Goal: Task Accomplishment & Management: Use online tool/utility

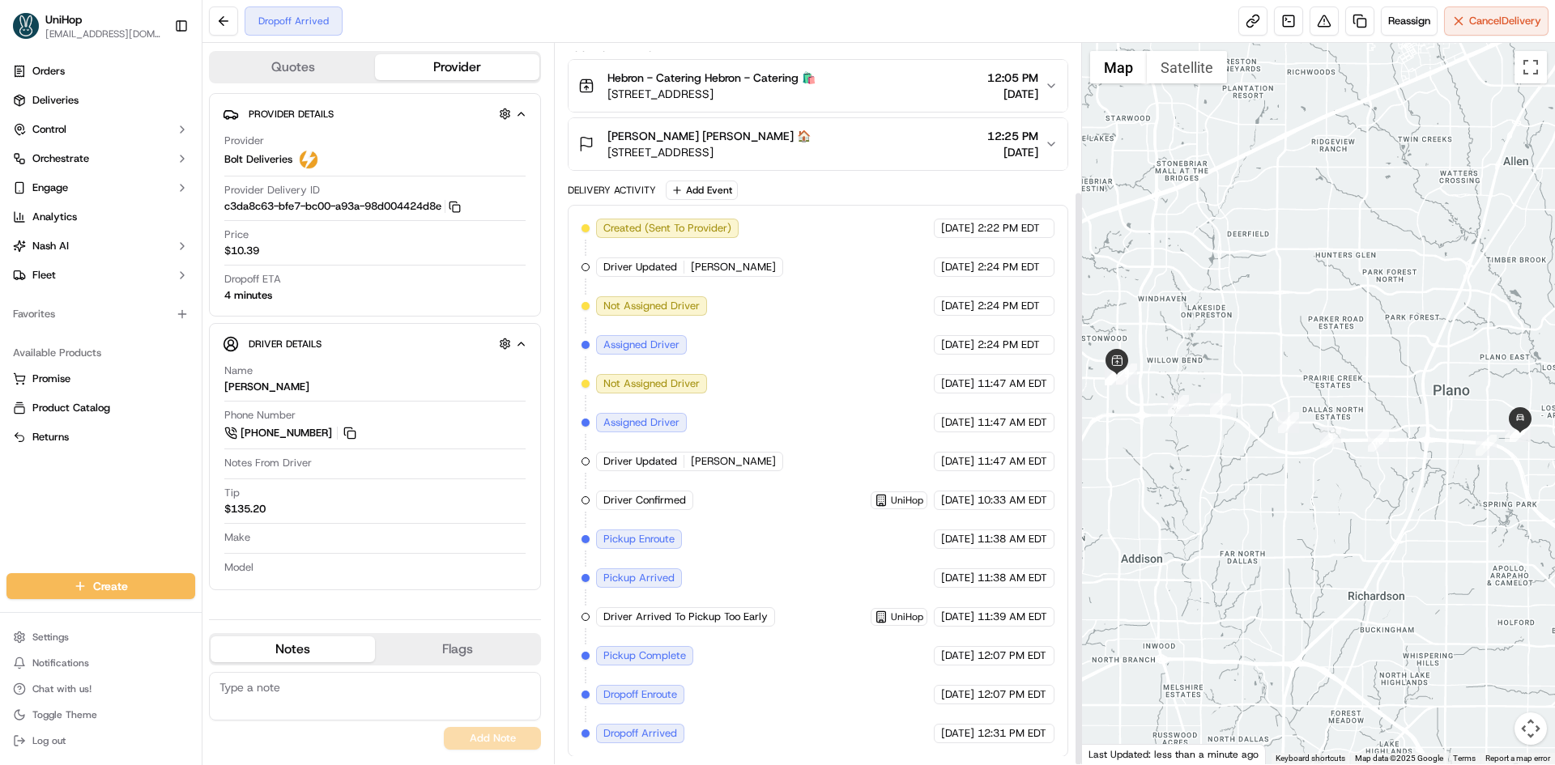
scroll to position [185, 0]
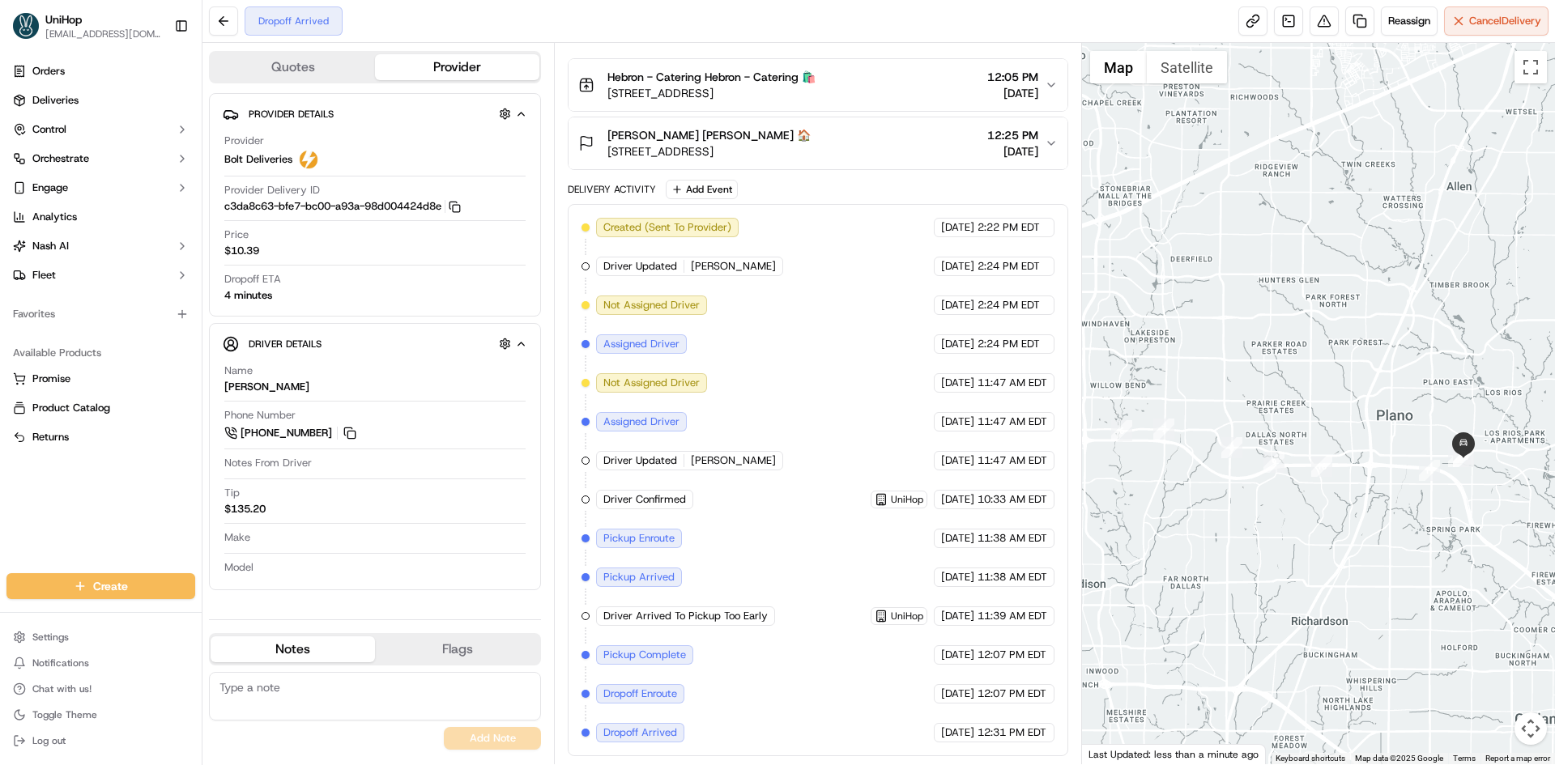
drag, startPoint x: 1405, startPoint y: 365, endPoint x: 1341, endPoint y: 398, distance: 72.1
click at [1348, 396] on div at bounding box center [1319, 403] width 474 height 721
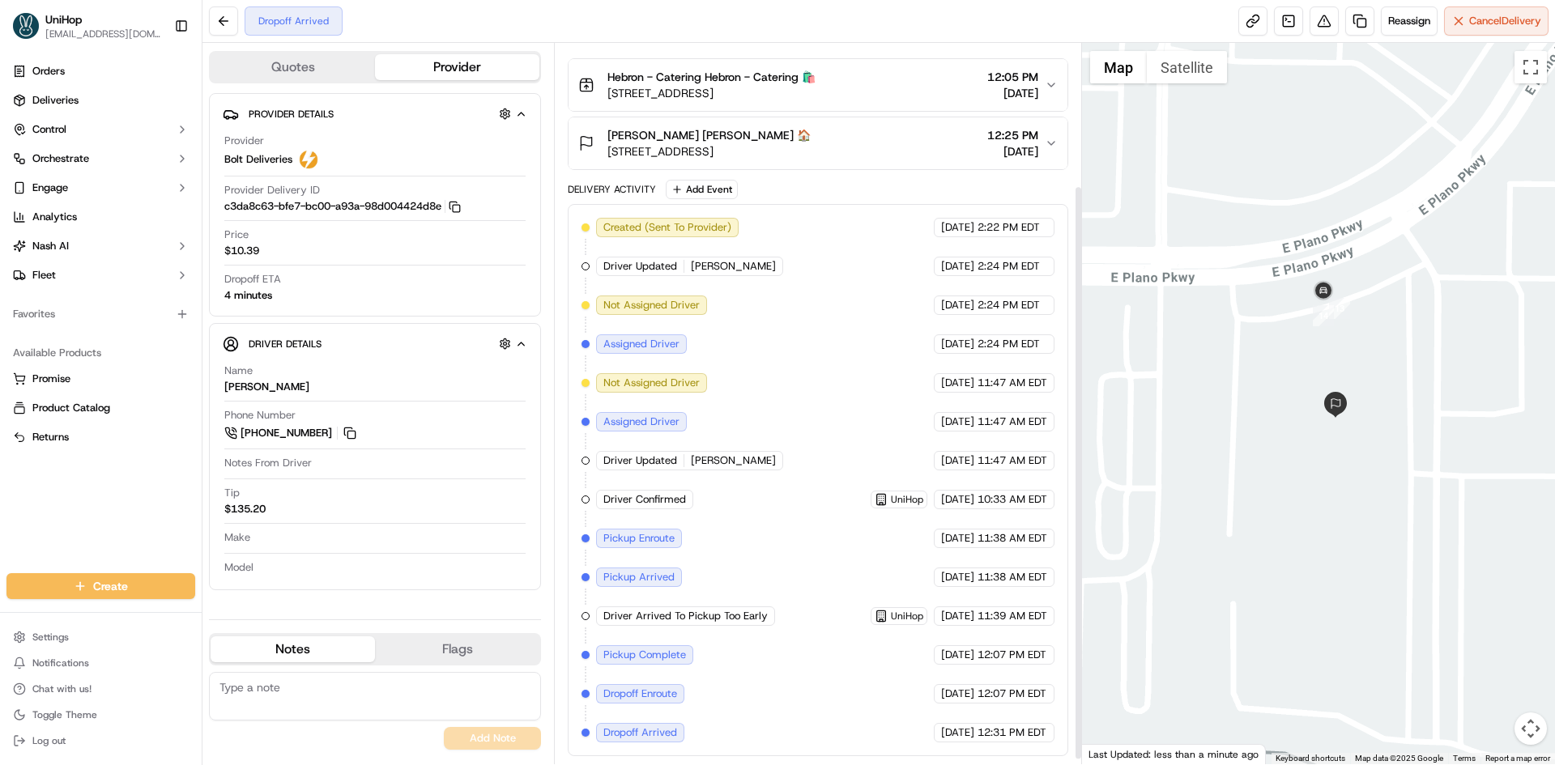
scroll to position [0, 0]
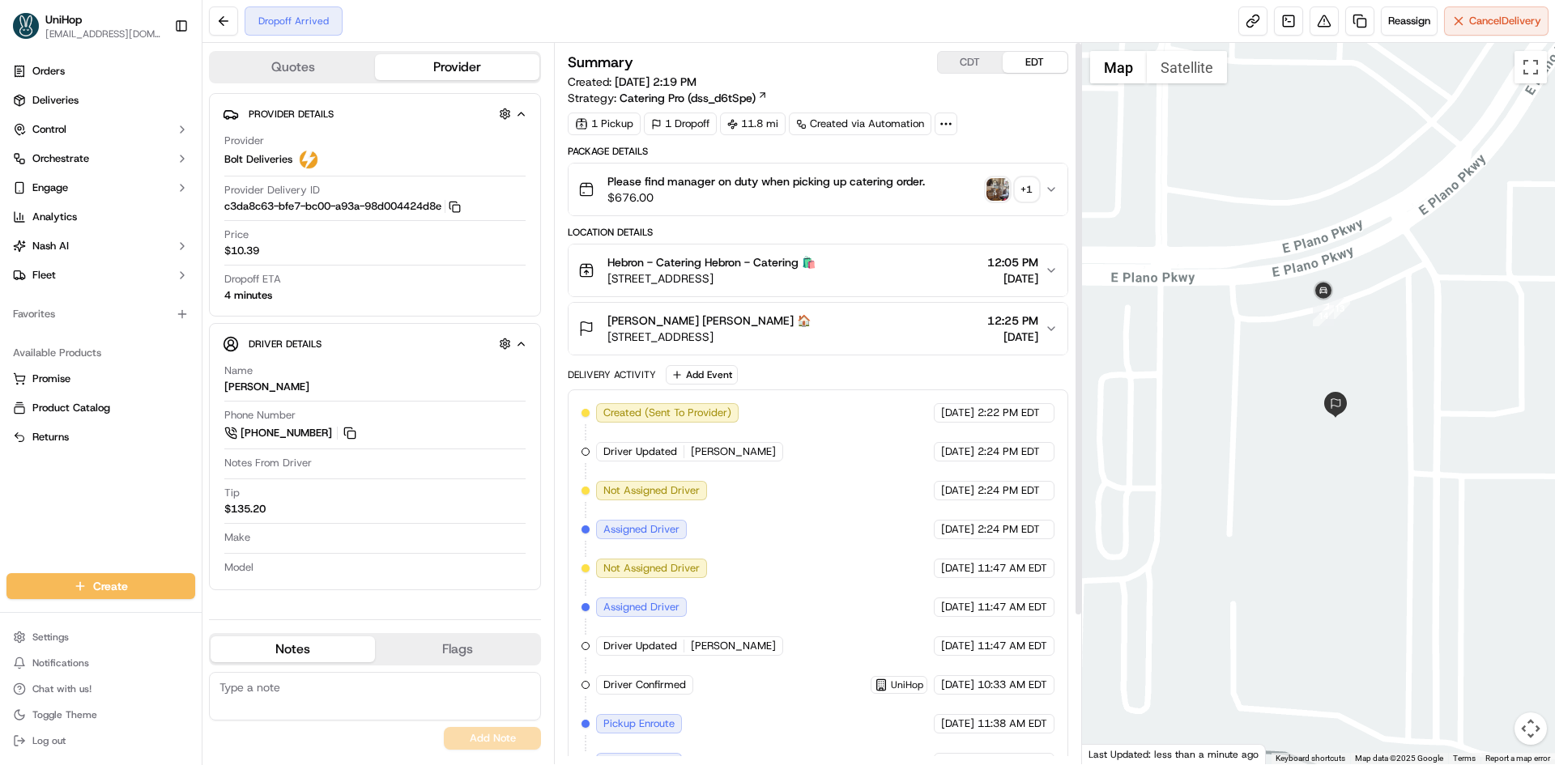
click at [1023, 202] on div "Please find manager on duty when picking up catering order. $676.00 + 1" at bounding box center [811, 189] width 466 height 32
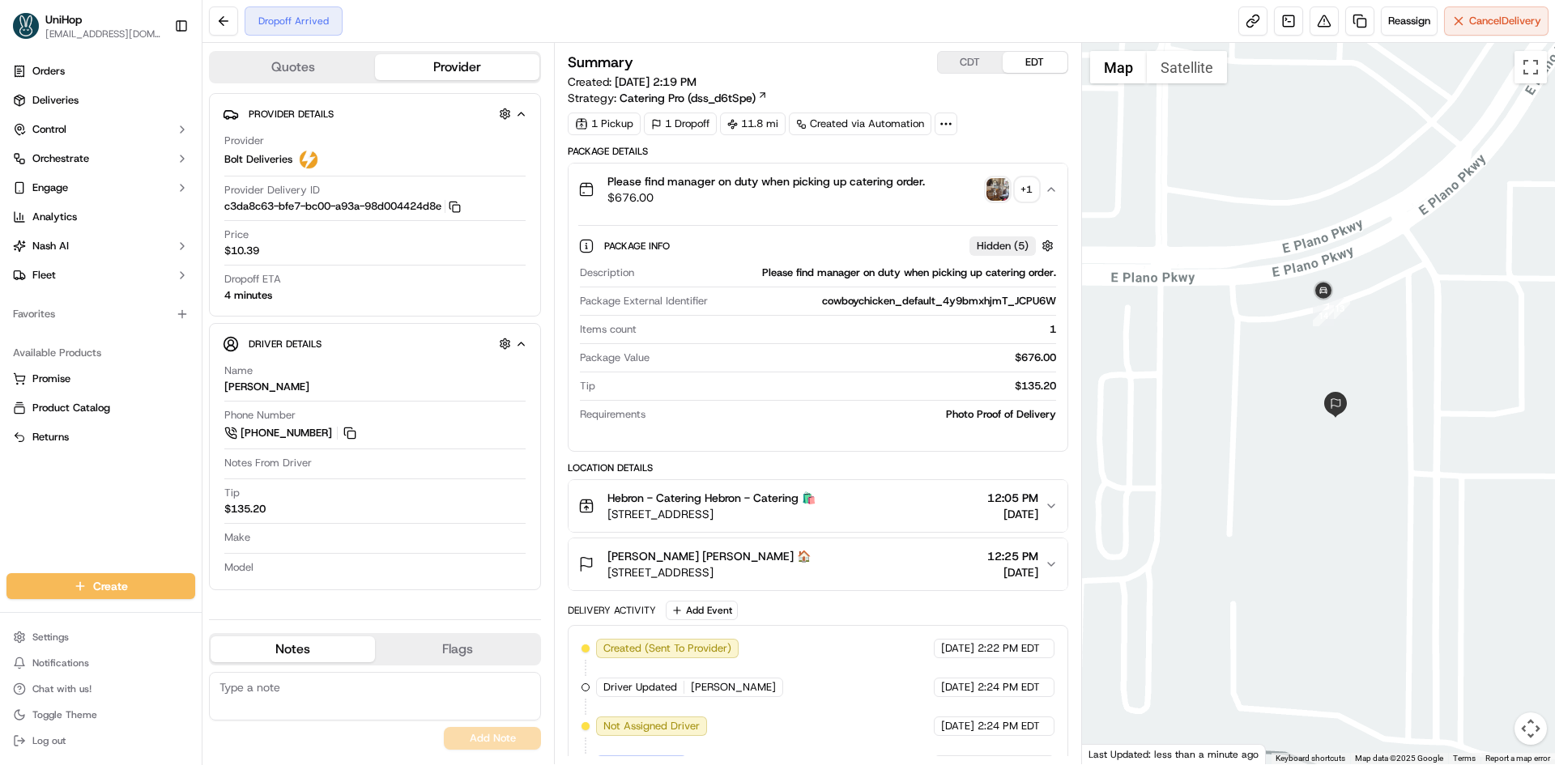
click at [1002, 196] on img "button" at bounding box center [997, 189] width 23 height 23
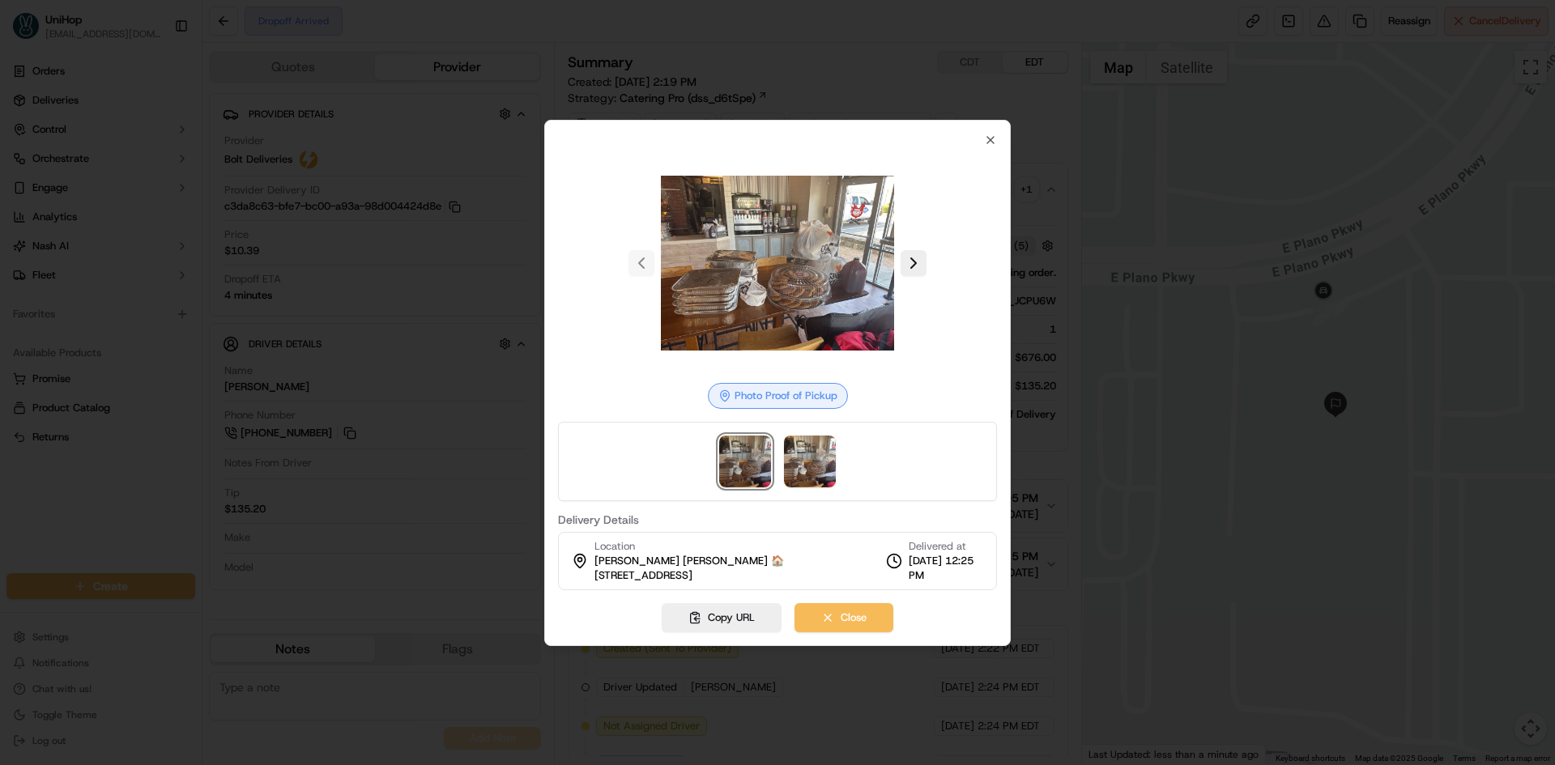
click at [759, 457] on img at bounding box center [745, 462] width 52 height 52
click at [793, 458] on img at bounding box center [810, 462] width 52 height 52
click at [740, 458] on img at bounding box center [745, 462] width 52 height 52
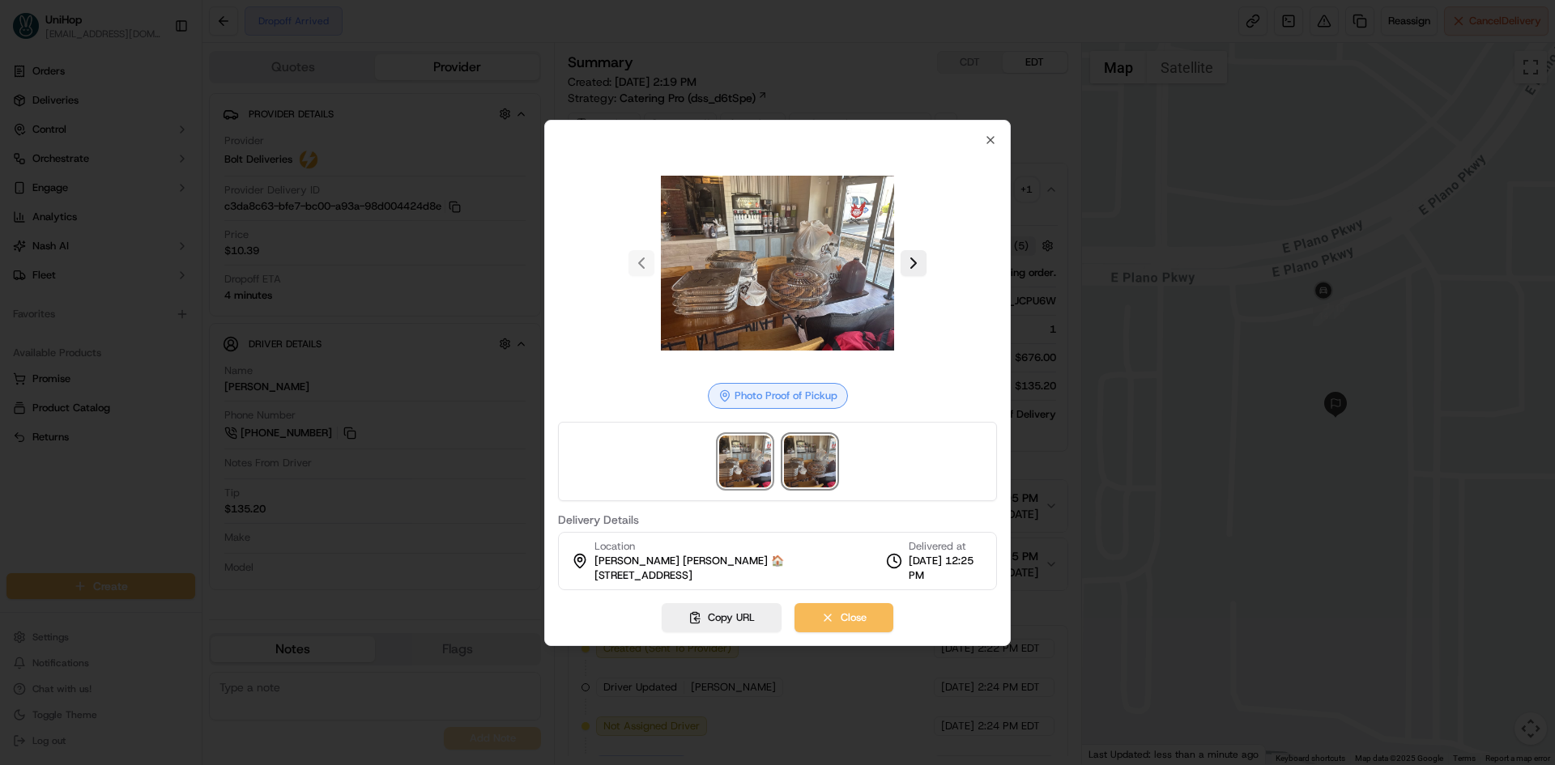
click at [789, 462] on img at bounding box center [810, 462] width 52 height 52
click at [918, 266] on div at bounding box center [777, 263] width 439 height 233
click at [916, 263] on div at bounding box center [777, 263] width 439 height 233
click at [912, 260] on div at bounding box center [777, 263] width 439 height 233
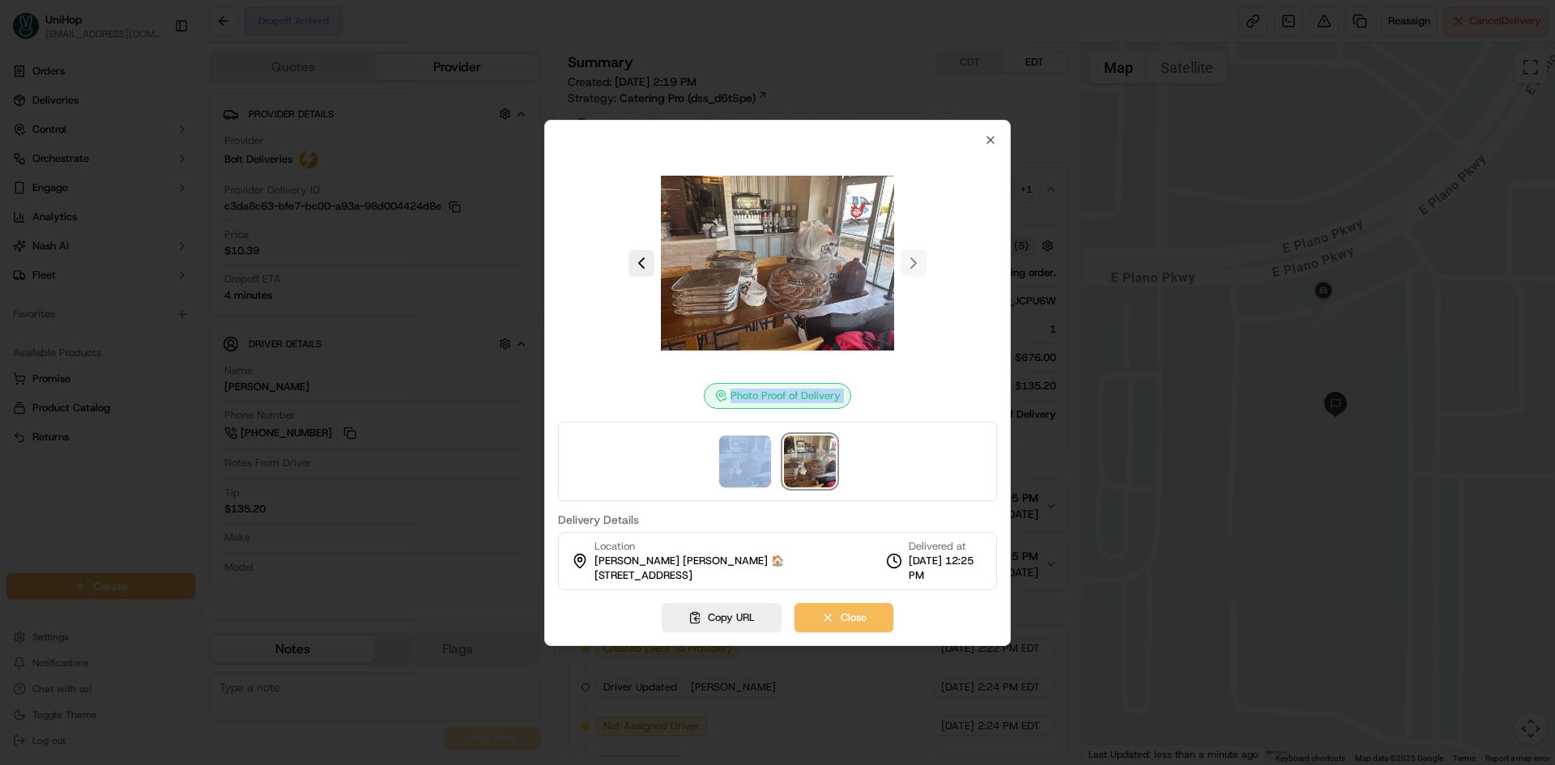
click at [911, 260] on div at bounding box center [777, 263] width 439 height 233
click at [987, 142] on icon "button" at bounding box center [990, 140] width 13 height 13
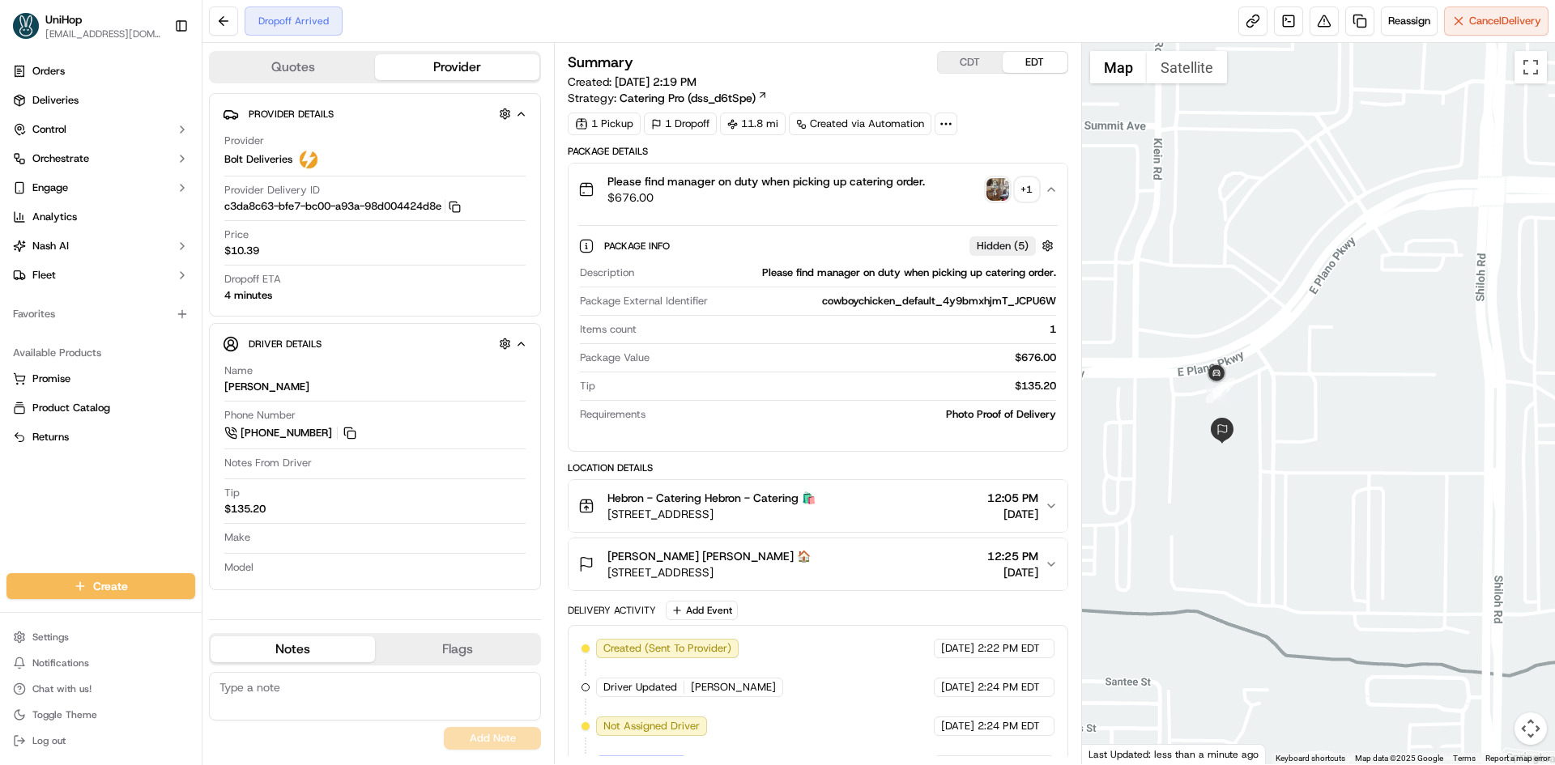
drag, startPoint x: 1089, startPoint y: 487, endPoint x: 1125, endPoint y: 468, distance: 40.2
click at [1125, 468] on div at bounding box center [1319, 403] width 474 height 721
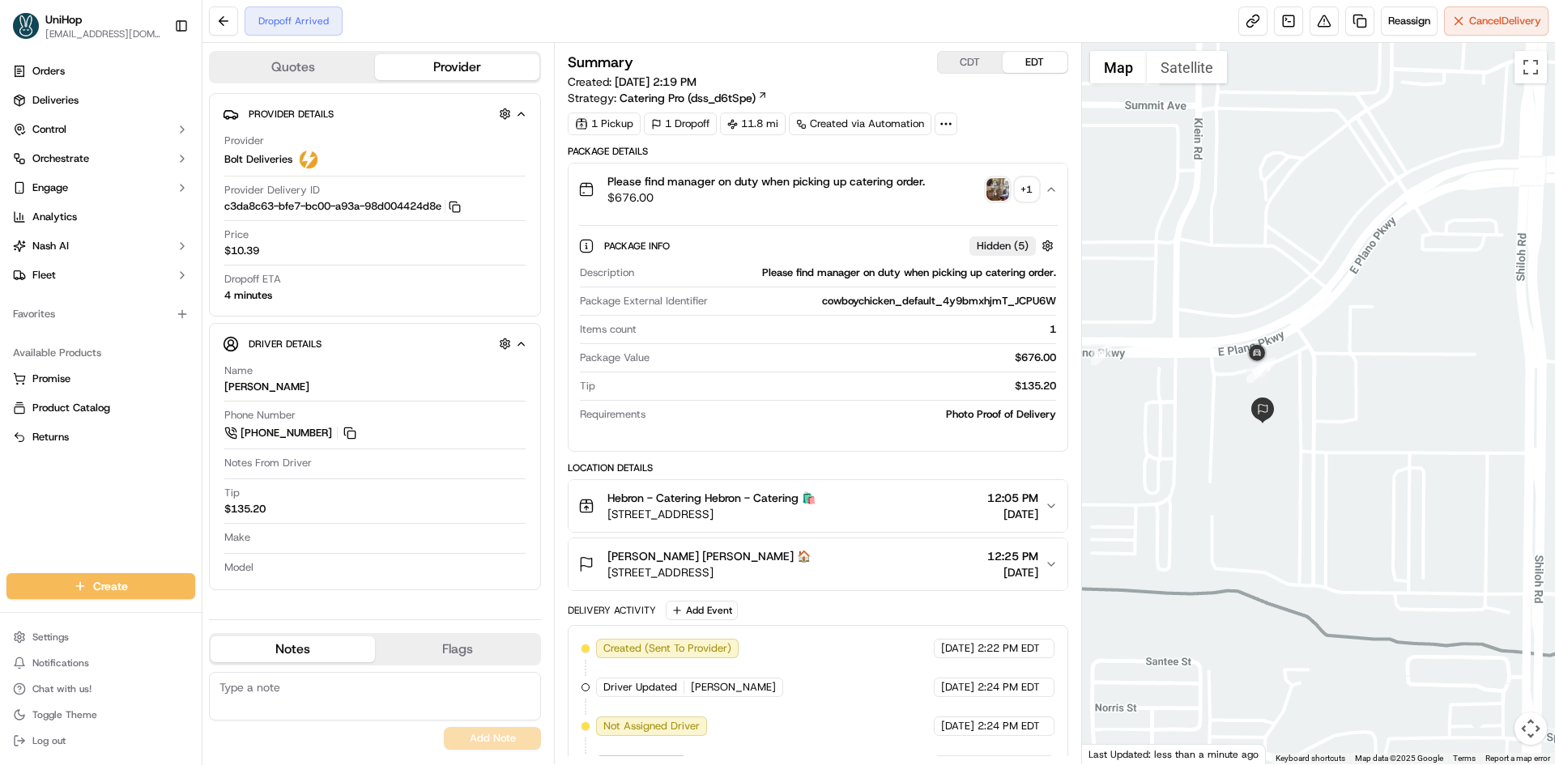
click at [883, 202] on span "$676.00" at bounding box center [765, 197] width 317 height 16
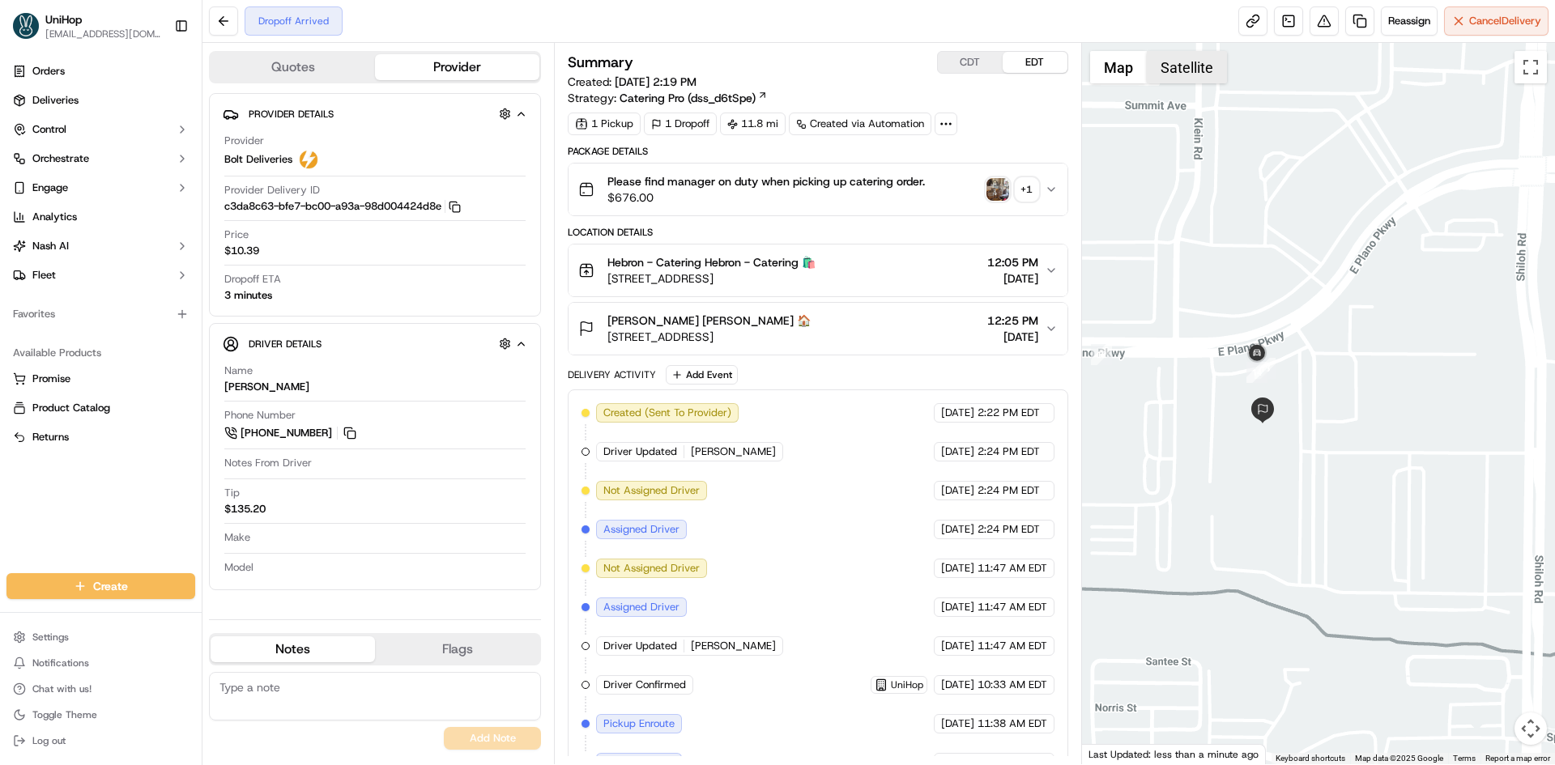
click at [1155, 67] on button "Satellite" at bounding box center [1187, 67] width 80 height 32
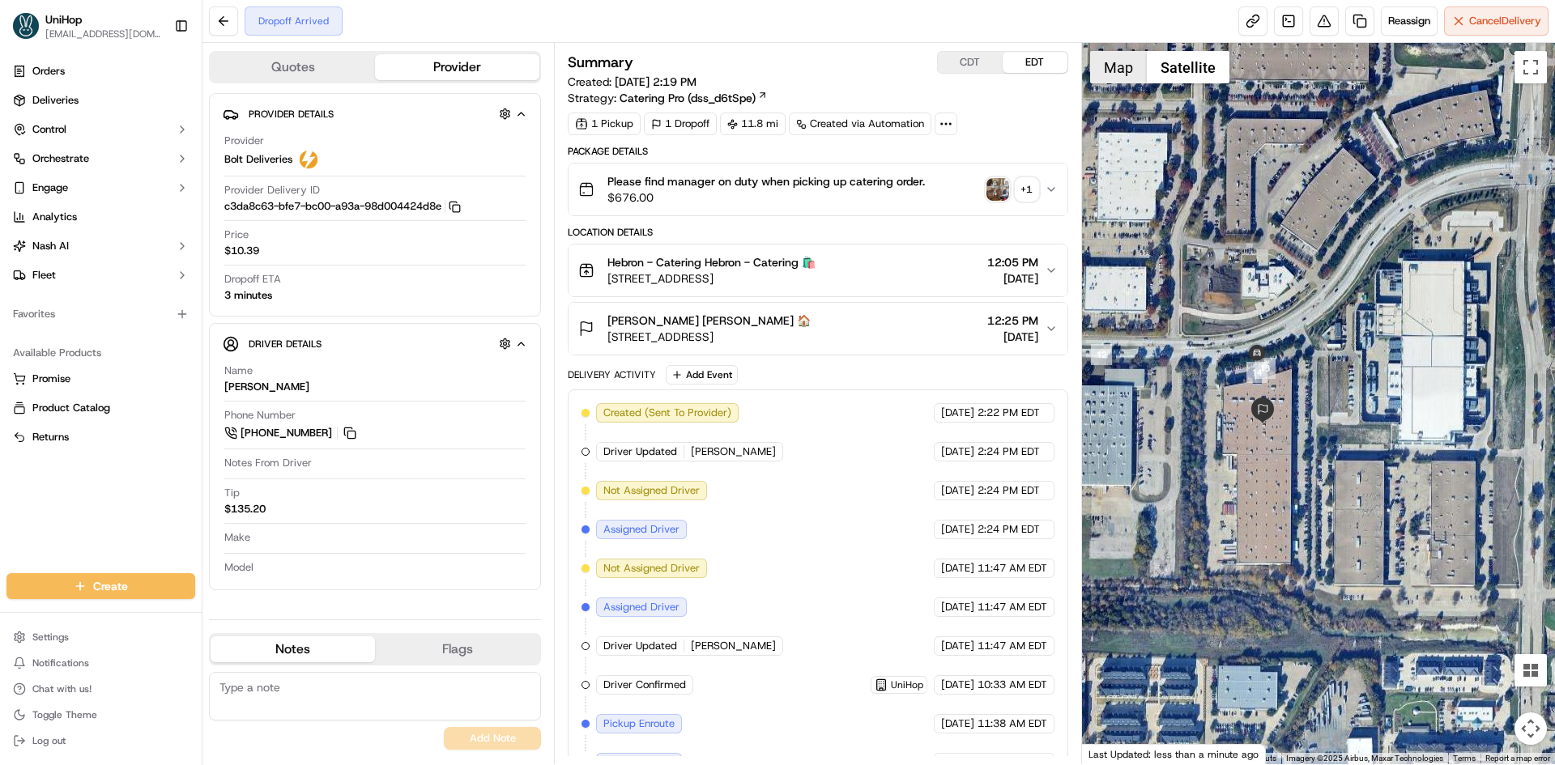
click at [1116, 67] on button "Map" at bounding box center [1118, 67] width 57 height 32
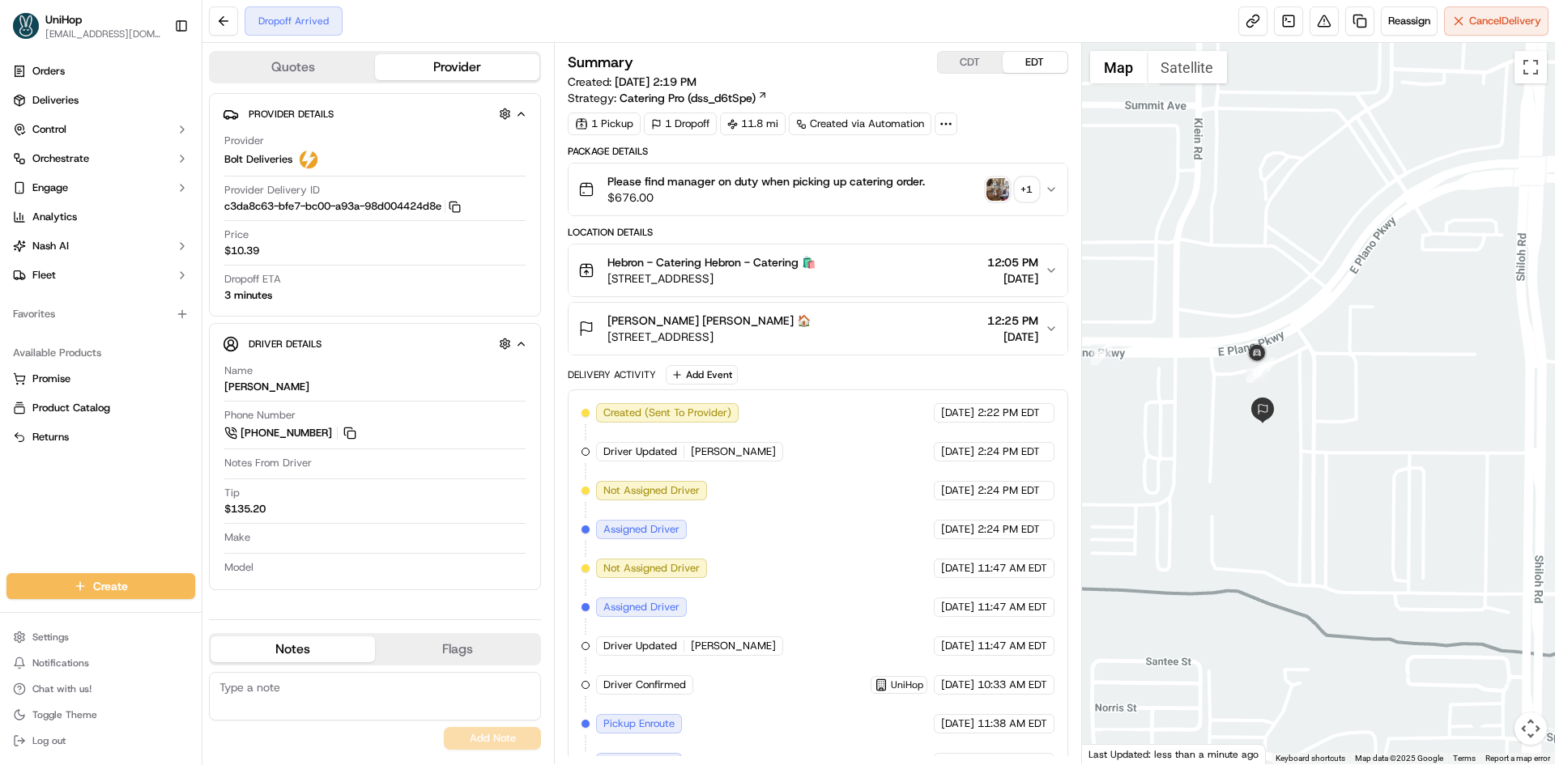
click at [941, 366] on div "Delivery Activity Add Event" at bounding box center [818, 374] width 500 height 19
click at [935, 346] on button "Meredith Krueger Meredith Krueger 🏠 3100 E Plano Pkwy, Plano, TX 75074, USA 12:…" at bounding box center [817, 329] width 498 height 52
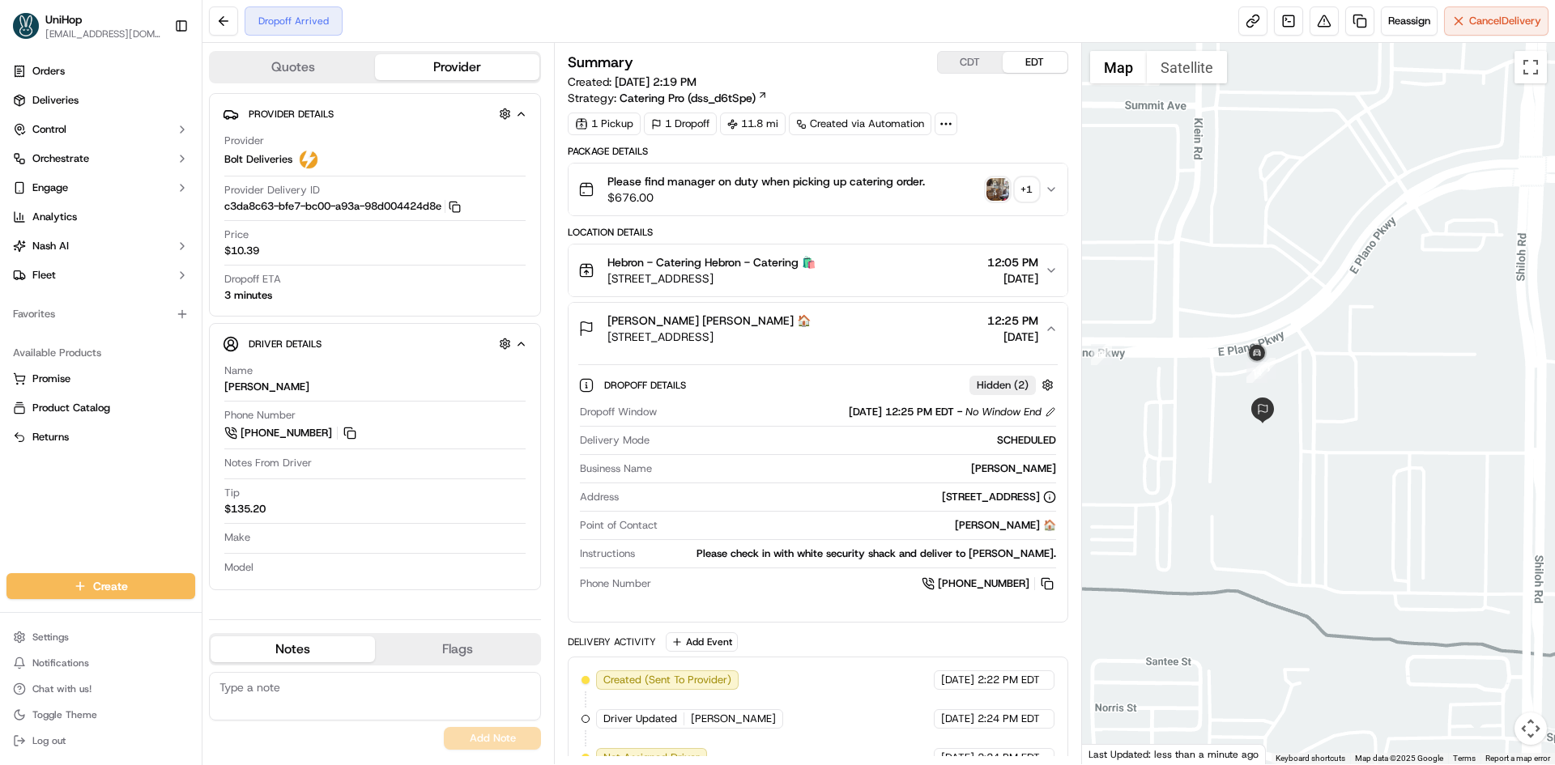
click at [934, 345] on button "Meredith Krueger Meredith Krueger 🏠 3100 E Plano Pkwy, Plano, TX 75074, USA 12:…" at bounding box center [817, 329] width 498 height 52
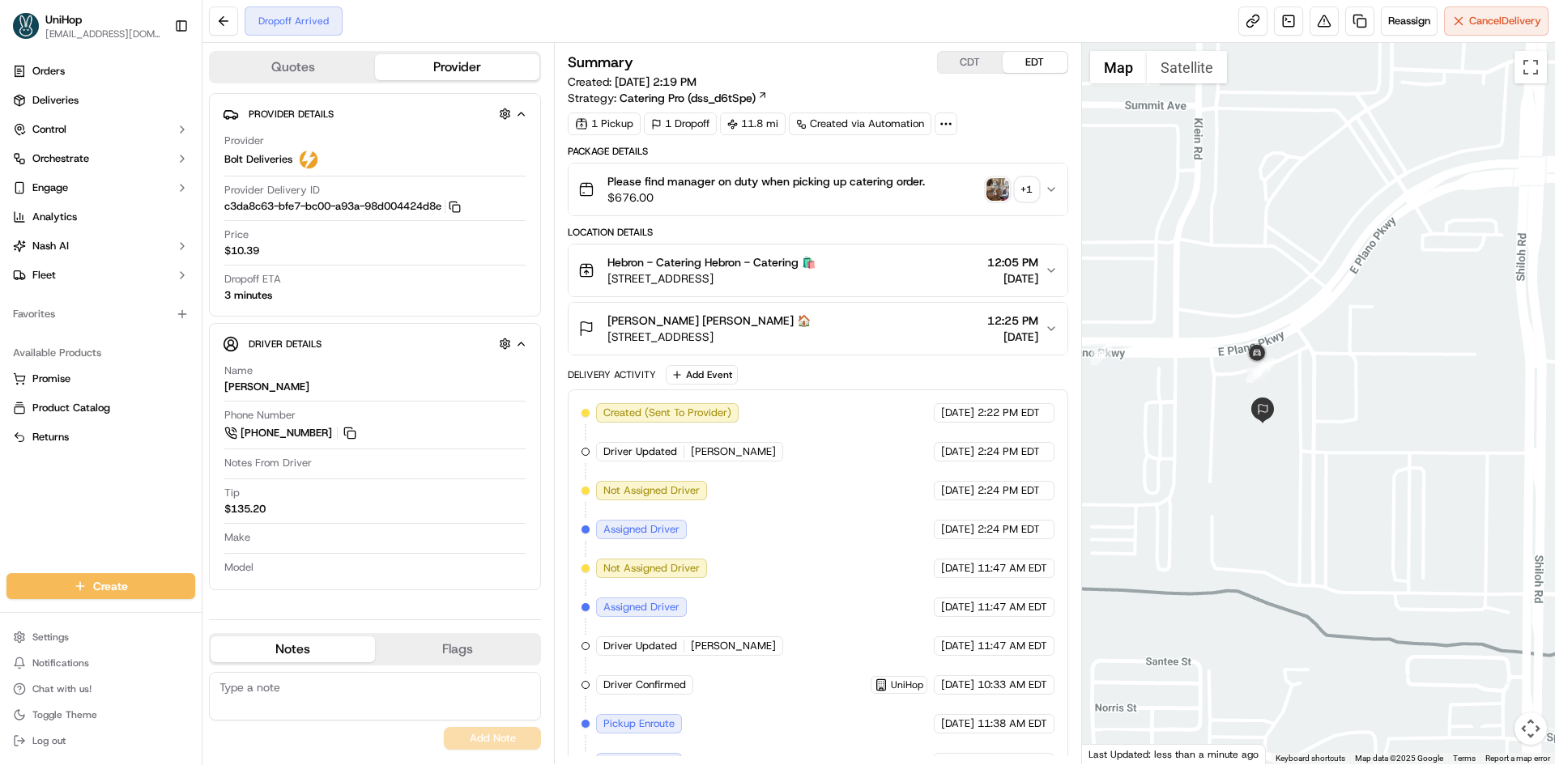
click at [108, 496] on div "Orders Deliveries Control Orchestrate Engage Analytics [PERSON_NAME] Fleet Favo…" at bounding box center [101, 306] width 202 height 508
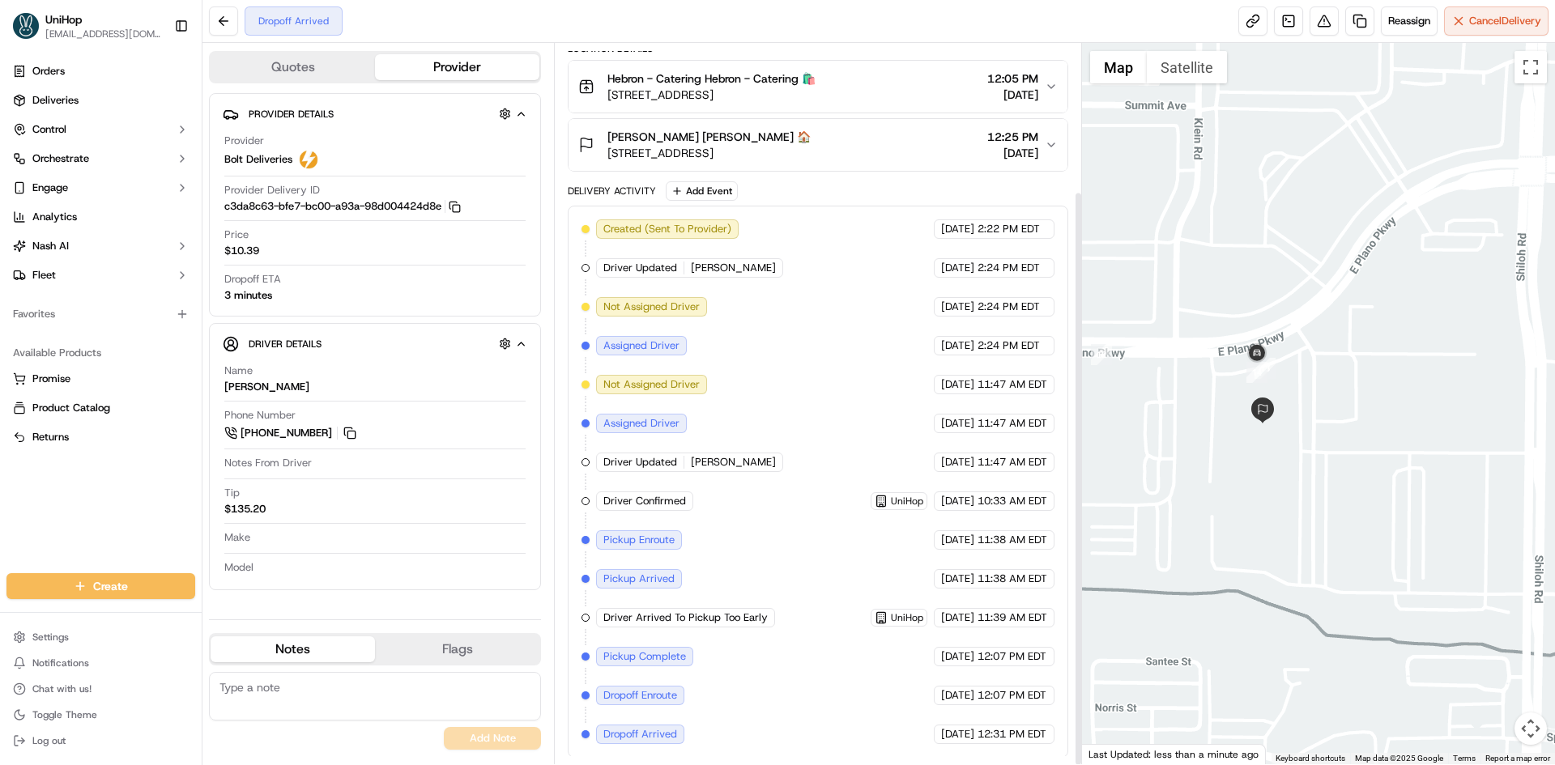
scroll to position [185, 0]
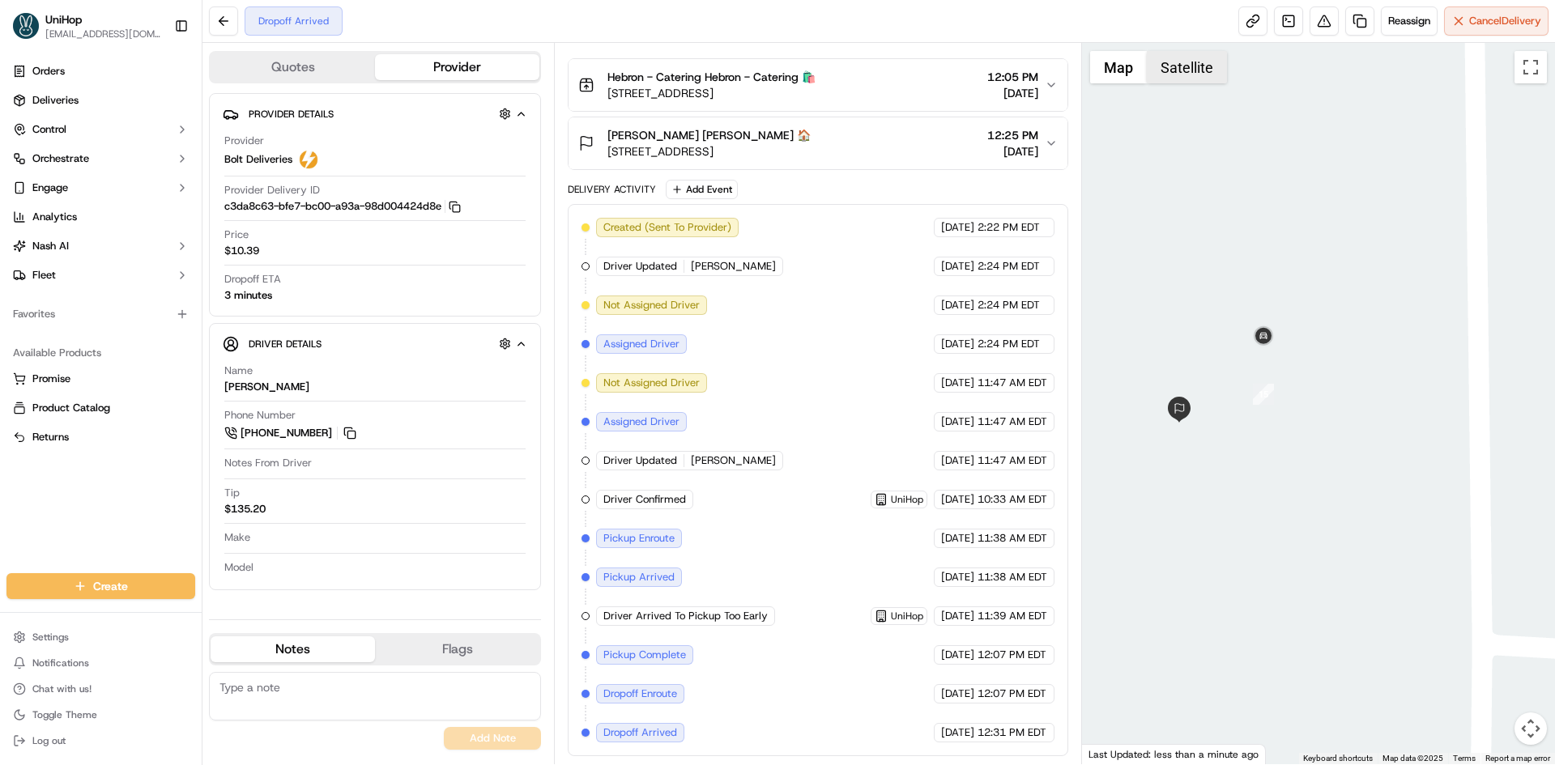
click at [1179, 69] on button "Satellite" at bounding box center [1187, 67] width 80 height 32
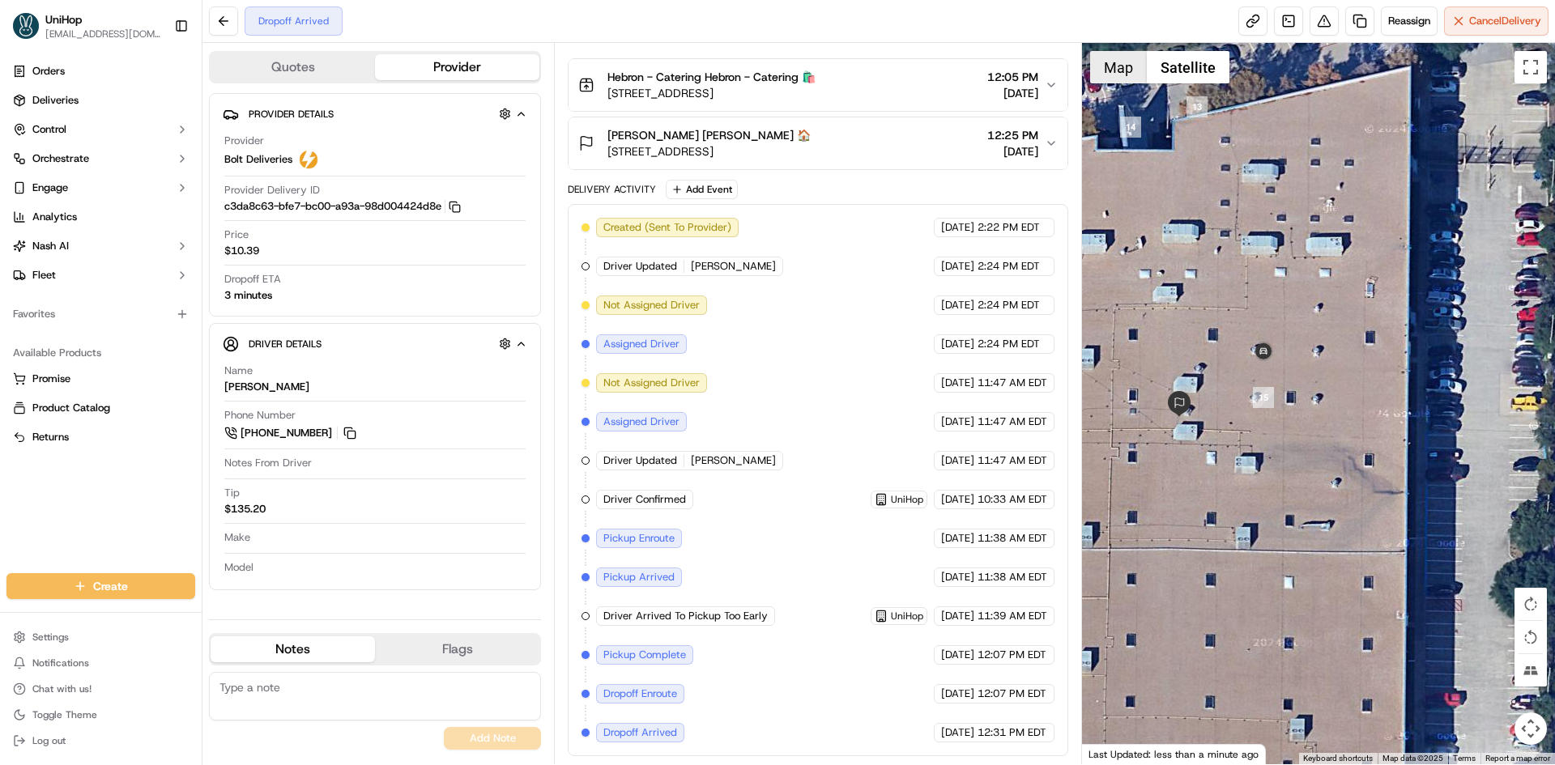
click at [1134, 82] on button "Map" at bounding box center [1118, 67] width 57 height 32
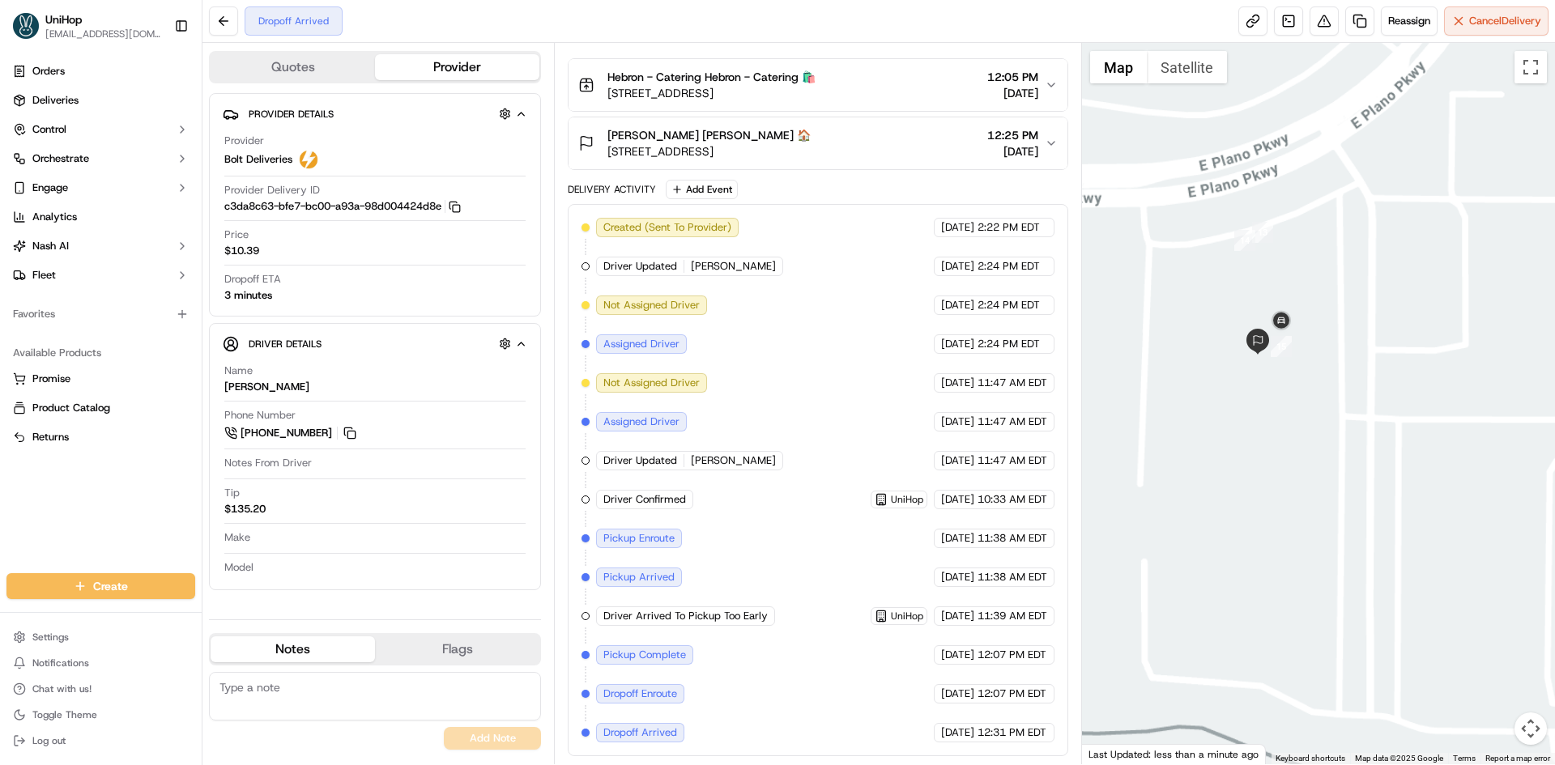
drag, startPoint x: 1353, startPoint y: 332, endPoint x: 1368, endPoint y: 362, distance: 33.3
click at [1368, 362] on div at bounding box center [1319, 403] width 474 height 721
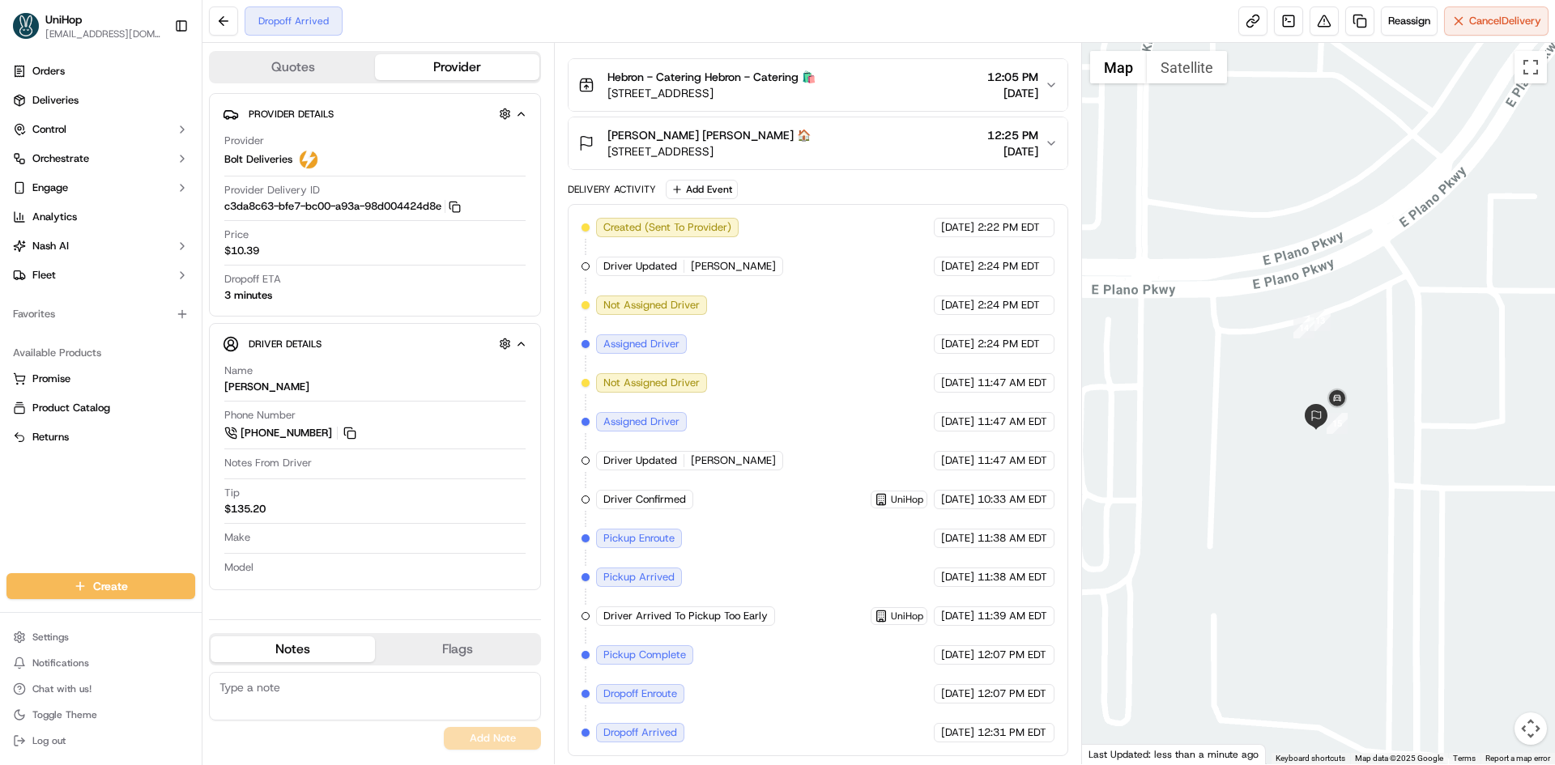
drag, startPoint x: 1383, startPoint y: 321, endPoint x: 1387, endPoint y: 310, distance: 11.3
click at [1386, 310] on div at bounding box center [1319, 403] width 474 height 721
click at [1170, 66] on button "Satellite" at bounding box center [1187, 67] width 80 height 32
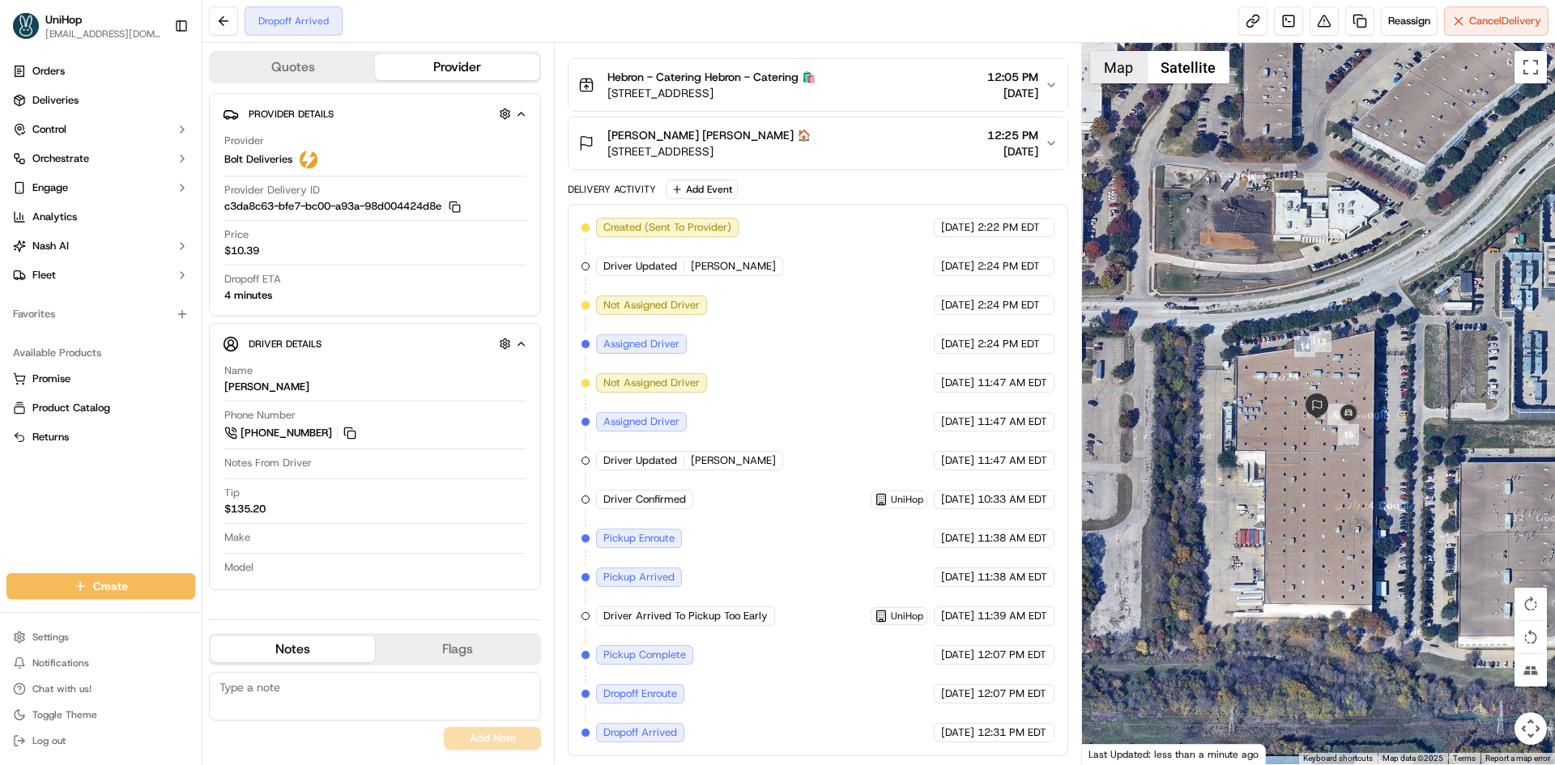
click at [1138, 67] on button "Map" at bounding box center [1118, 67] width 57 height 32
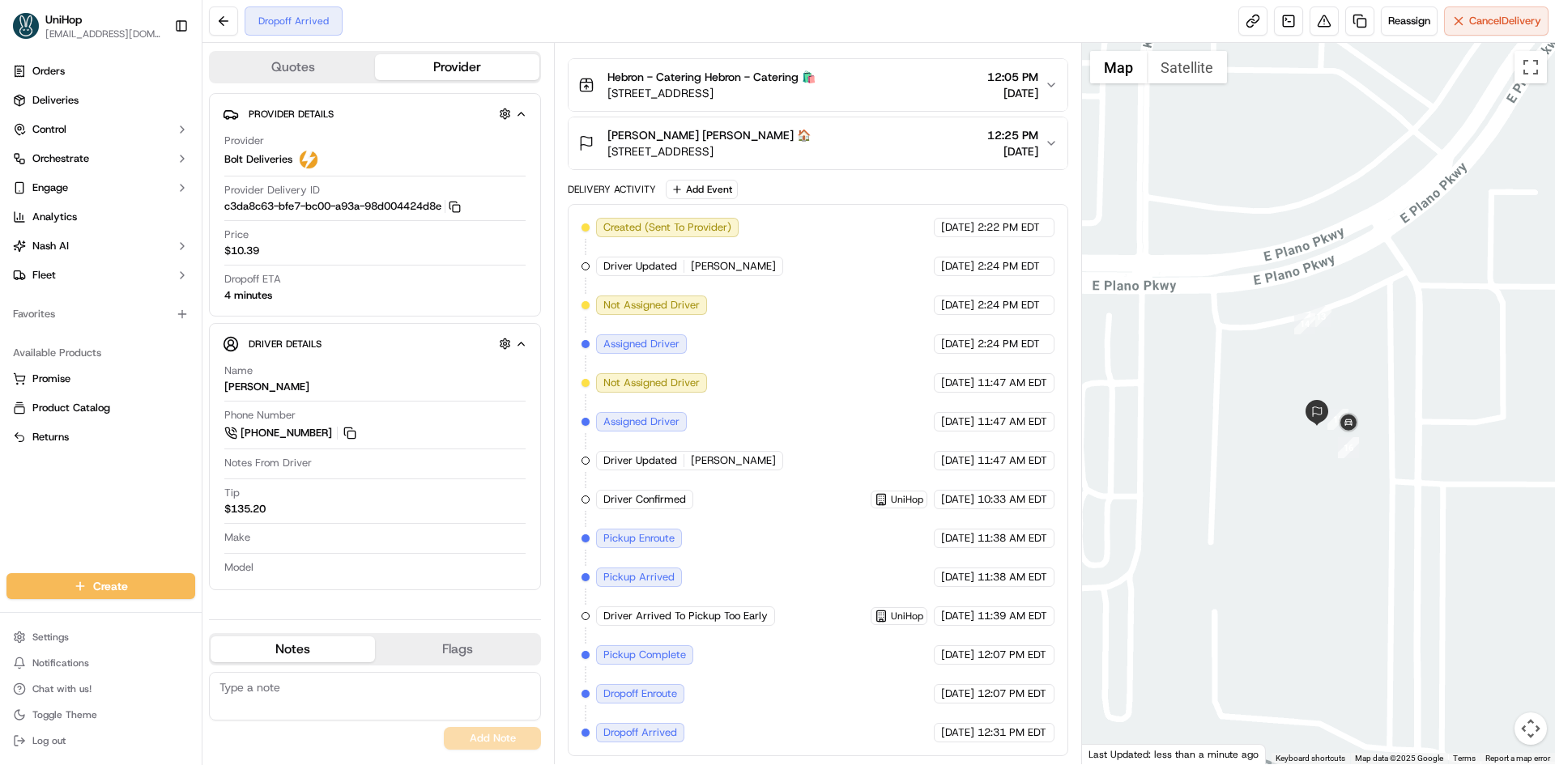
drag, startPoint x: 1337, startPoint y: 449, endPoint x: 1359, endPoint y: 440, distance: 23.6
click at [1359, 440] on div at bounding box center [1319, 403] width 474 height 721
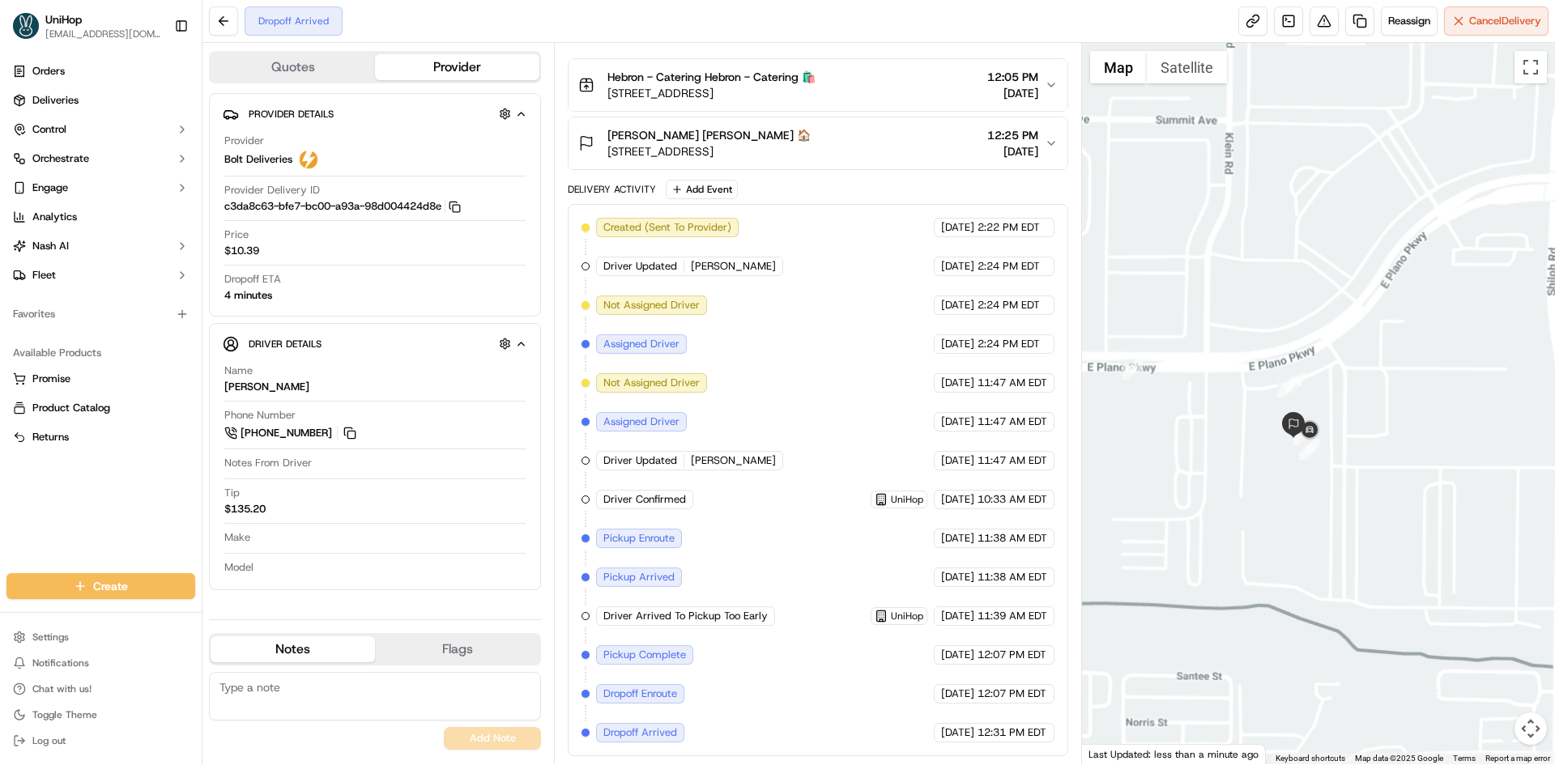
click at [1238, 465] on div at bounding box center [1319, 403] width 474 height 721
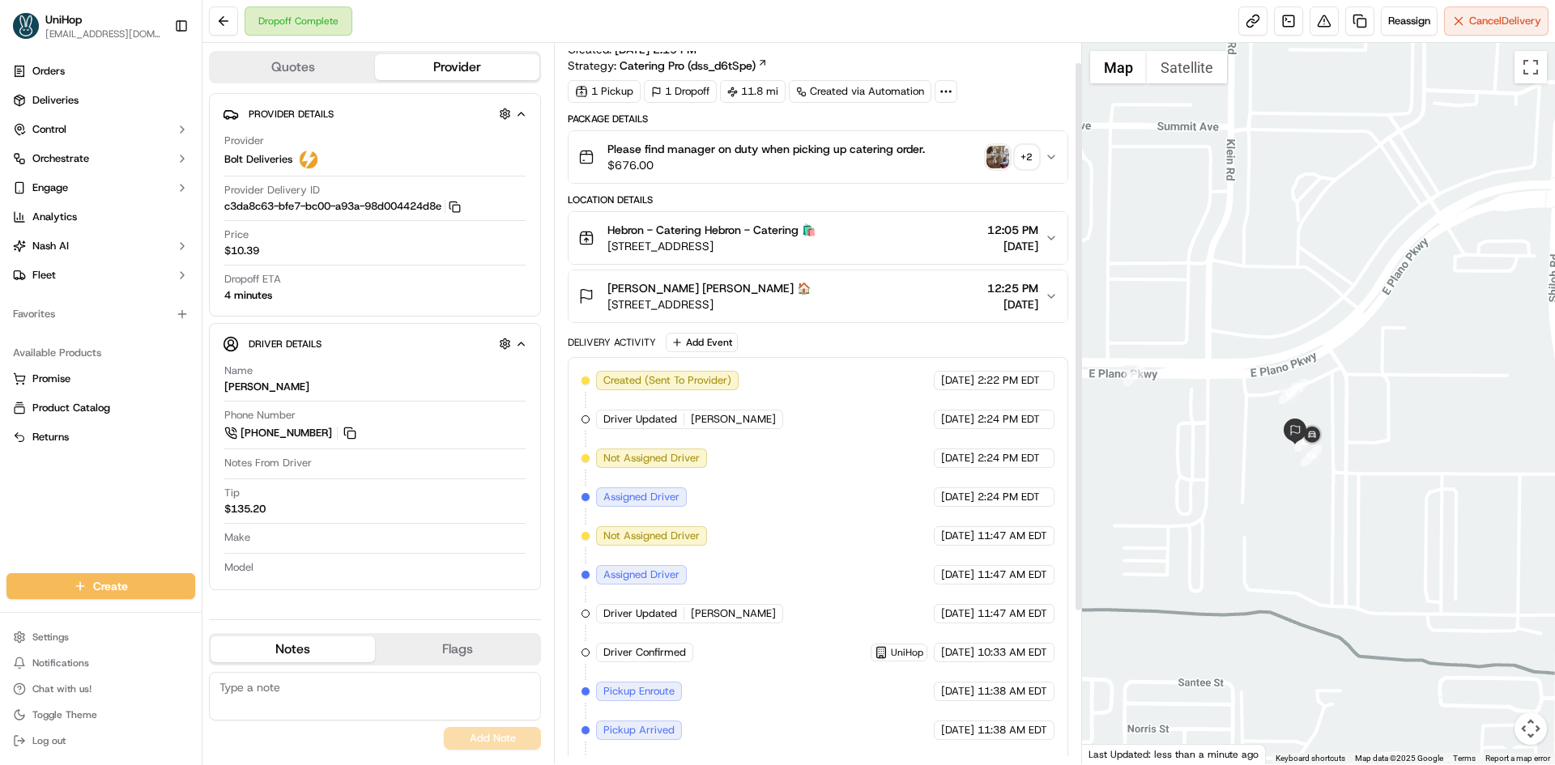
scroll to position [0, 0]
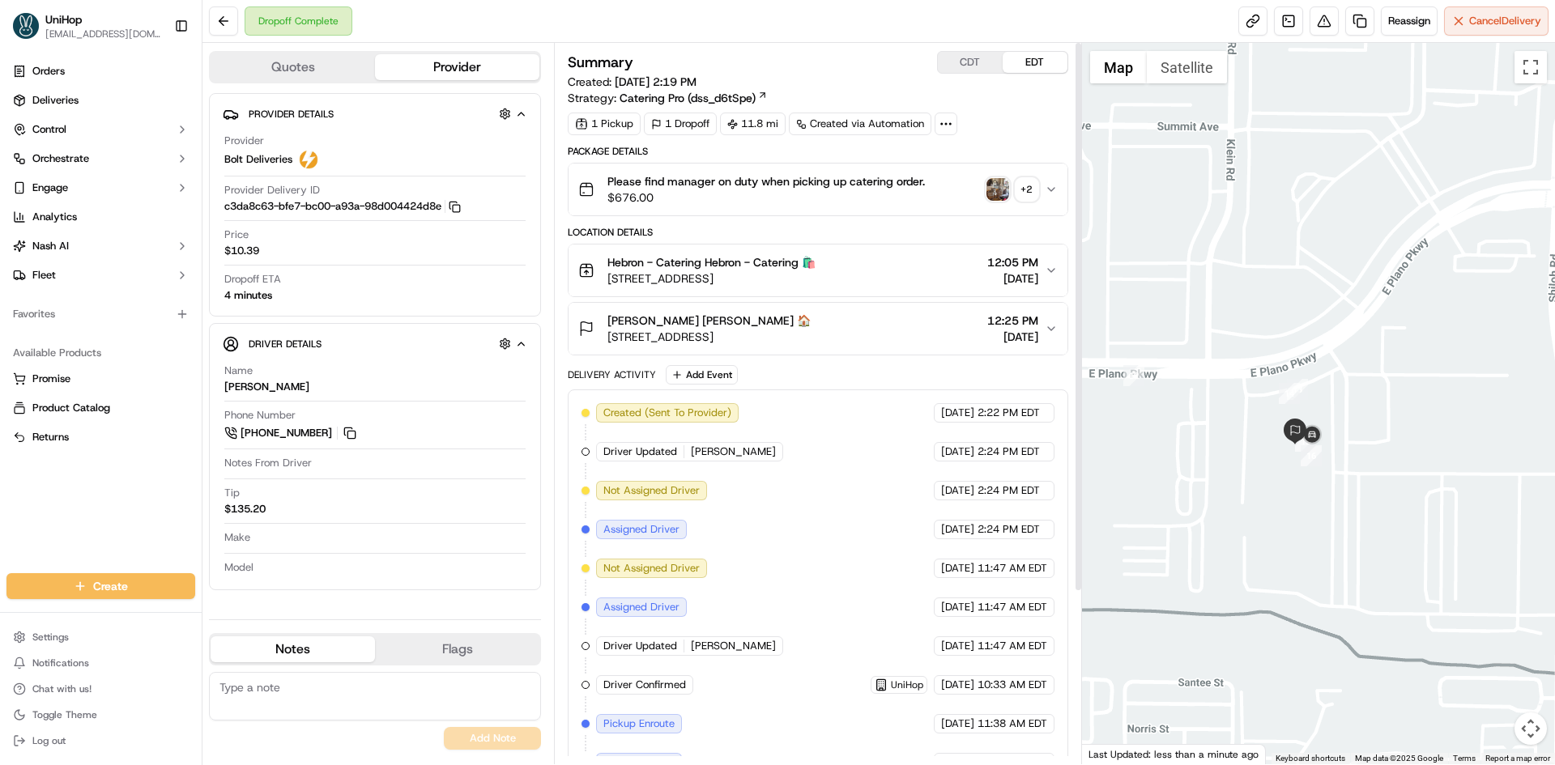
click at [1033, 194] on div "+ 2" at bounding box center [1026, 189] width 23 height 23
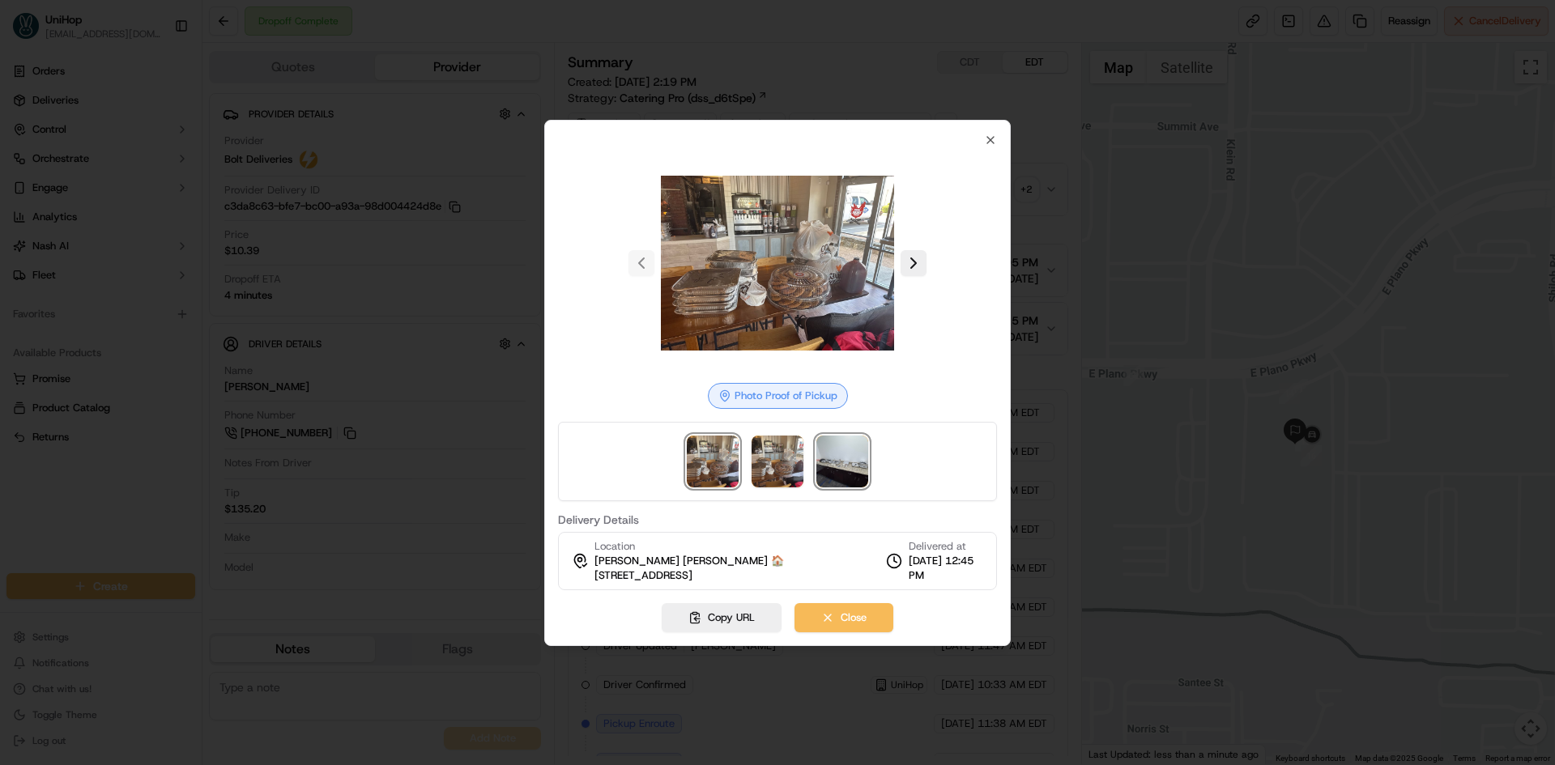
click at [849, 474] on img at bounding box center [842, 462] width 52 height 52
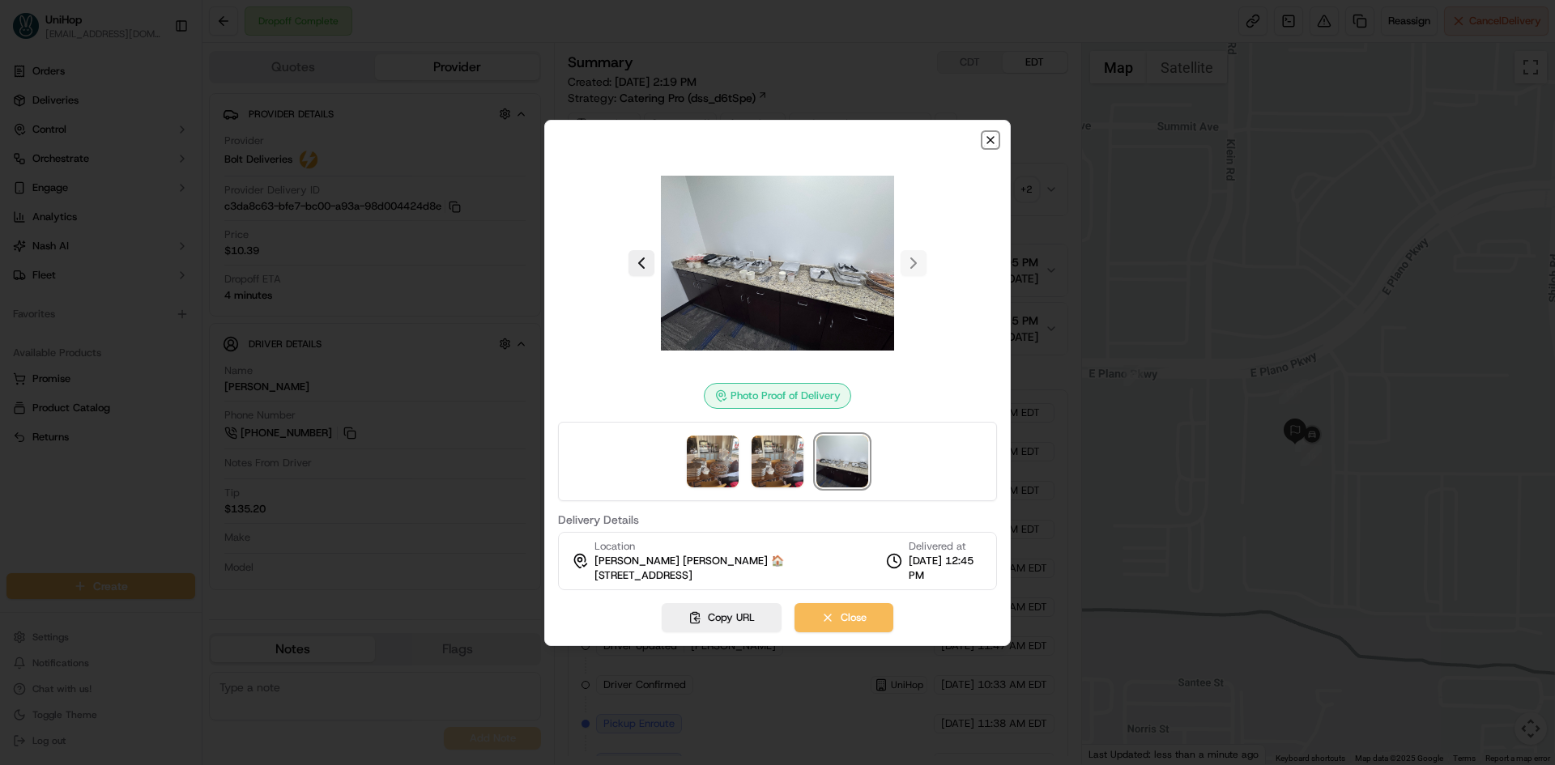
click at [994, 141] on icon "button" at bounding box center [990, 140] width 13 height 13
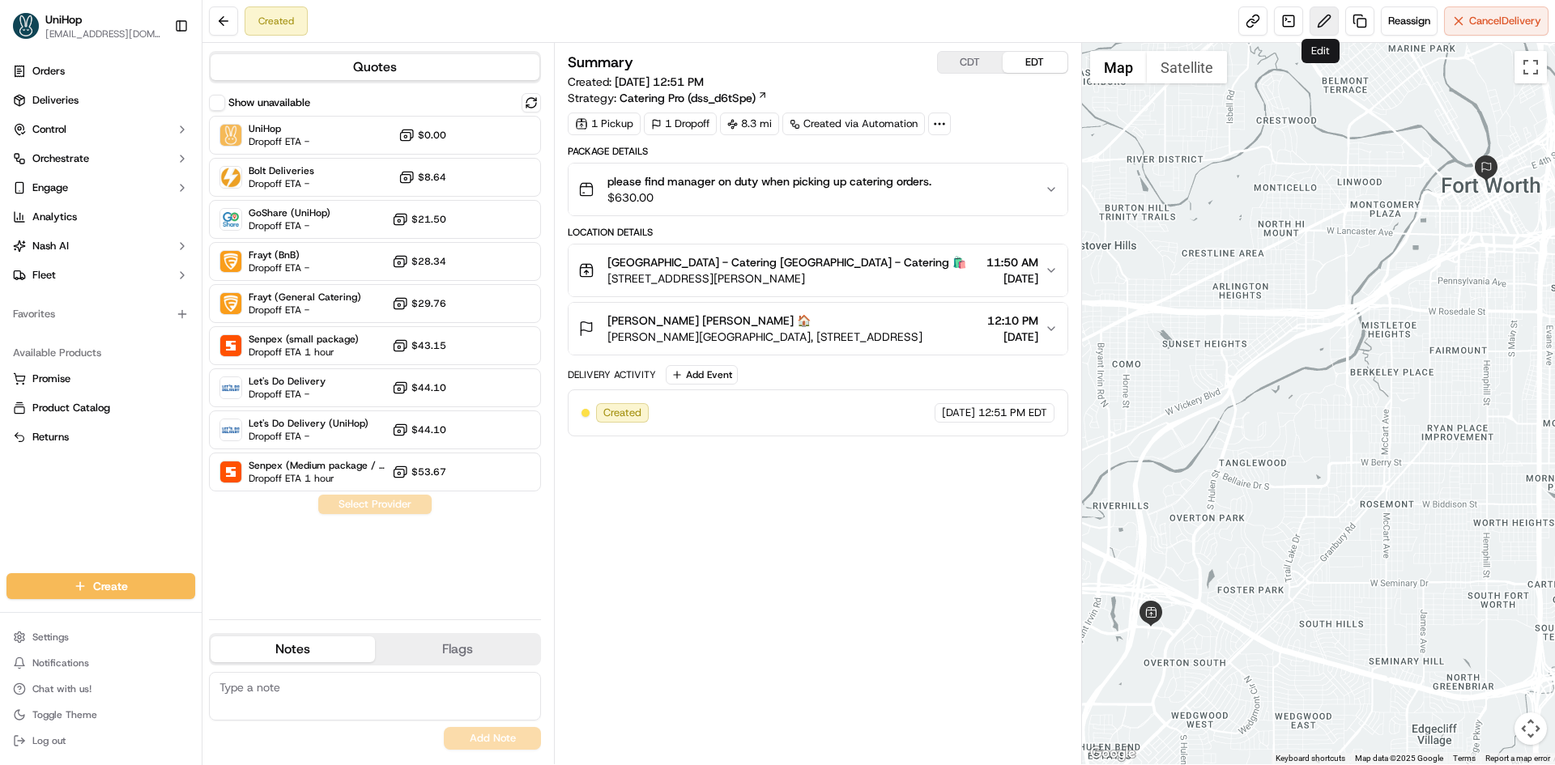
click at [1314, 21] on button at bounding box center [1323, 20] width 29 height 29
click at [320, 140] on div "UniHop Dropoff ETA - $0.00" at bounding box center [375, 135] width 332 height 39
click at [397, 508] on button "Assign Provider" at bounding box center [374, 504] width 115 height 19
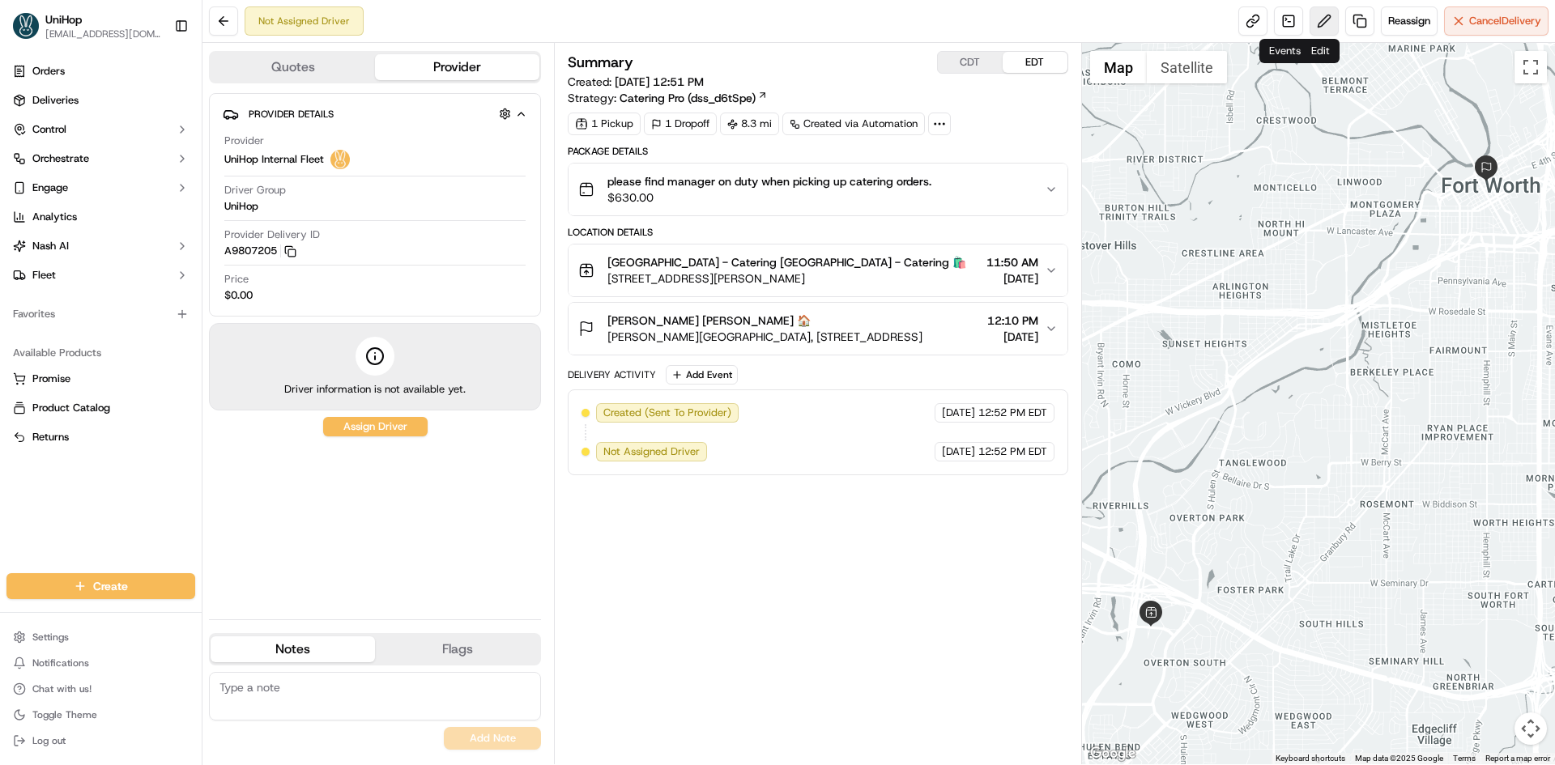
click at [1313, 19] on button at bounding box center [1323, 20] width 29 height 29
click at [1397, 18] on span "Reassign" at bounding box center [1409, 21] width 42 height 15
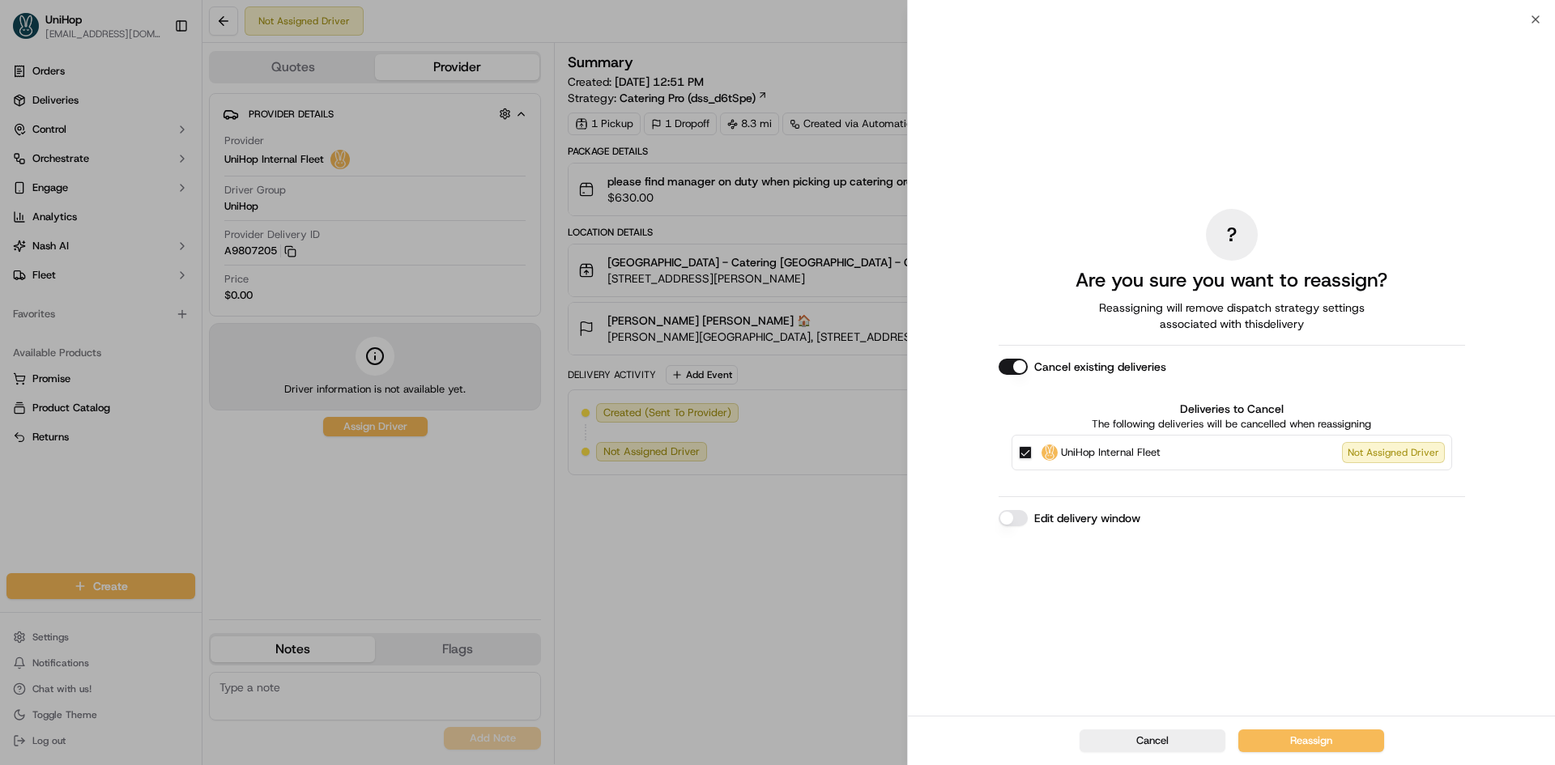
click at [1028, 457] on button "UniHop Internal Fleet Not Assigned Driver" at bounding box center [1025, 452] width 13 height 13
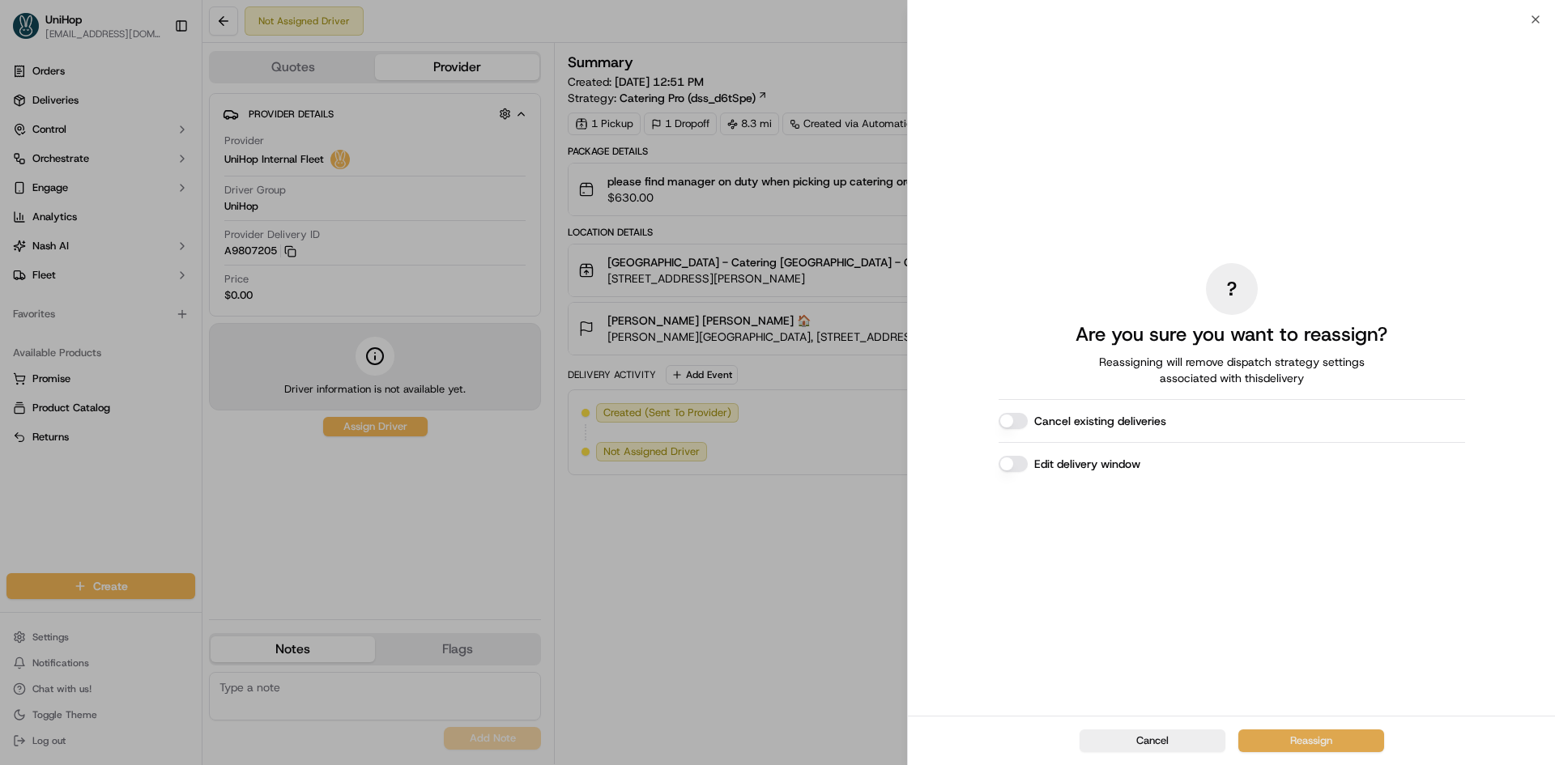
click at [1320, 743] on button "Reassign" at bounding box center [1311, 741] width 146 height 23
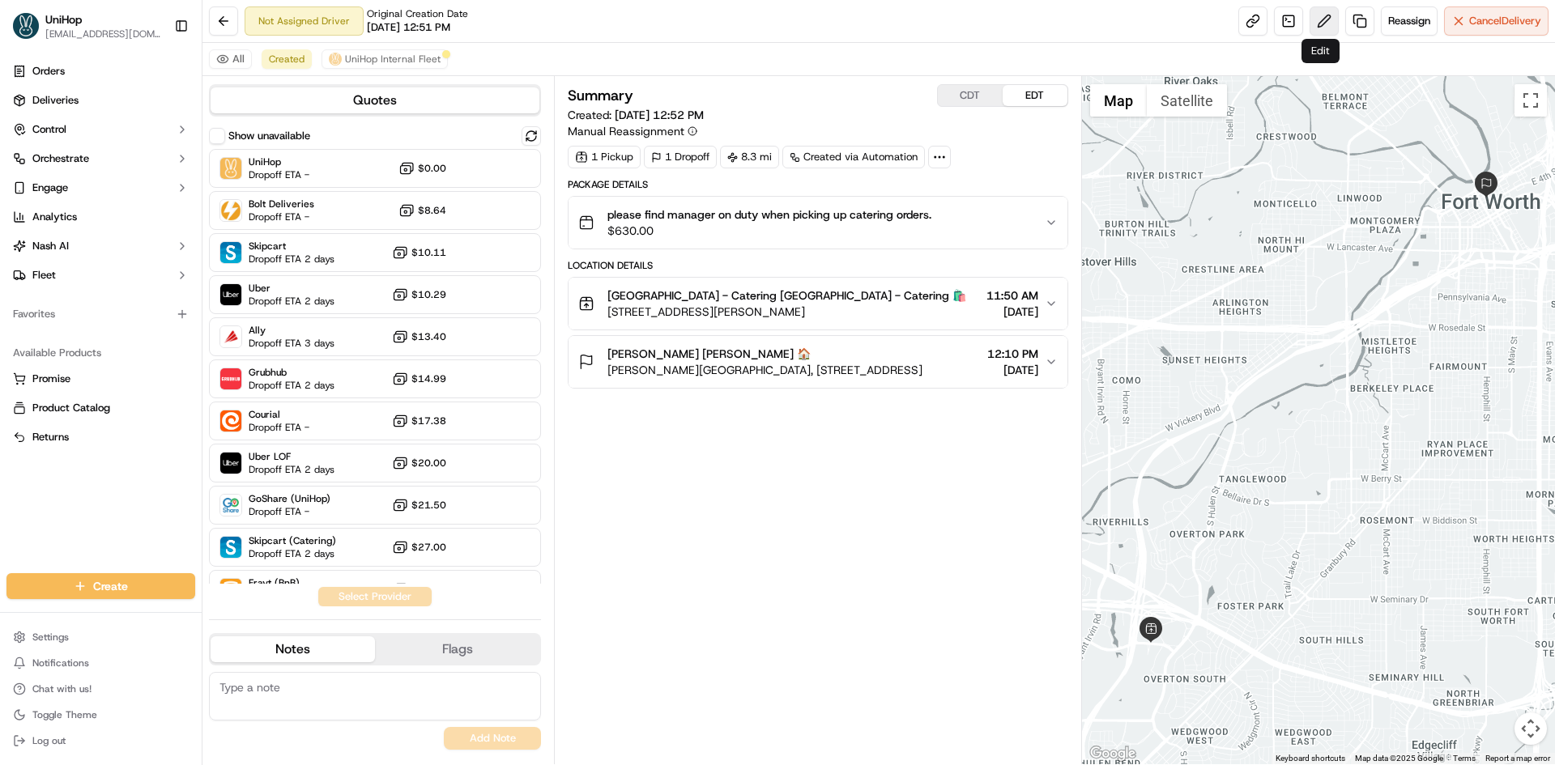
click at [1321, 28] on button at bounding box center [1323, 20] width 29 height 29
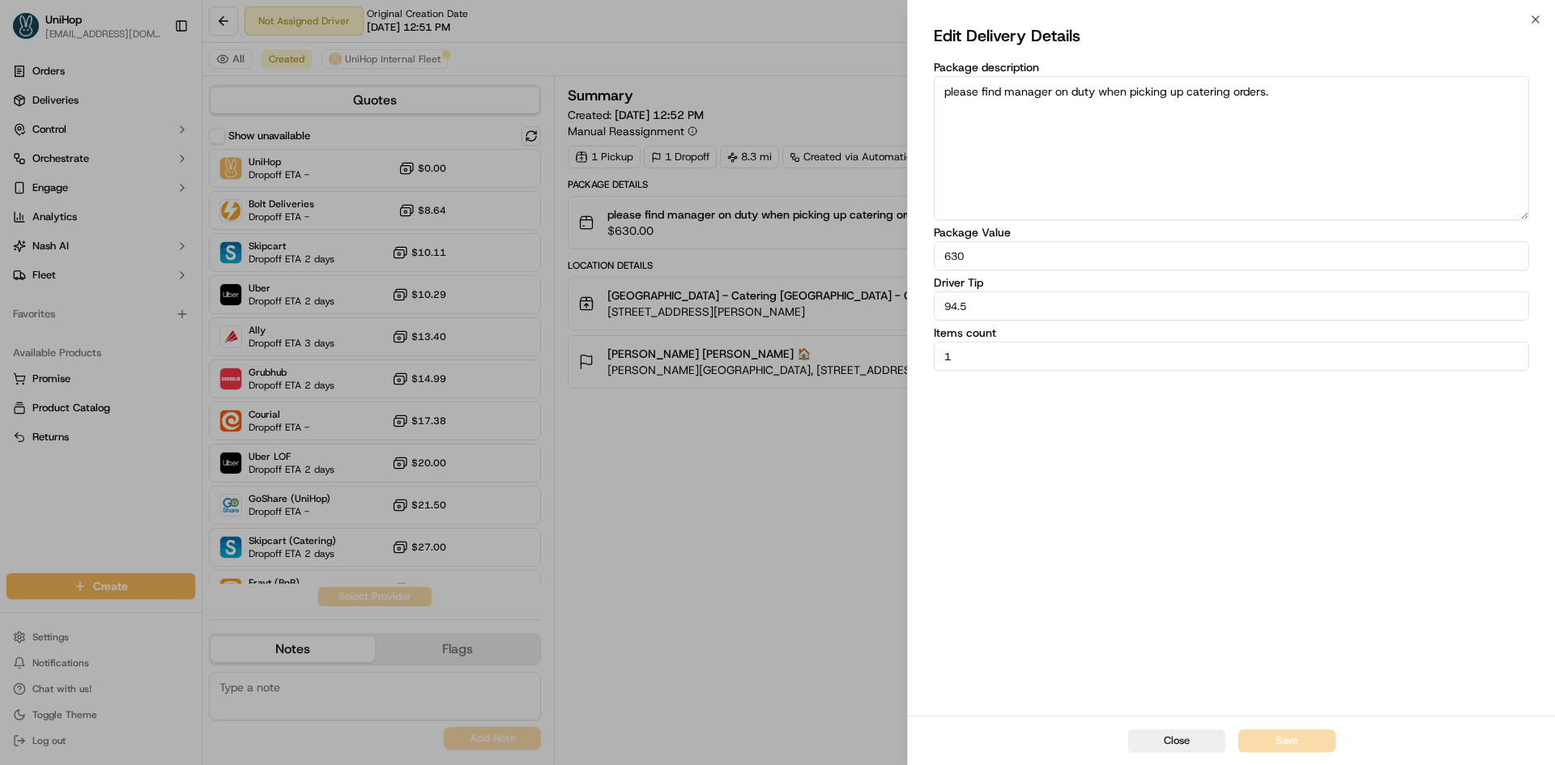
drag, startPoint x: 987, startPoint y: 305, endPoint x: 926, endPoint y: 308, distance: 60.8
click at [926, 308] on div "Edit Delivery Details Package description please find manager on duty when pick…" at bounding box center [1231, 367] width 647 height 696
type input "82.5"
click at [1093, 521] on div "Edit Delivery Details Package description please find manager on duty when pick…" at bounding box center [1231, 368] width 595 height 690
click at [1289, 734] on button "Save" at bounding box center [1286, 741] width 97 height 23
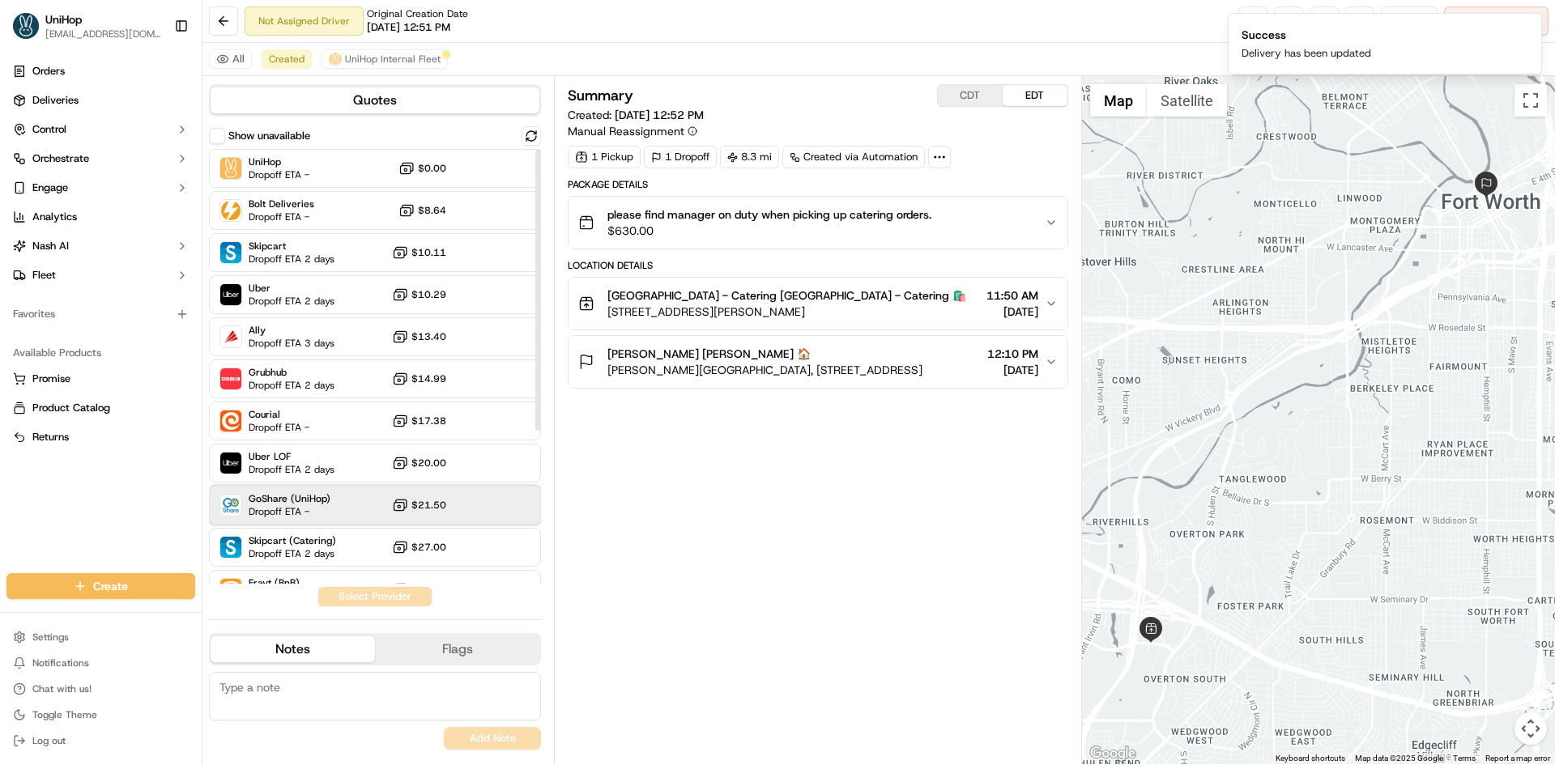
click at [300, 510] on span "Dropoff ETA -" at bounding box center [290, 511] width 82 height 13
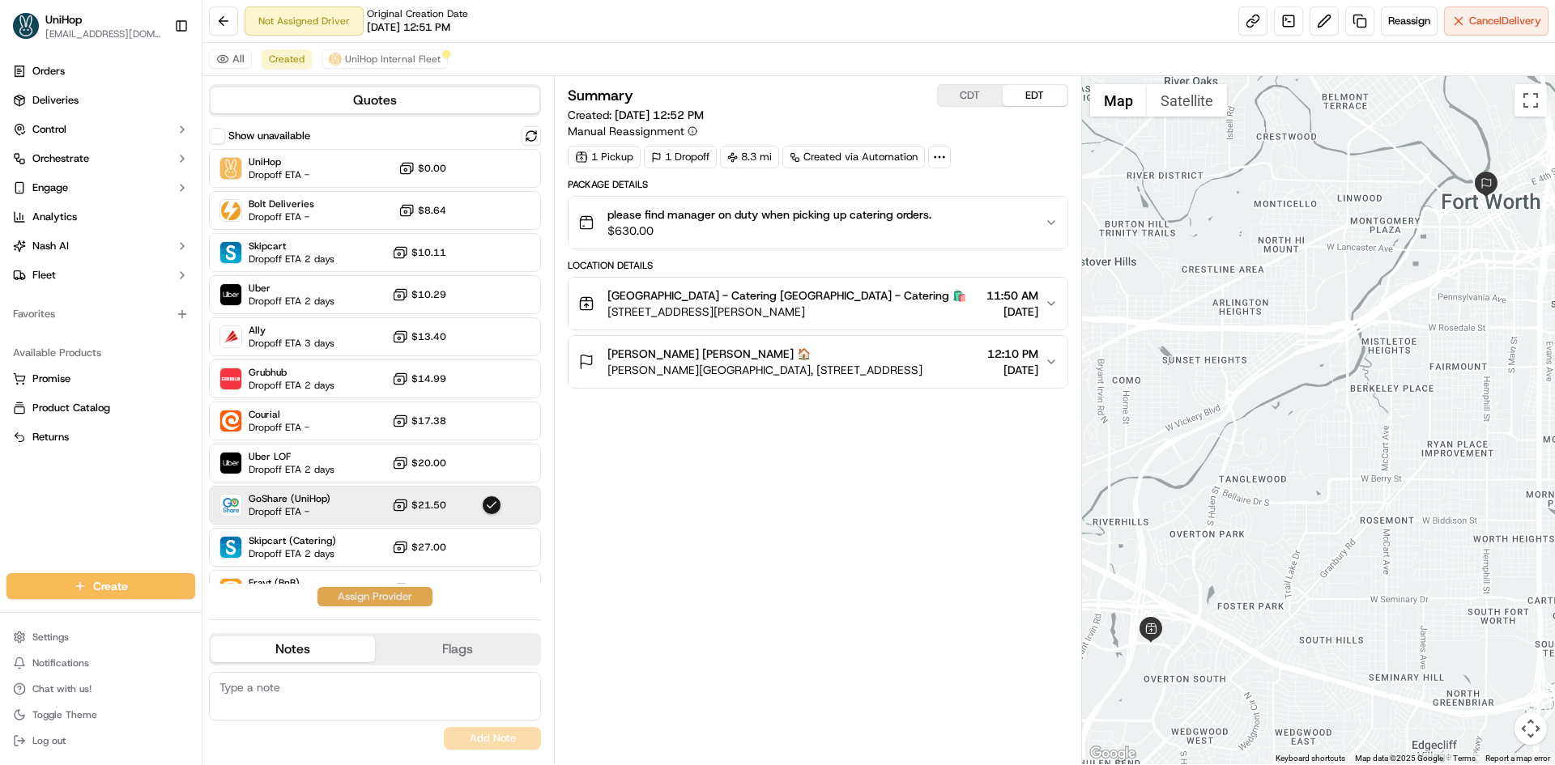
click at [378, 602] on button "Assign Provider" at bounding box center [374, 596] width 115 height 19
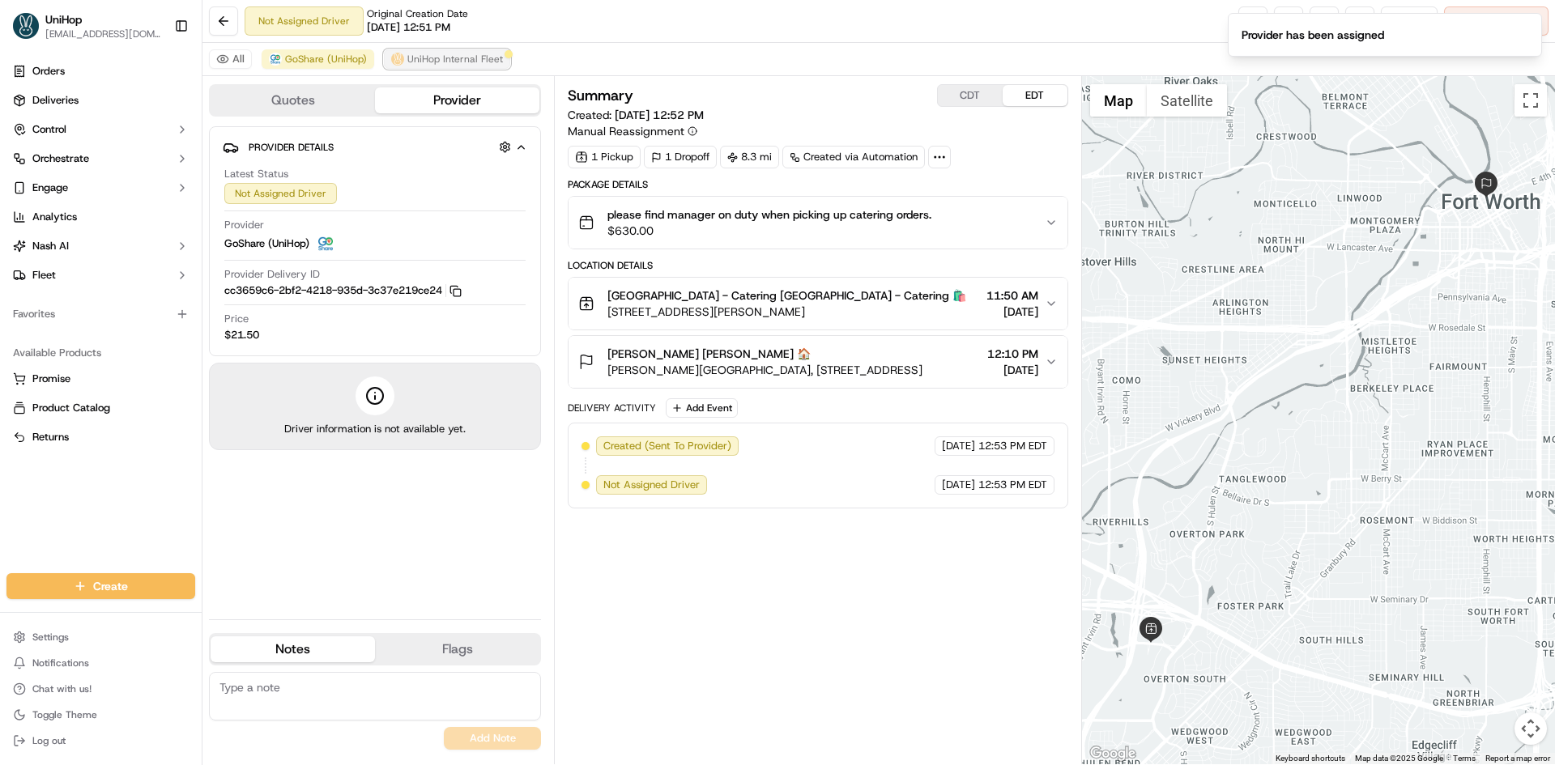
click at [440, 59] on span "UniHop Internal Fleet" at bounding box center [455, 59] width 96 height 13
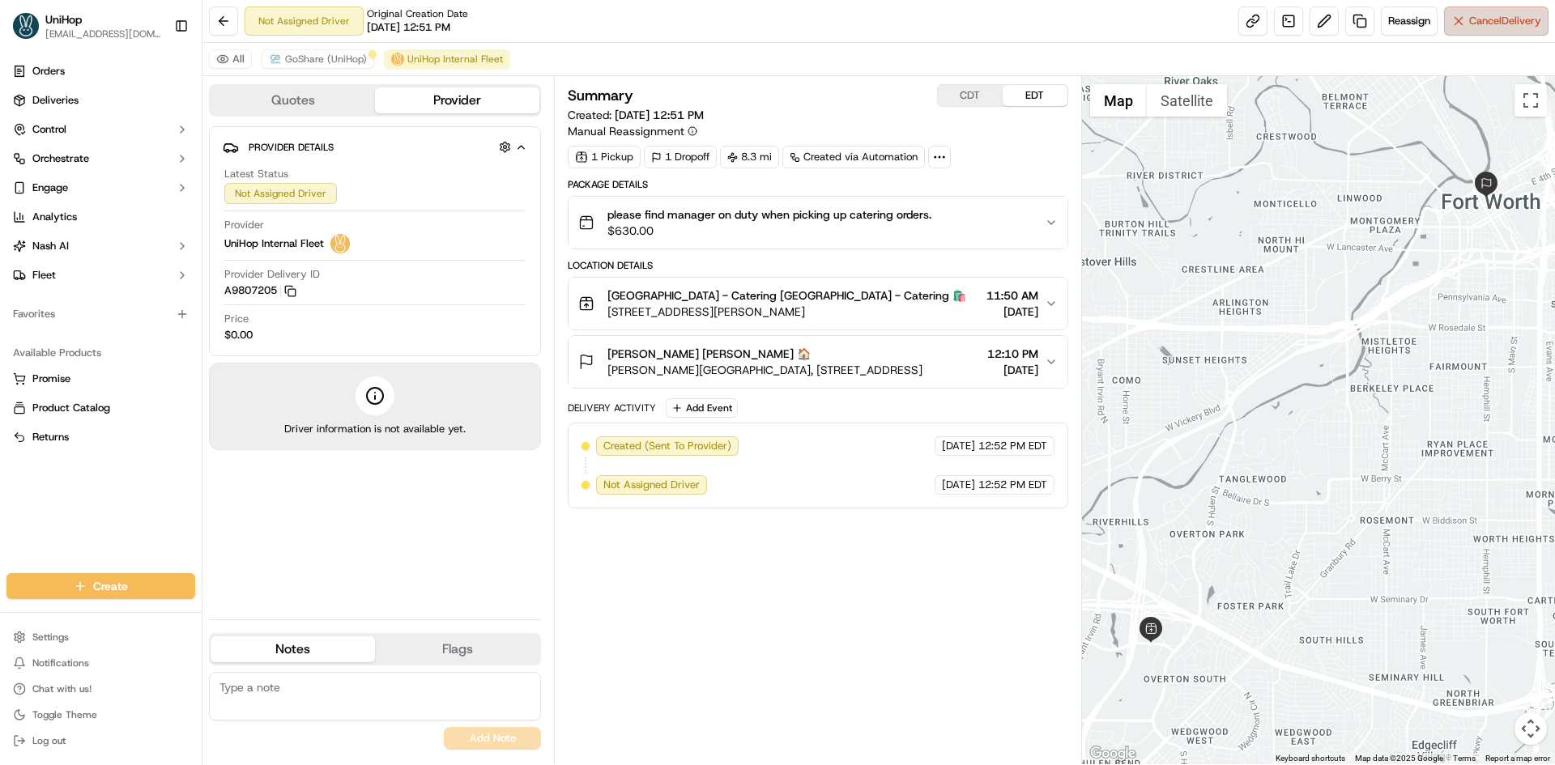
click at [1460, 19] on button "Cancel Delivery" at bounding box center [1496, 20] width 104 height 29
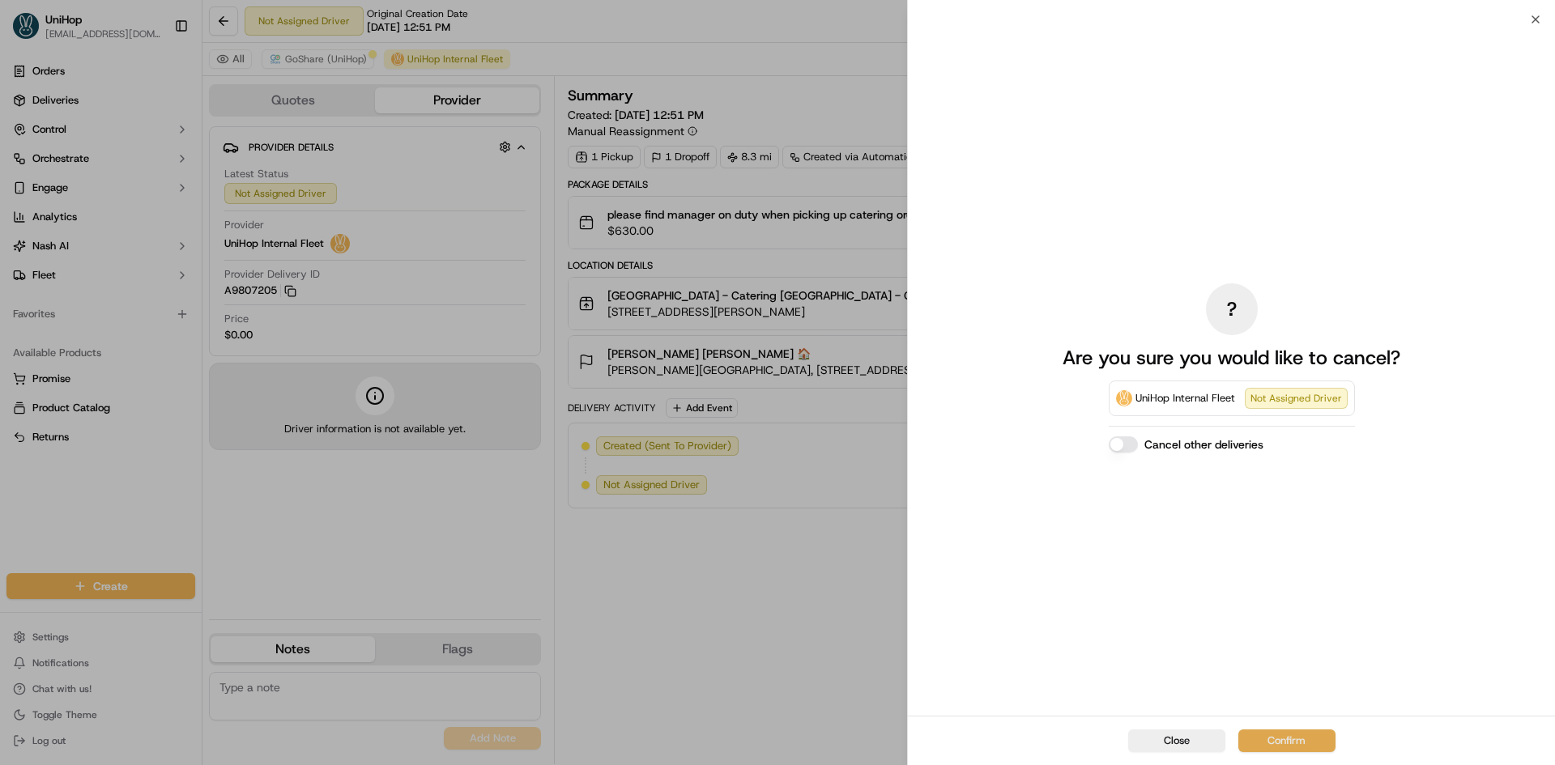
click at [1293, 733] on button "Confirm" at bounding box center [1286, 741] width 97 height 23
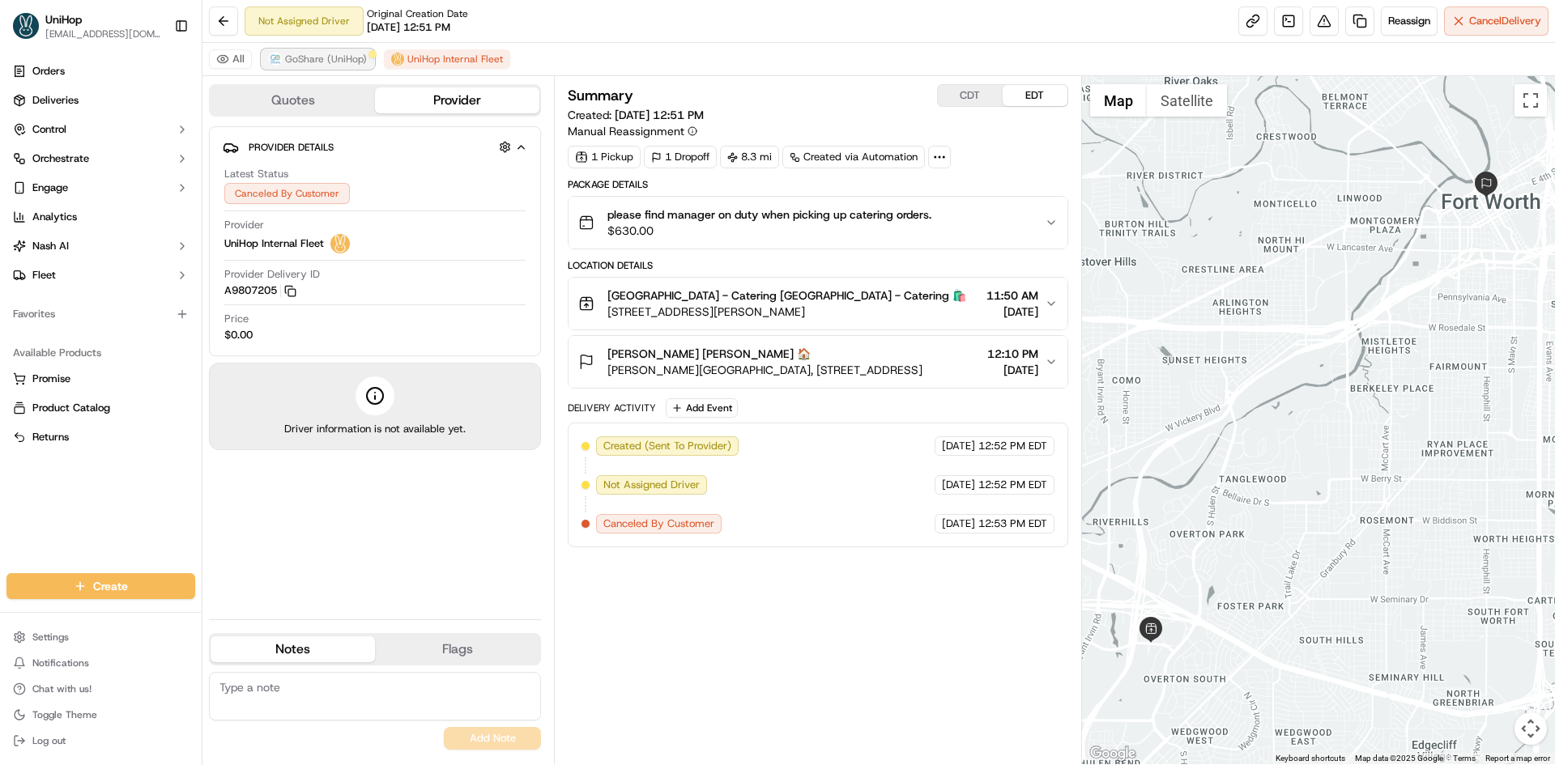
click at [353, 56] on span "GoShare (UniHop)" at bounding box center [326, 59] width 82 height 13
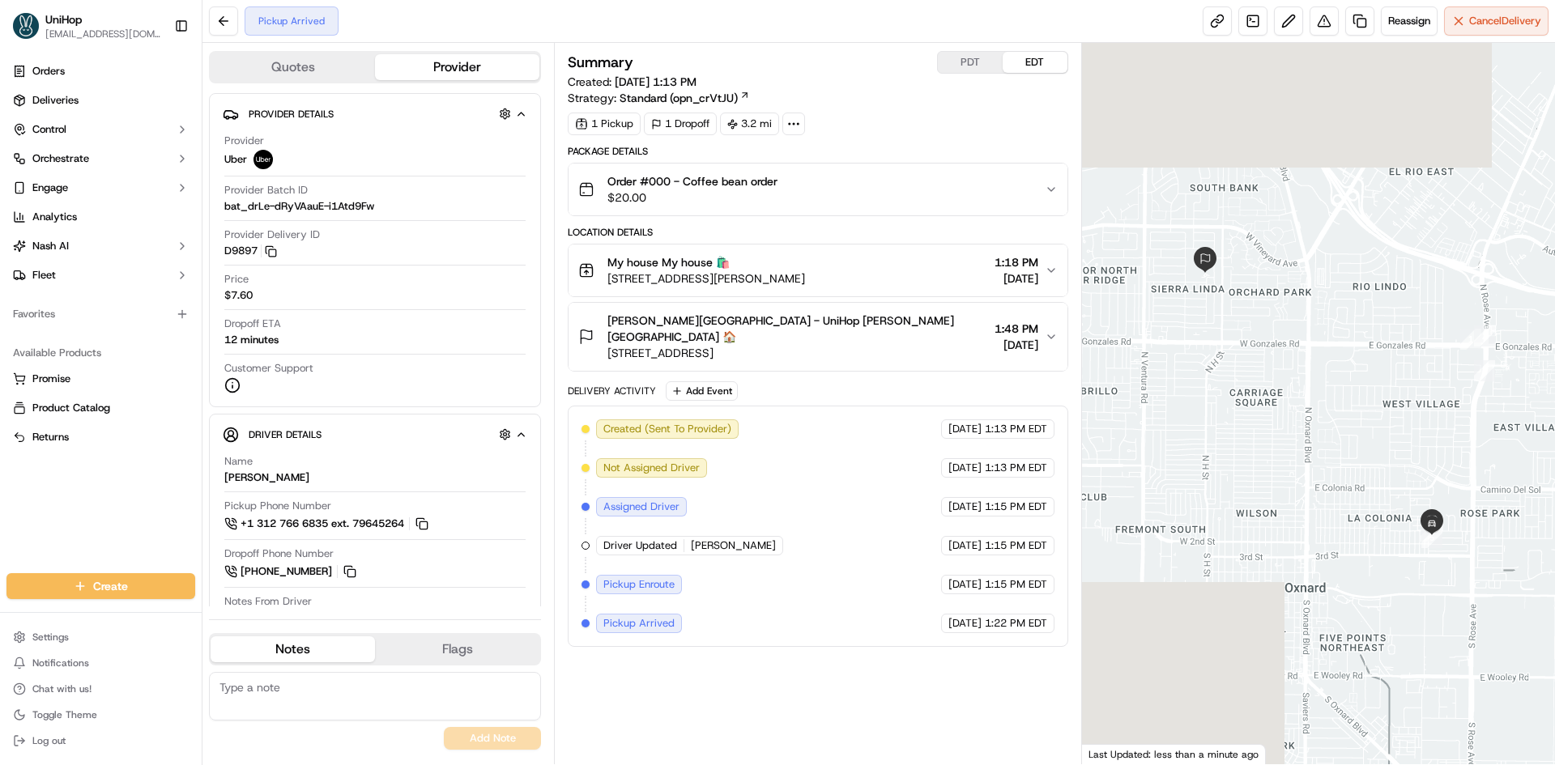
click at [836, 270] on div "My house My house 🛍️ [STREET_ADDRESS][PERSON_NAME] 1:18 PM [DATE]" at bounding box center [811, 270] width 466 height 32
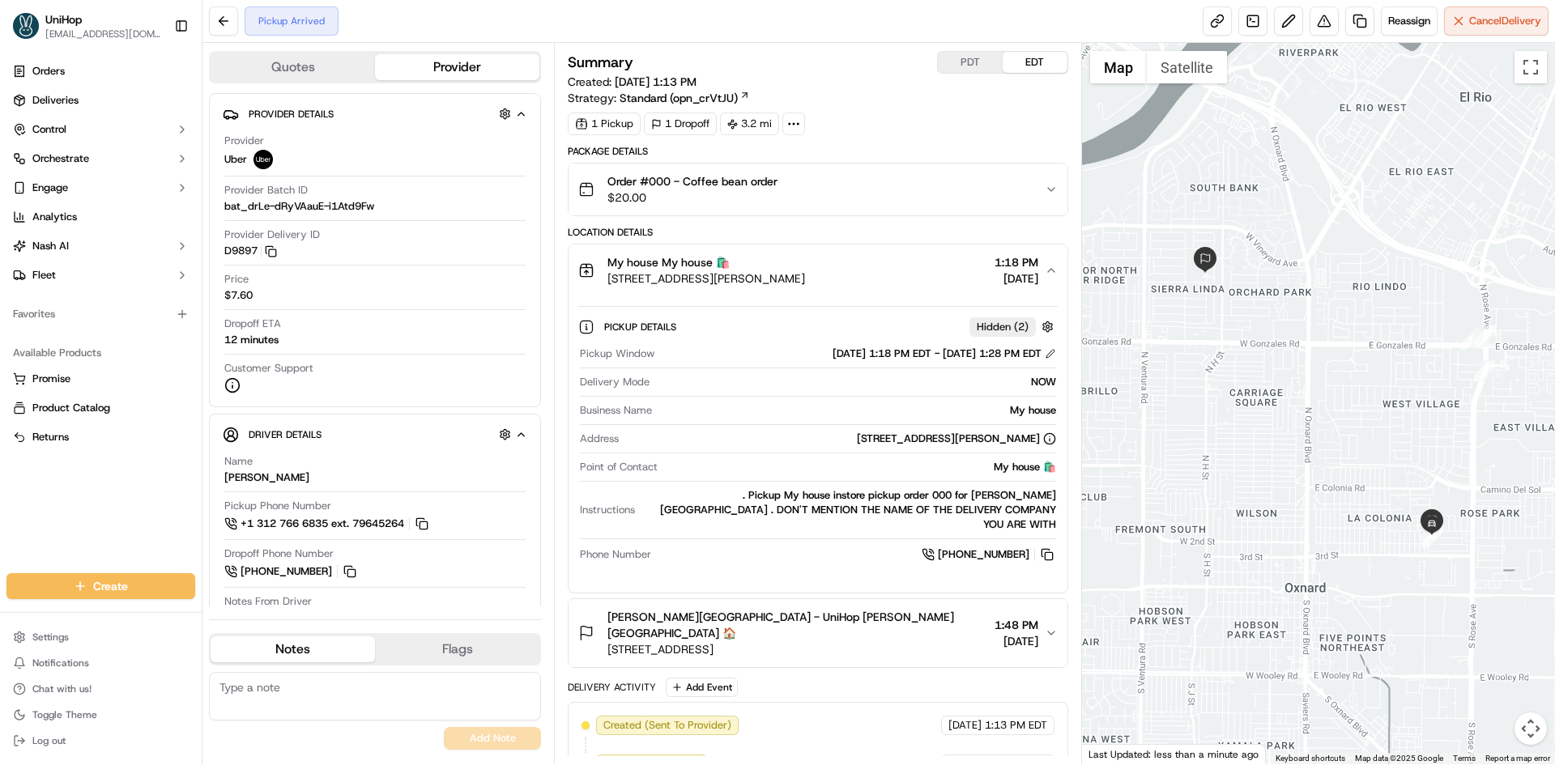
click at [836, 270] on div "My house My house 🛍️ 1411 Morris St, Oxnard, CA 93030, USA 1:18 PM Sep 19 2025" at bounding box center [811, 270] width 466 height 32
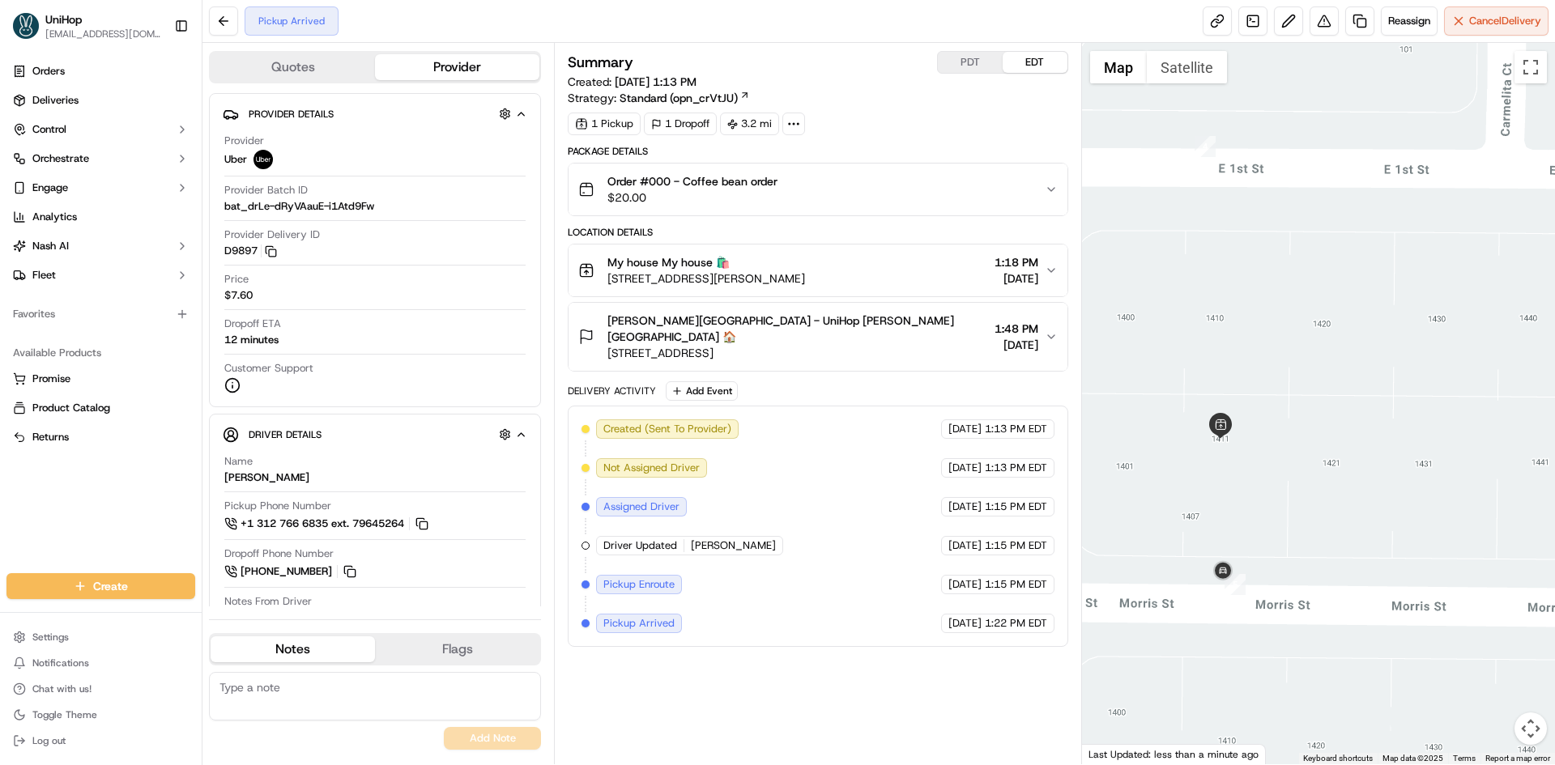
click at [1199, 74] on button "Satellite" at bounding box center [1187, 67] width 80 height 32
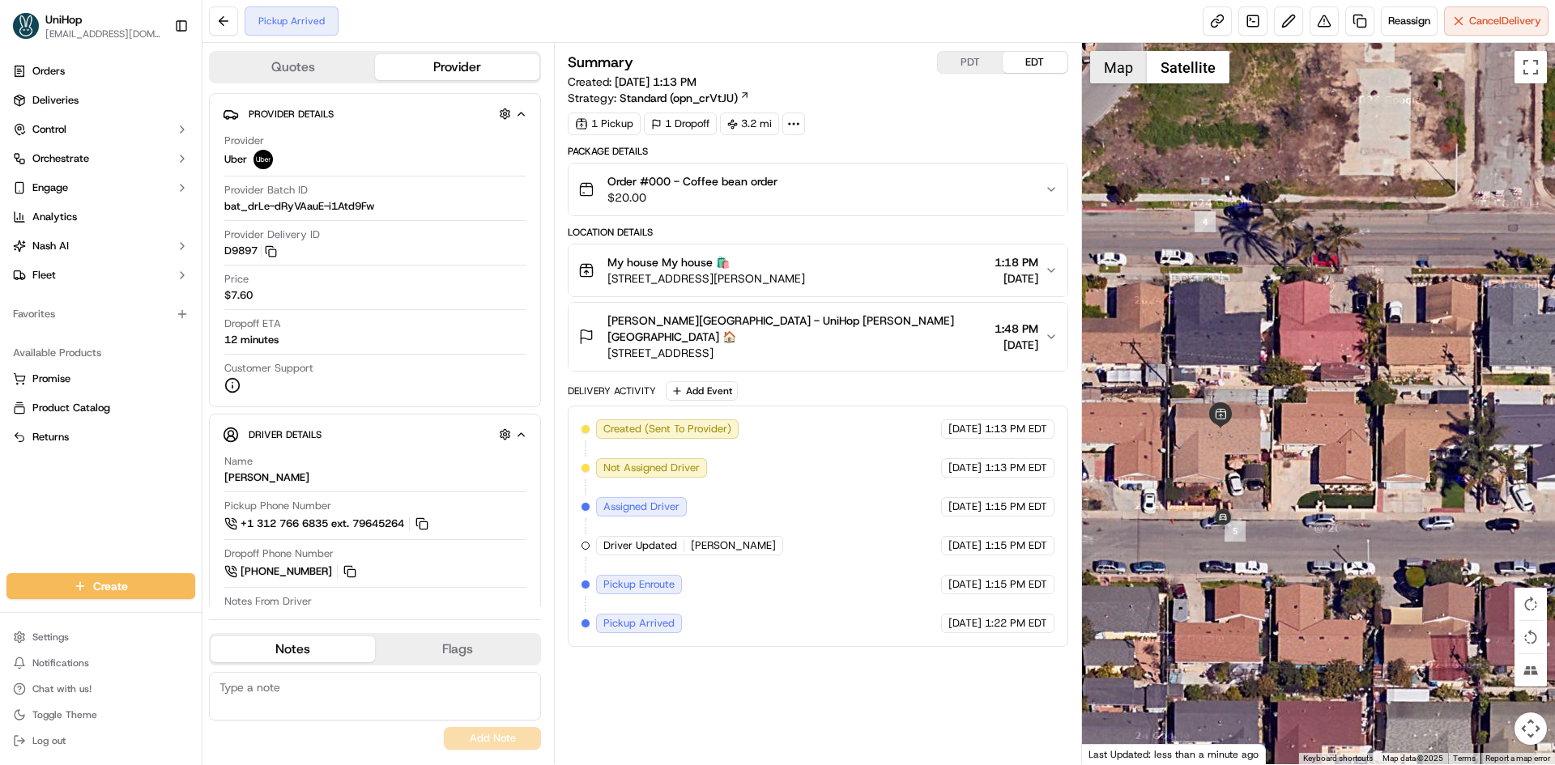
click at [1135, 73] on button "Map" at bounding box center [1118, 67] width 57 height 32
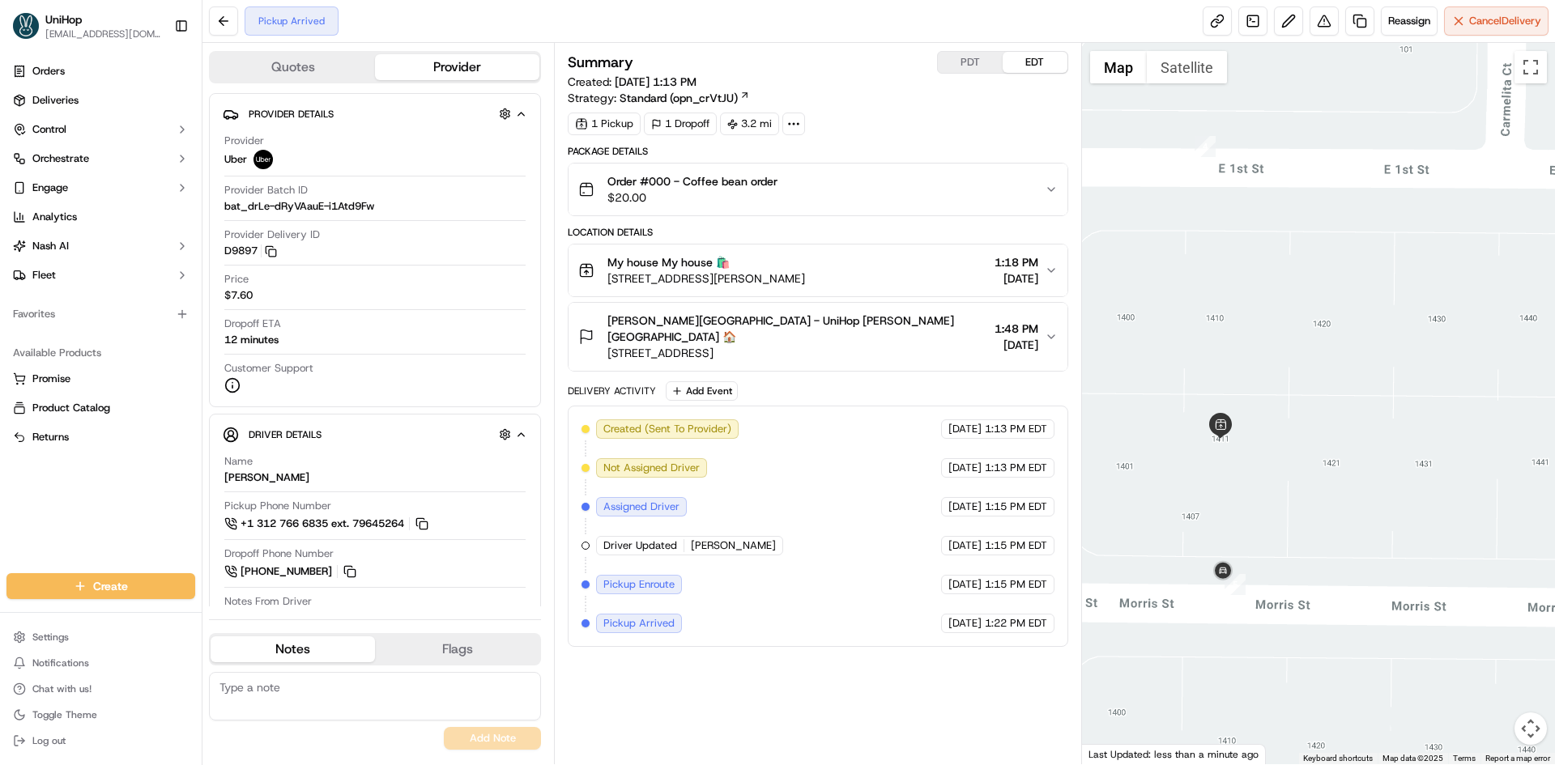
drag, startPoint x: 832, startPoint y: 273, endPoint x: 603, endPoint y: 287, distance: 229.6
click at [603, 287] on button "My house My house 🛍️ 1411 Morris St, Oxnard, CA 93030, USA 1:18 PM Sep 19 2025" at bounding box center [817, 271] width 498 height 52
click at [150, 525] on div "Orders Deliveries Control Orchestrate Engage Analytics Nash AI Fleet Favorites …" at bounding box center [101, 306] width 202 height 508
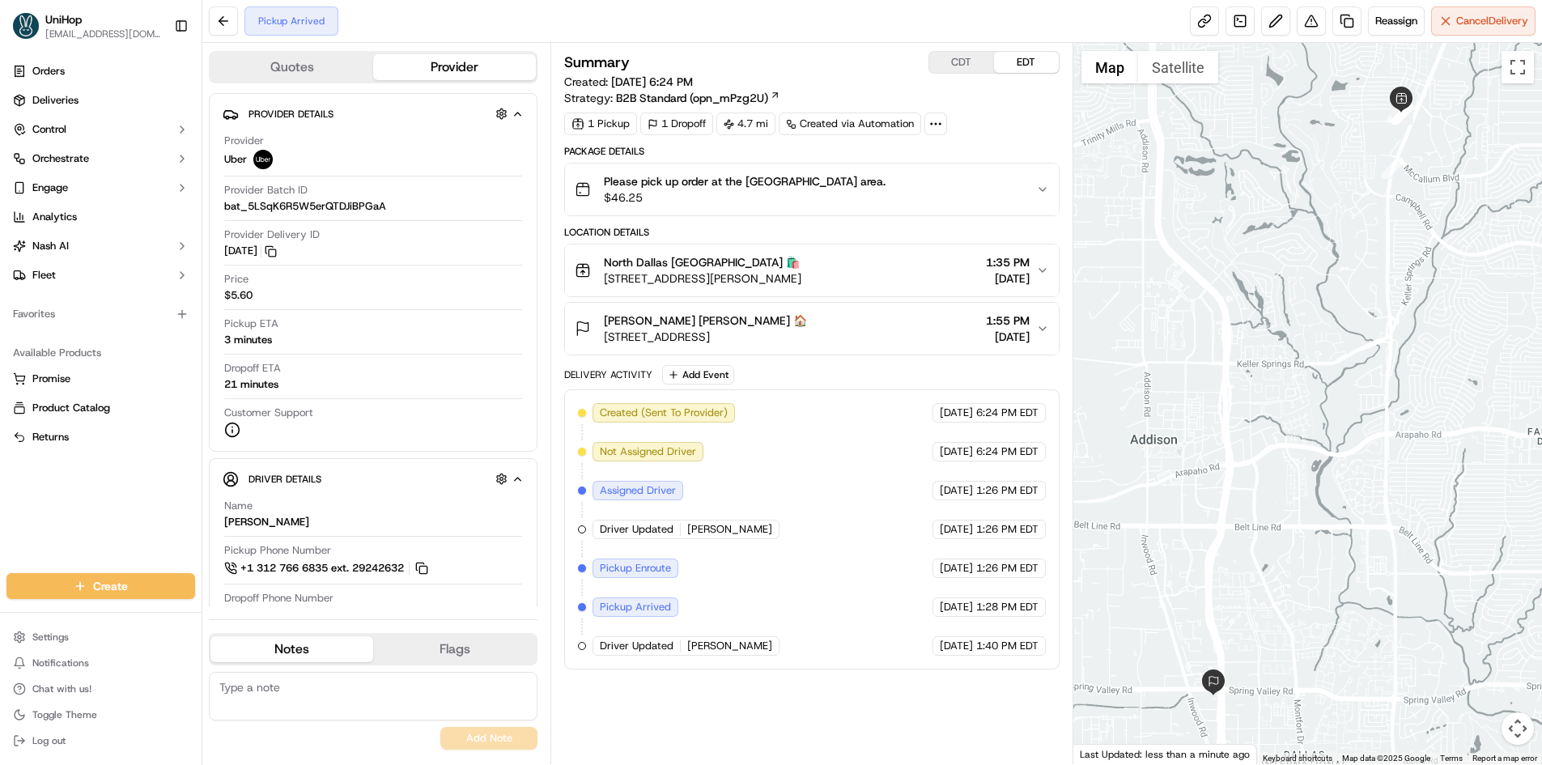
click at [870, 194] on div "Please pick up order at the [GEOGRAPHIC_DATA] area. $46.25" at bounding box center [805, 189] width 461 height 32
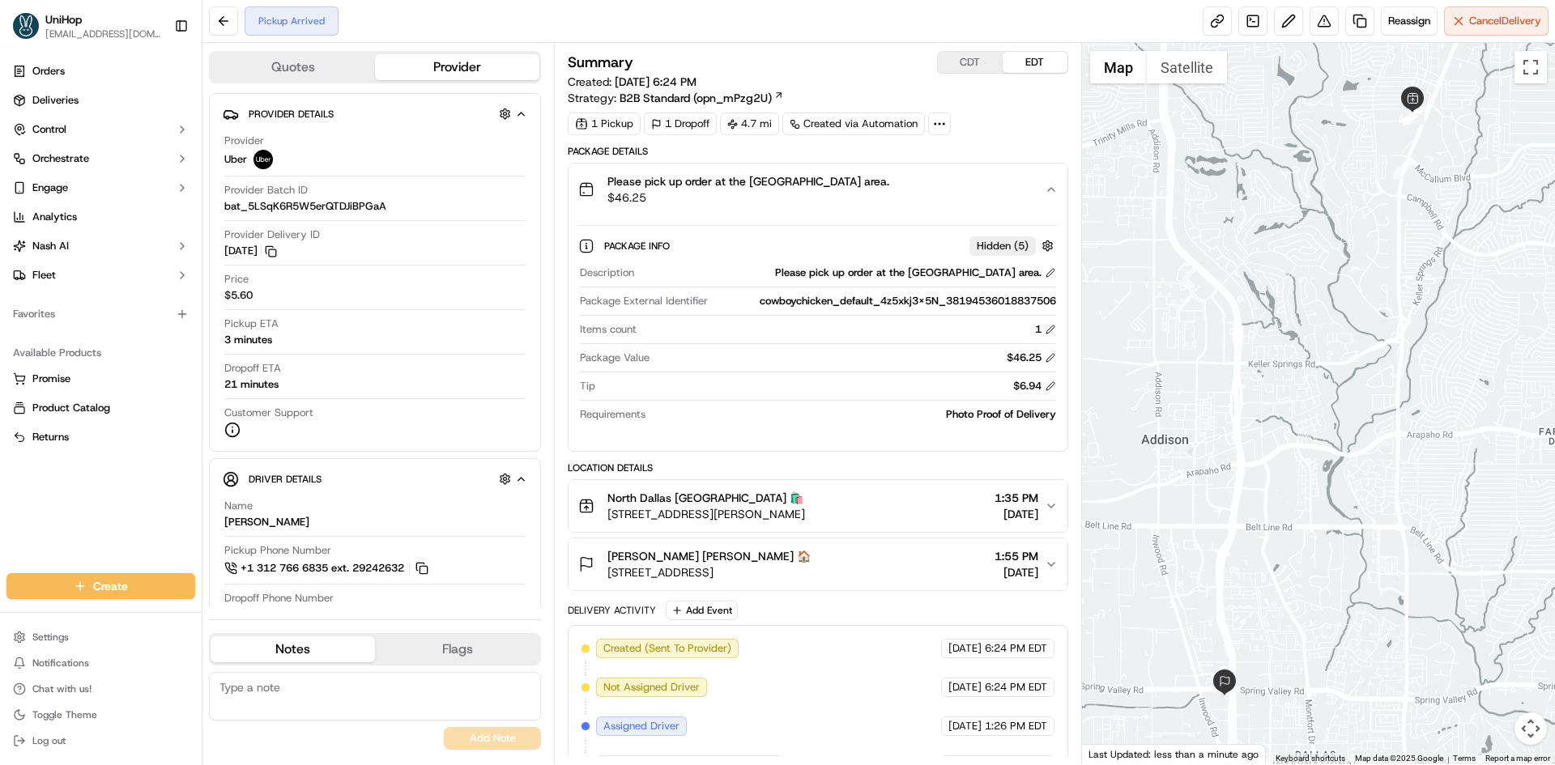
click at [870, 194] on div "Please pick up order at the [GEOGRAPHIC_DATA] area. $46.25" at bounding box center [811, 189] width 466 height 32
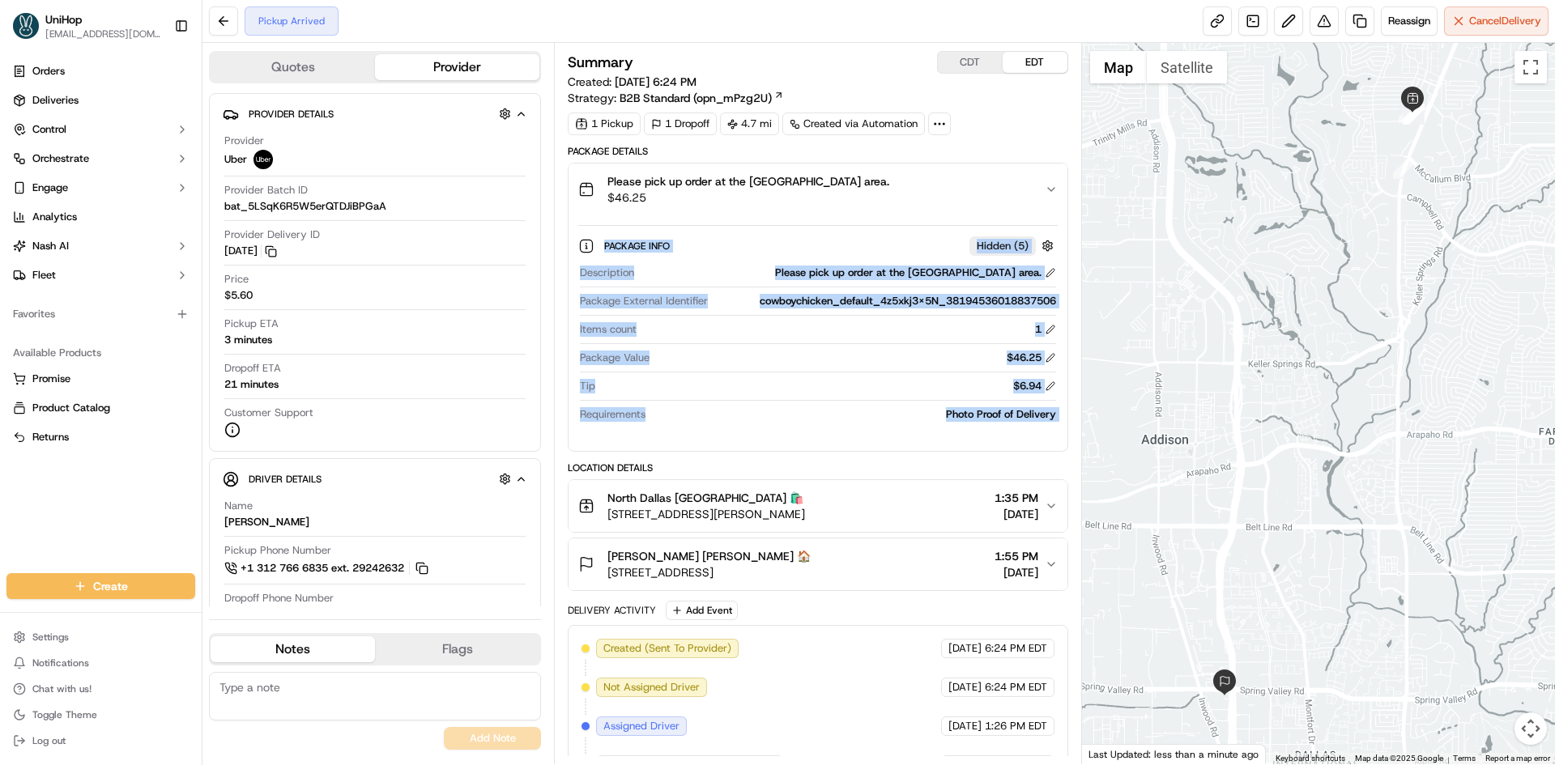
click at [870, 194] on div "Please pick up order at the [GEOGRAPHIC_DATA] area. $46.25" at bounding box center [811, 189] width 466 height 32
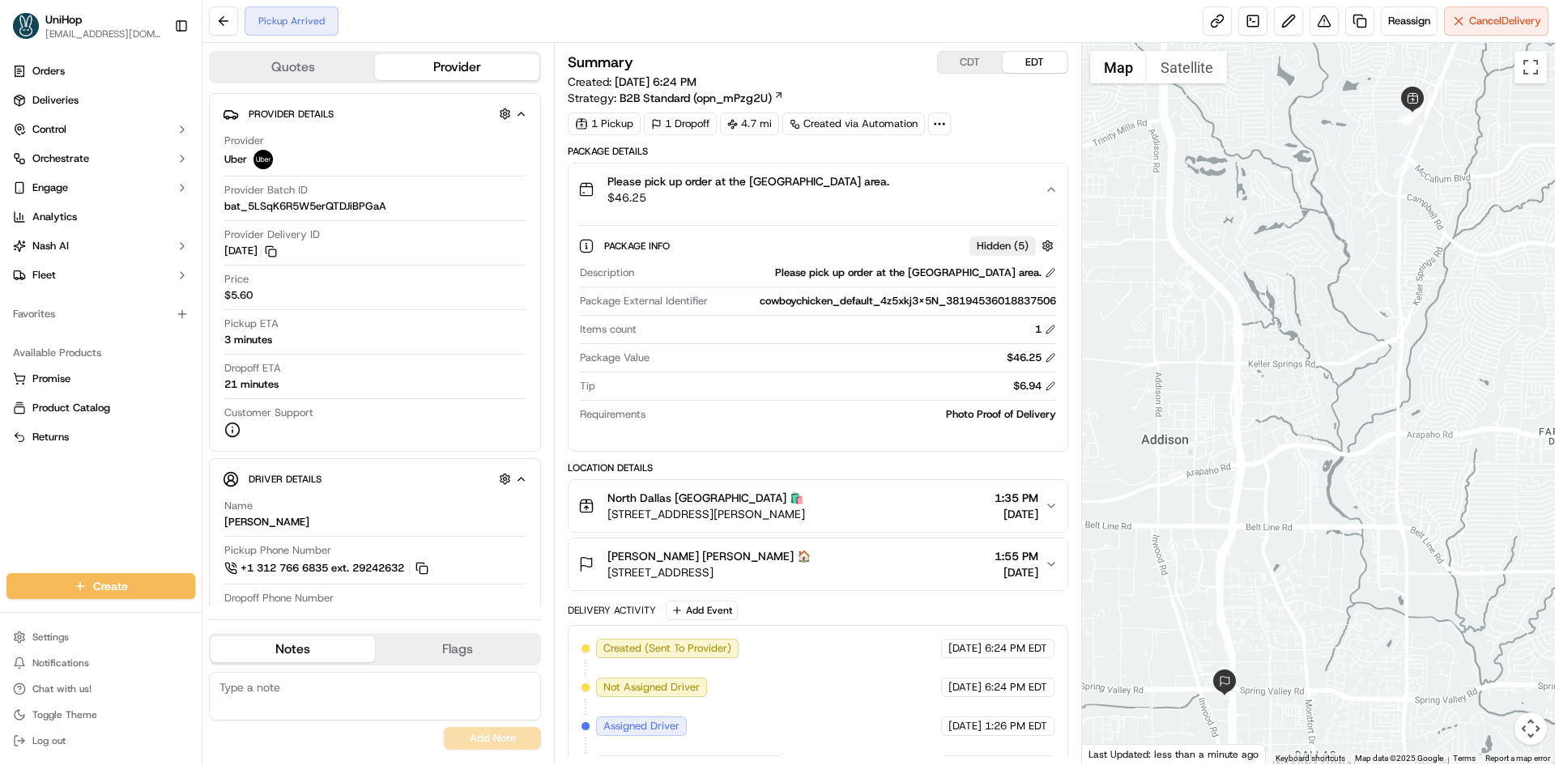
click at [900, 201] on div "Please pick up order at the [GEOGRAPHIC_DATA] area. $46.25" at bounding box center [811, 189] width 466 height 32
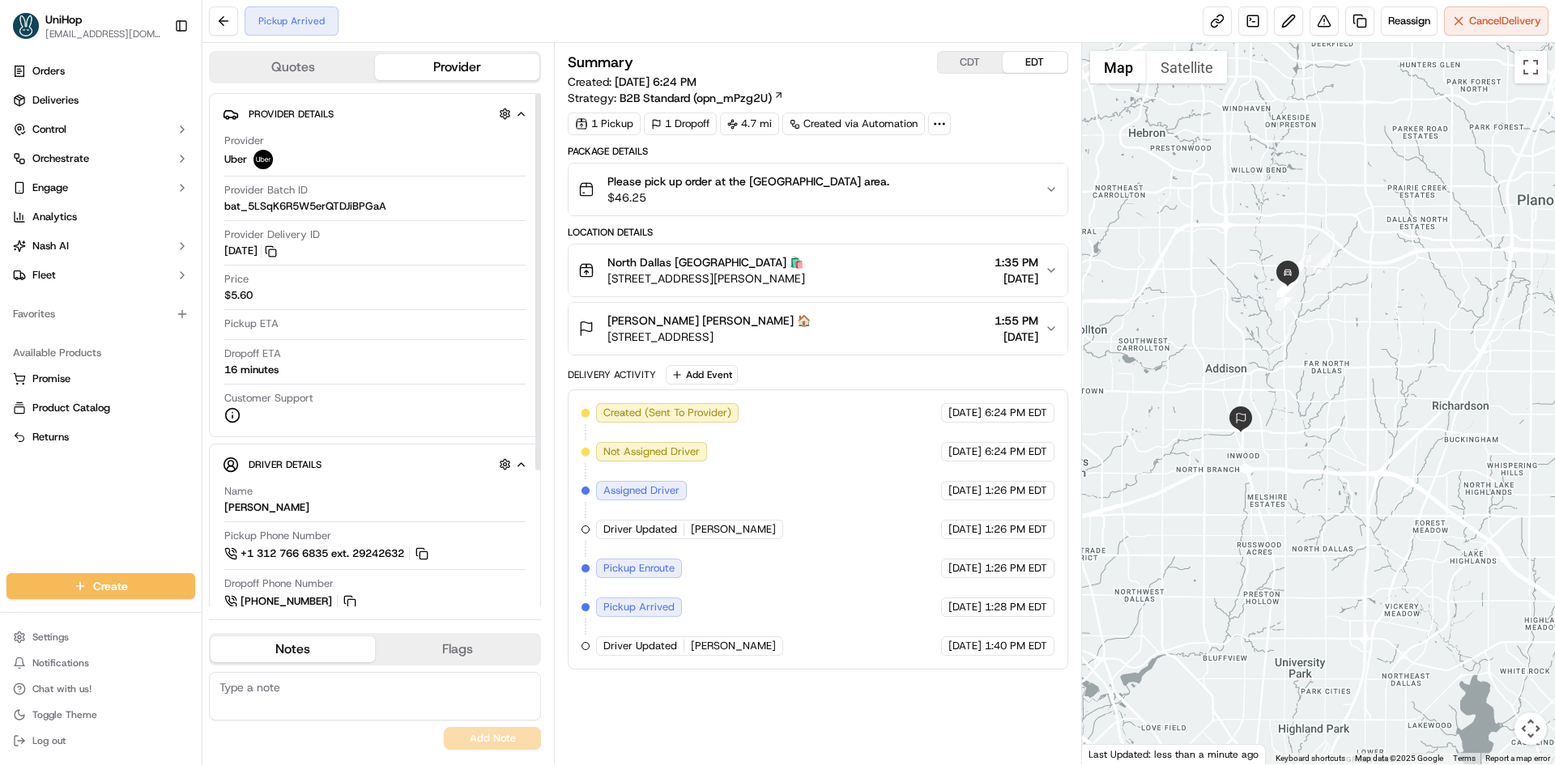
click at [775, 266] on div "North Dallas North Dallas 🛍️" at bounding box center [706, 262] width 198 height 16
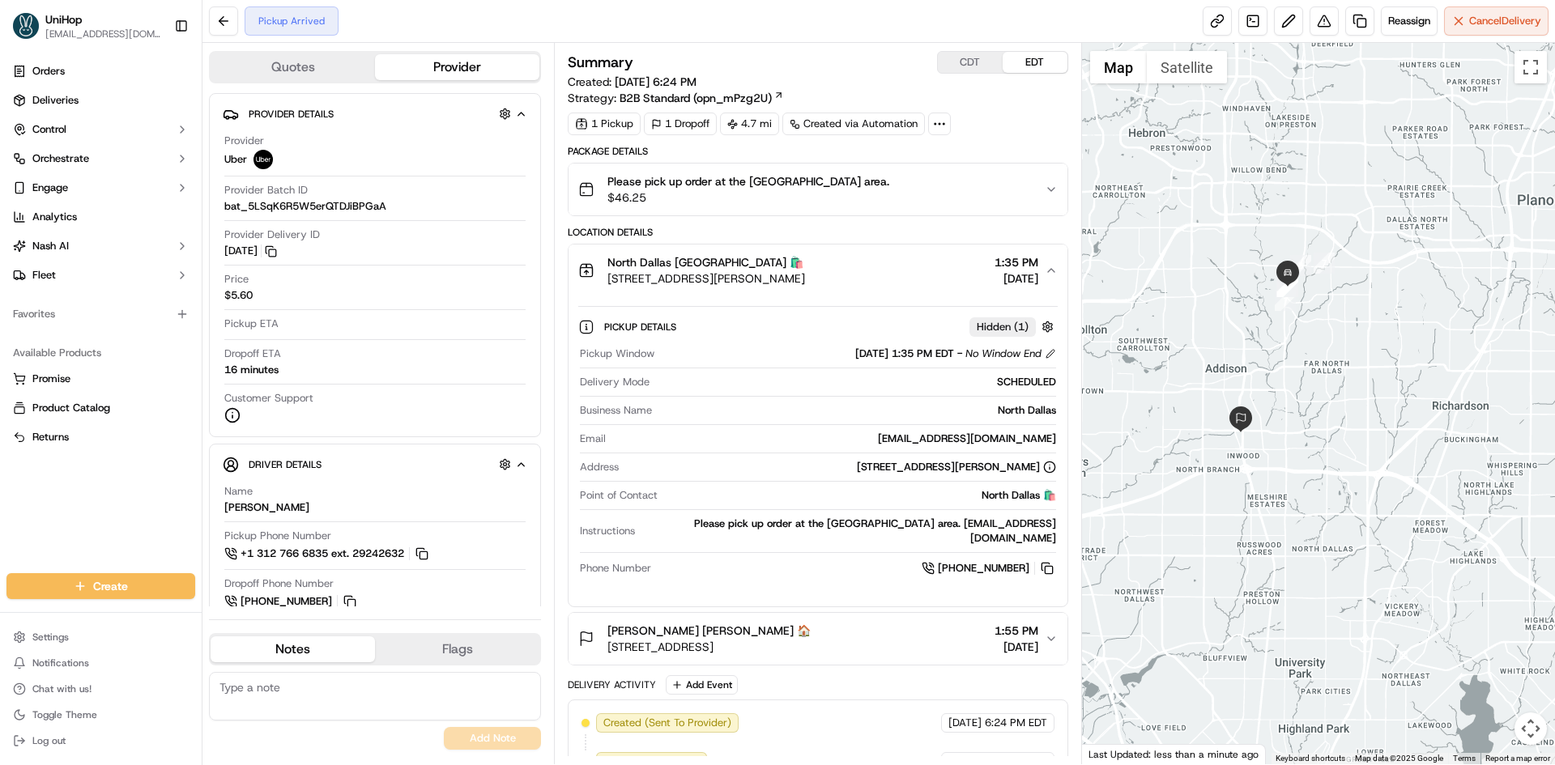
click at [797, 259] on div "North Dallas North Dallas 🛍️" at bounding box center [706, 262] width 198 height 16
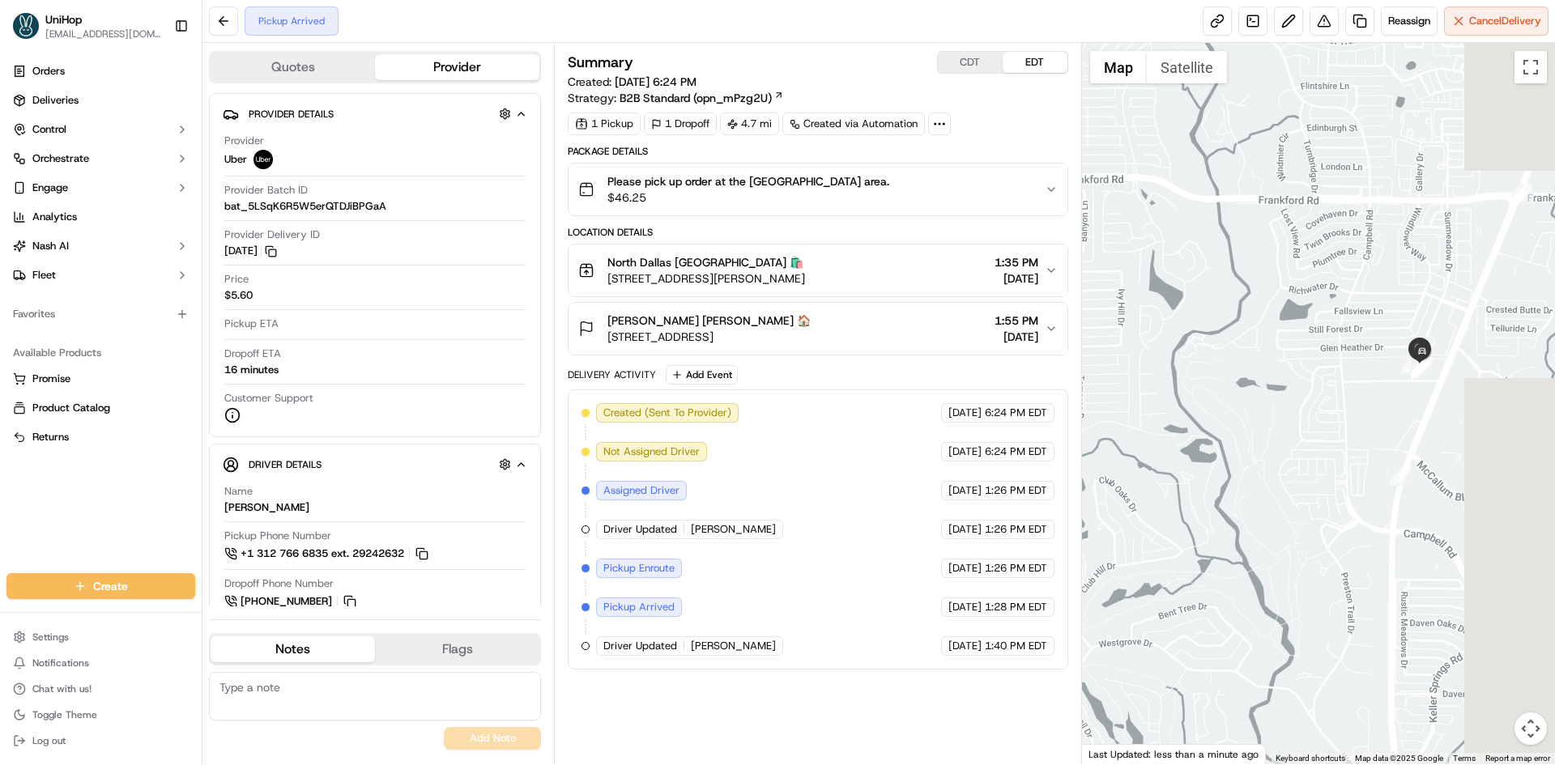
drag, startPoint x: 1317, startPoint y: 339, endPoint x: 1298, endPoint y: 336, distance: 18.9
click at [1299, 336] on div at bounding box center [1319, 403] width 474 height 721
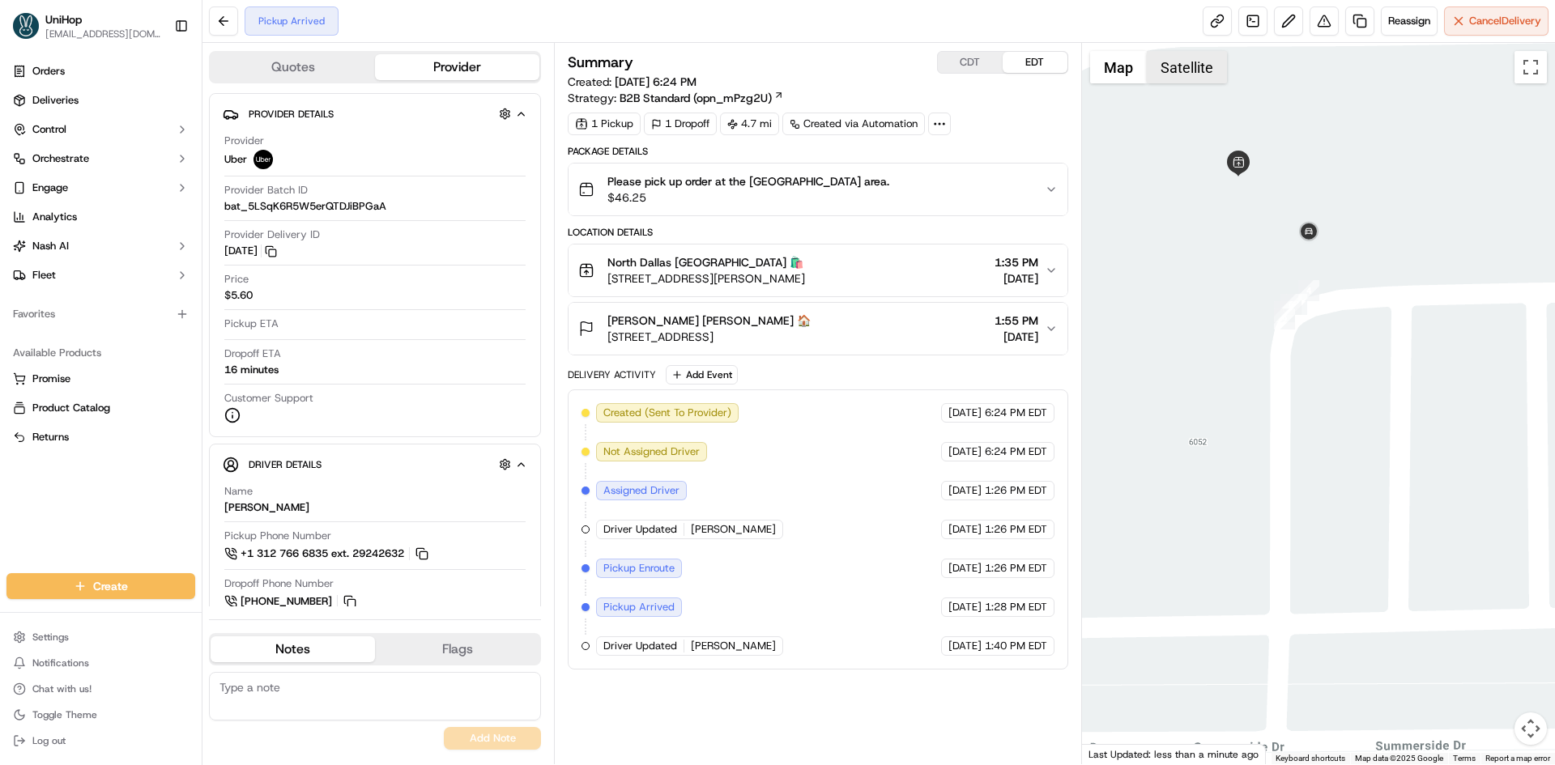
click at [1187, 68] on button "Satellite" at bounding box center [1187, 67] width 80 height 32
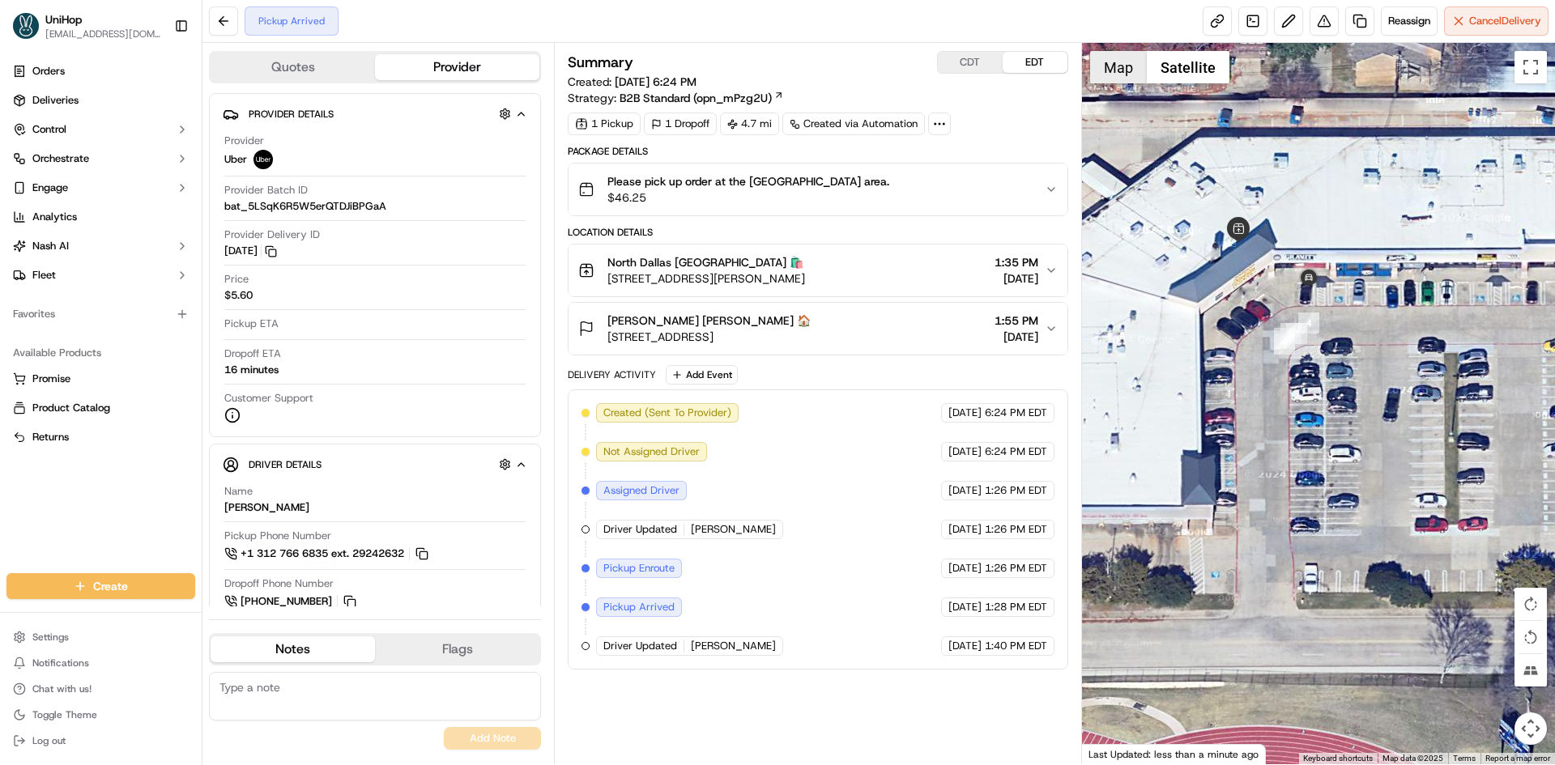
click at [1103, 74] on button "Map" at bounding box center [1118, 67] width 57 height 32
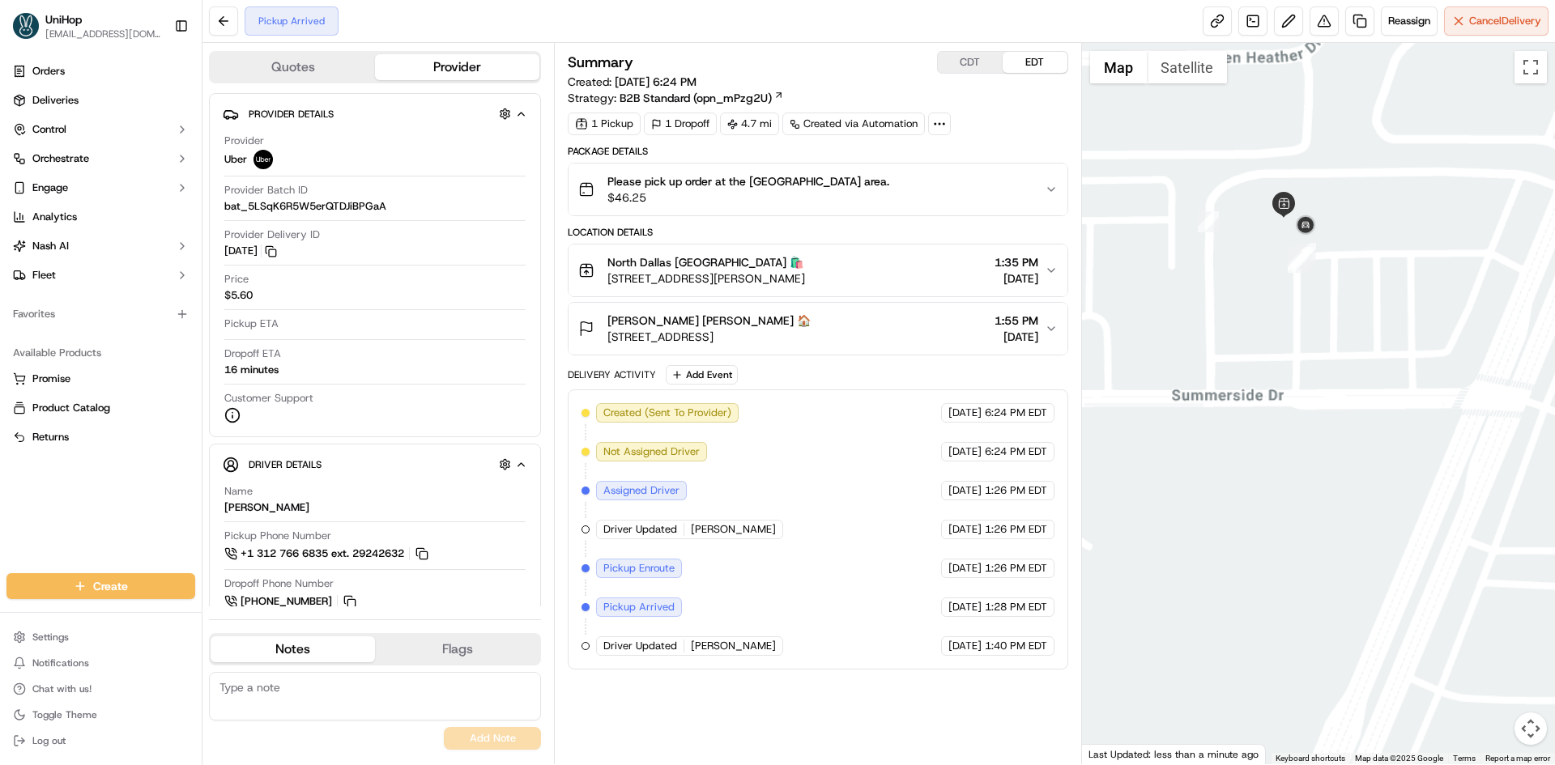
drag, startPoint x: 1419, startPoint y: 355, endPoint x: 1356, endPoint y: 364, distance: 63.0
click at [1364, 360] on div at bounding box center [1319, 403] width 474 height 721
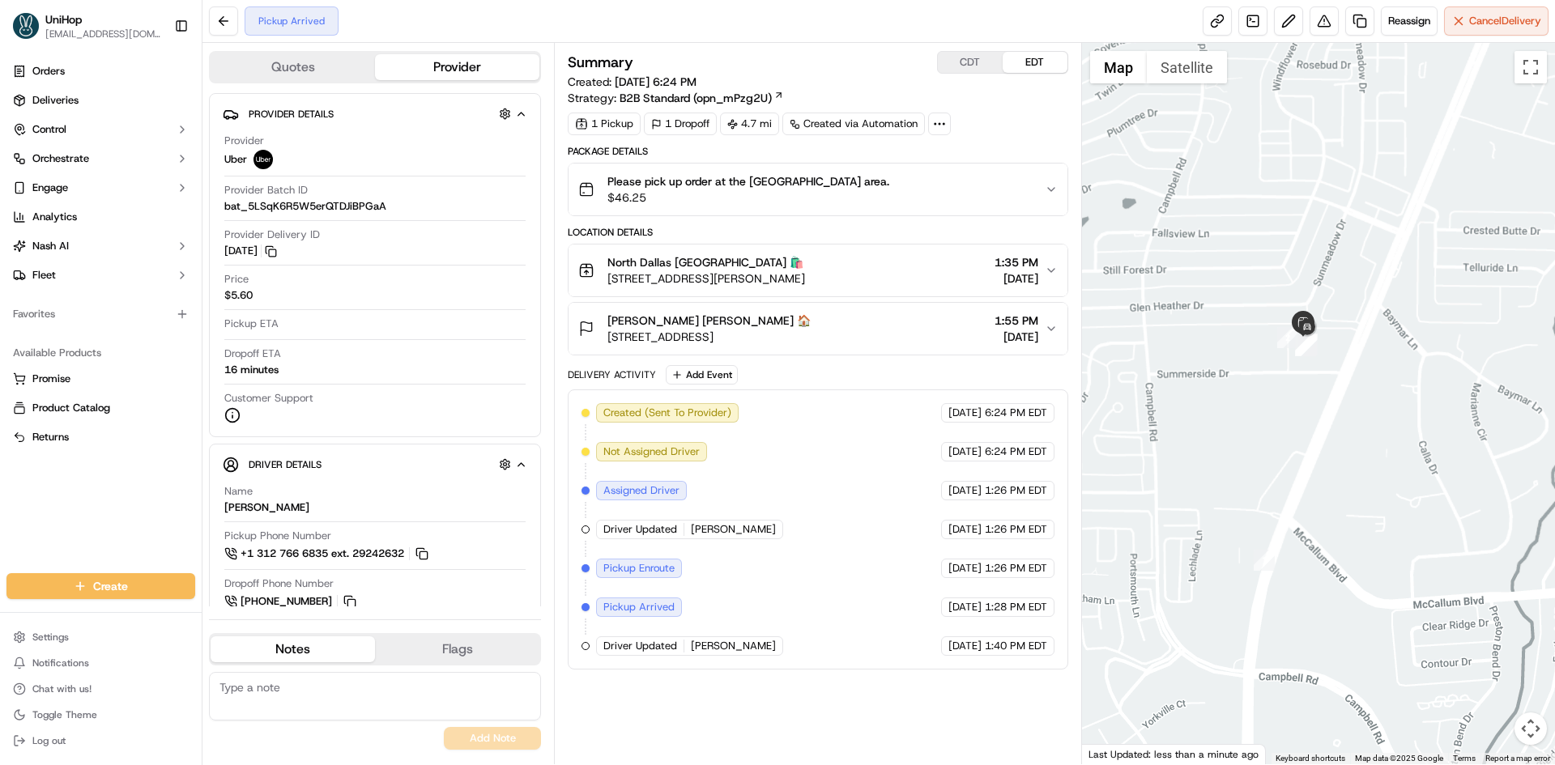
drag, startPoint x: 1342, startPoint y: 408, endPoint x: 1364, endPoint y: 389, distance: 29.3
click at [1350, 402] on div at bounding box center [1319, 403] width 474 height 721
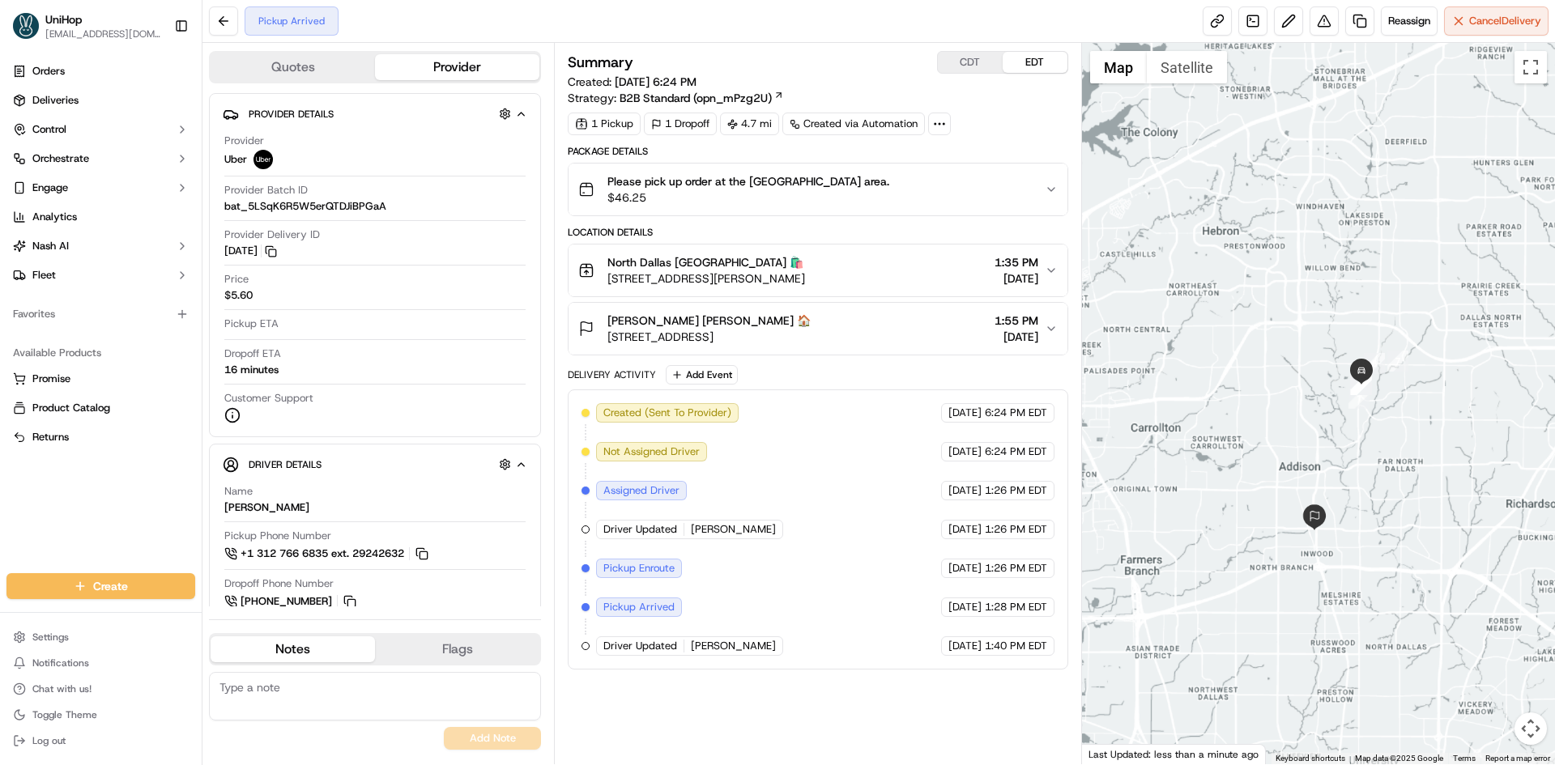
click at [1400, 455] on div at bounding box center [1319, 403] width 474 height 721
click at [883, 322] on div "Carrie Depew Carrie Depew 🏠 14185 Dallas Pkwy, Dallas, TX 75254, USA 1:55 PM Se…" at bounding box center [811, 329] width 466 height 32
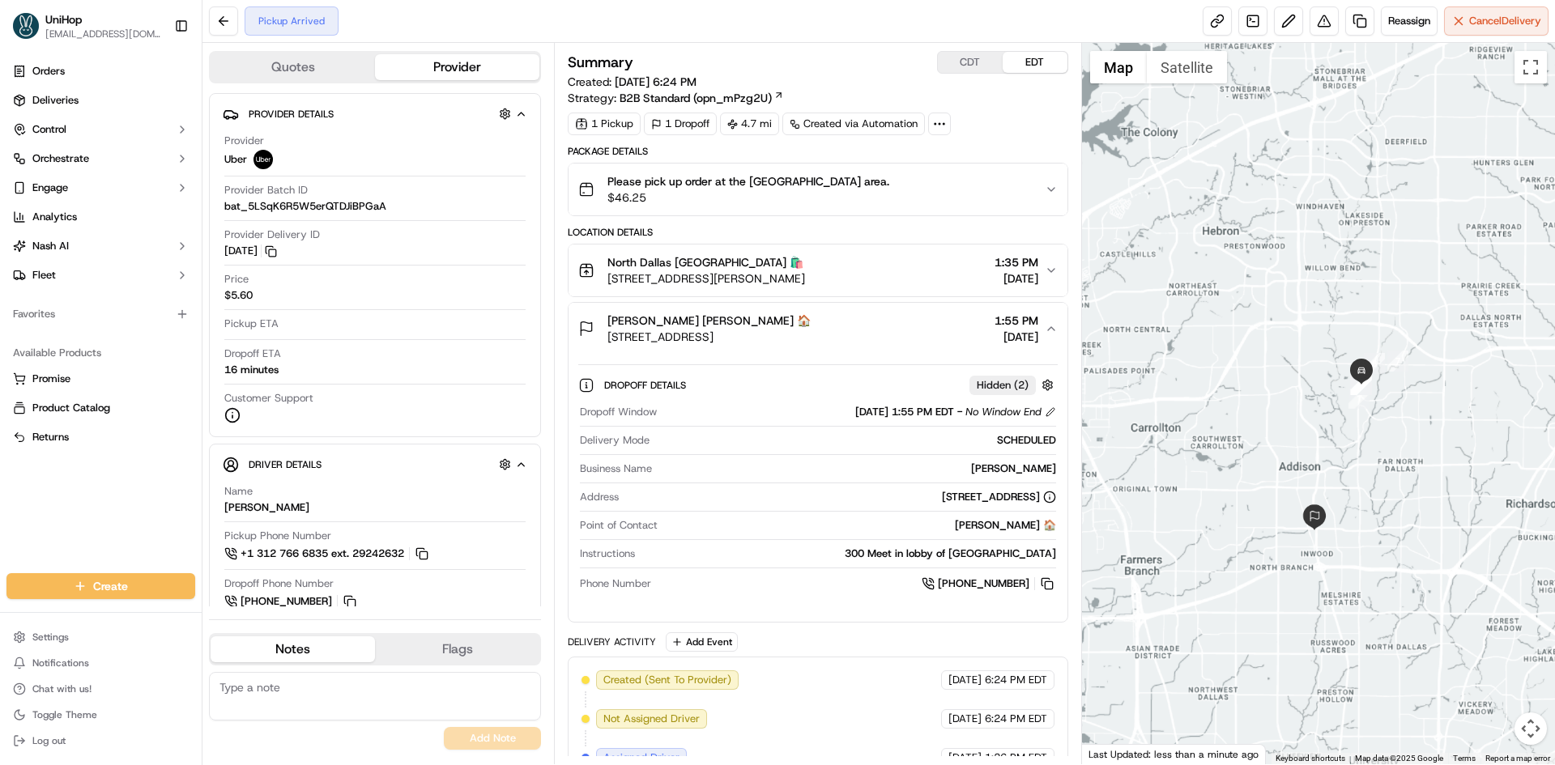
click at [901, 332] on div "Carrie Depew Carrie Depew 🏠 14185 Dallas Pkwy, Dallas, TX 75254, USA 1:55 PM Se…" at bounding box center [811, 329] width 466 height 32
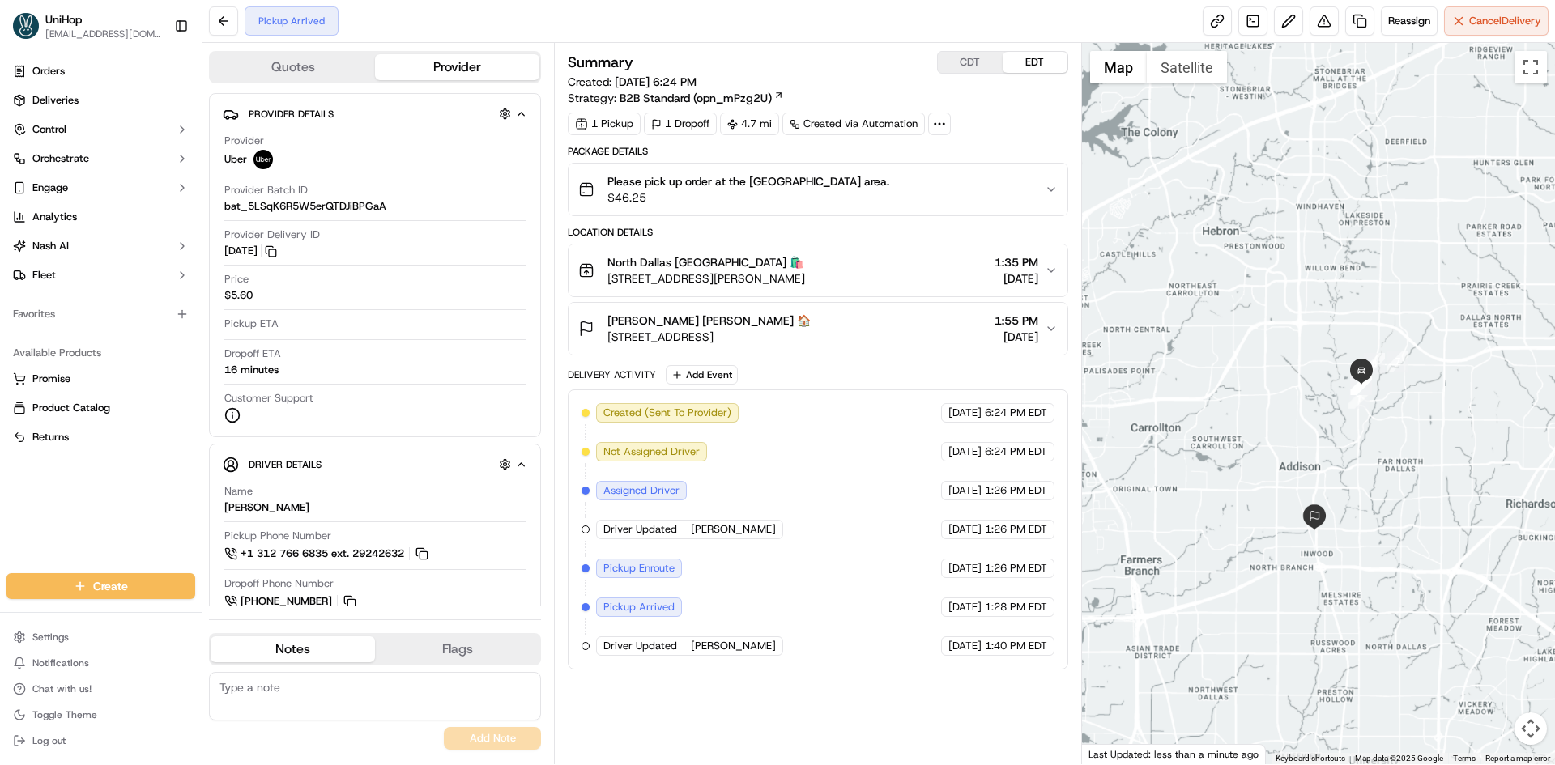
click at [916, 330] on div "Carrie Depew Carrie Depew 🏠 14185 Dallas Pkwy, Dallas, TX 75254, USA 1:55 PM Se…" at bounding box center [811, 329] width 466 height 32
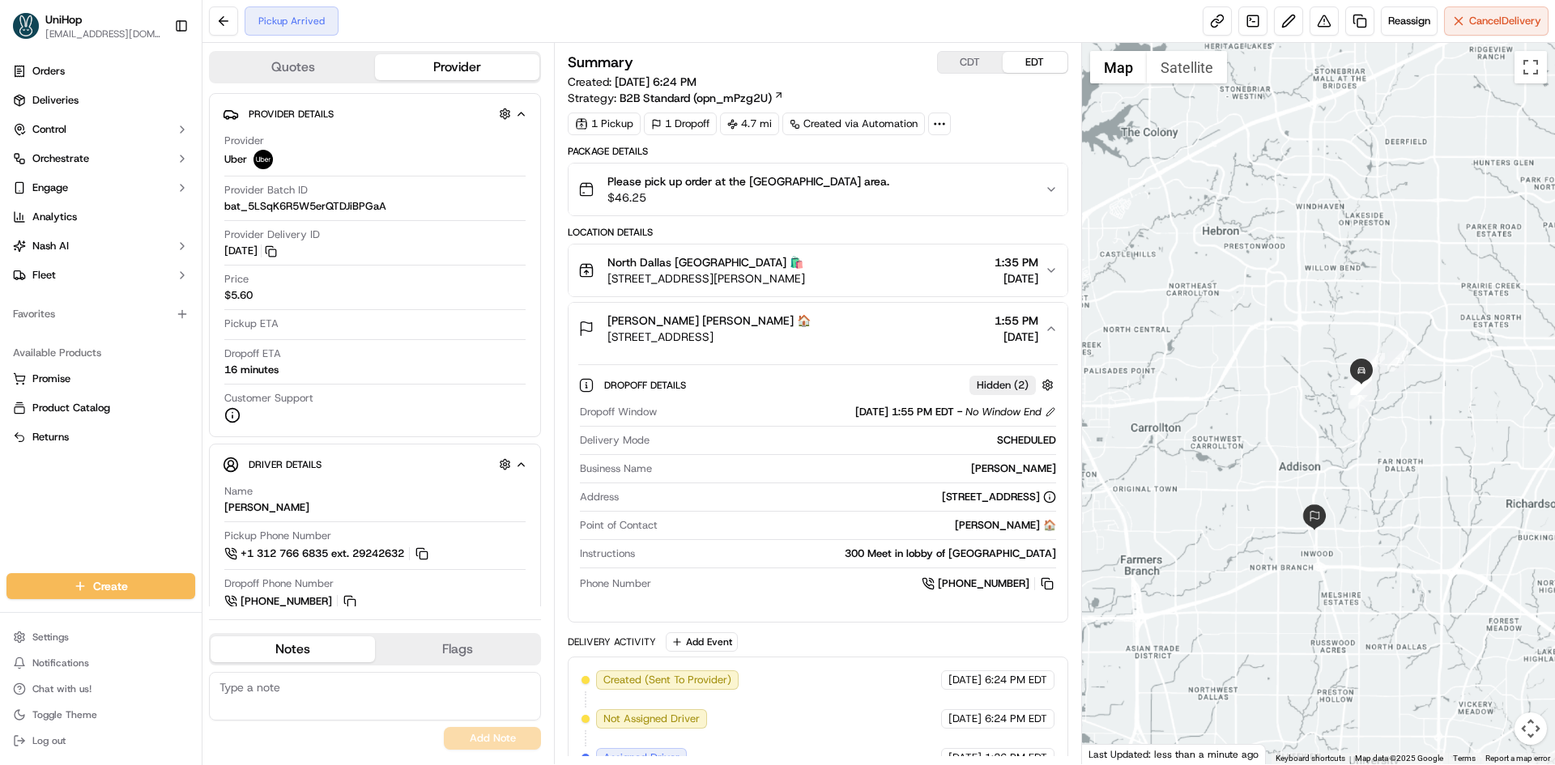
click at [916, 330] on div "Carrie Depew Carrie Depew 🏠 14185 Dallas Pkwy, Dallas, TX 75254, USA 1:55 PM Se…" at bounding box center [811, 329] width 466 height 32
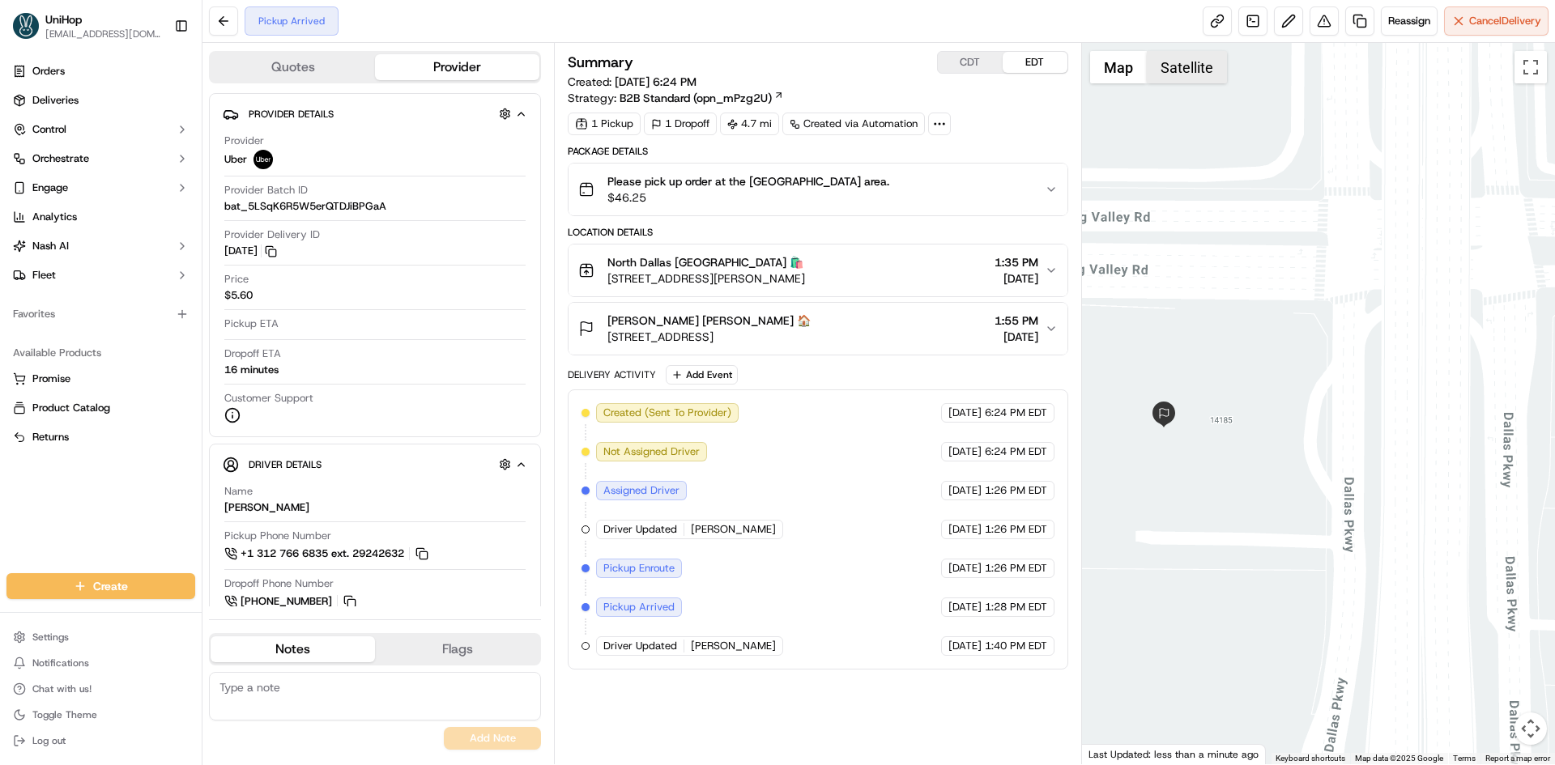
click at [1174, 63] on button "Satellite" at bounding box center [1187, 67] width 80 height 32
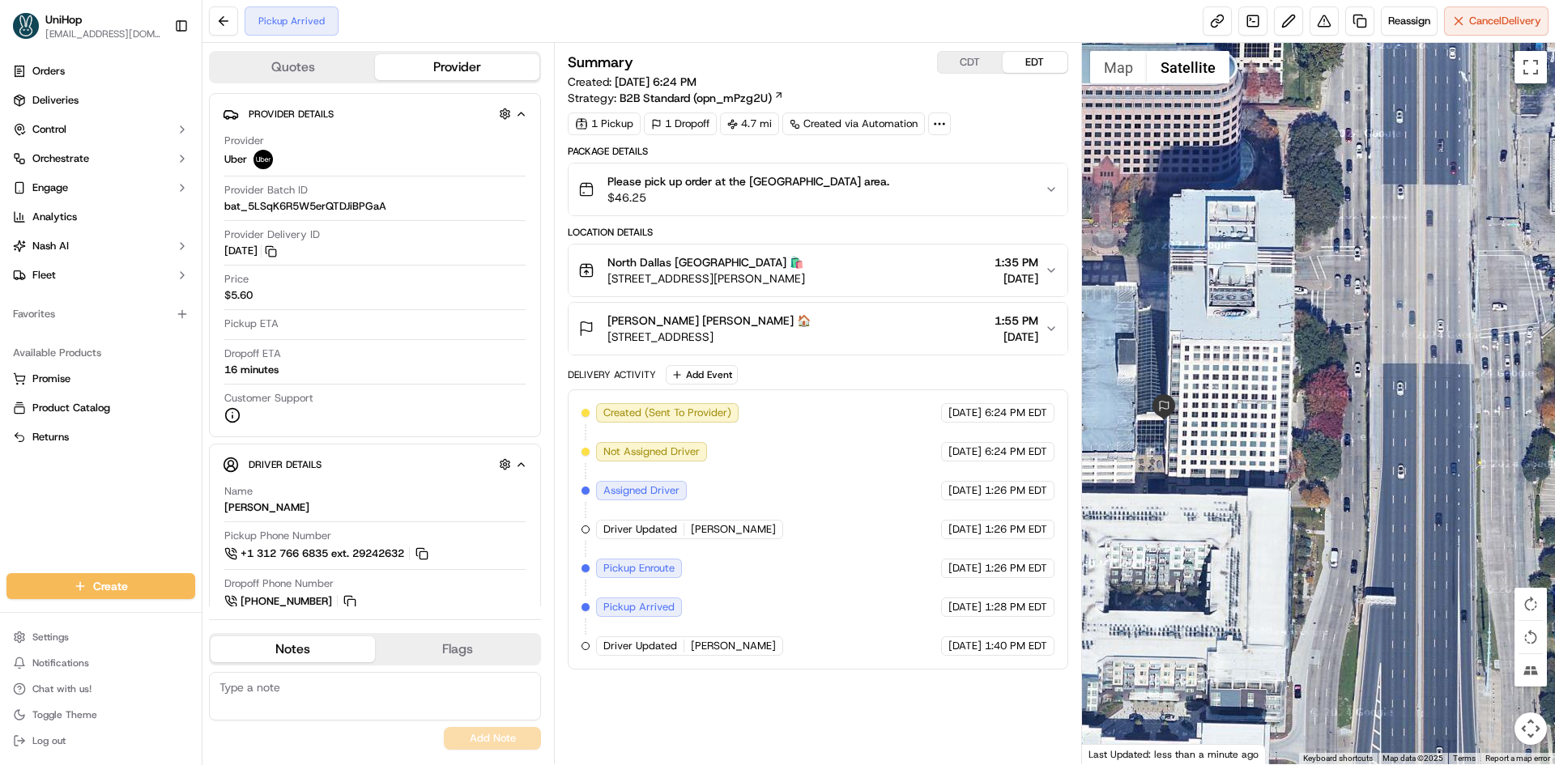
click at [1111, 87] on div at bounding box center [1319, 403] width 474 height 721
click at [1113, 73] on button "Map" at bounding box center [1118, 67] width 57 height 32
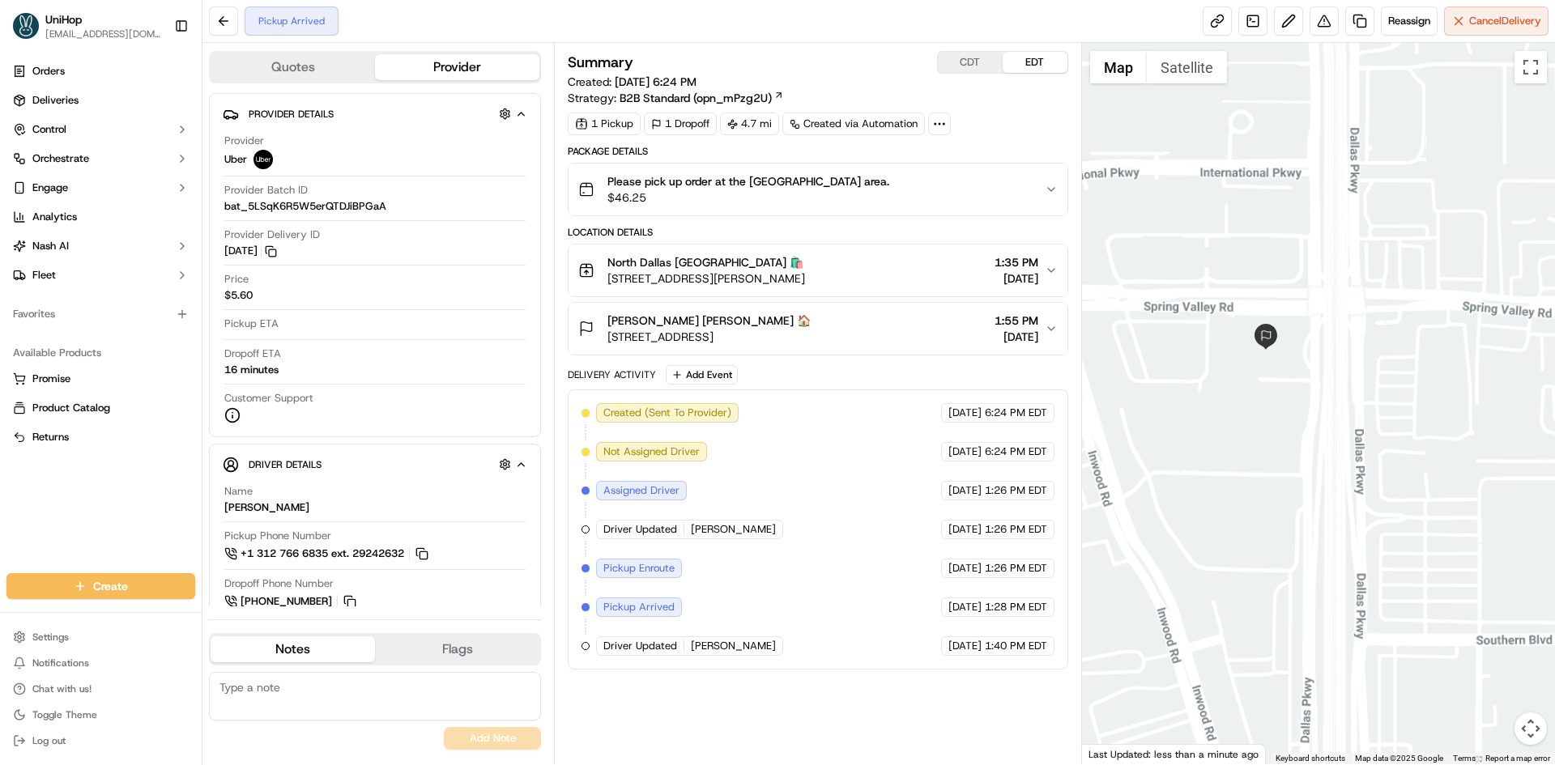
drag, startPoint x: 1345, startPoint y: 319, endPoint x: 1348, endPoint y: 519, distance: 200.0
click at [1338, 428] on div at bounding box center [1319, 403] width 474 height 721
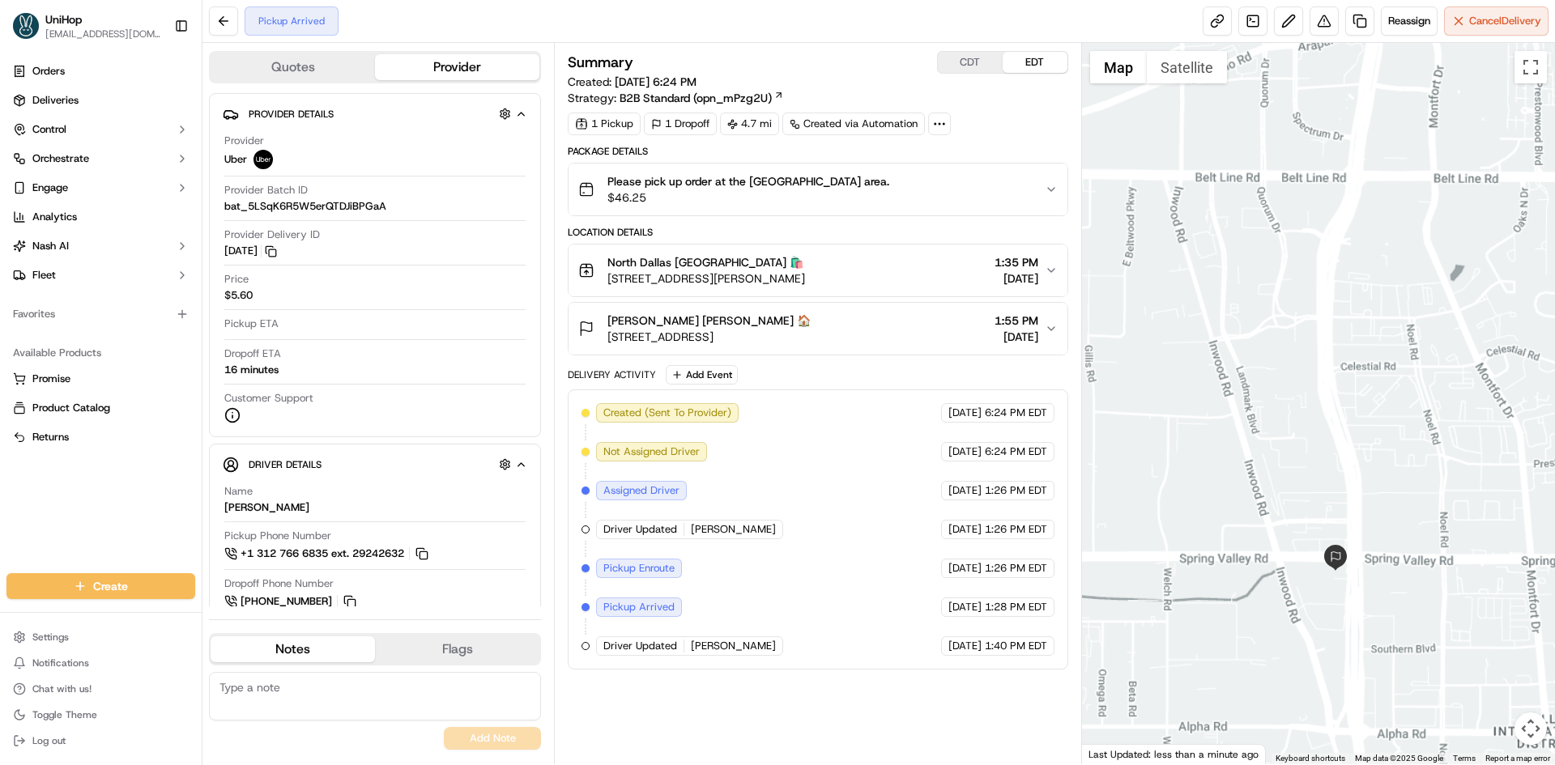
drag, startPoint x: 1353, startPoint y: 418, endPoint x: 1300, endPoint y: 436, distance: 56.3
click at [1300, 436] on div at bounding box center [1319, 403] width 474 height 721
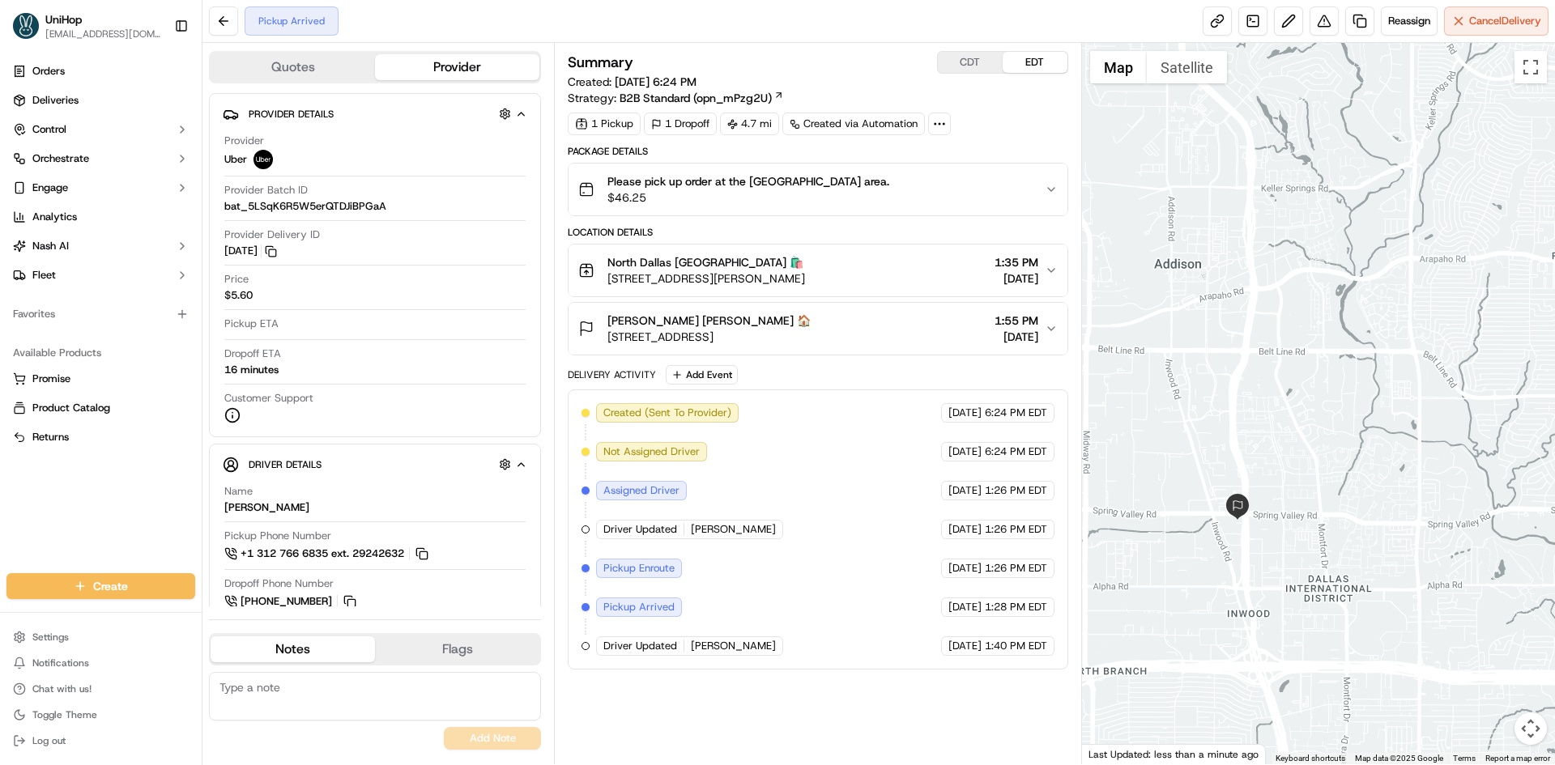
drag, startPoint x: 1322, startPoint y: 387, endPoint x: 1288, endPoint y: 445, distance: 67.5
click at [1288, 445] on div at bounding box center [1319, 403] width 474 height 721
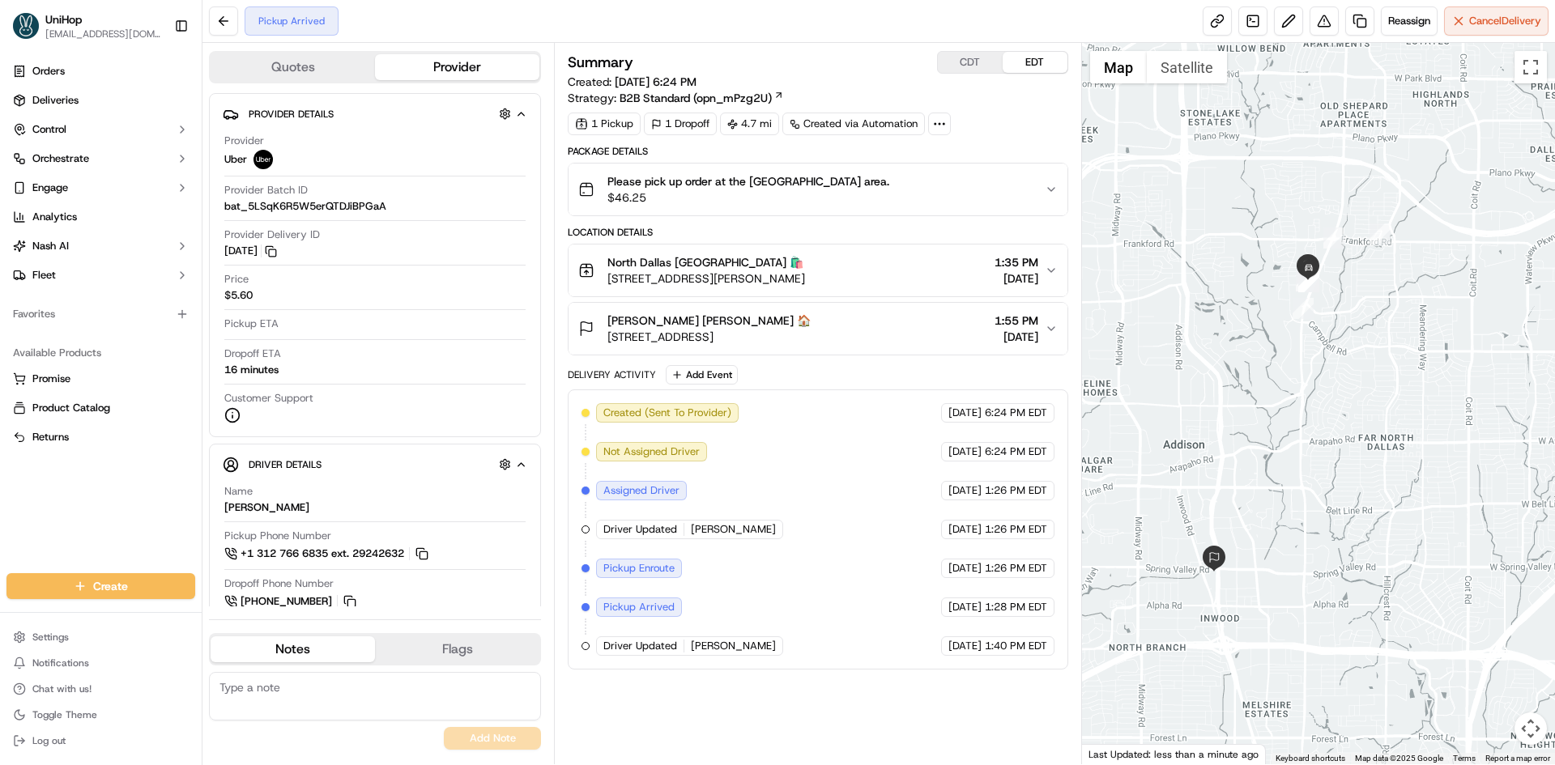
click at [1289, 377] on div at bounding box center [1319, 403] width 474 height 721
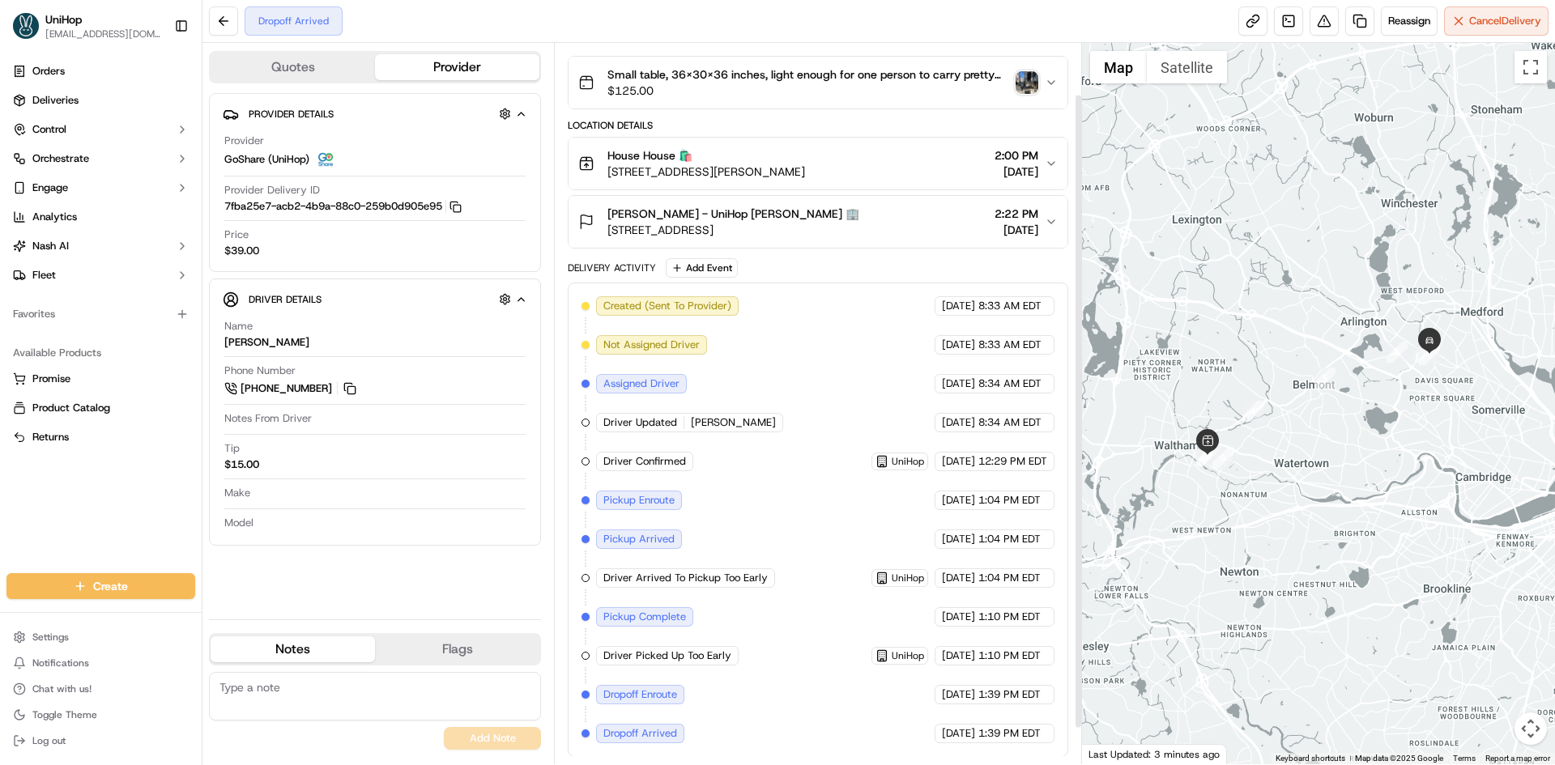
scroll to position [100, 0]
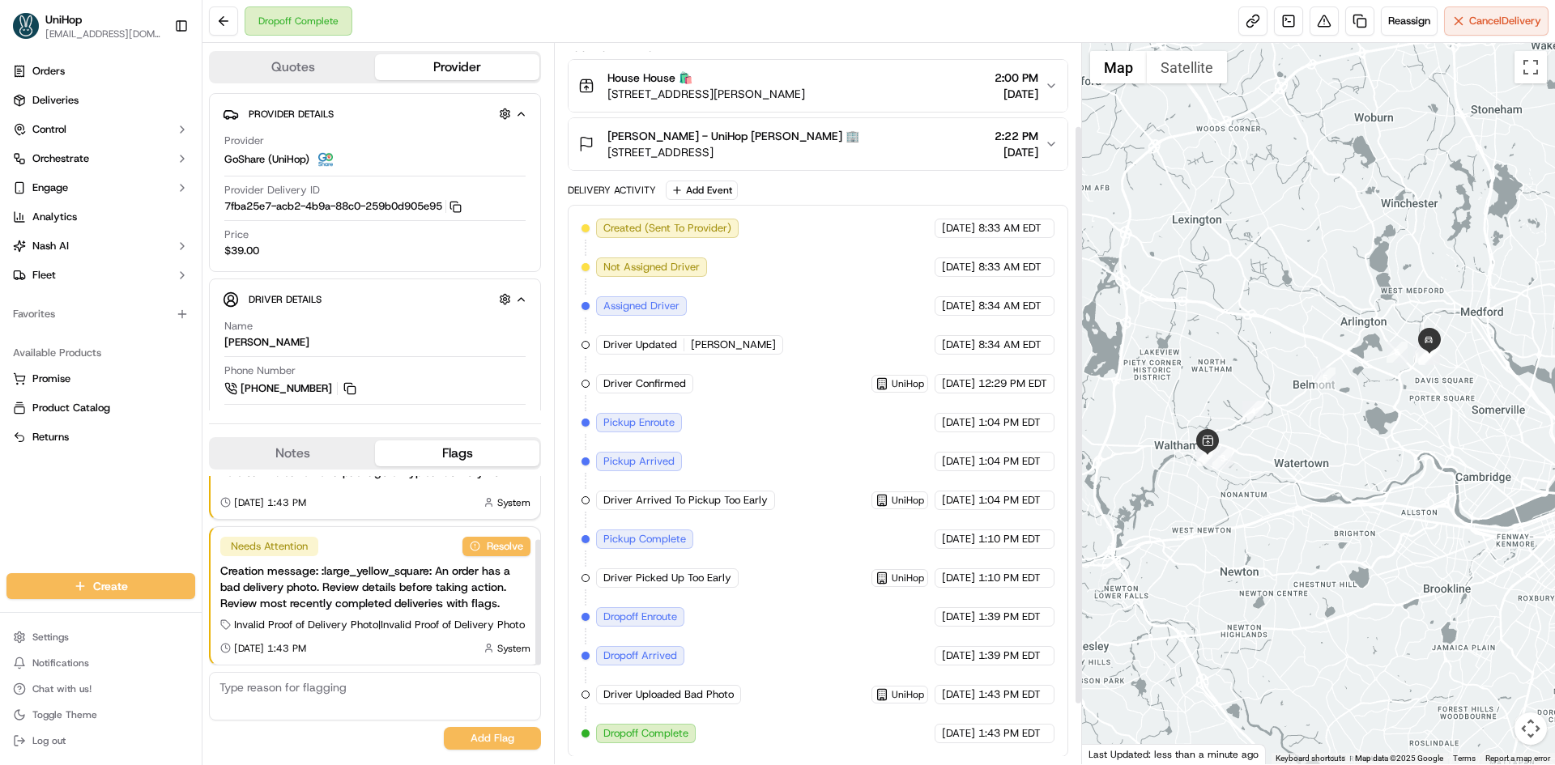
scroll to position [177, 0]
drag, startPoint x: 15, startPoint y: 502, endPoint x: 56, endPoint y: 500, distance: 40.6
click at [15, 502] on div "Orders Deliveries Control Orchestrate Engage Analytics [PERSON_NAME] Fleet Favo…" at bounding box center [101, 306] width 202 height 508
click at [23, 534] on div "Orders Deliveries Control Orchestrate Engage Analytics [PERSON_NAME] Fleet Favo…" at bounding box center [101, 306] width 202 height 508
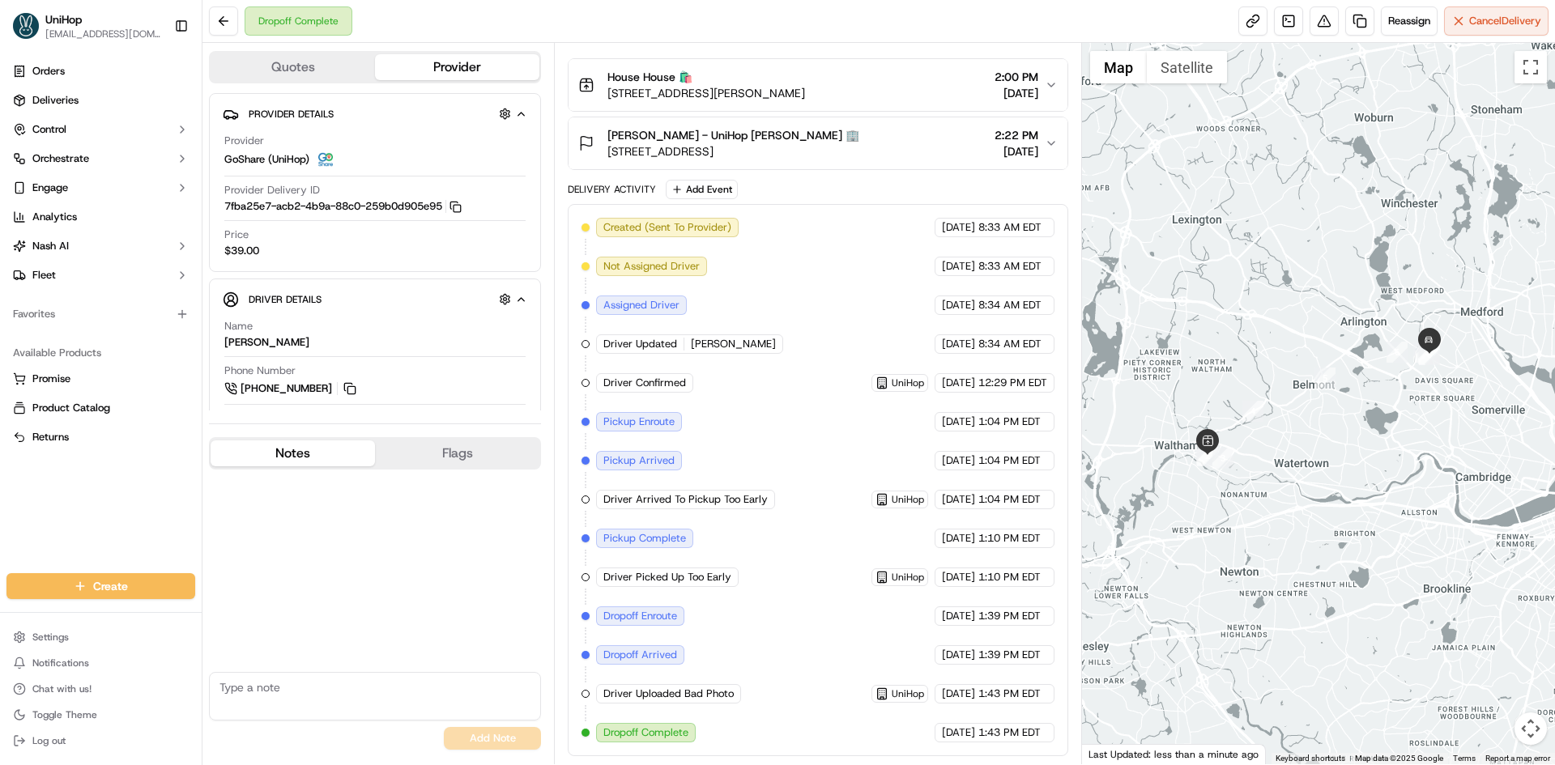
click at [294, 452] on button "Notes" at bounding box center [293, 453] width 164 height 26
drag, startPoint x: 284, startPoint y: 343, endPoint x: 215, endPoint y: 343, distance: 68.8
click at [215, 343] on div "Driver Details Hidden ( 7 ) Name Mickendy M. Phone Number +1 848 342 8789 Notes…" at bounding box center [375, 412] width 332 height 267
copy div "Mickendy M."
click at [129, 515] on div "Orders Deliveries Control Orchestrate Engage Analytics [PERSON_NAME] Fleet Favo…" at bounding box center [101, 306] width 202 height 508
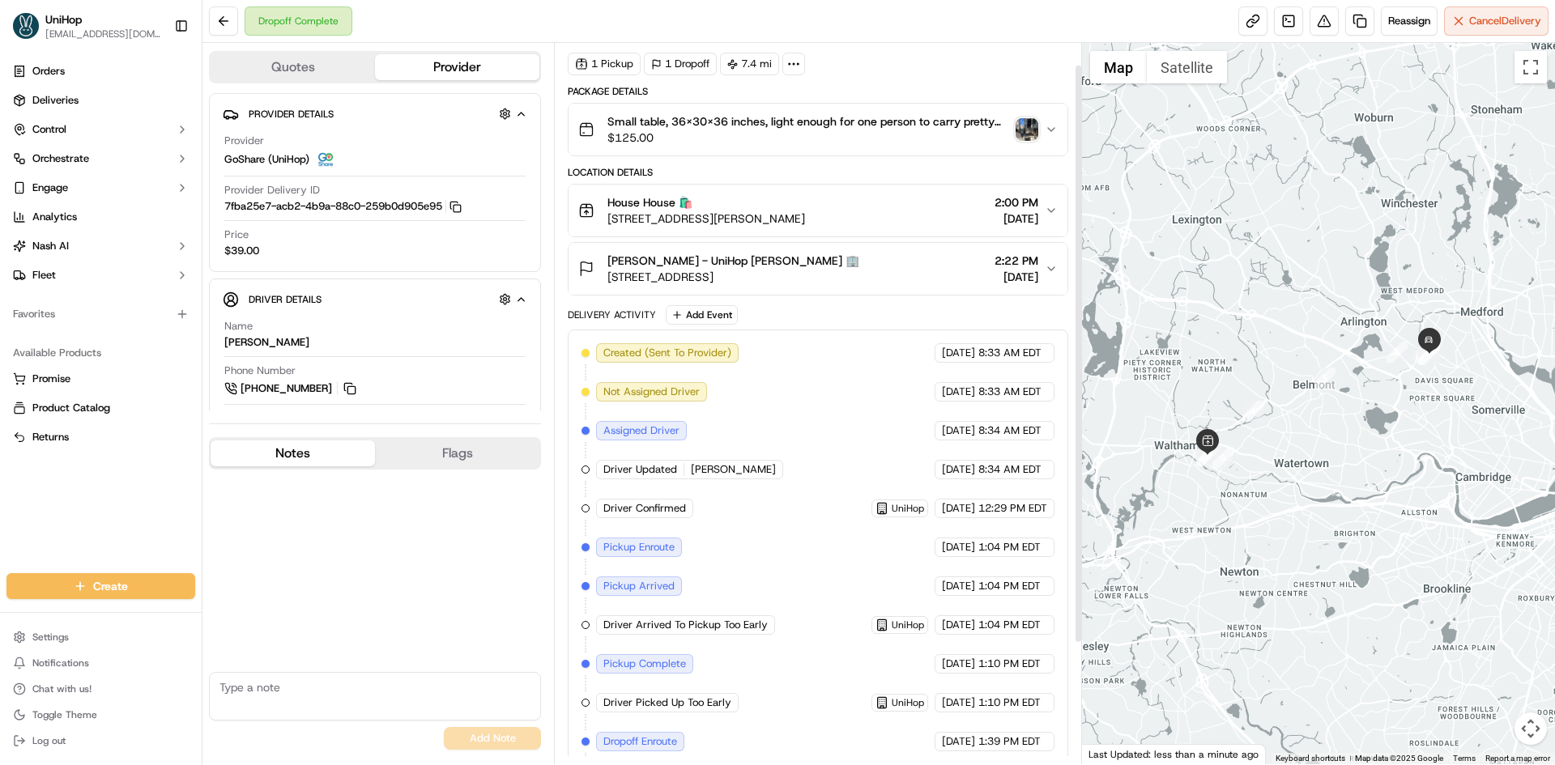
scroll to position [0, 0]
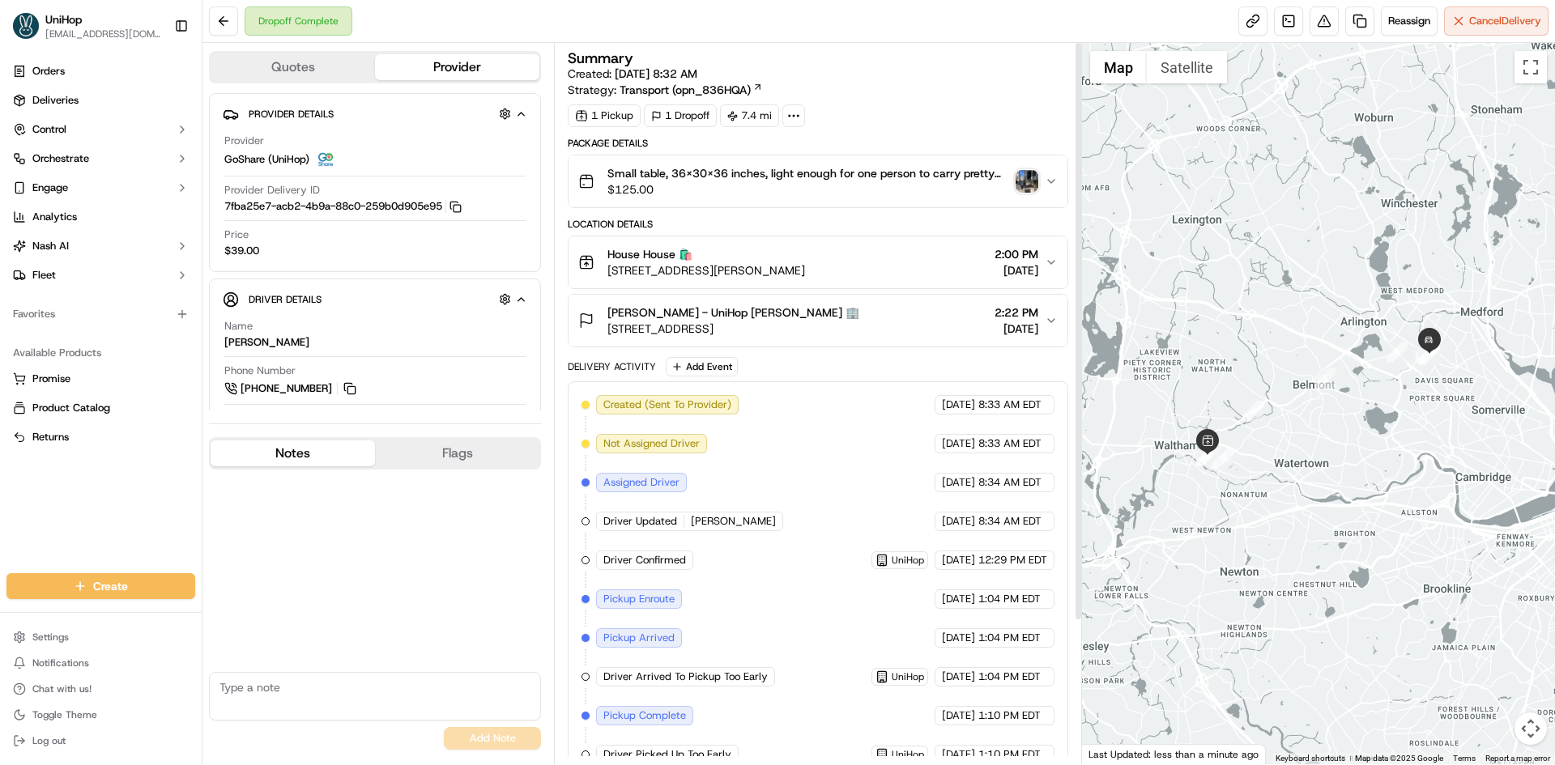
click at [1019, 183] on img "button" at bounding box center [1026, 181] width 23 height 23
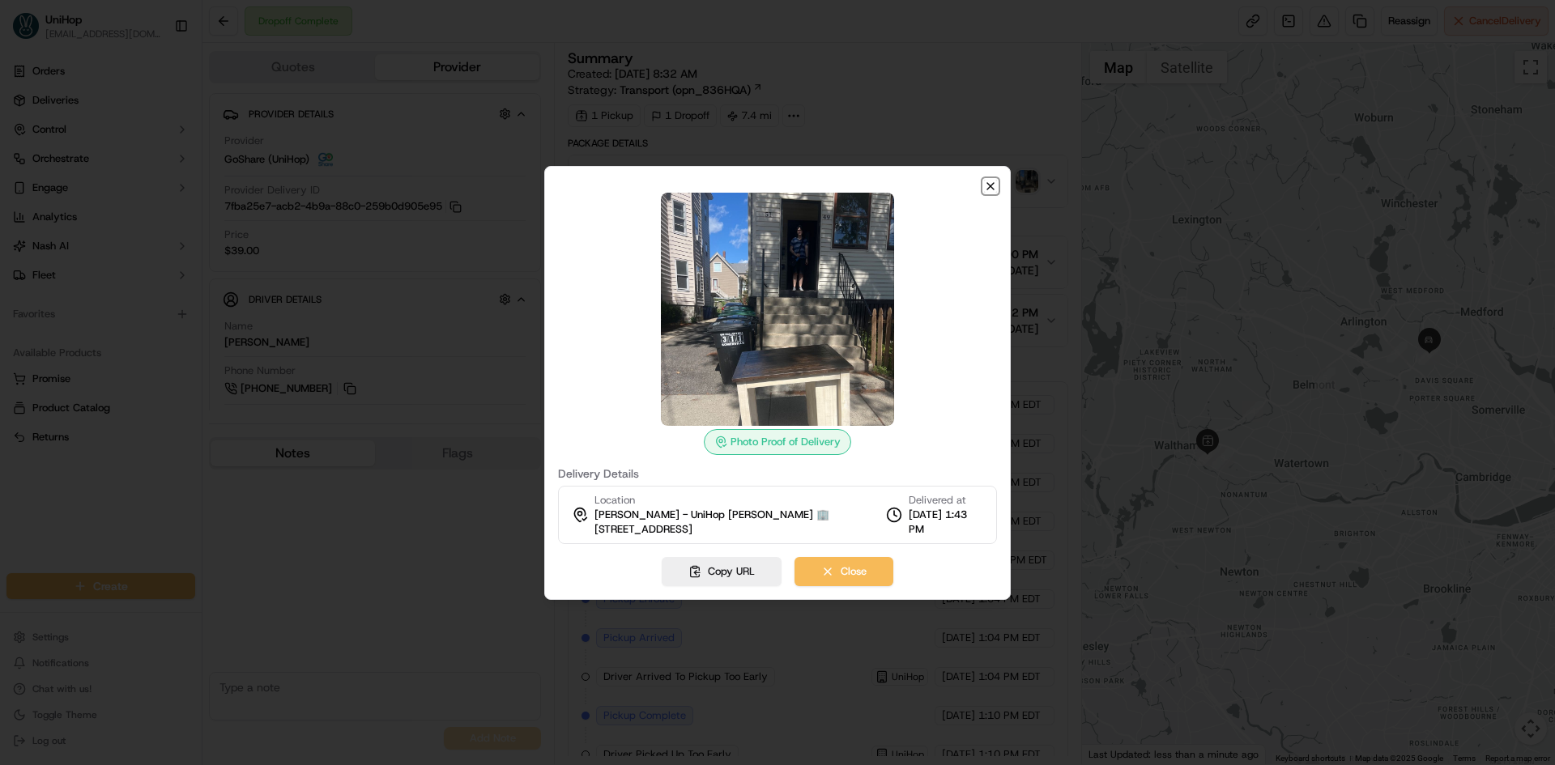
click at [989, 184] on icon "button" at bounding box center [990, 186] width 6 height 6
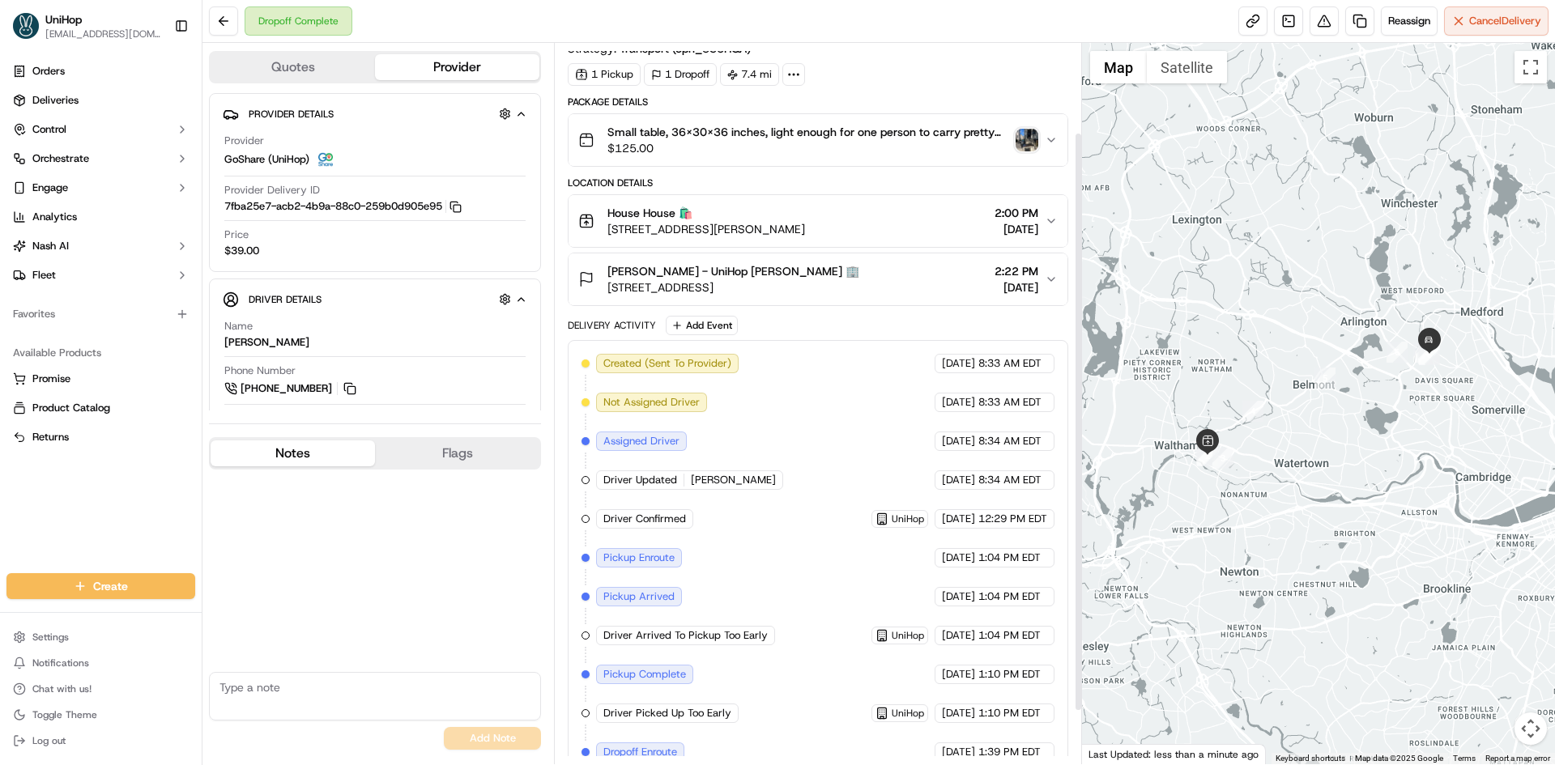
scroll to position [177, 0]
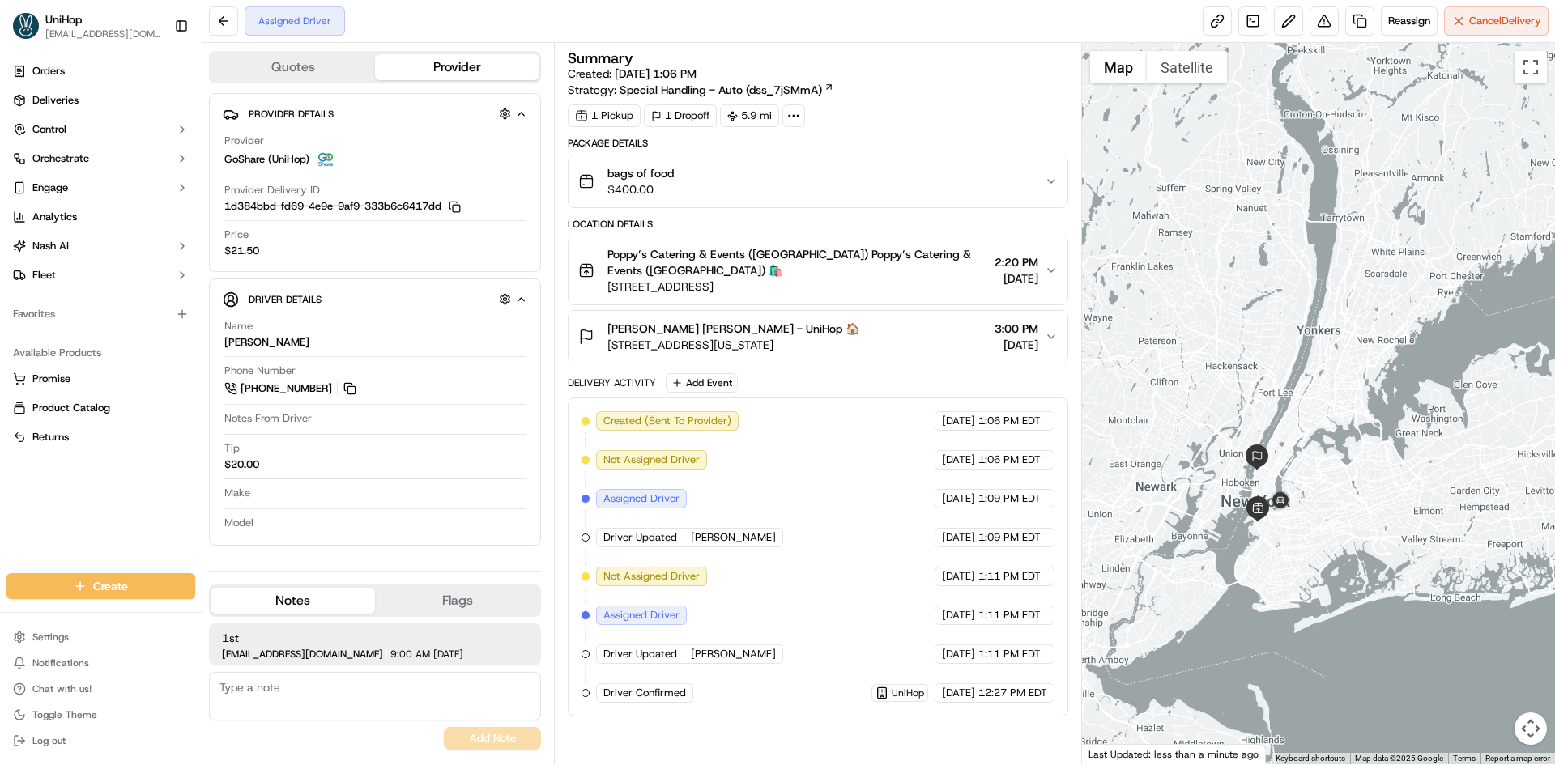
drag, startPoint x: 1316, startPoint y: 372, endPoint x: 1334, endPoint y: 360, distance: 22.2
click at [1334, 360] on div at bounding box center [1319, 403] width 474 height 721
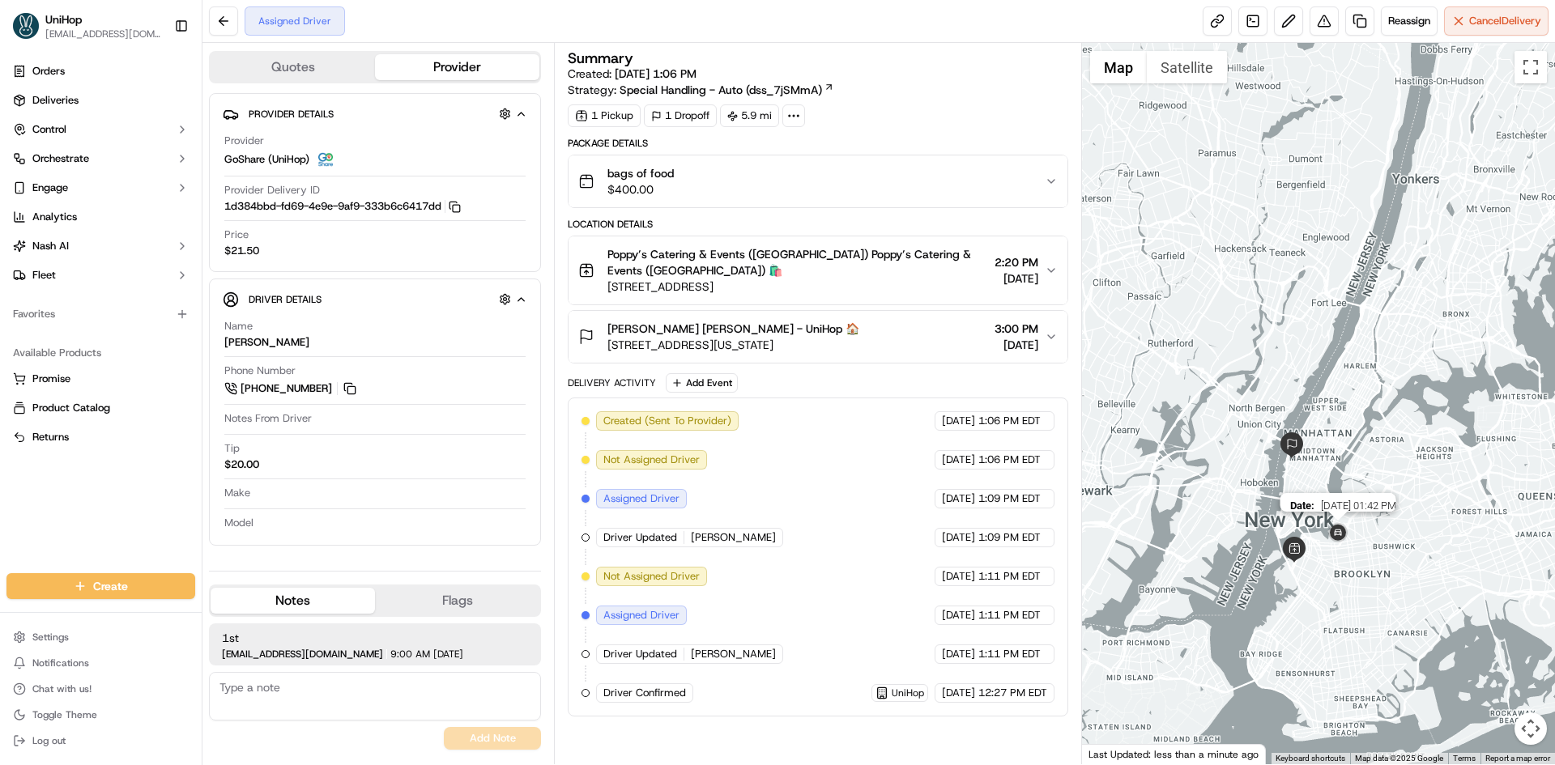
click at [1347, 541] on img at bounding box center [1338, 534] width 26 height 26
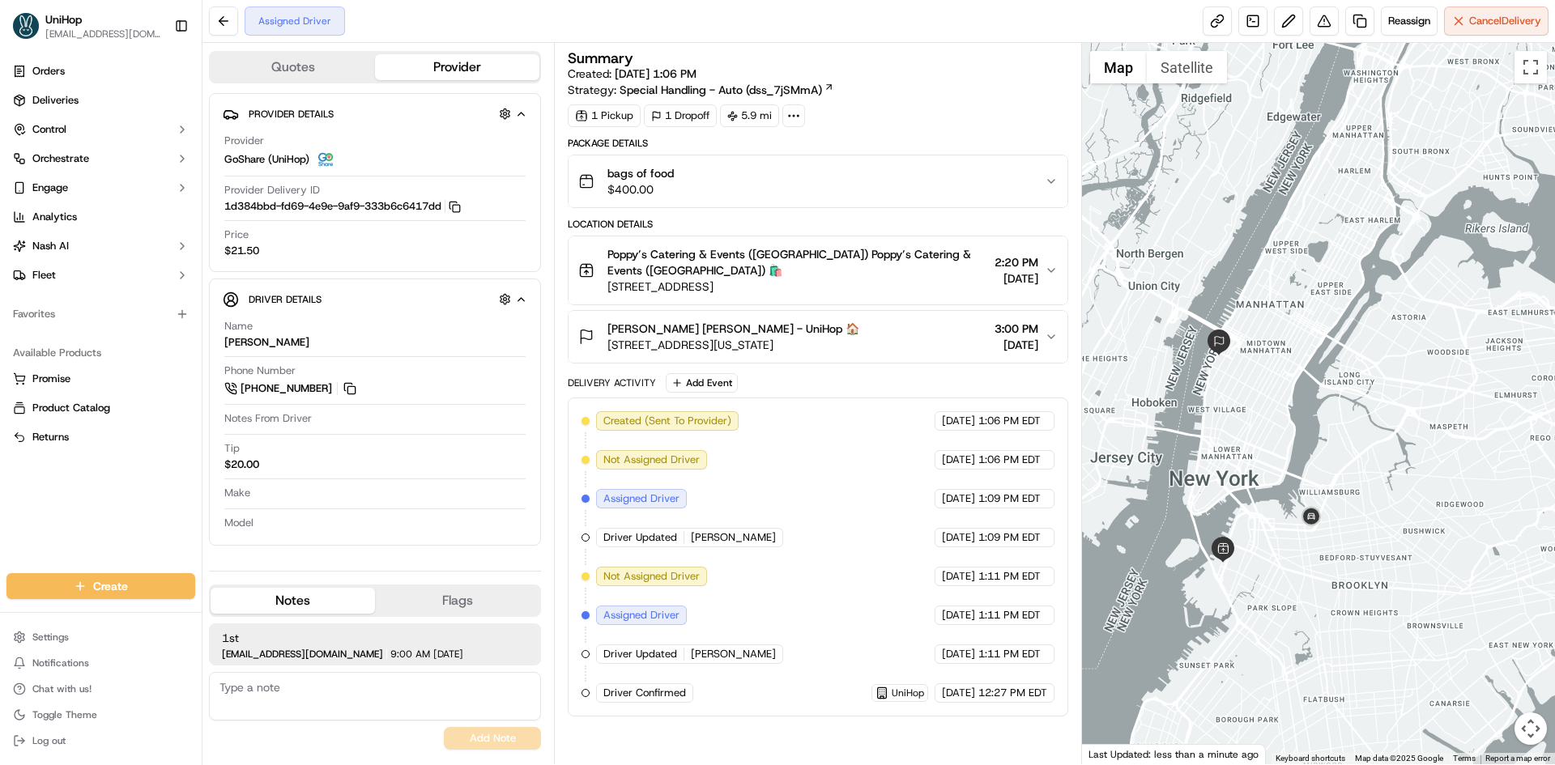
drag, startPoint x: 1308, startPoint y: 547, endPoint x: 1317, endPoint y: 581, distance: 35.2
click at [1316, 581] on div at bounding box center [1319, 403] width 474 height 721
drag, startPoint x: 83, startPoint y: 508, endPoint x: 97, endPoint y: 498, distance: 16.8
click at [83, 508] on div "Orders Deliveries Control Orchestrate Engage Analytics [PERSON_NAME] Fleet Favo…" at bounding box center [101, 306] width 202 height 508
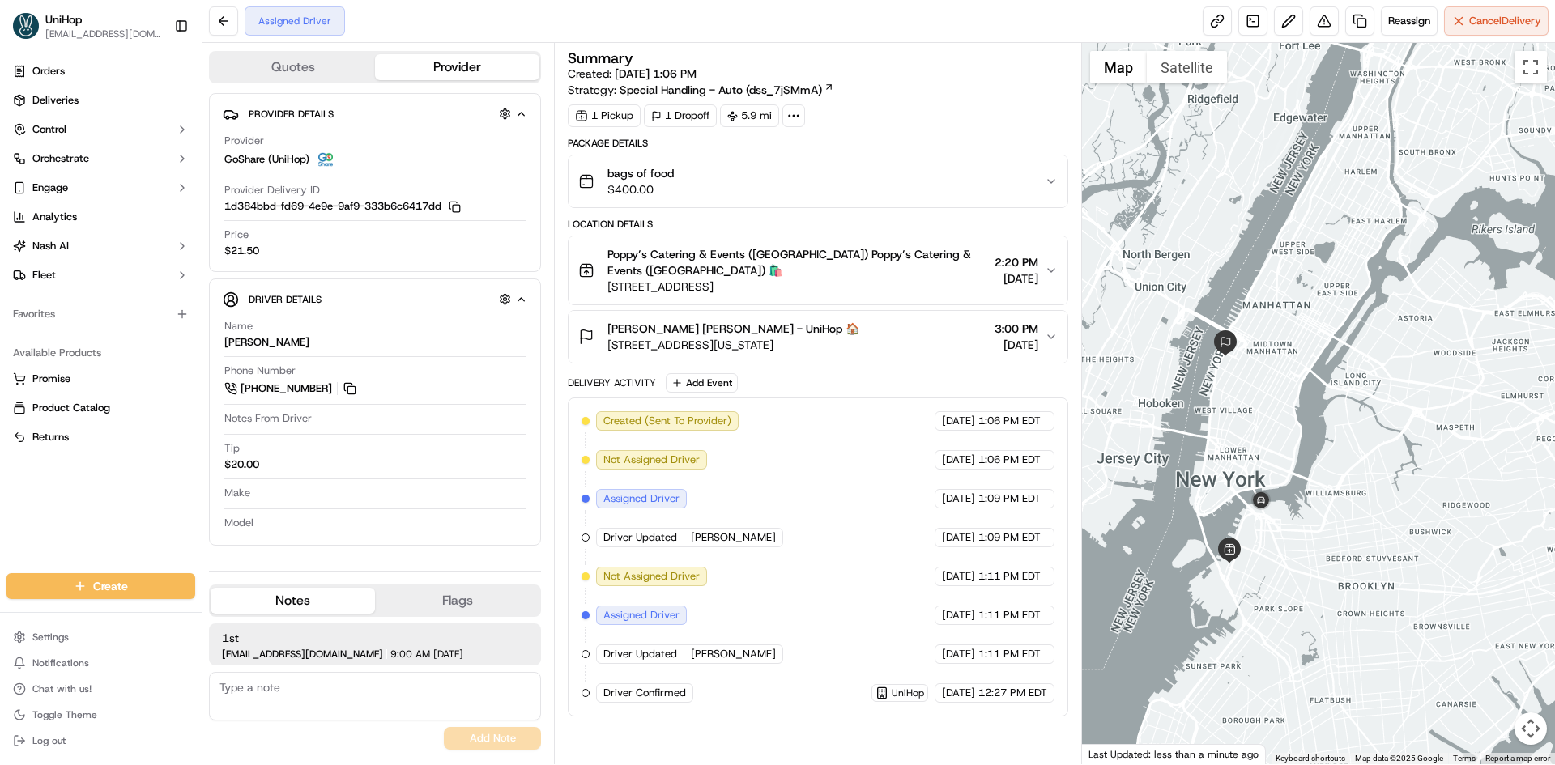
click at [1296, 396] on div at bounding box center [1319, 403] width 474 height 721
click at [1285, 385] on div at bounding box center [1319, 403] width 474 height 721
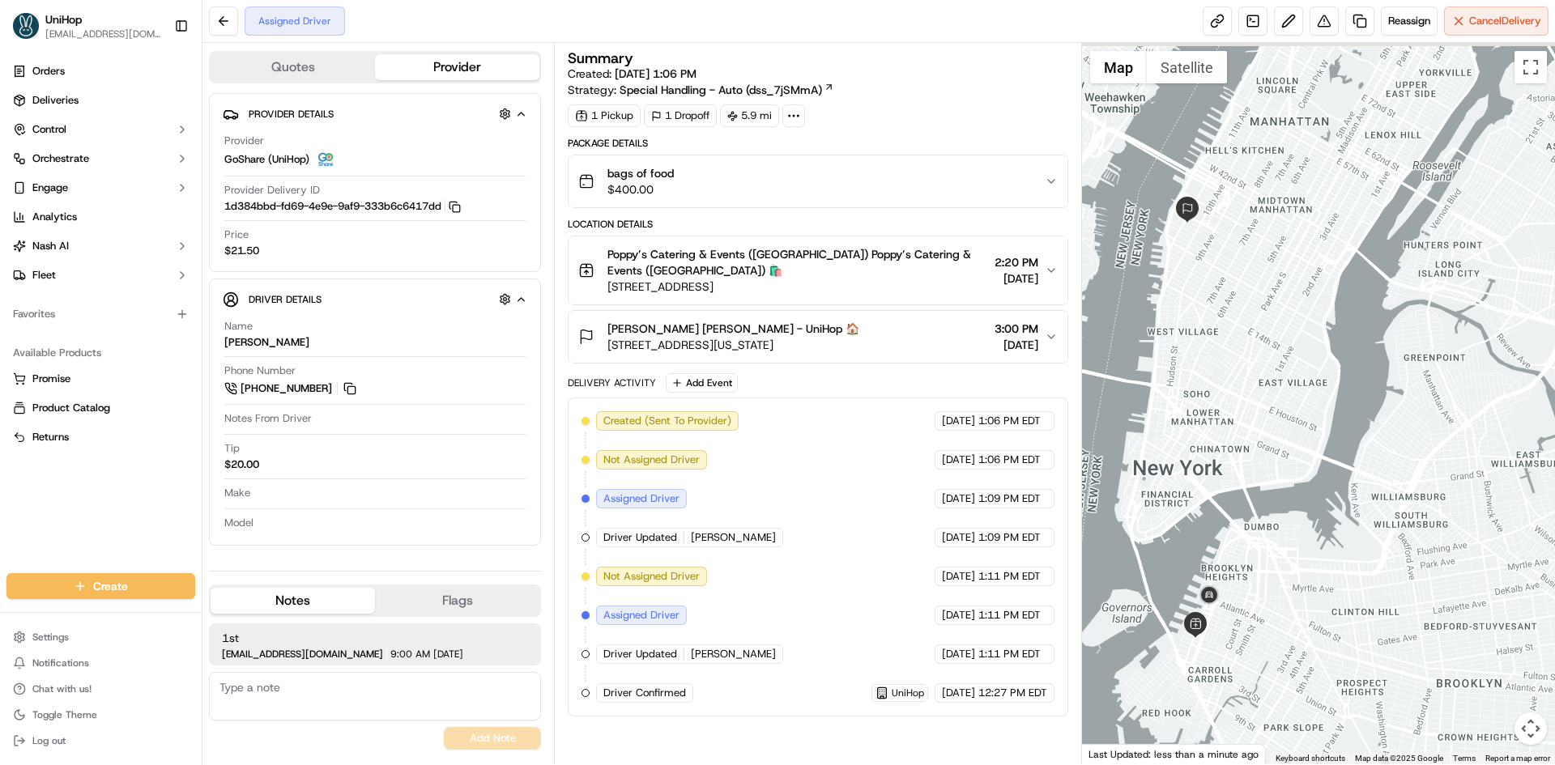
drag, startPoint x: 1264, startPoint y: 466, endPoint x: 1313, endPoint y: 496, distance: 57.8
click at [1313, 496] on div at bounding box center [1319, 403] width 474 height 721
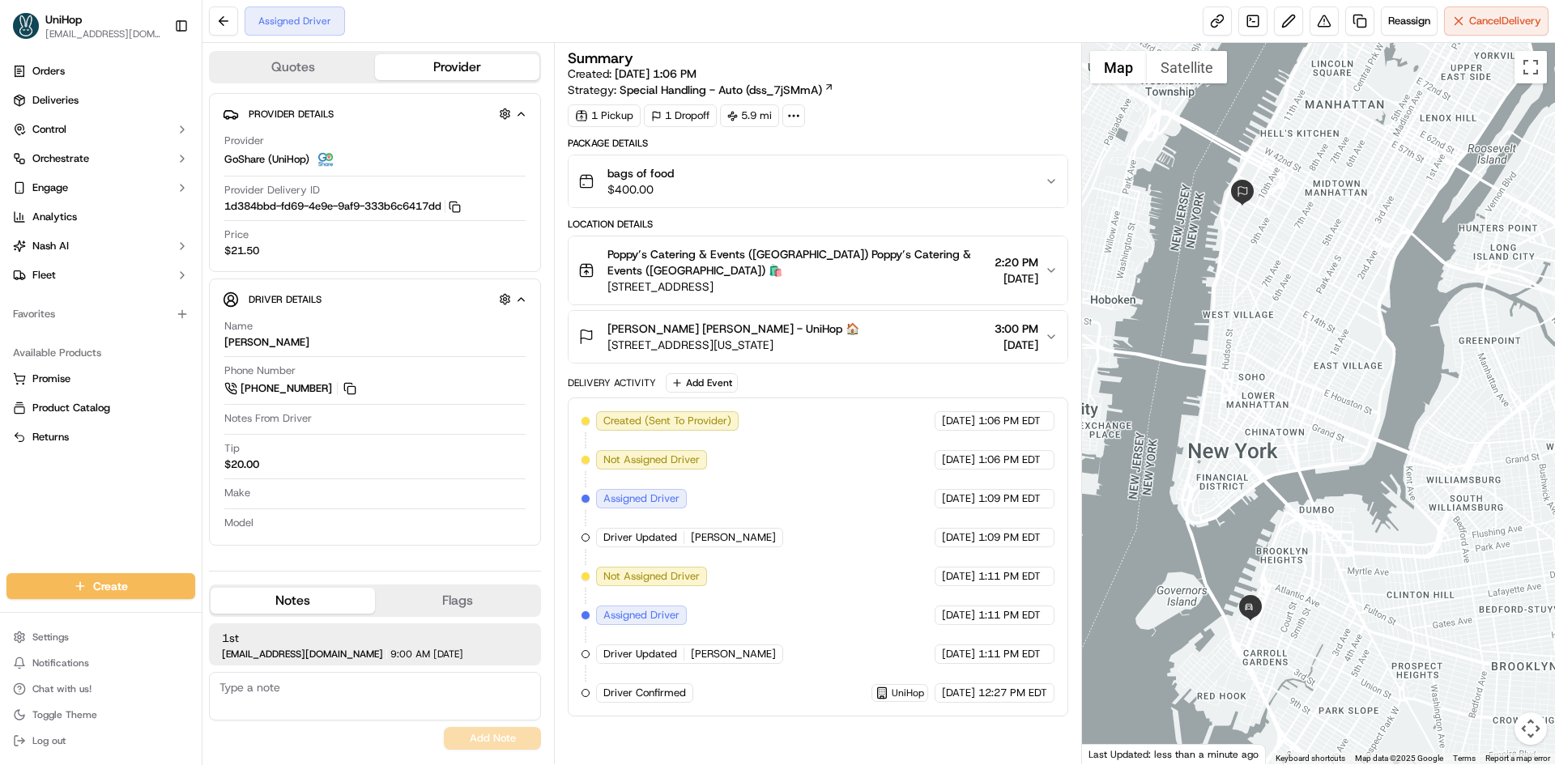
click at [1274, 300] on div at bounding box center [1319, 403] width 474 height 721
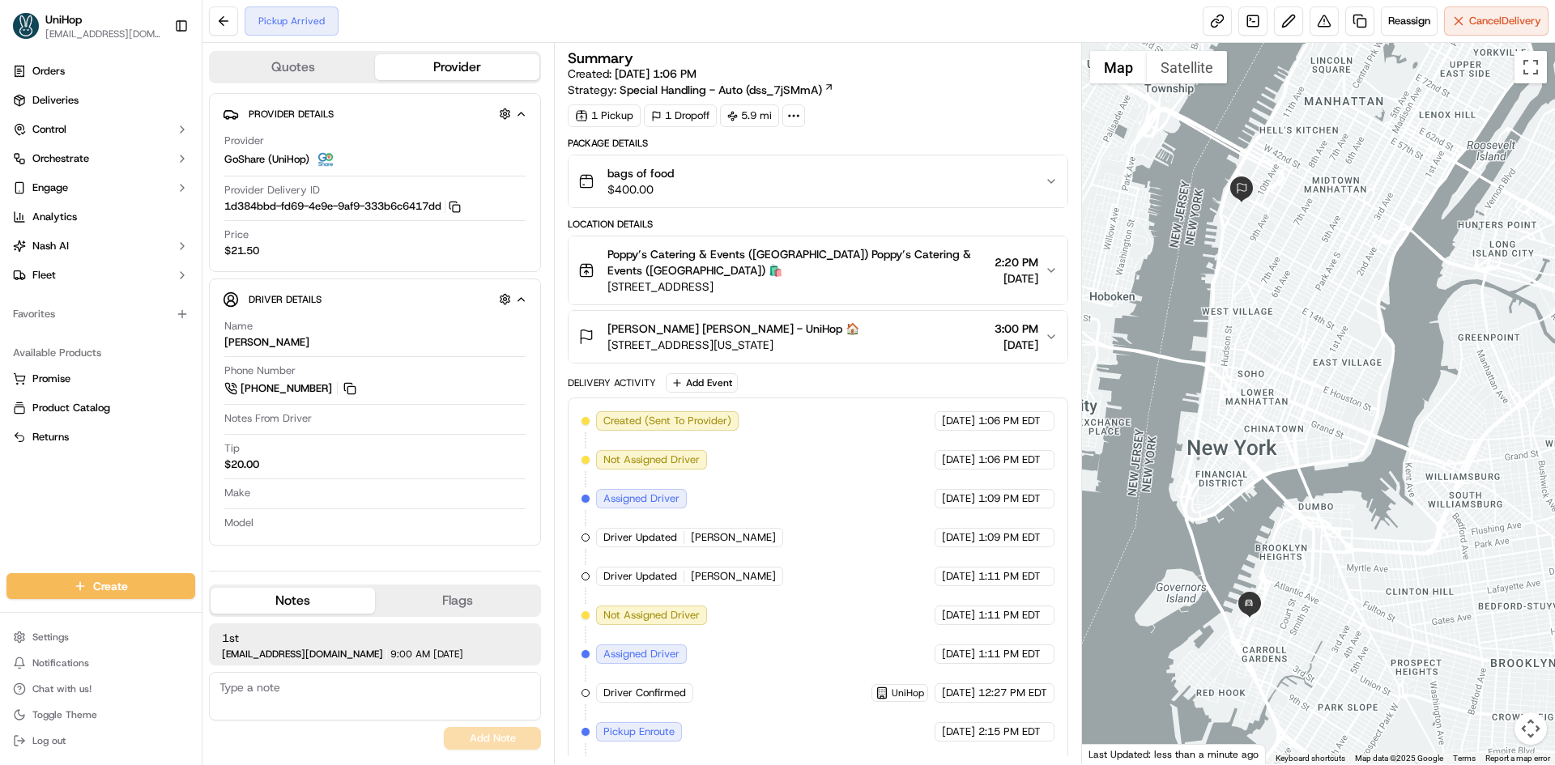
click at [0, 499] on div "Orders Deliveries Control Orchestrate Engage Analytics [PERSON_NAME] Fleet Favo…" at bounding box center [101, 306] width 202 height 508
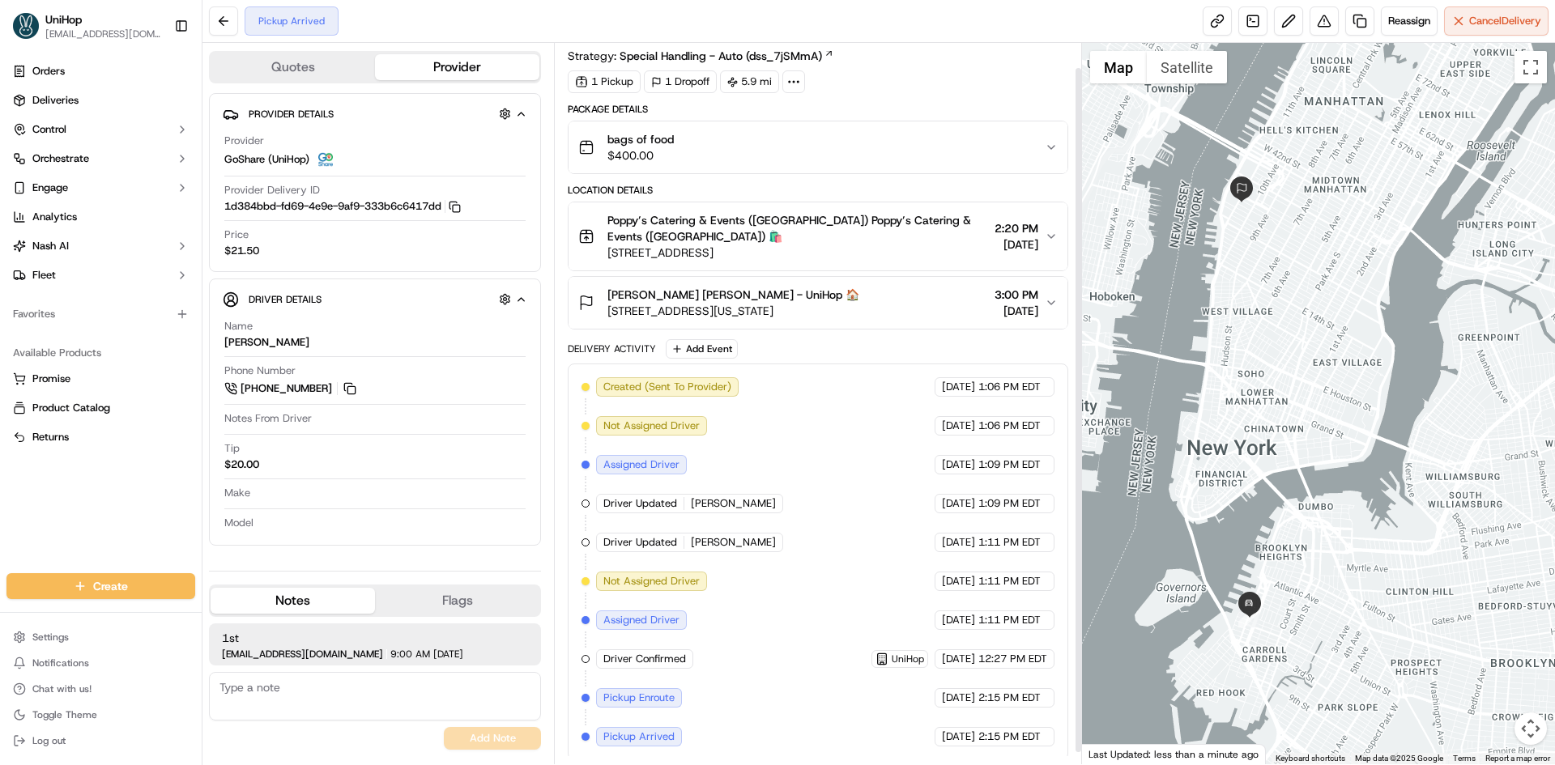
scroll to position [38, 0]
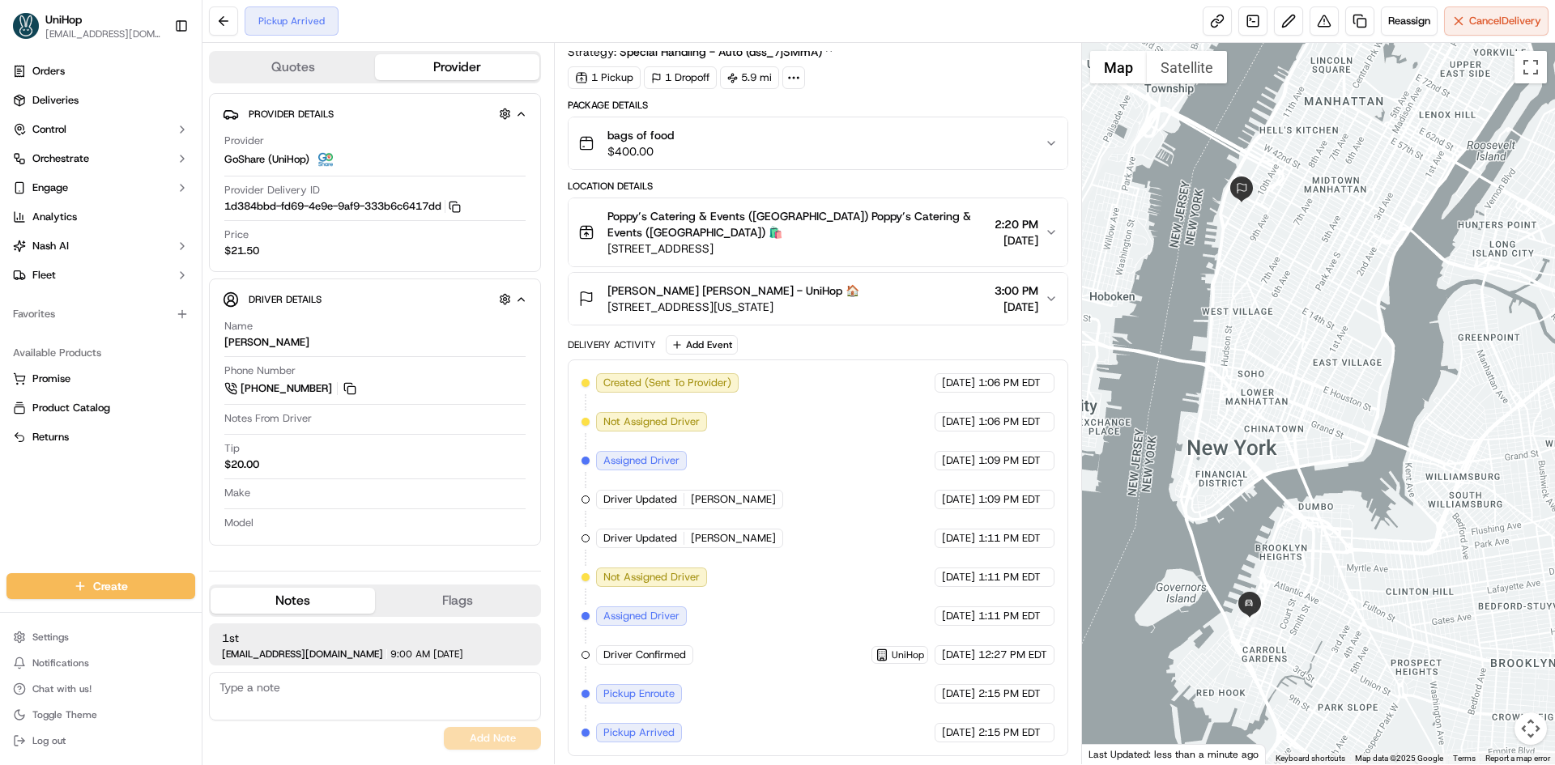
drag, startPoint x: 1554, startPoint y: 774, endPoint x: 1554, endPoint y: 803, distance: 29.1
click at [1554, 764] on html "UniHop dispatch+b@unihop.app Toggle Sidebar Orders Deliveries Control Orchestra…" at bounding box center [777, 382] width 1555 height 765
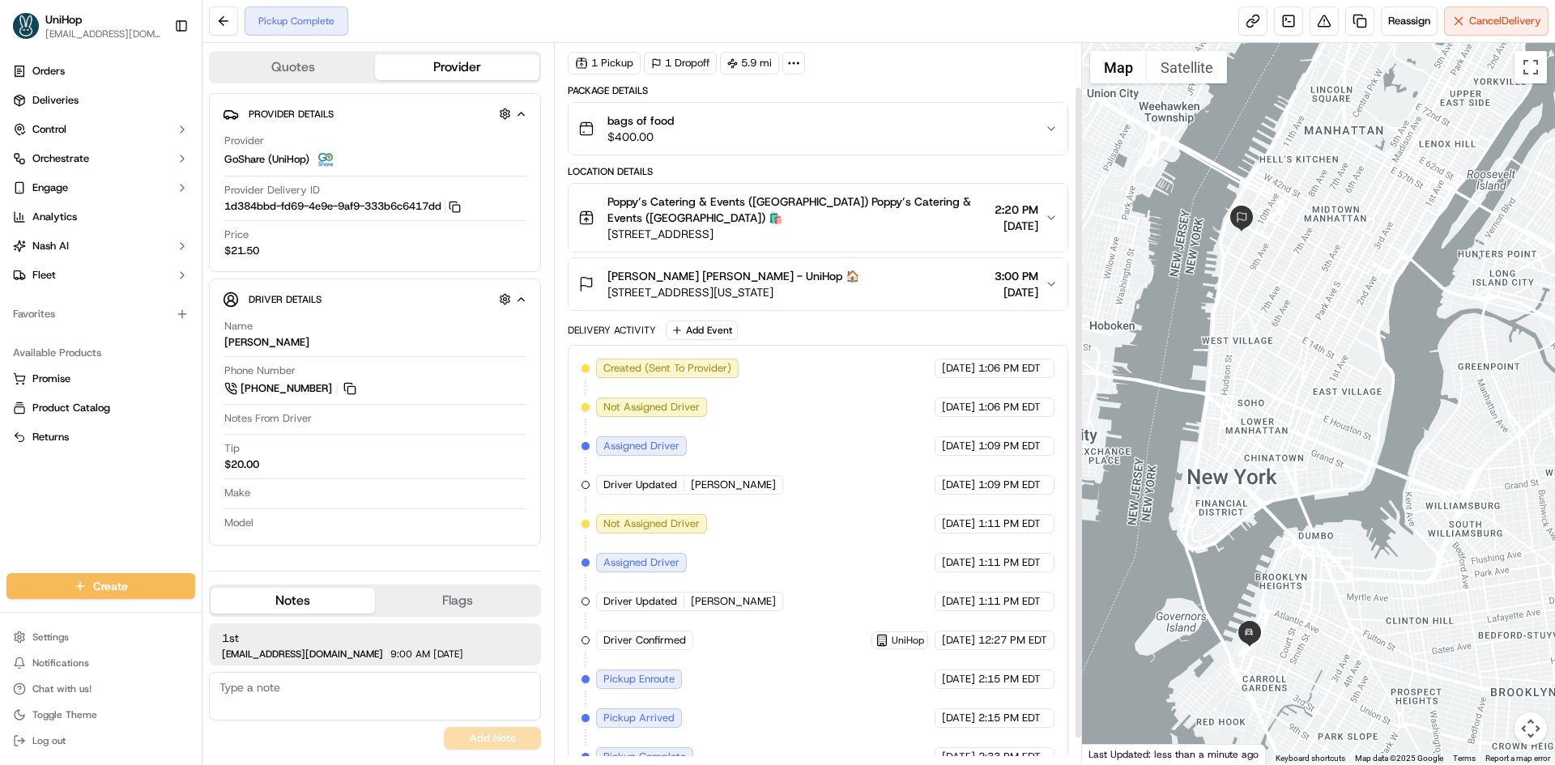
scroll to position [77, 0]
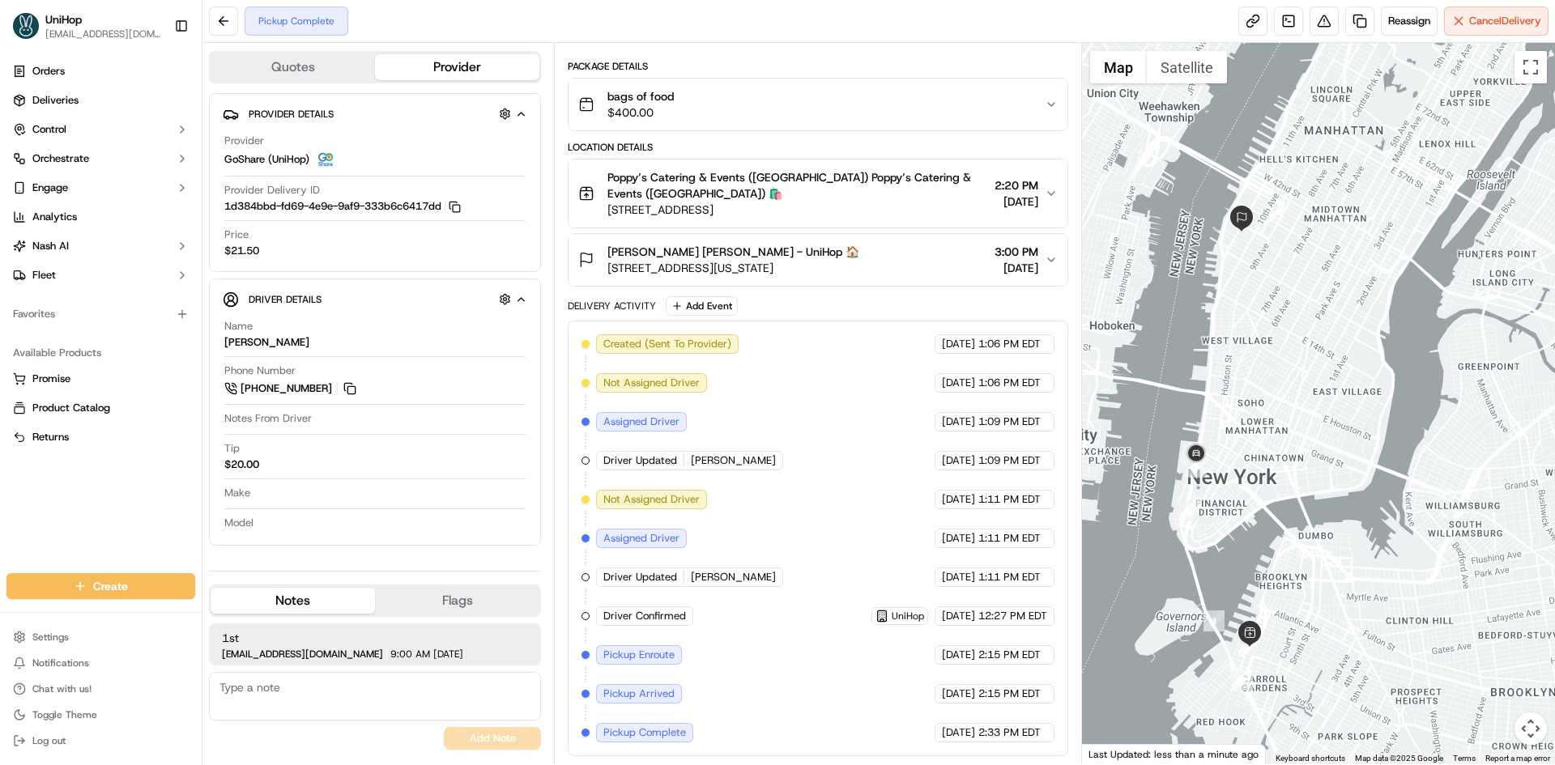
click at [10, 504] on div "Orders Deliveries Control Orchestrate Engage Analytics Nash AI Fleet Favorites …" at bounding box center [101, 306] width 202 height 508
click at [113, 501] on div "Orders Deliveries Control Orchestrate Engage Analytics Nash AI Fleet Favorites …" at bounding box center [101, 306] width 202 height 508
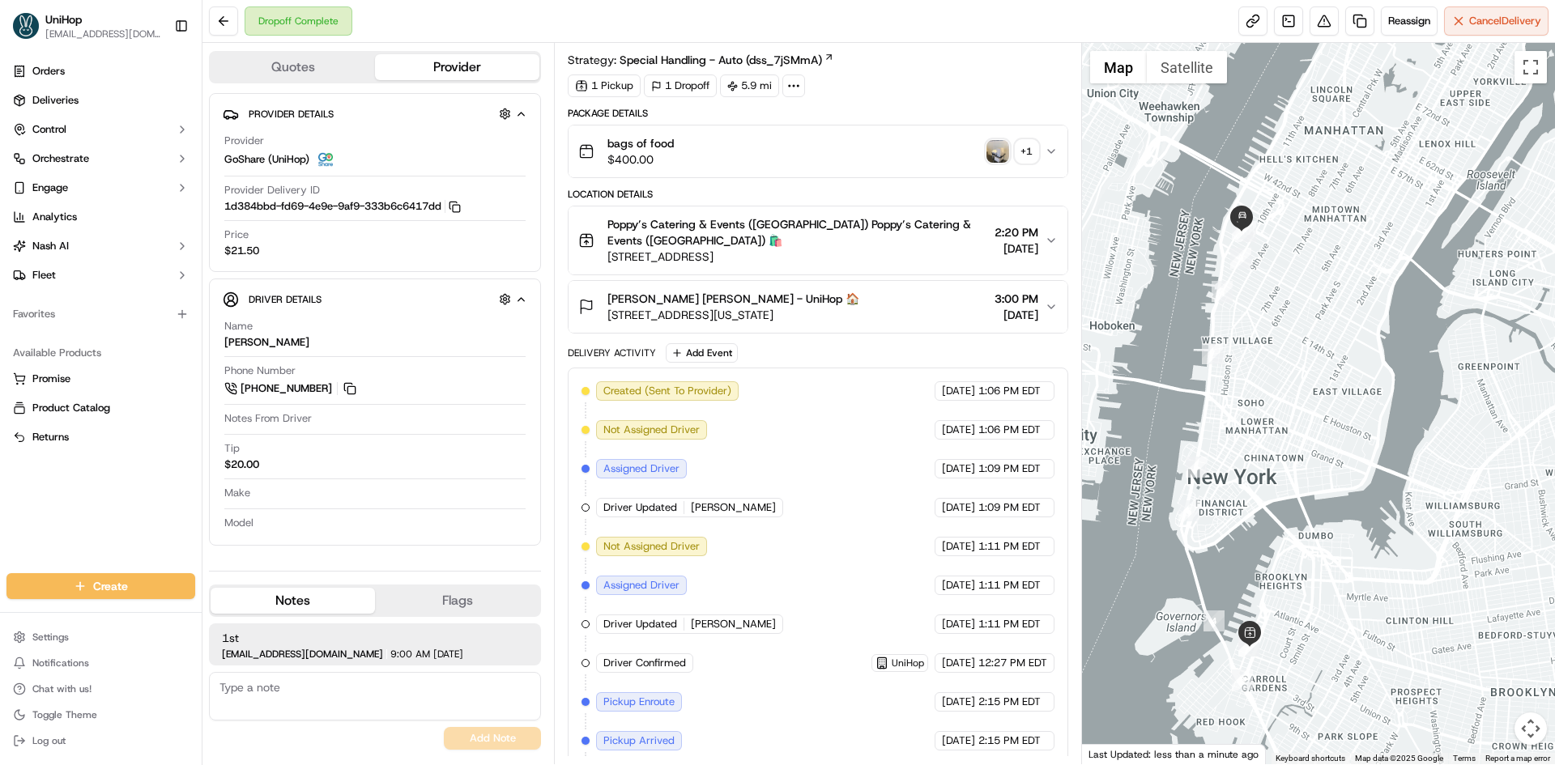
scroll to position [0, 0]
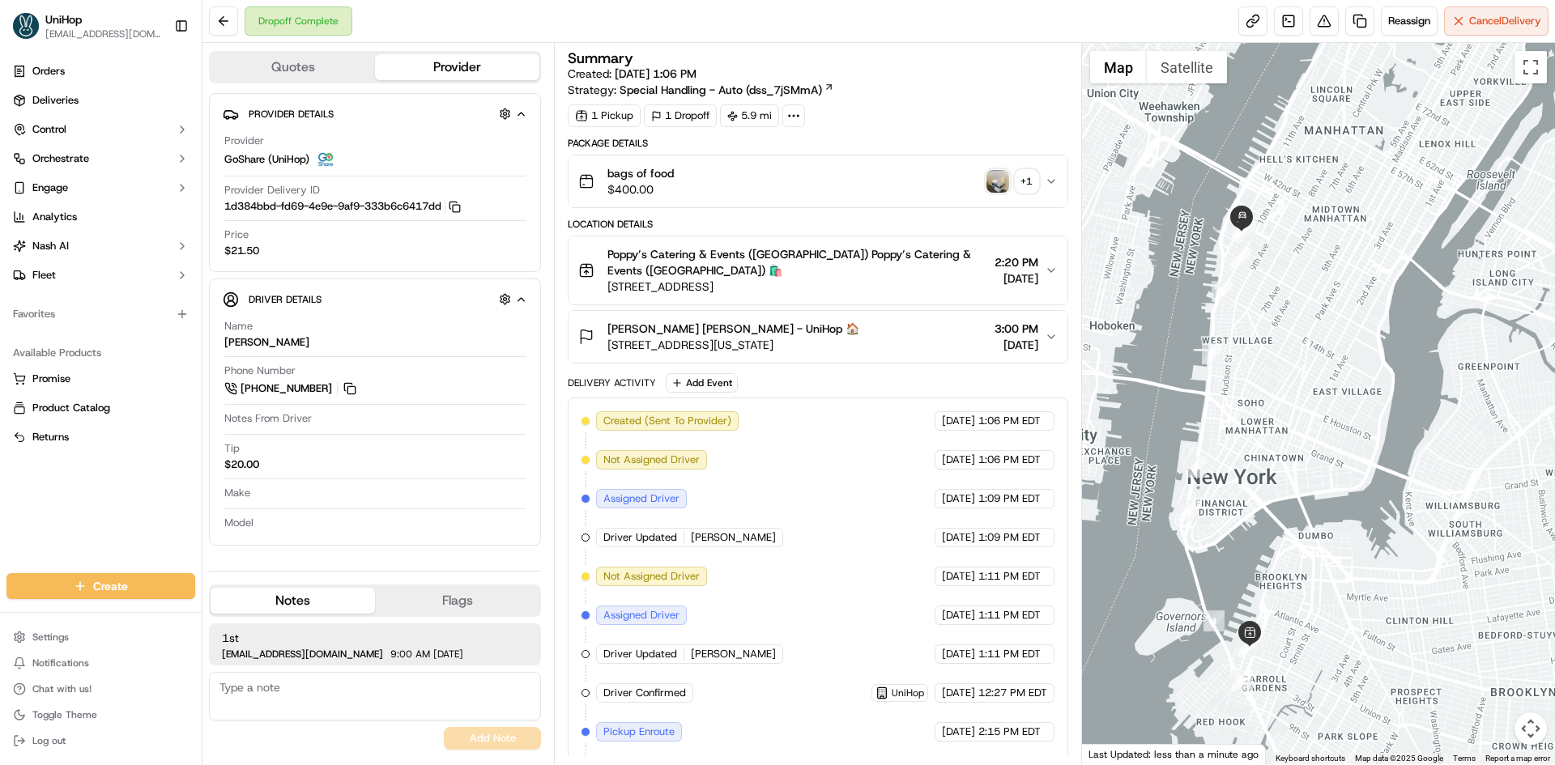
click at [988, 184] on img "button" at bounding box center [997, 181] width 23 height 23
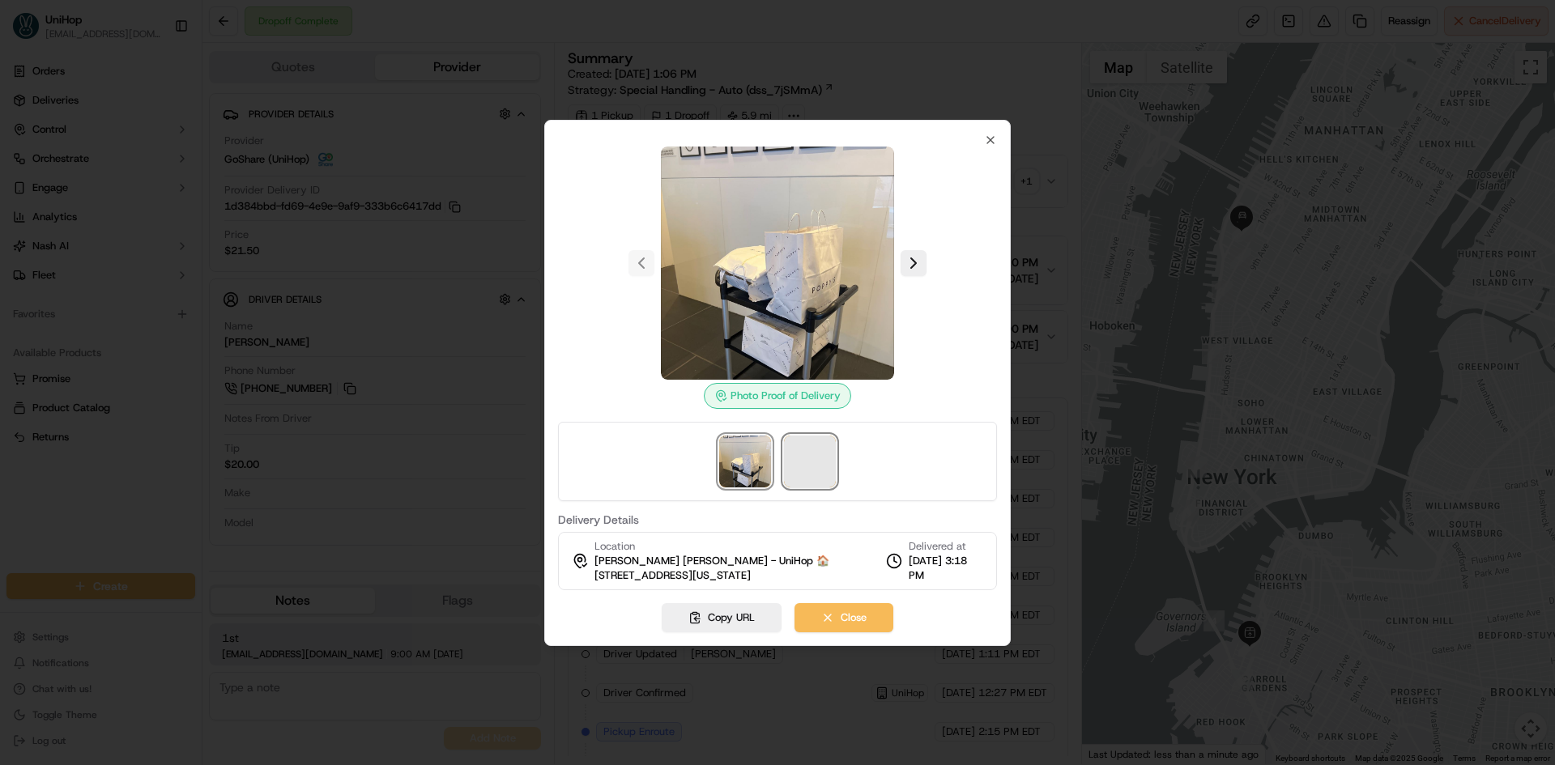
click at [792, 451] on span at bounding box center [810, 462] width 52 height 52
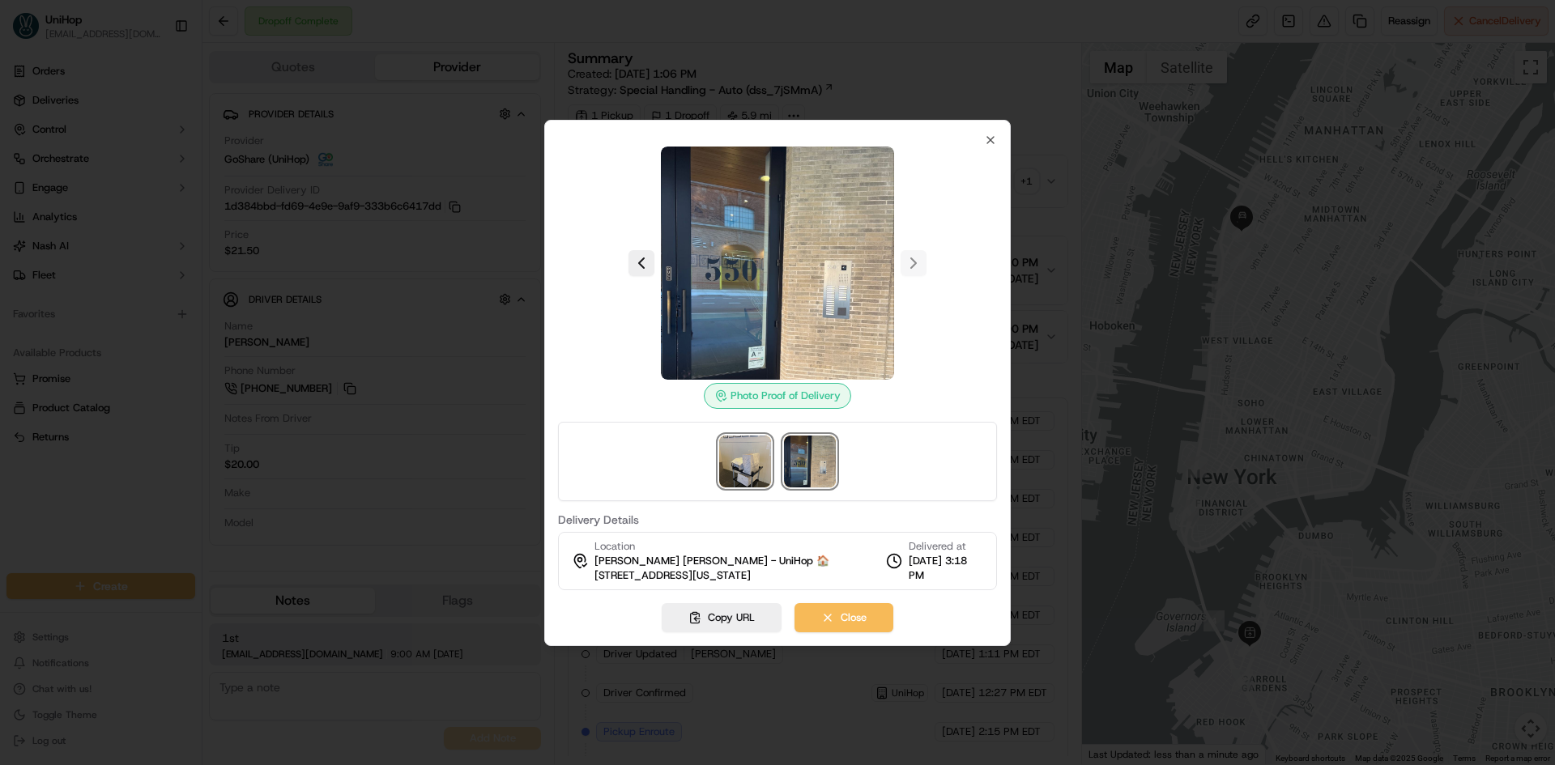
click at [751, 461] on img at bounding box center [745, 462] width 52 height 52
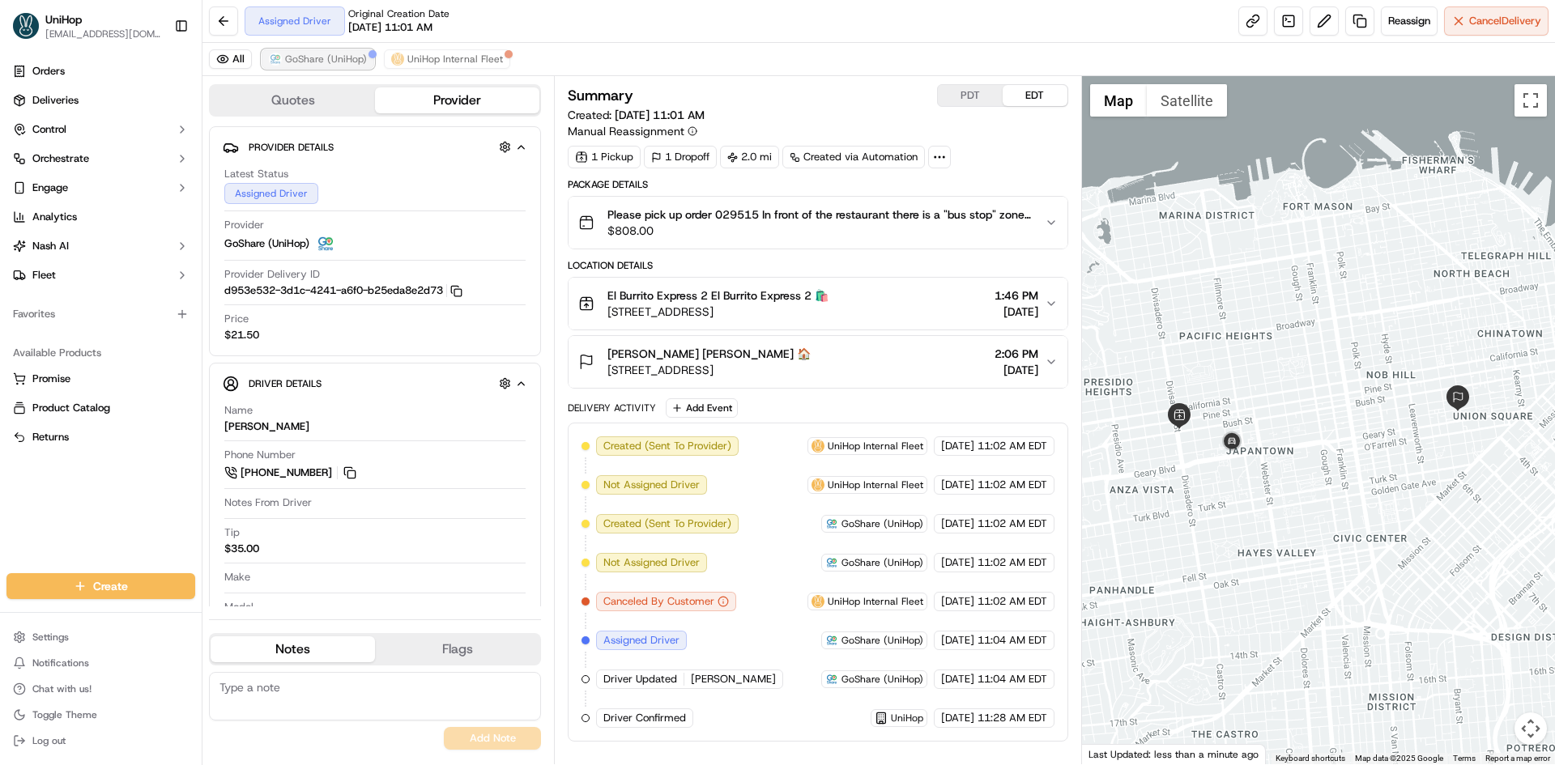
click at [326, 62] on span "GoShare (UniHop)" at bounding box center [326, 59] width 82 height 13
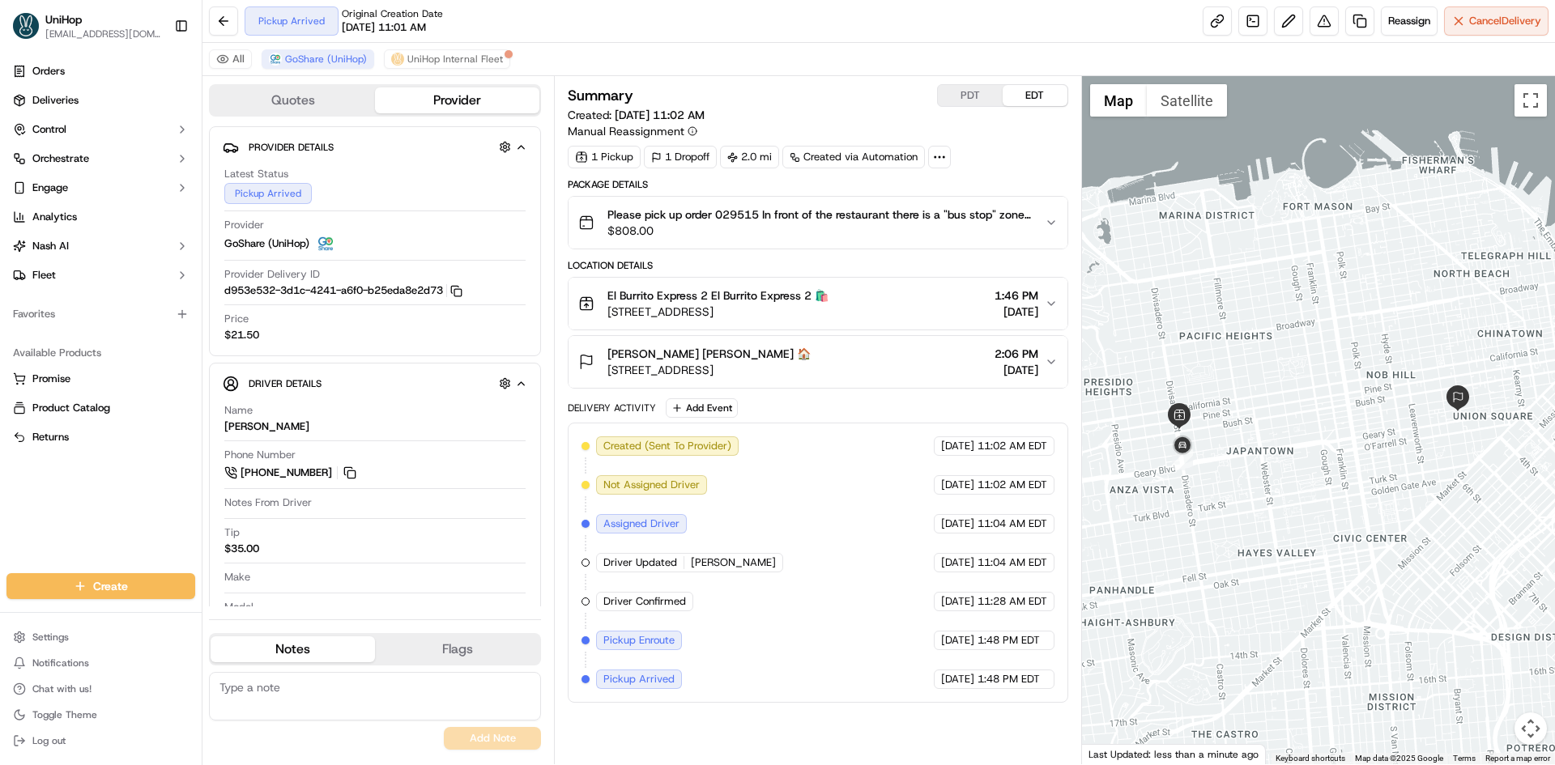
click at [878, 314] on div "El Burrito Express 2 El Burrito Express 2 🛍️ [STREET_ADDRESS] 1:46 PM [DATE]" at bounding box center [811, 303] width 466 height 32
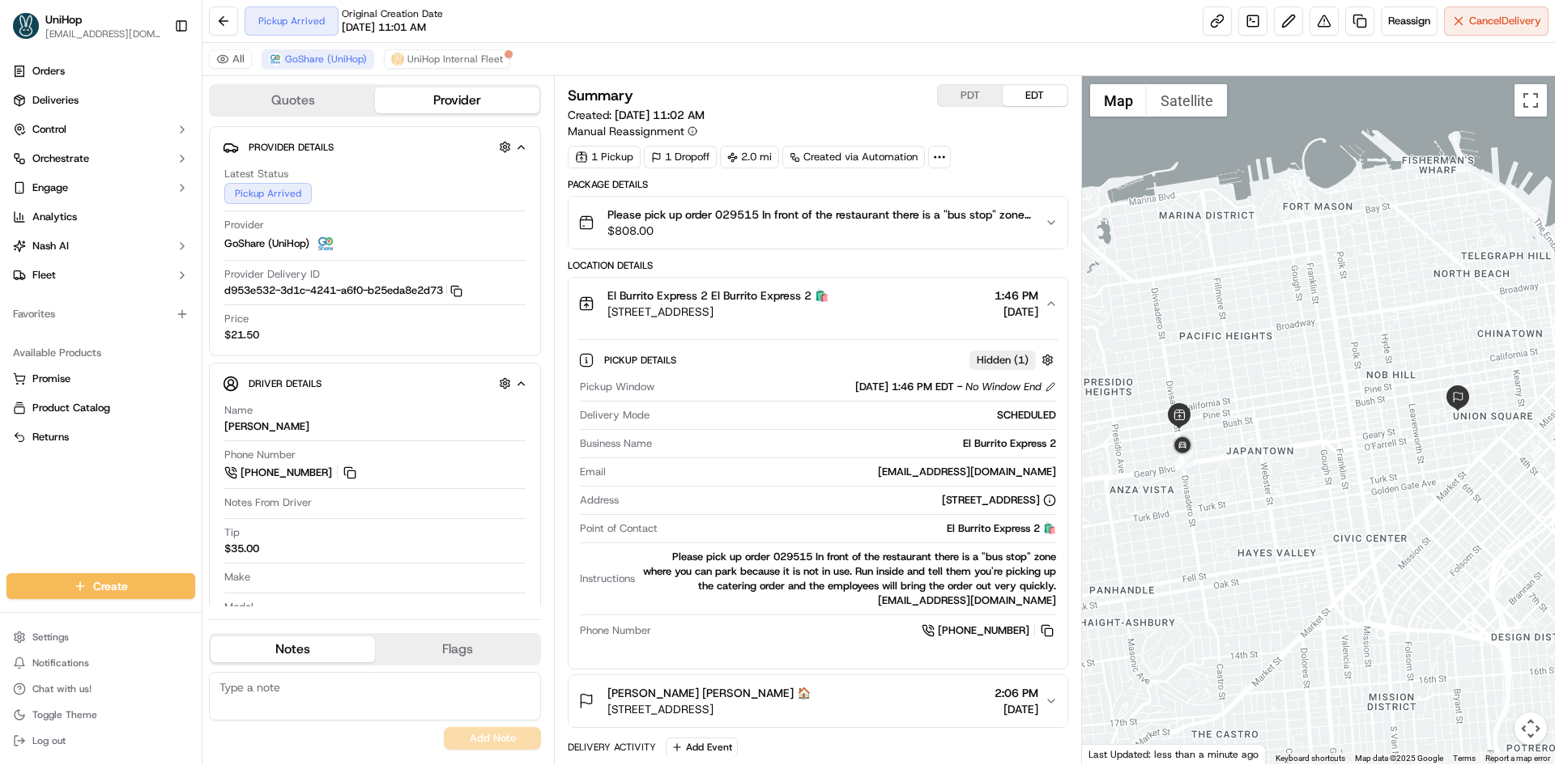
click at [947, 345] on div "Pickup Details Hidden ( 1 ) Pickup Window [DATE] 1:46 PM EDT - No Window End De…" at bounding box center [817, 492] width 479 height 307
click at [952, 338] on div "Pickup Details Hidden ( 1 ) Pickup Window [DATE] 1:46 PM EDT - No Window End De…" at bounding box center [817, 493] width 498 height 326
click at [930, 315] on div "El Burrito Express 2 El Burrito Express 2 🛍️ [STREET_ADDRESS] 1:46 PM [DATE]" at bounding box center [811, 303] width 466 height 32
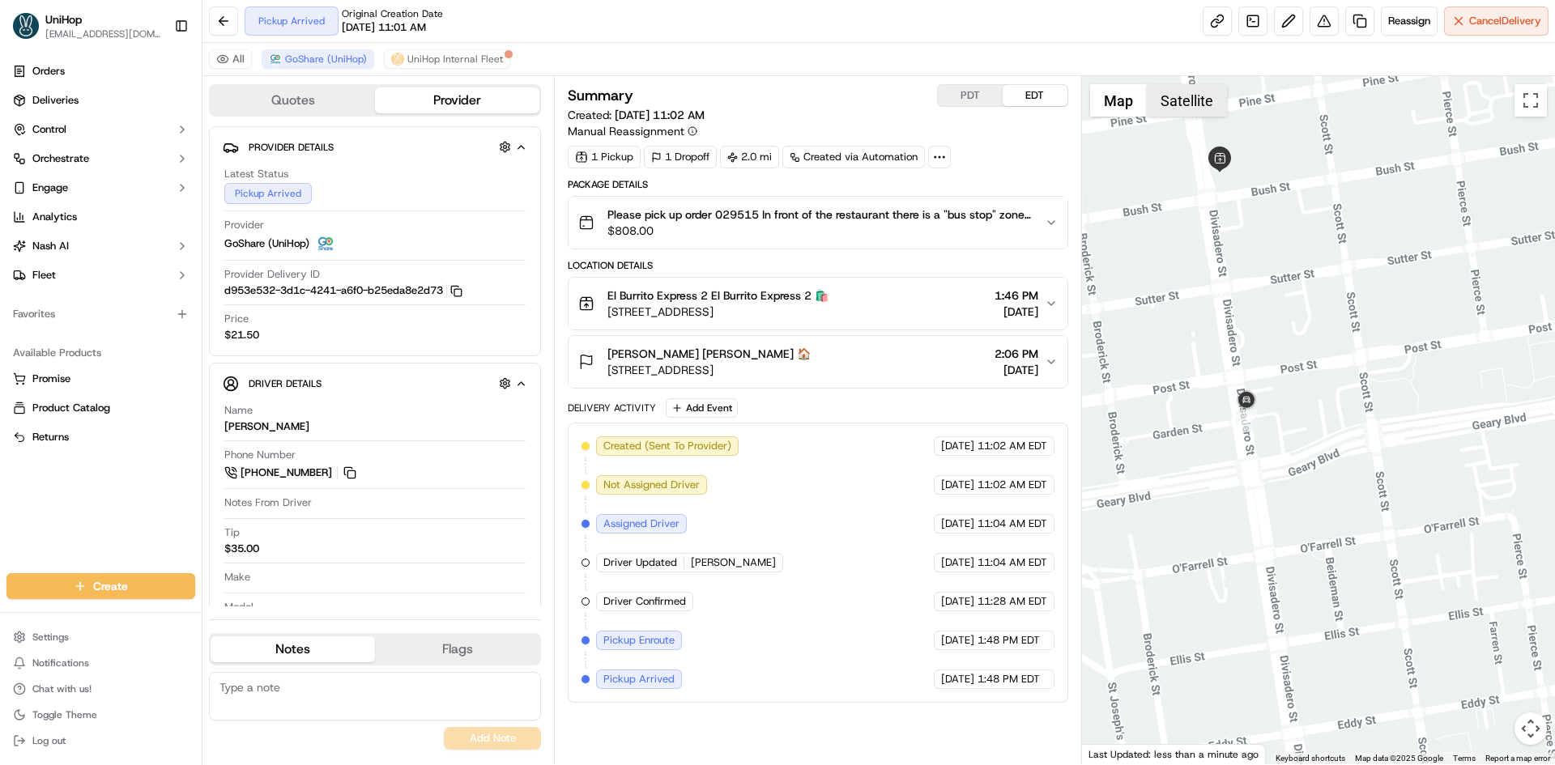
click at [1173, 107] on button "Satellite" at bounding box center [1187, 100] width 80 height 32
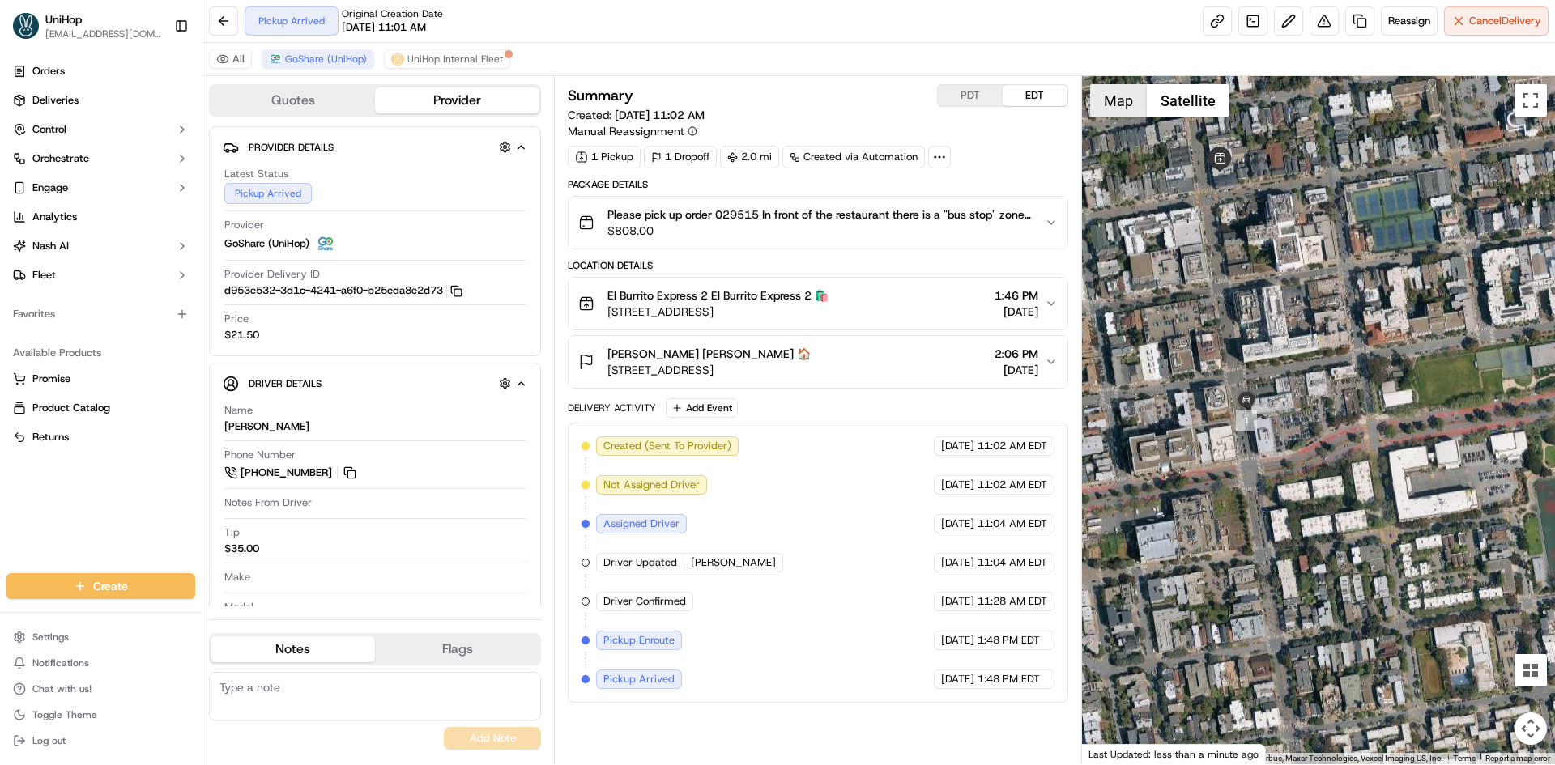
click at [1111, 107] on button "Map" at bounding box center [1118, 100] width 57 height 32
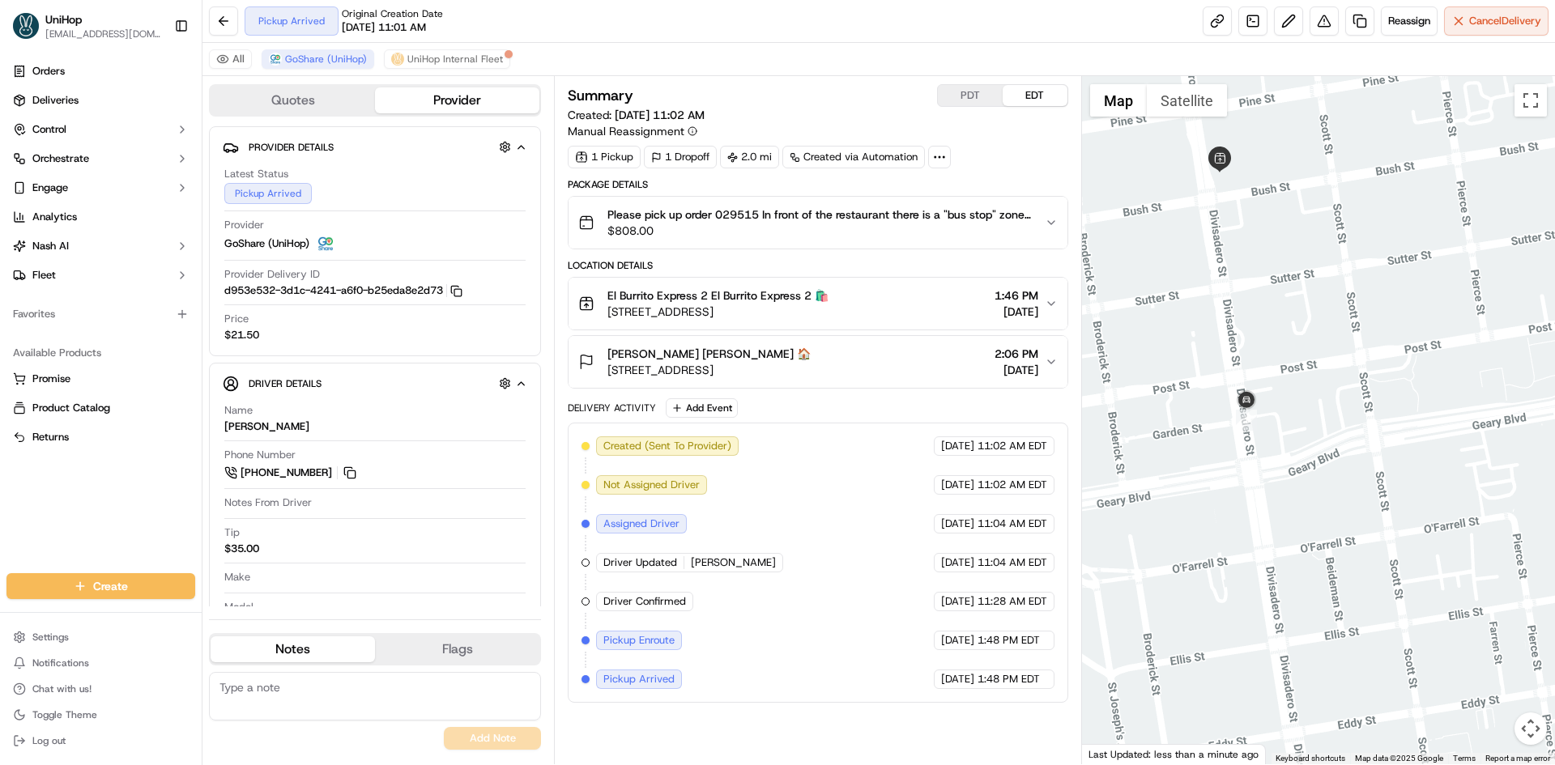
drag, startPoint x: 1293, startPoint y: 227, endPoint x: 1270, endPoint y: 336, distance: 111.6
click at [1271, 326] on div at bounding box center [1319, 420] width 474 height 688
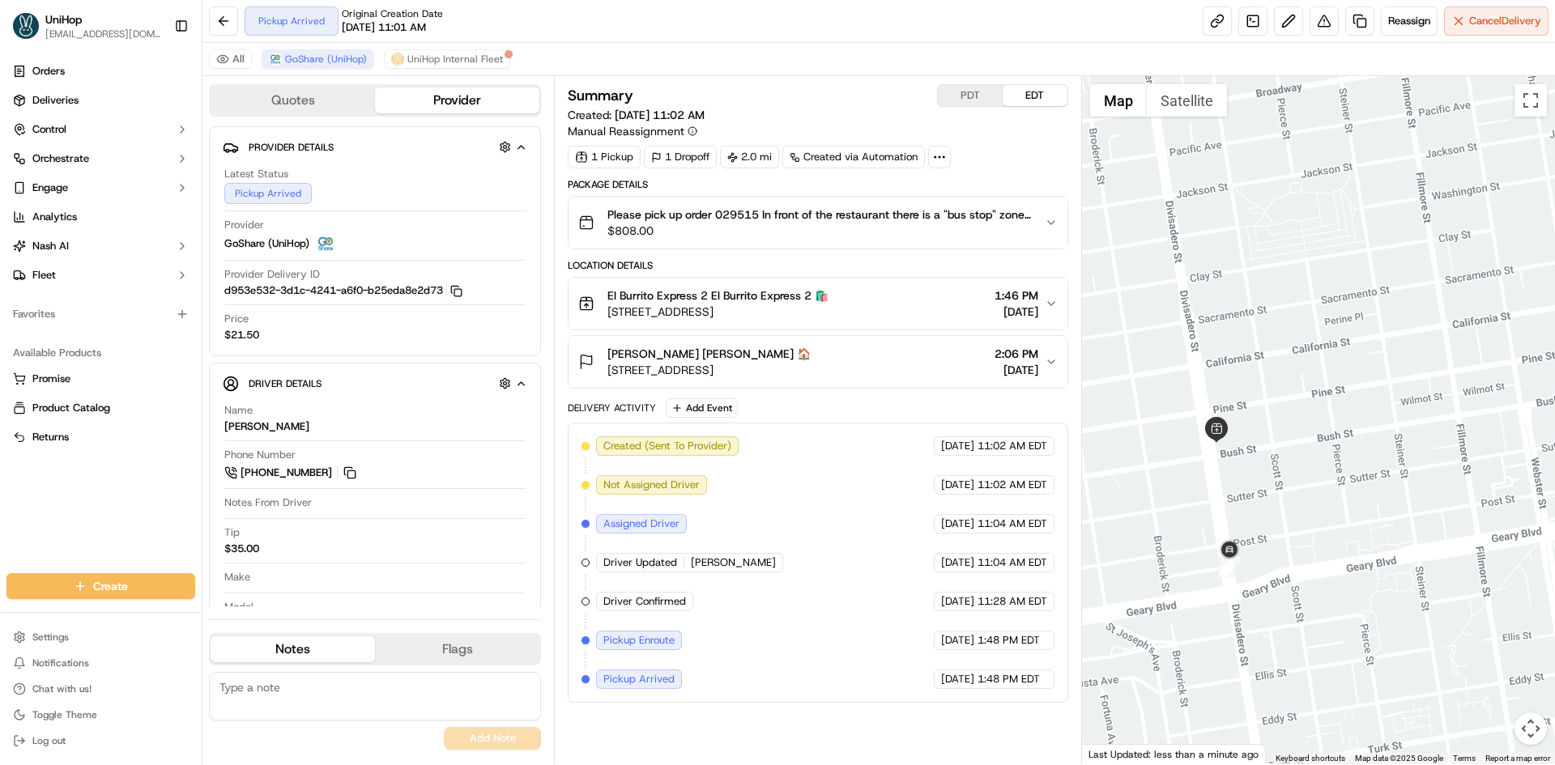
click at [1305, 432] on div at bounding box center [1319, 420] width 474 height 688
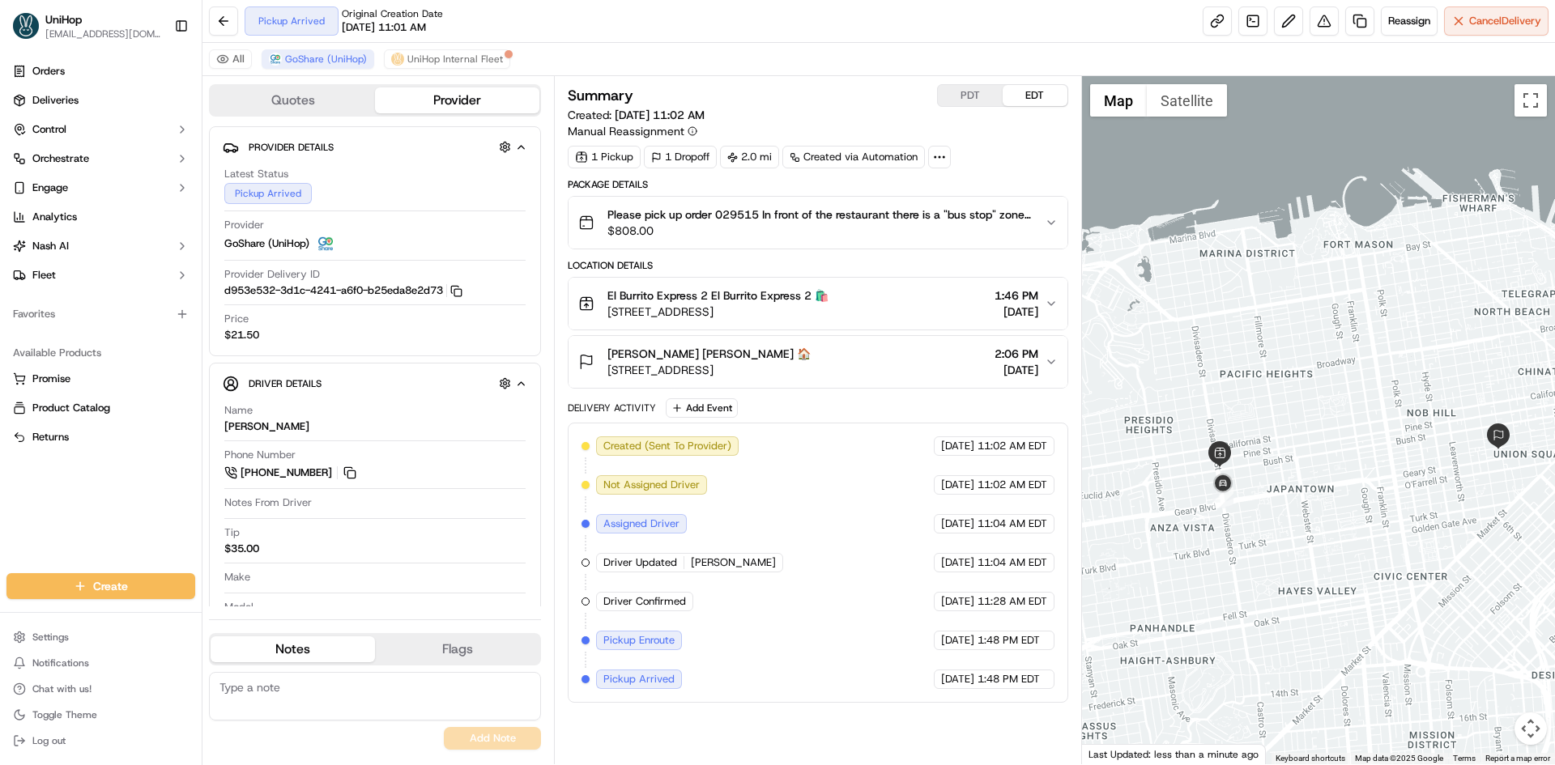
drag, startPoint x: 1277, startPoint y: 432, endPoint x: 1262, endPoint y: 433, distance: 14.7
click at [1262, 433] on div at bounding box center [1319, 420] width 474 height 688
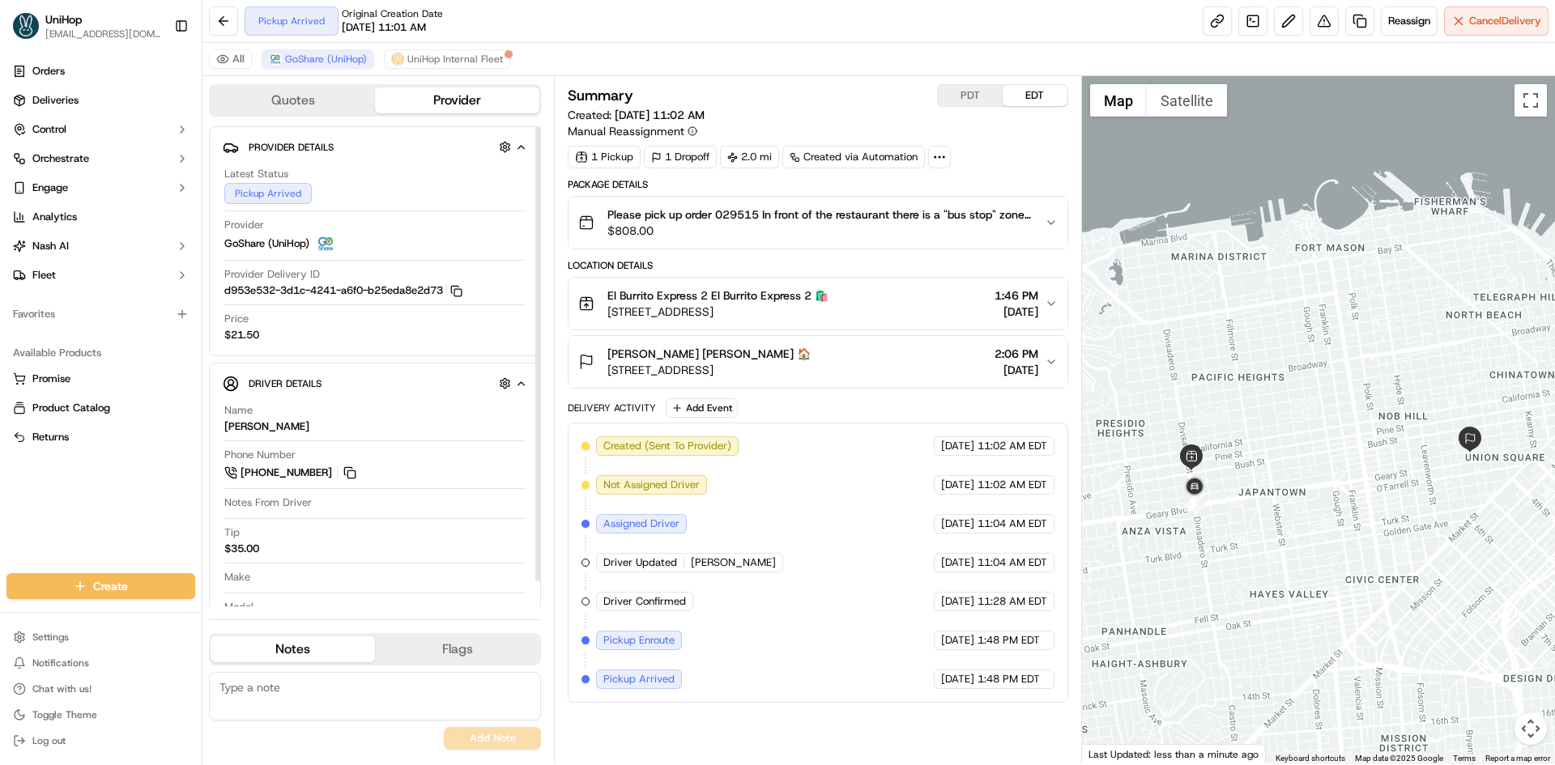
drag, startPoint x: 139, startPoint y: 516, endPoint x: 164, endPoint y: 538, distance: 33.8
click at [141, 517] on div "Orders Deliveries Control Orchestrate Engage Analytics Nash AI Fleet Favorites …" at bounding box center [101, 306] width 202 height 508
click at [808, 376] on span "501 Post St, San Francisco, CA 94102, USA" at bounding box center [708, 370] width 203 height 16
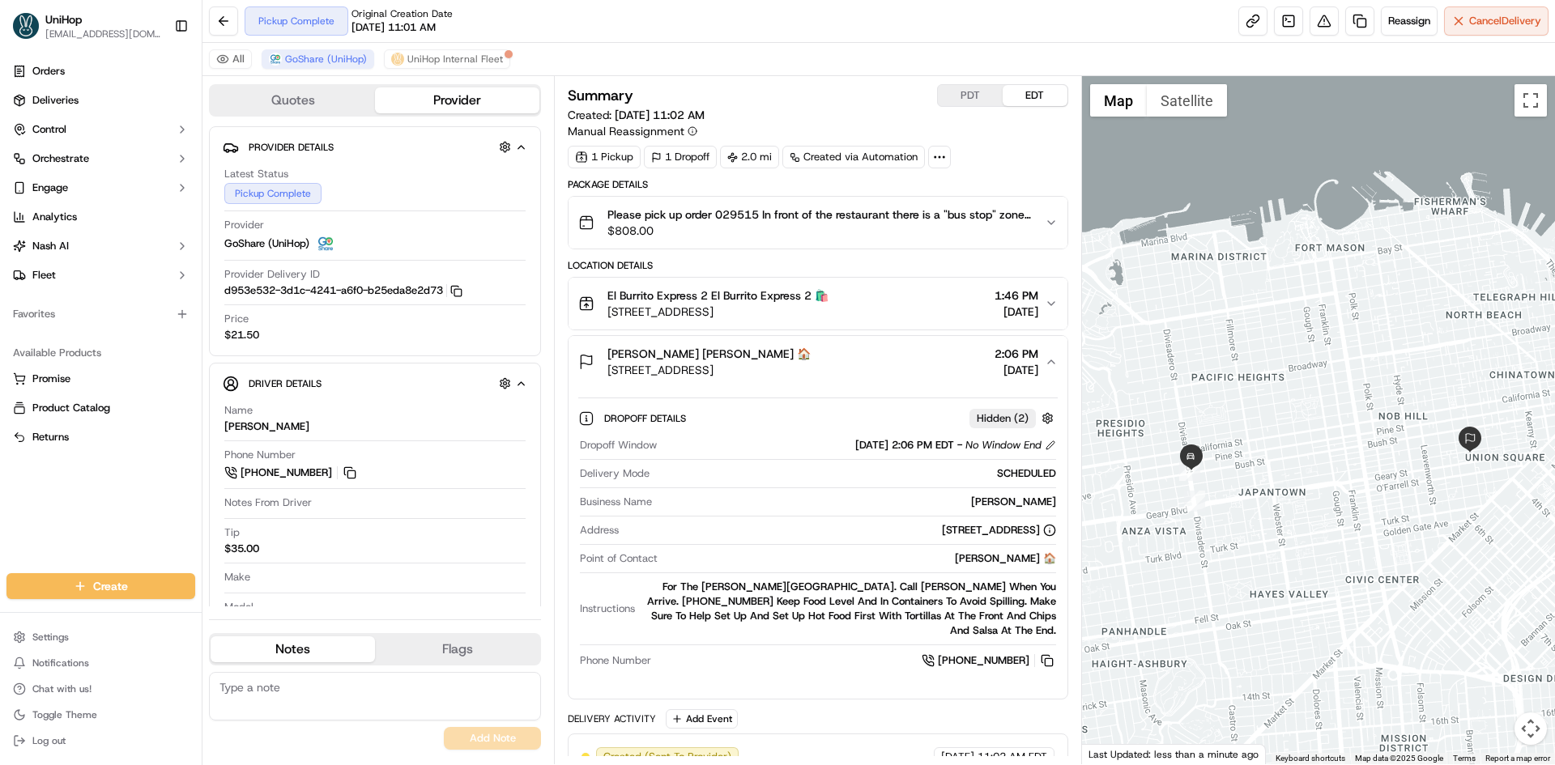
click at [808, 376] on span "501 Post St, San Francisco, CA 94102, USA" at bounding box center [708, 370] width 203 height 16
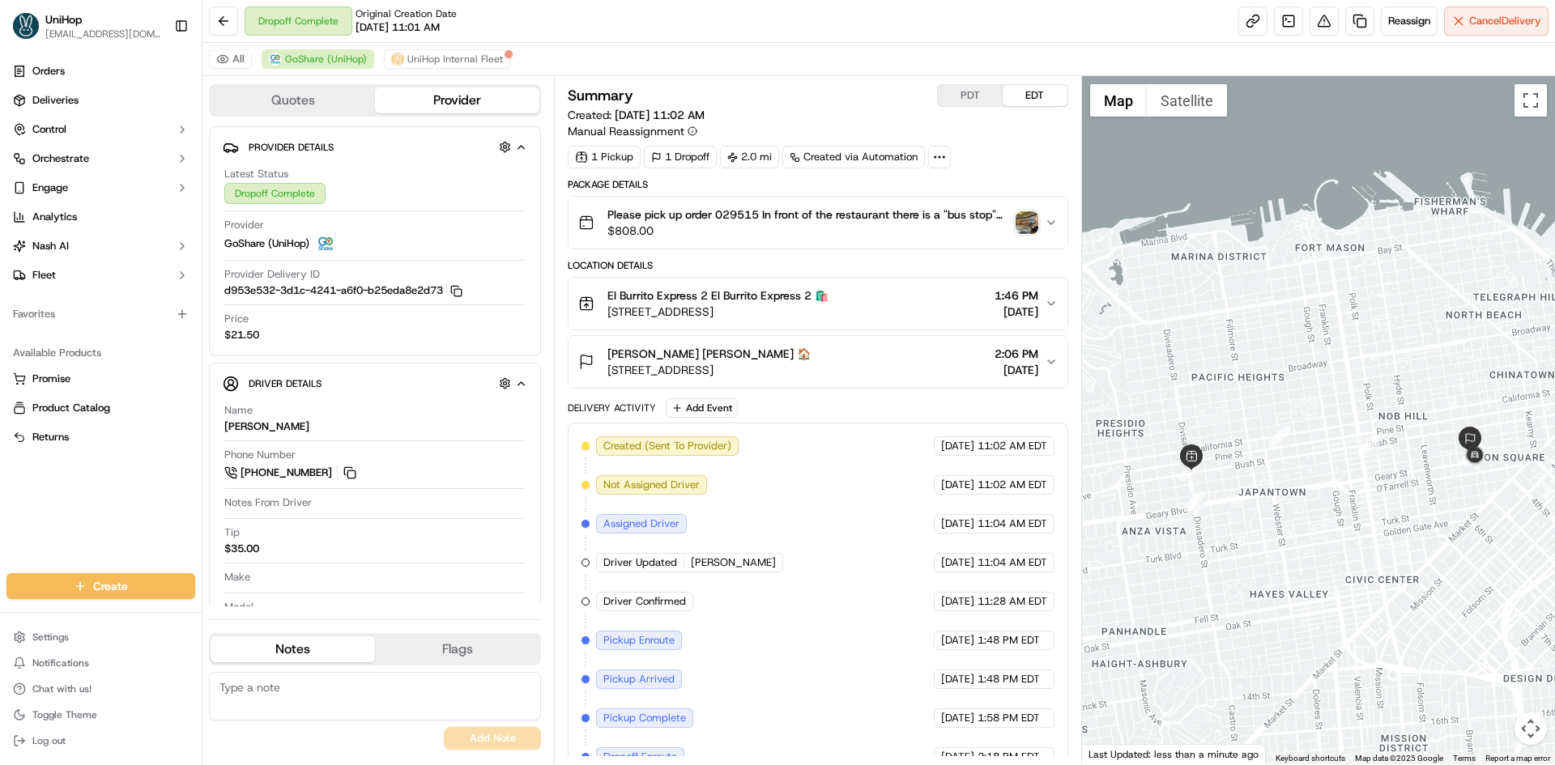
click at [1028, 228] on img "button" at bounding box center [1026, 222] width 23 height 23
click at [1028, 223] on img "button" at bounding box center [1026, 222] width 23 height 23
click at [842, 368] on div "Ronnie Ronnie 🏠 501 Post St, San Francisco, CA 94102, USA 2:06 PM Sep 19 2025" at bounding box center [811, 362] width 466 height 32
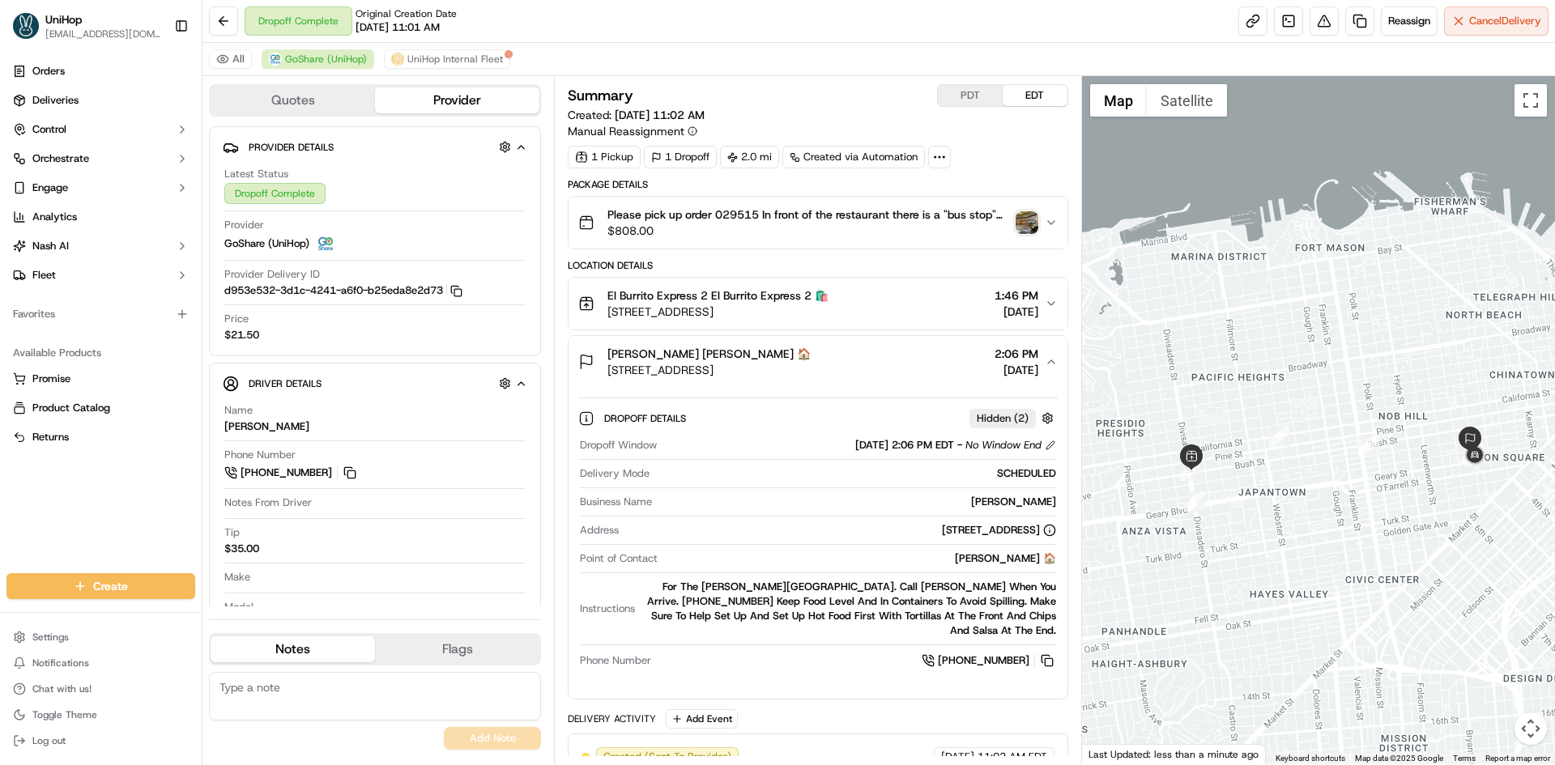
click at [850, 370] on div "Ronnie Ronnie 🏠 501 Post St, San Francisco, CA 94102, USA 2:06 PM Sep 19 2025" at bounding box center [811, 362] width 466 height 32
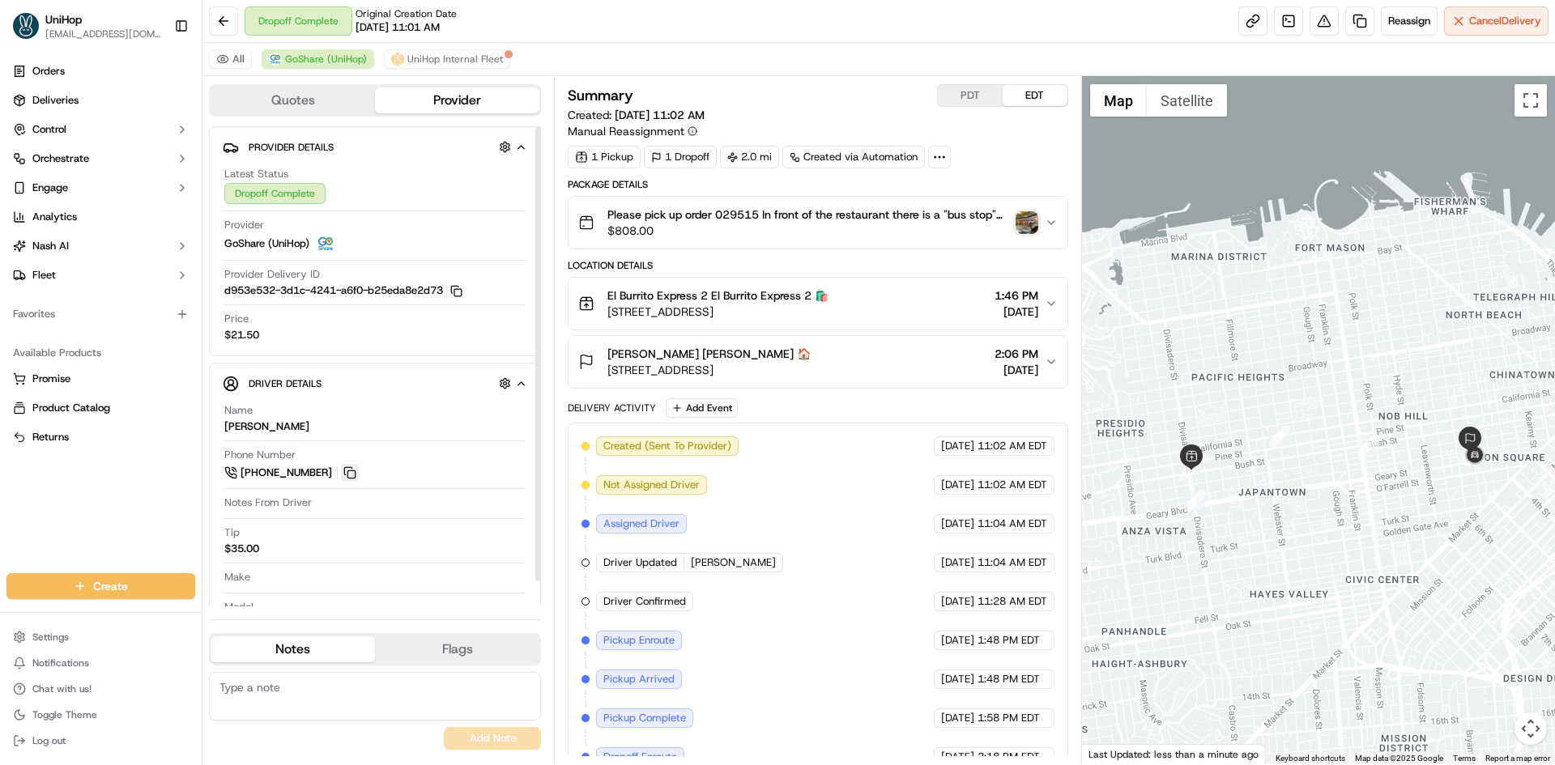
click at [354, 470] on button at bounding box center [350, 473] width 18 height 18
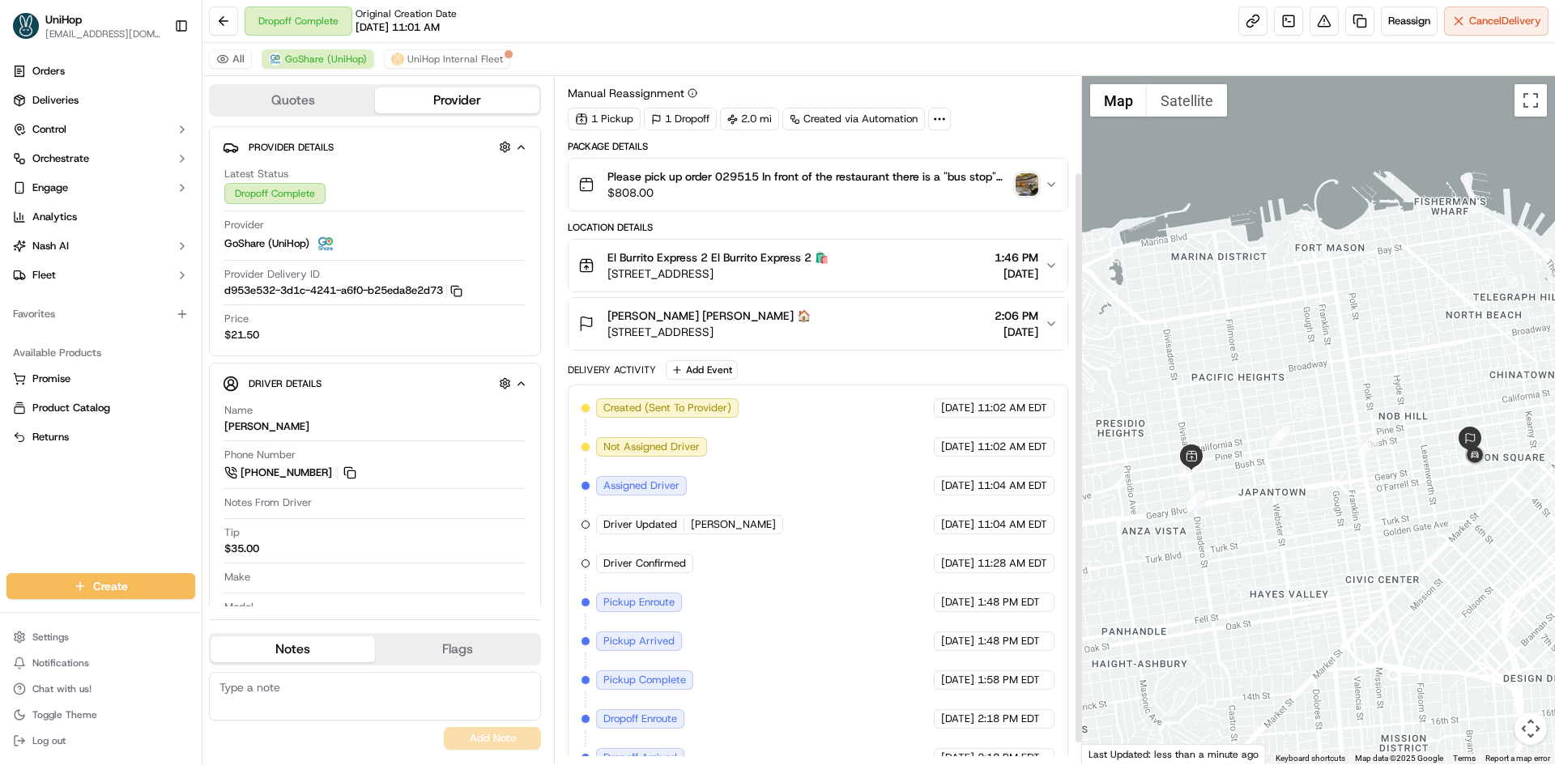
scroll to position [141, 0]
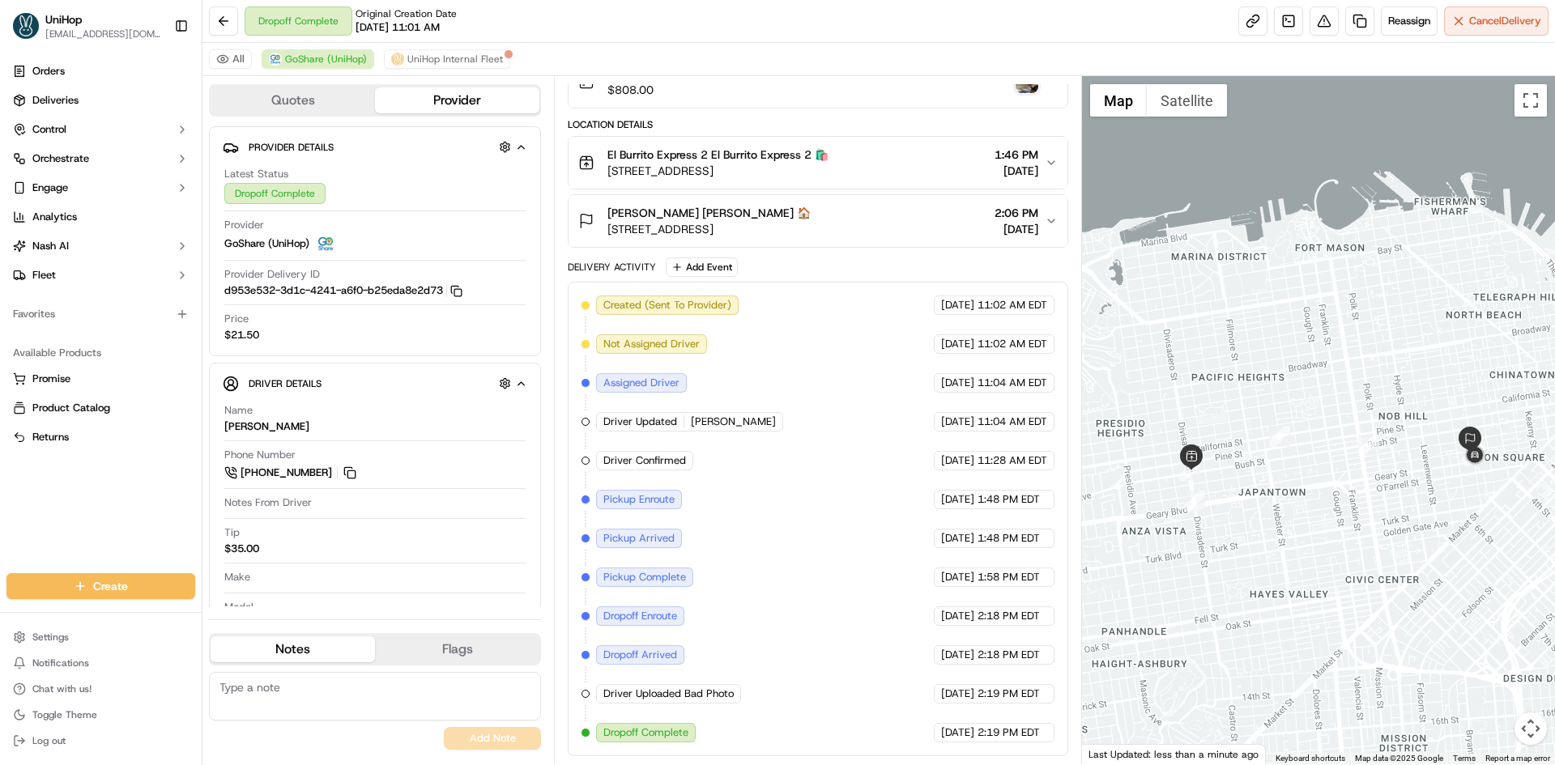
drag, startPoint x: 0, startPoint y: 528, endPoint x: 6, endPoint y: 519, distance: 11.0
click at [0, 528] on div "Orders Deliveries Control Orchestrate Engage Analytics [PERSON_NAME] Fleet Favo…" at bounding box center [101, 306] width 202 height 508
click at [1277, 25] on link at bounding box center [1288, 20] width 29 height 29
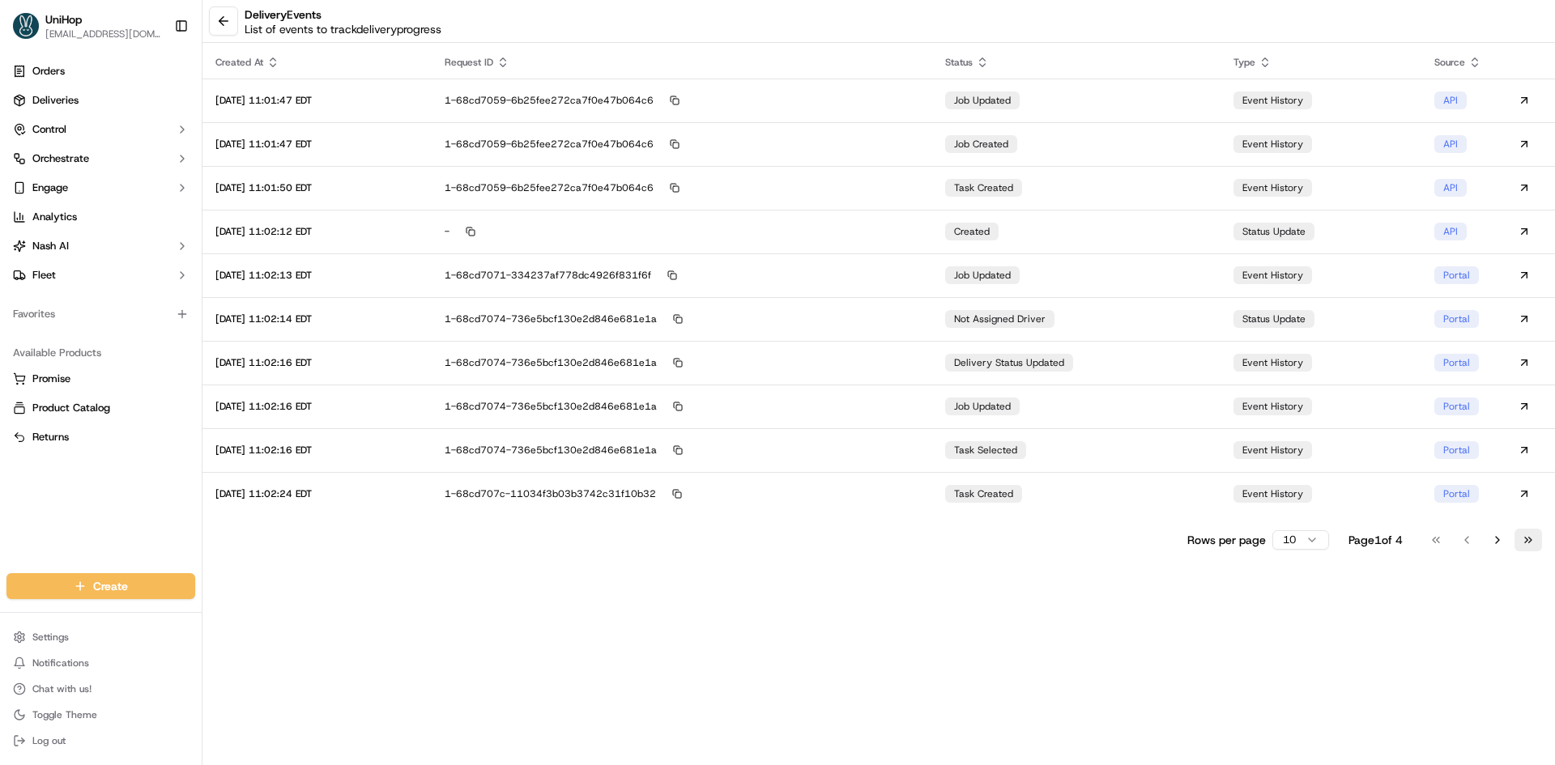
click at [1531, 542] on button "Go to last page" at bounding box center [1528, 540] width 28 height 23
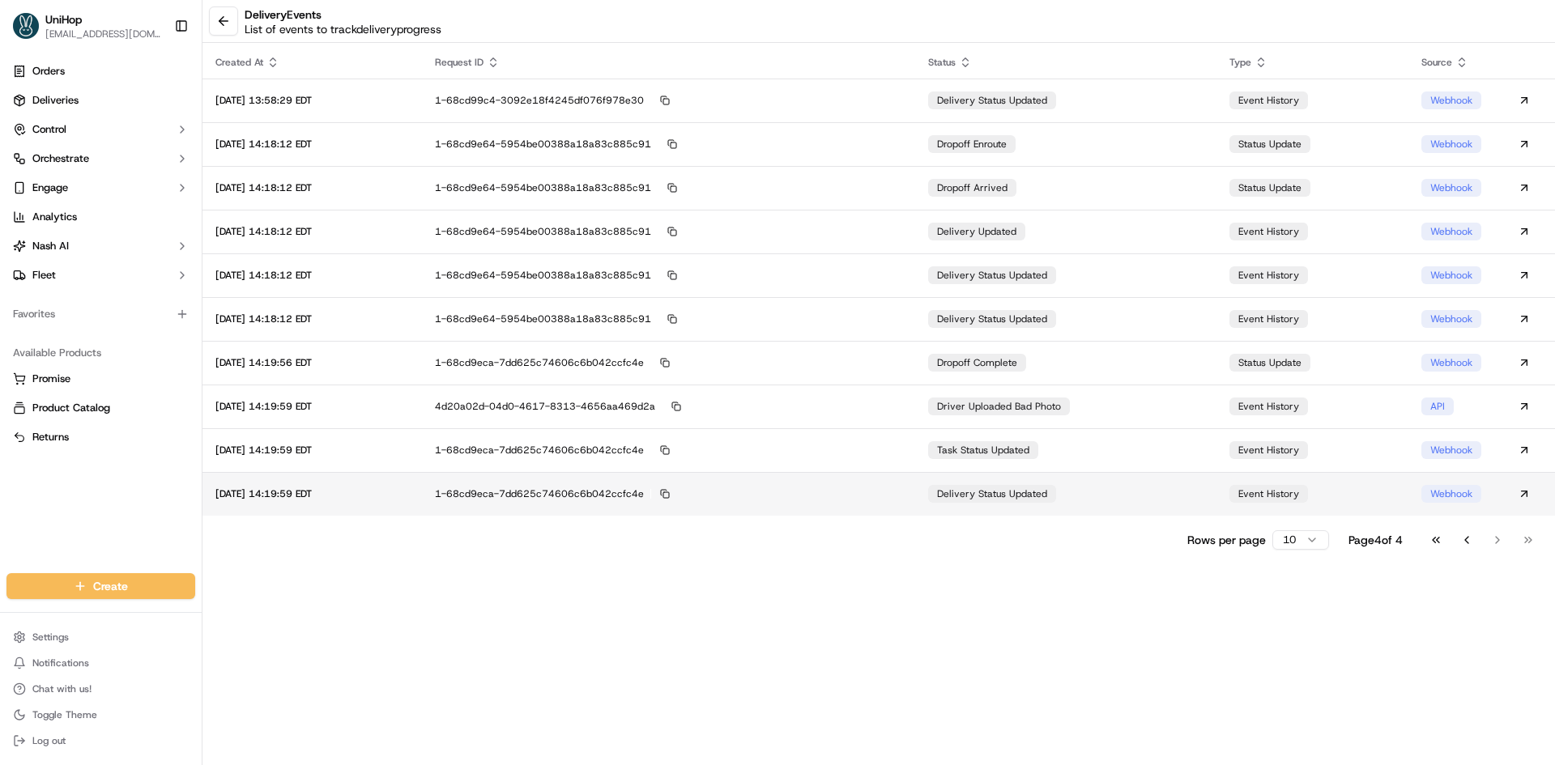
click at [1120, 495] on td "delivery status updated" at bounding box center [1065, 494] width 301 height 44
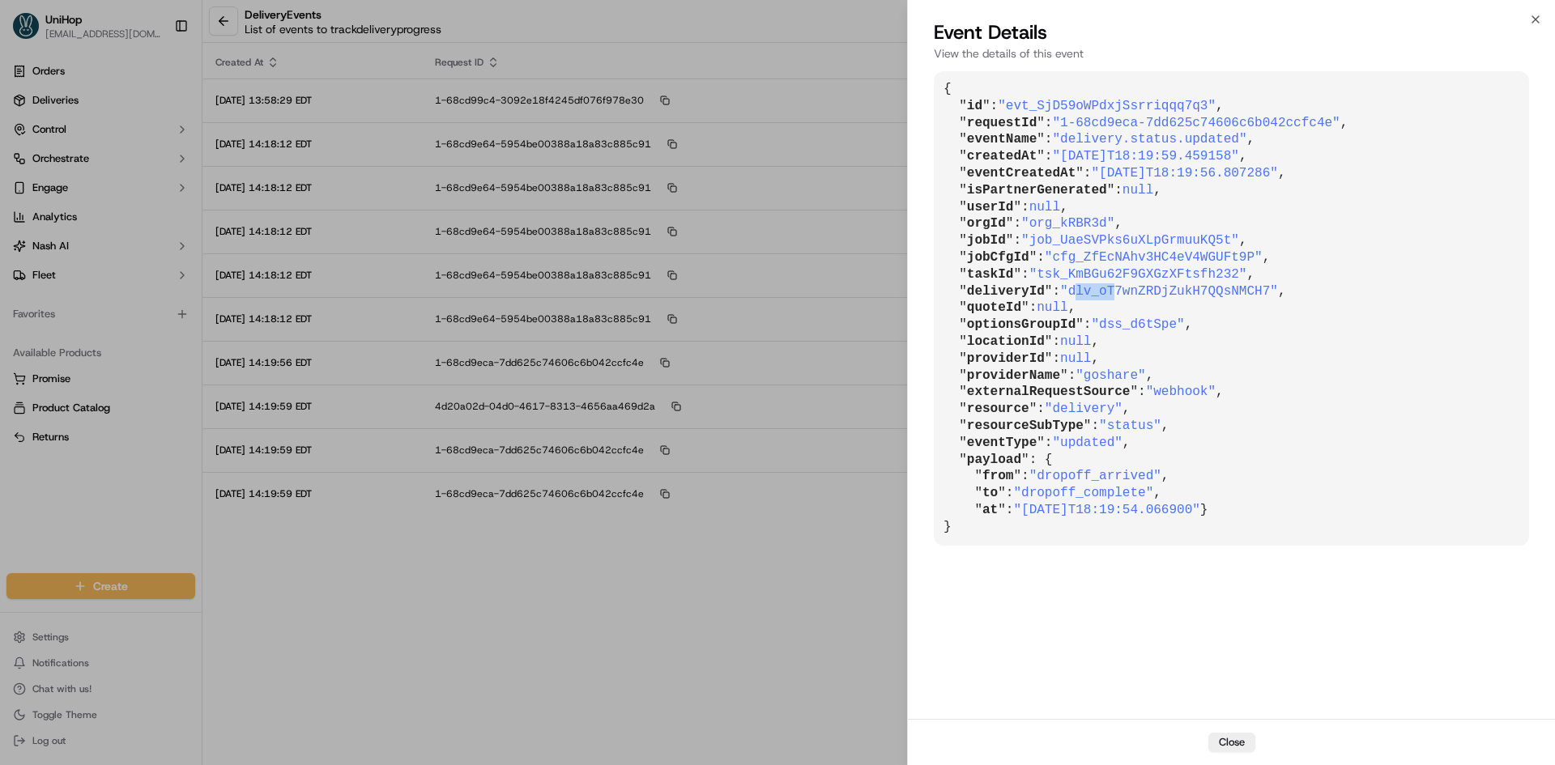
drag, startPoint x: 1068, startPoint y: 291, endPoint x: 1109, endPoint y: 288, distance: 41.4
click at [1109, 288] on span ""dlv_oT7wnZRDjZukH7QQsNMCH7"" at bounding box center [1169, 291] width 218 height 15
click at [1077, 291] on span ""dlv_oT7wnZRDjZukH7QQsNMCH7"" at bounding box center [1169, 291] width 218 height 15
drag, startPoint x: 1067, startPoint y: 291, endPoint x: 1249, endPoint y: 290, distance: 182.2
click at [1249, 290] on span ""dlv_oT7wnZRDjZukH7QQsNMCH7"" at bounding box center [1169, 291] width 218 height 15
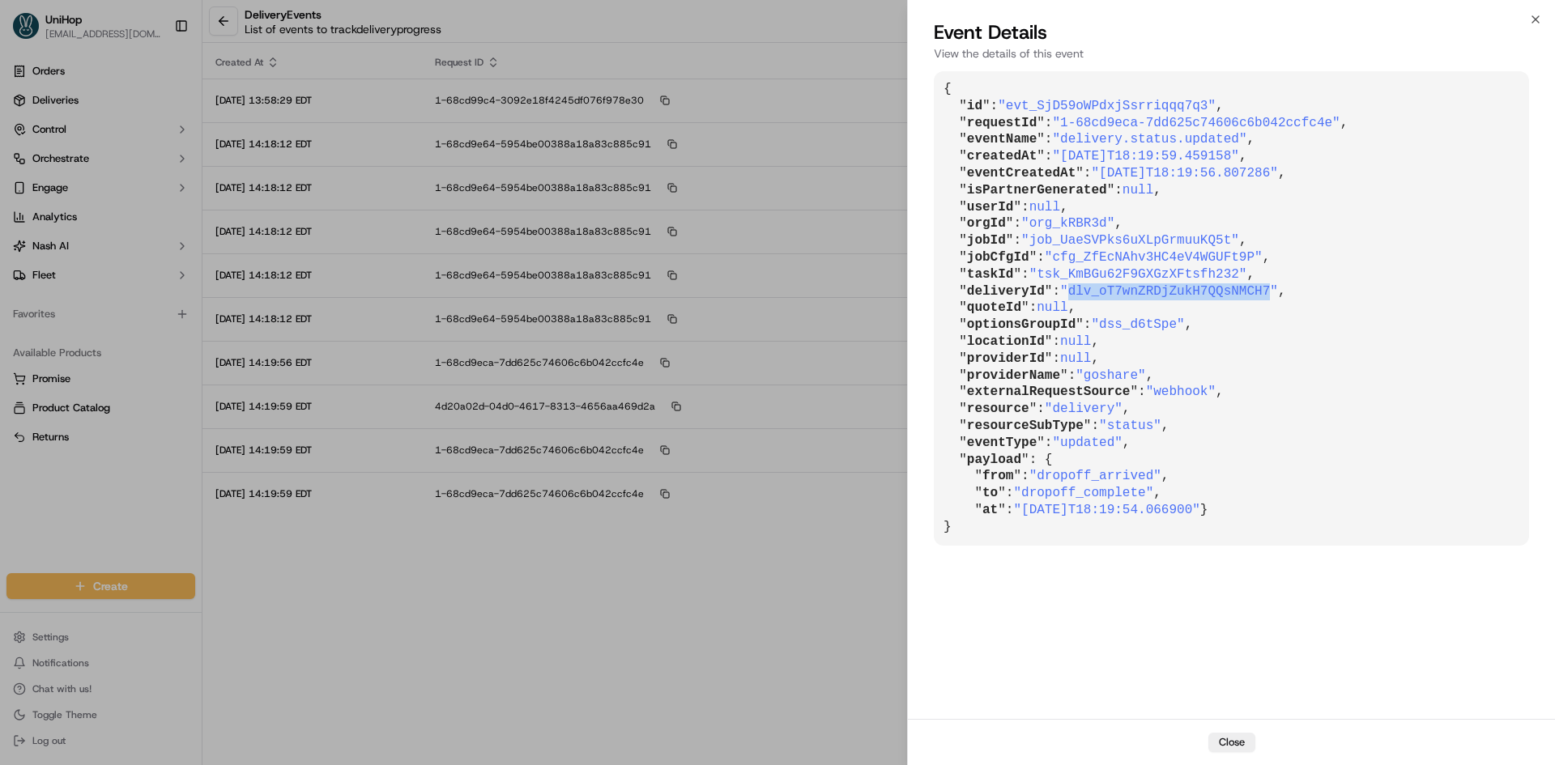
copy span "dlv_oT7wnZRDjZukH7QQsNMCH7"
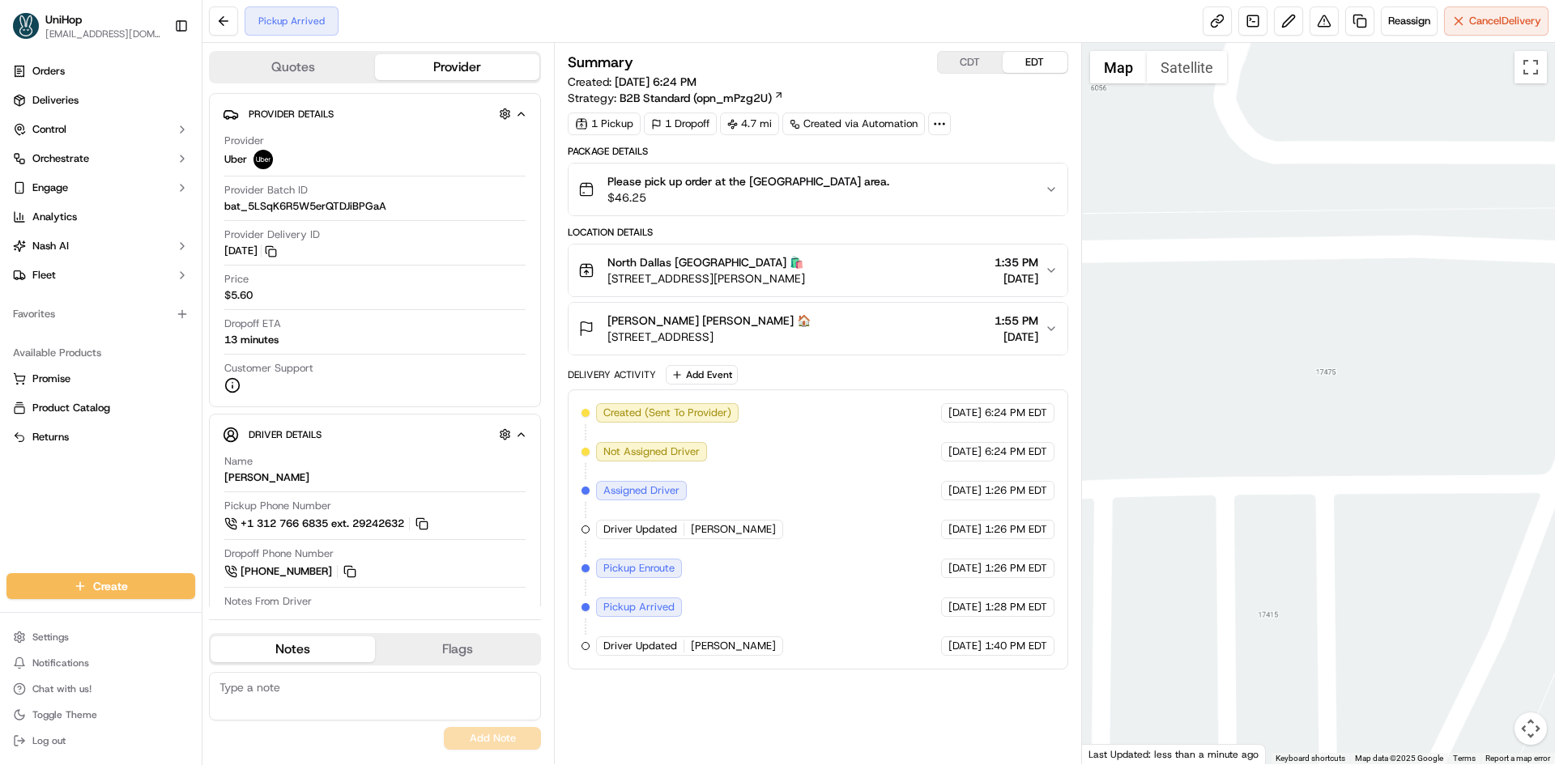
click at [1298, 389] on div at bounding box center [1319, 403] width 474 height 721
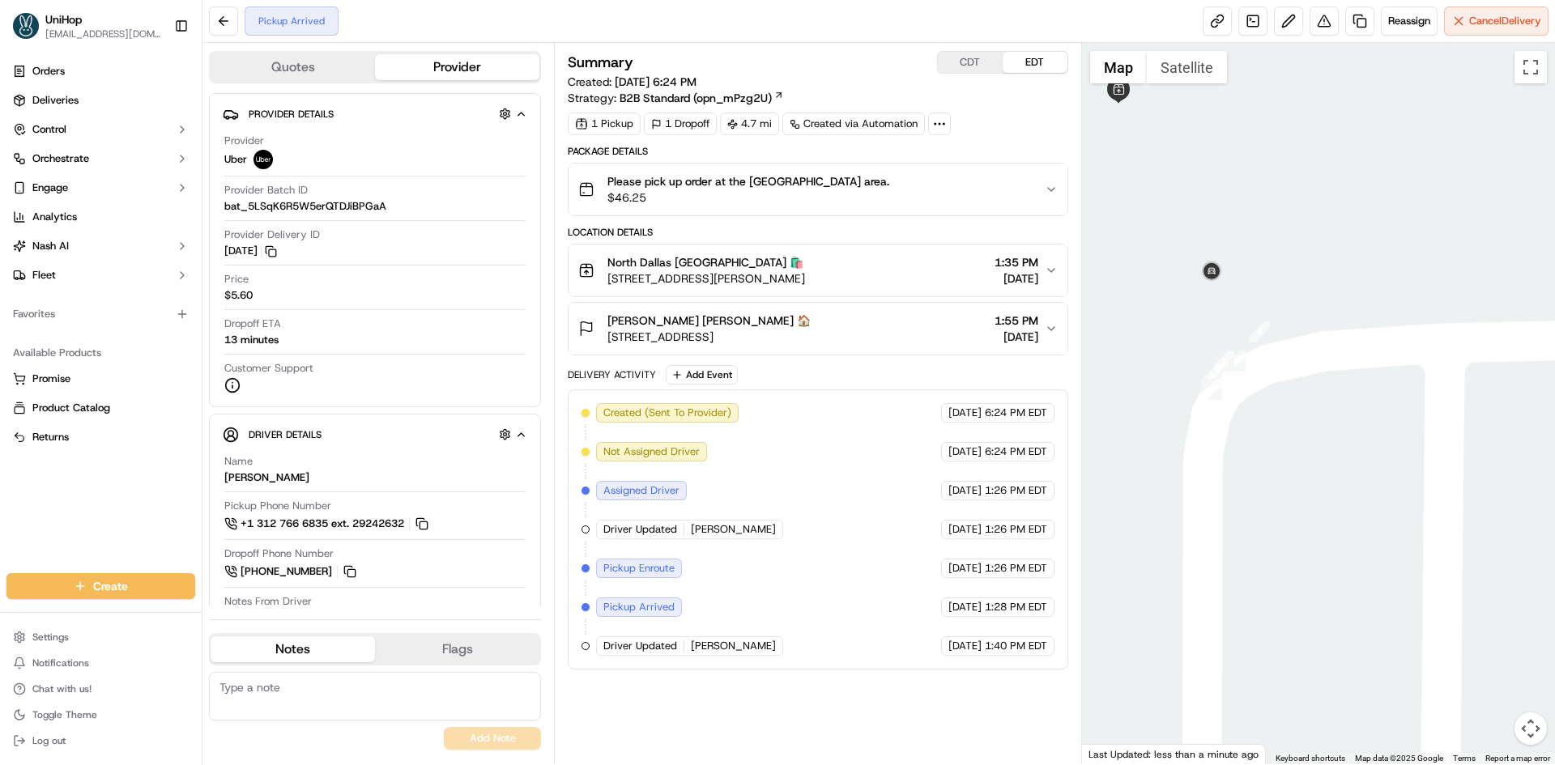
drag, startPoint x: 1260, startPoint y: 190, endPoint x: 1284, endPoint y: 228, distance: 44.5
click at [1284, 228] on div at bounding box center [1319, 403] width 474 height 721
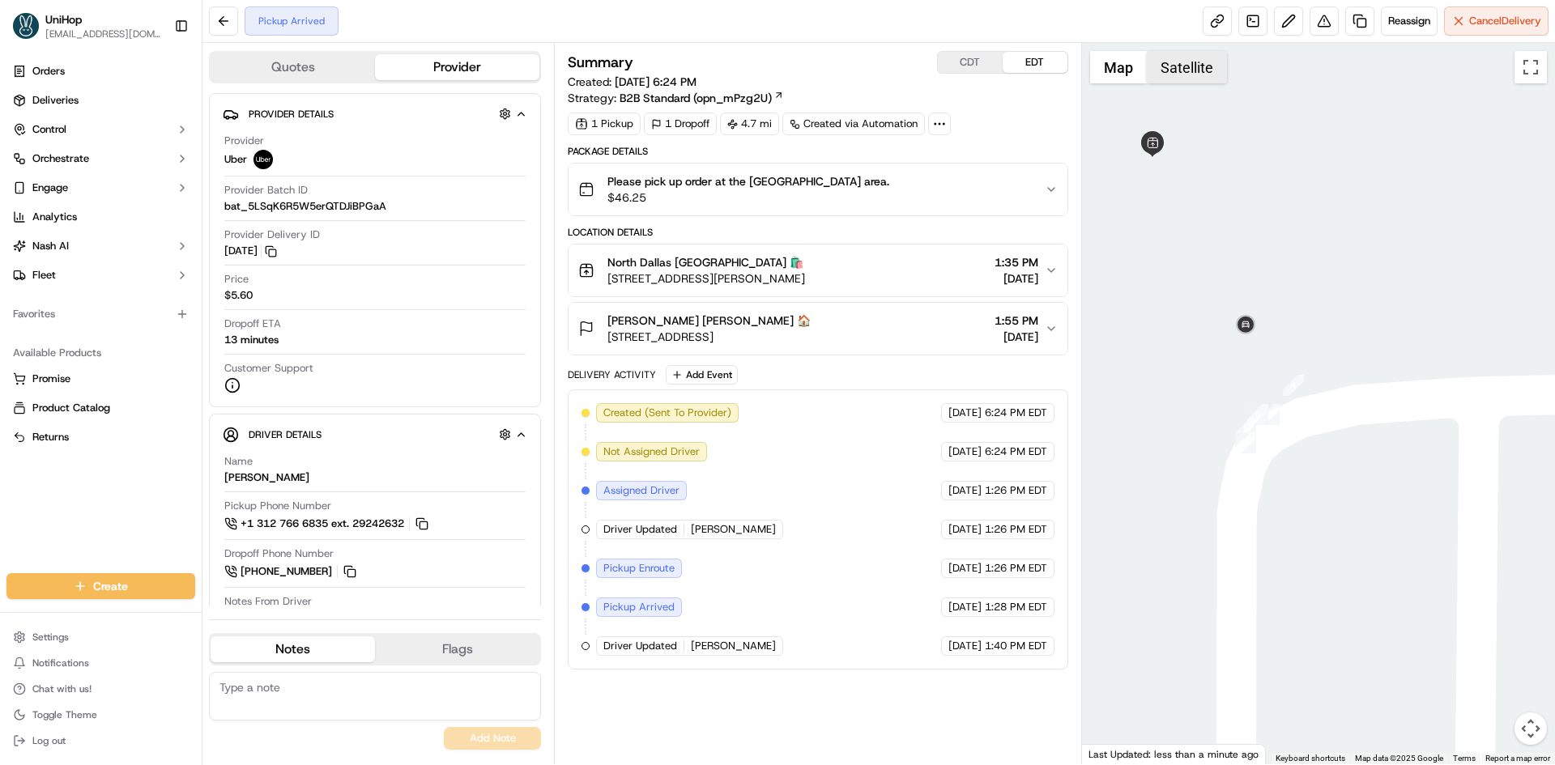
click at [1174, 71] on button "Satellite" at bounding box center [1187, 67] width 80 height 32
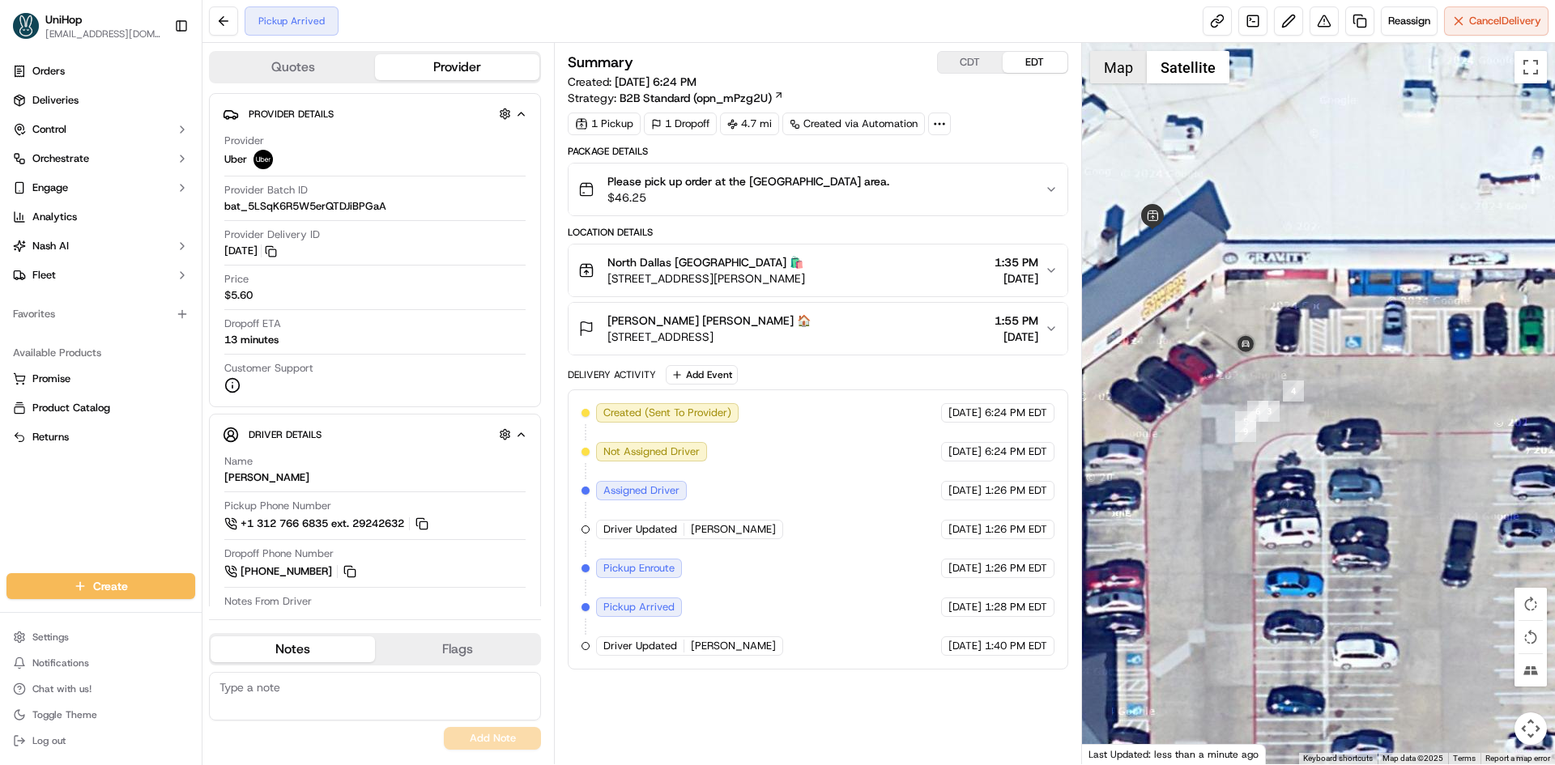
click at [1120, 73] on button "Map" at bounding box center [1118, 67] width 57 height 32
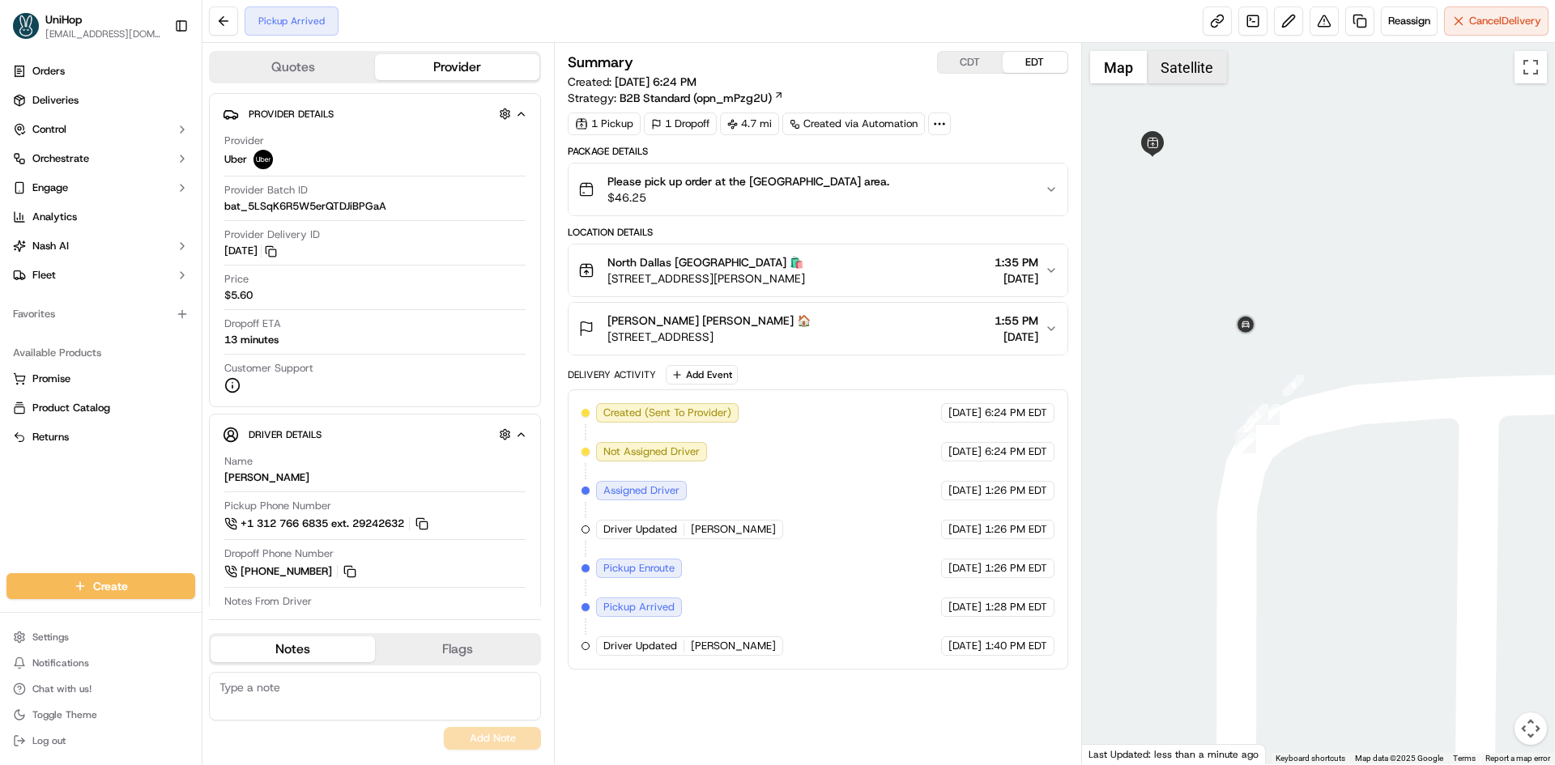
click at [1179, 68] on button "Satellite" at bounding box center [1187, 67] width 80 height 32
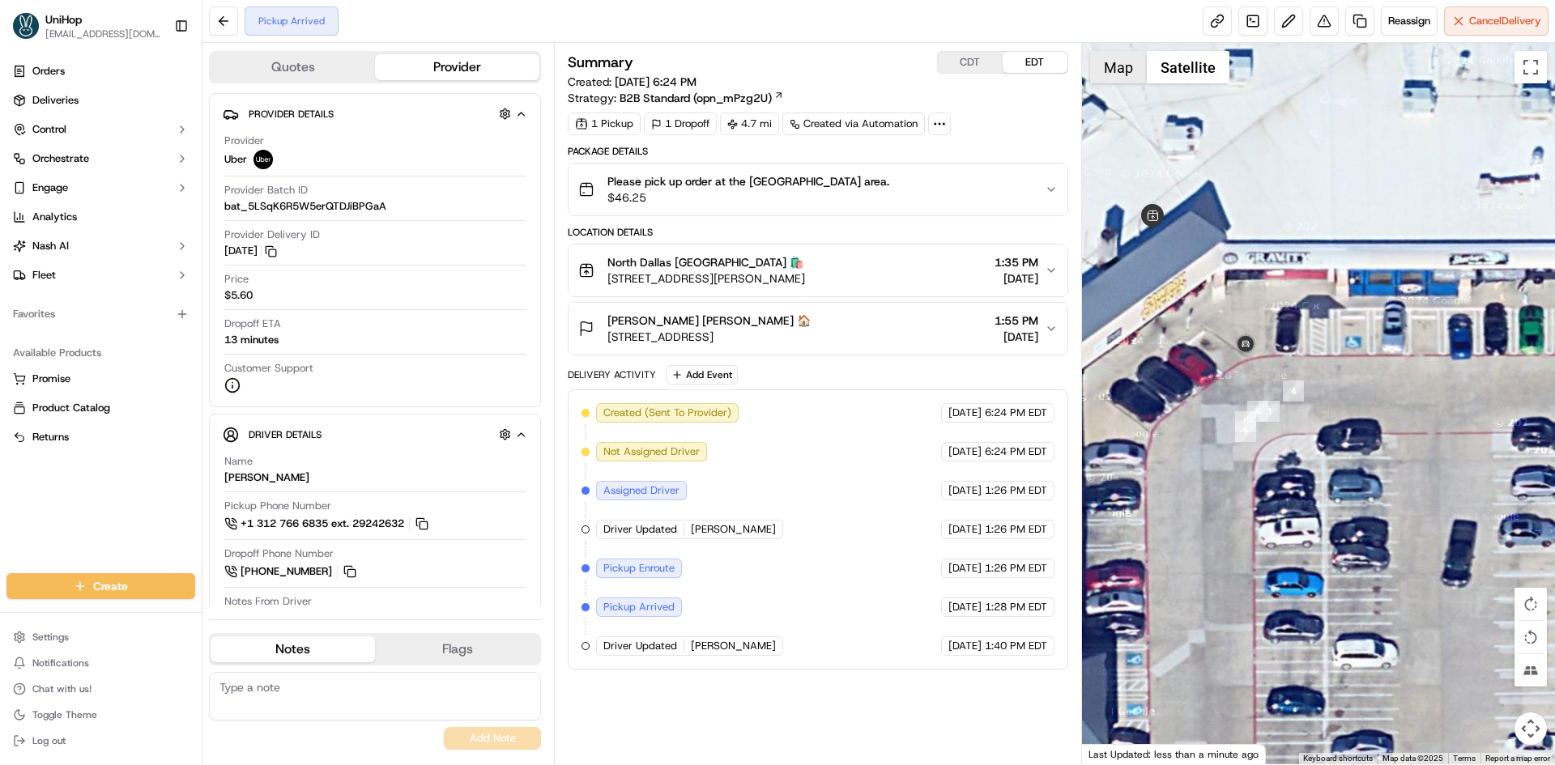
click at [1127, 71] on button "Map" at bounding box center [1118, 67] width 57 height 32
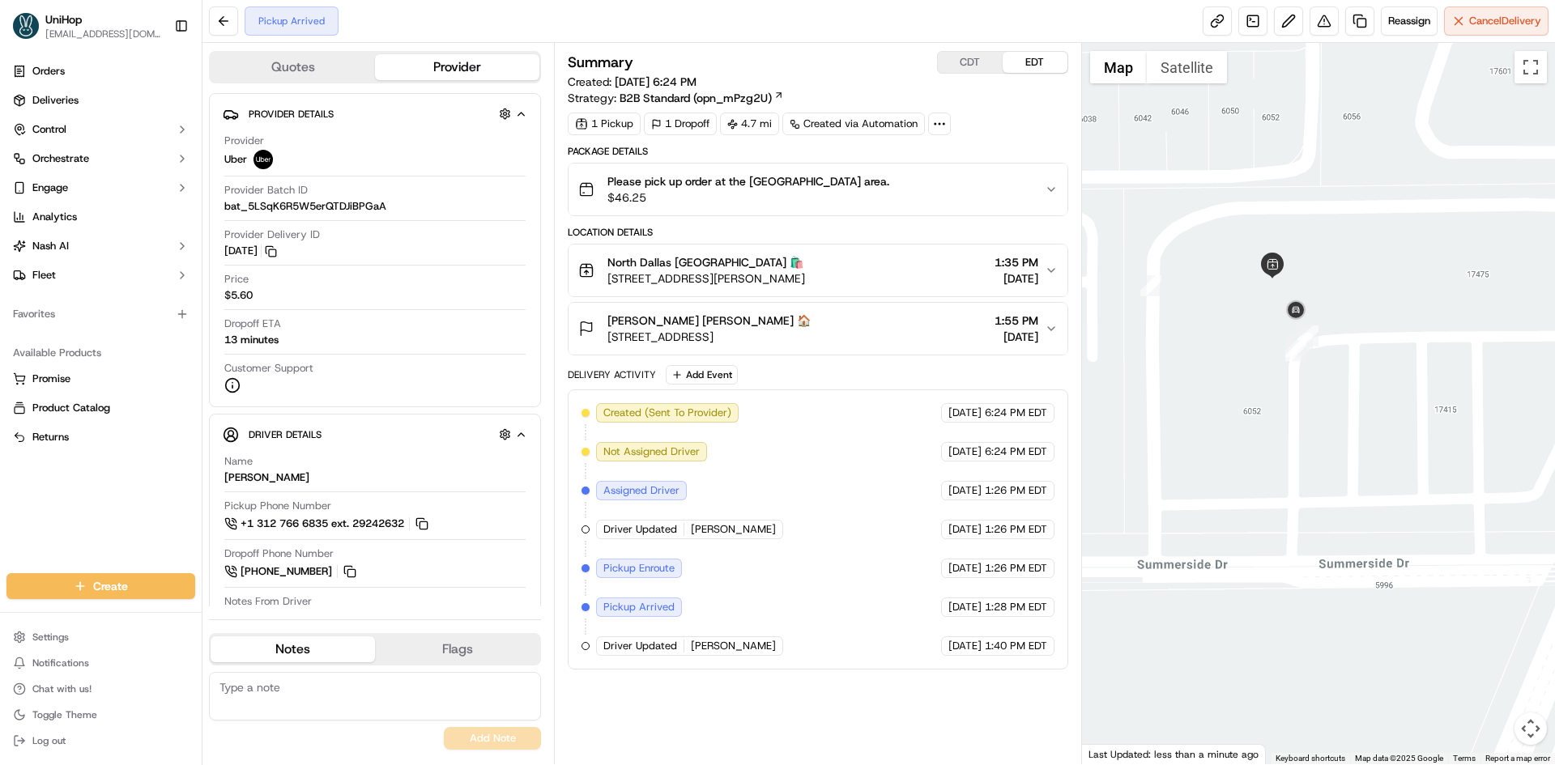
click at [925, 329] on div "[PERSON_NAME] [PERSON_NAME] 🏠 [STREET_ADDRESS][PERSON_NAME] 1:55 PM [DATE]" at bounding box center [811, 329] width 466 height 32
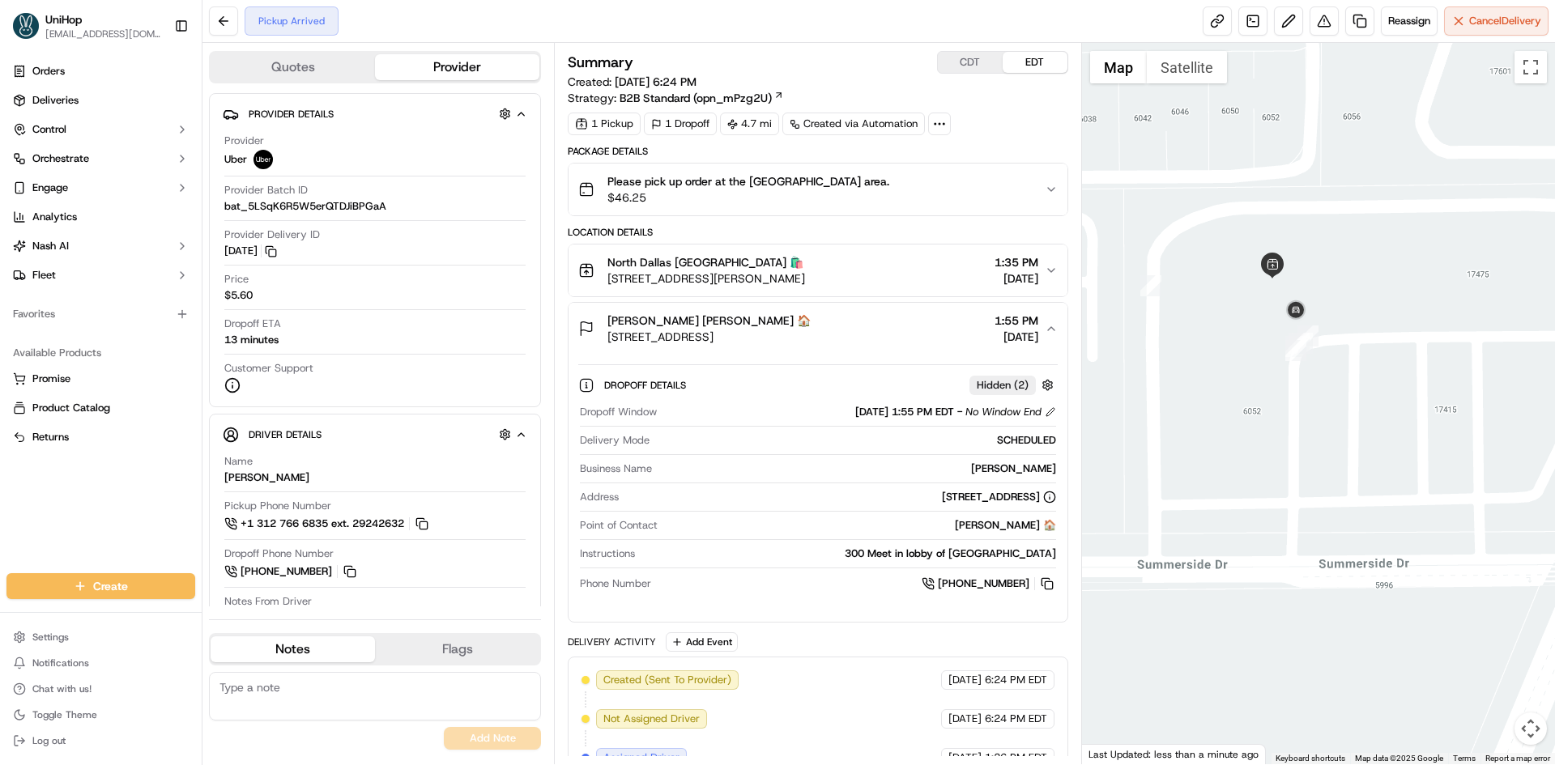
click at [925, 327] on div "[PERSON_NAME] [PERSON_NAME] 🏠 [STREET_ADDRESS][PERSON_NAME] 1:55 PM [DATE]" at bounding box center [811, 329] width 466 height 32
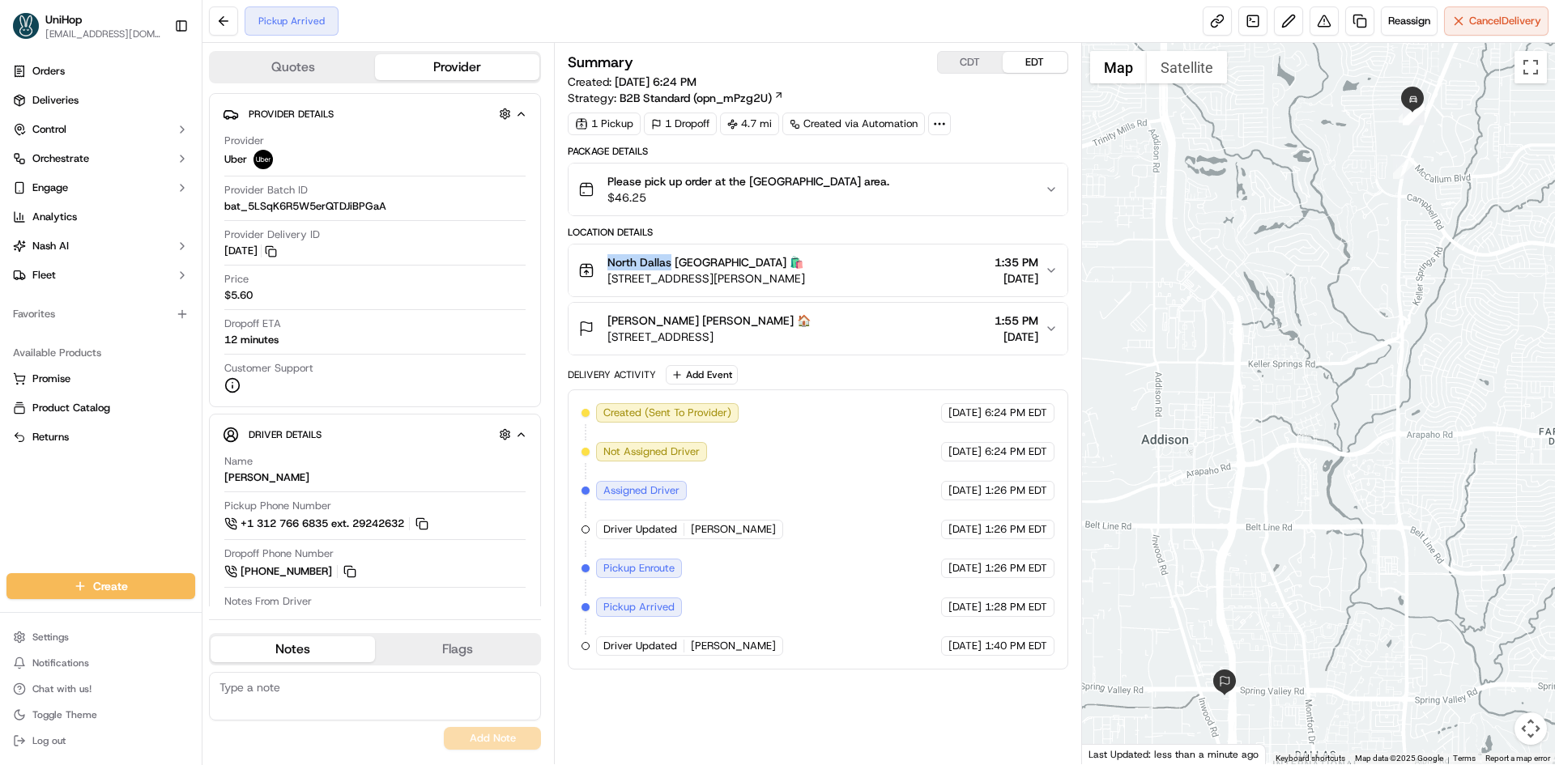
drag, startPoint x: 602, startPoint y: 259, endPoint x: 670, endPoint y: 267, distance: 67.7
click at [670, 267] on div "North Dallas North Dallas 🛍️ 17437 Preston Rd, Dallas, TX 75252, USA" at bounding box center [691, 270] width 227 height 32
copy span "North Dallas"
drag, startPoint x: 603, startPoint y: 317, endPoint x: 677, endPoint y: 324, distance: 74.0
click at [677, 324] on div "Carrie Depew Carrie Depew 🏠 14185 Dallas Pkwy, Dallas, TX 75254, USA" at bounding box center [694, 329] width 232 height 32
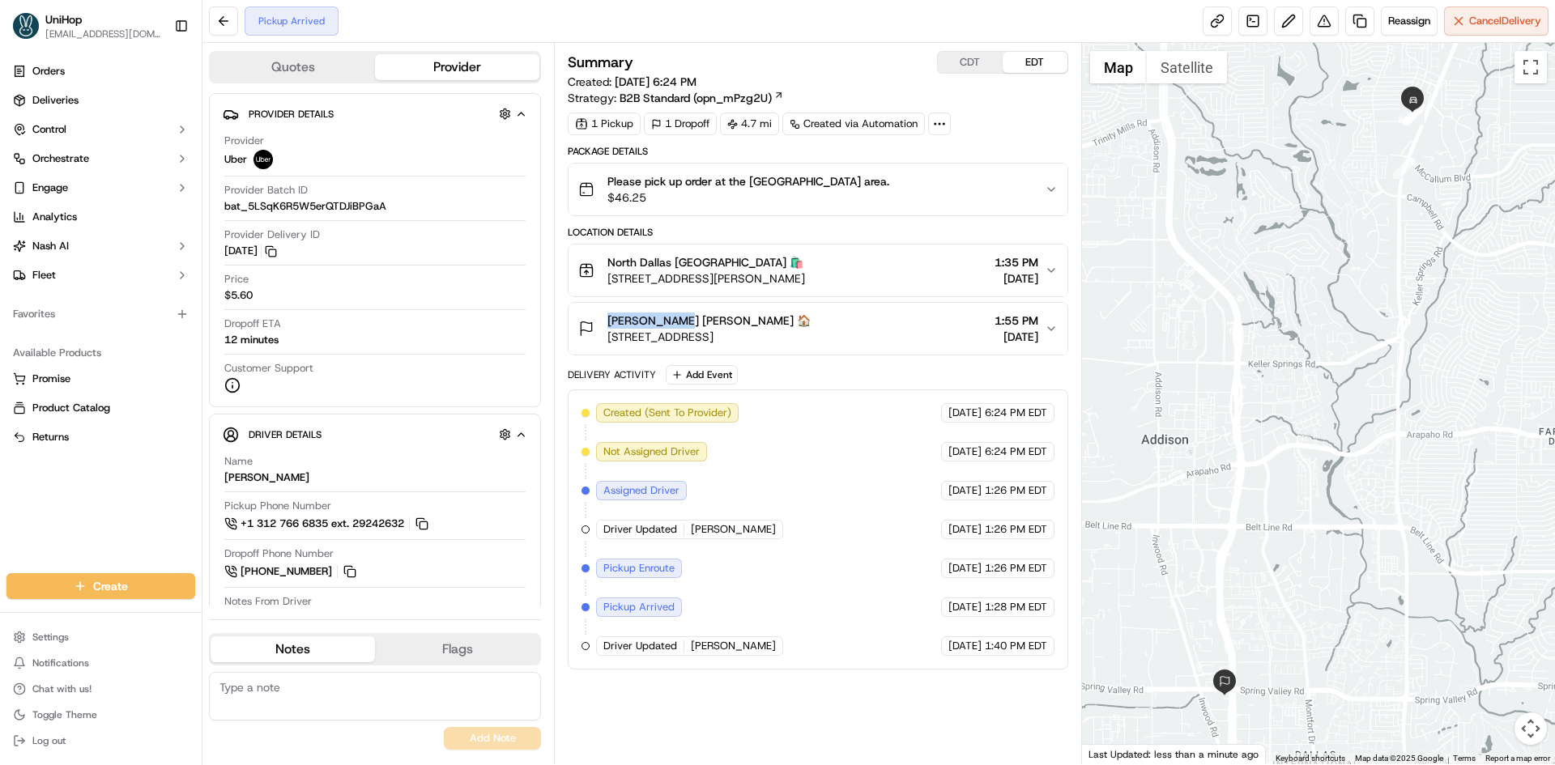
copy span "Carrie Depew"
click at [837, 325] on div "Carrie Depew Carrie Depew 🏠 14185 Dallas Pkwy, Dallas, TX 75254, USA 1:55 PM Se…" at bounding box center [811, 329] width 466 height 32
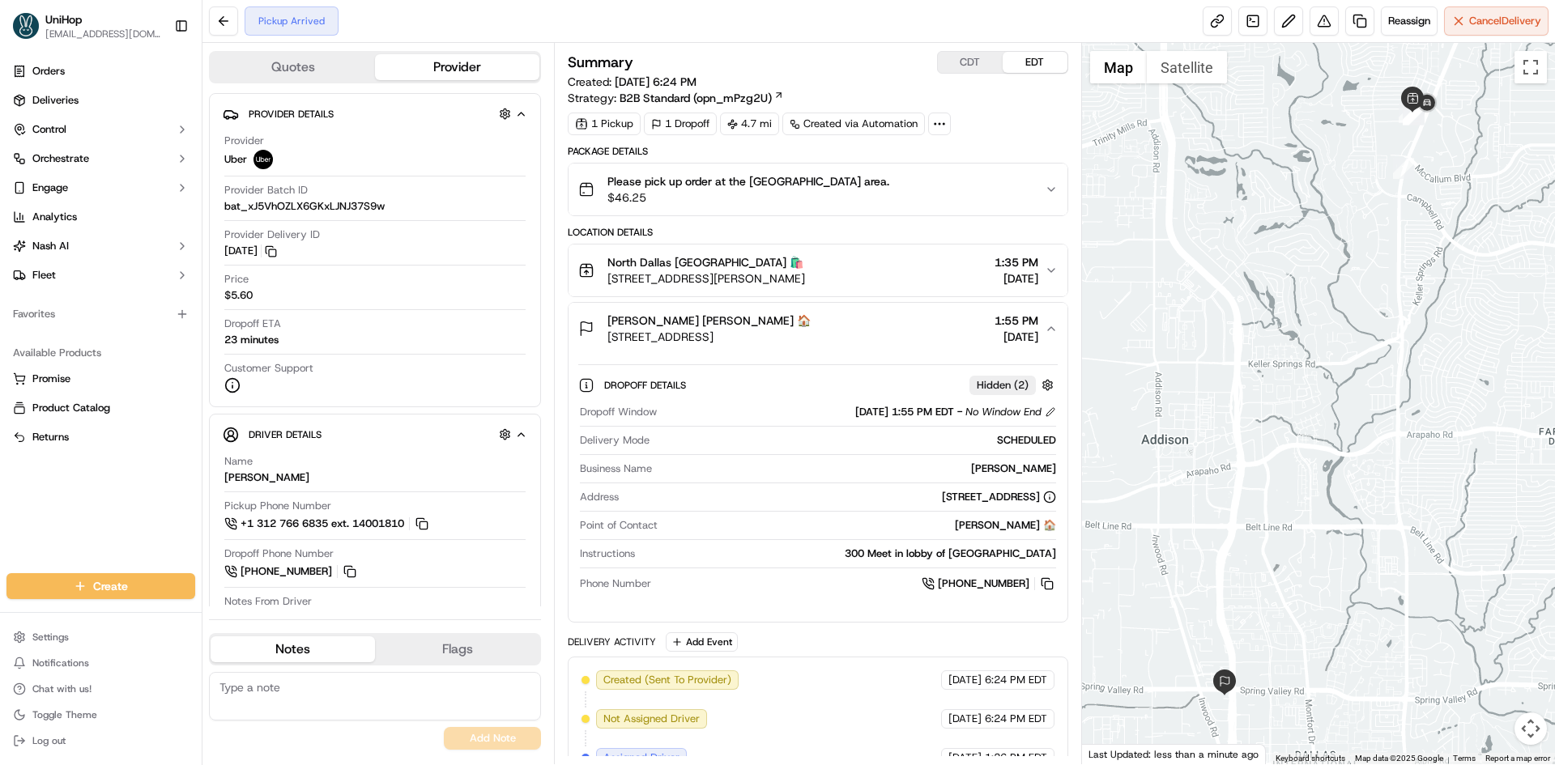
click at [837, 325] on div "Carrie Depew Carrie Depew 🏠 14185 Dallas Pkwy, Dallas, TX 75254, USA 1:55 PM Se…" at bounding box center [811, 329] width 466 height 32
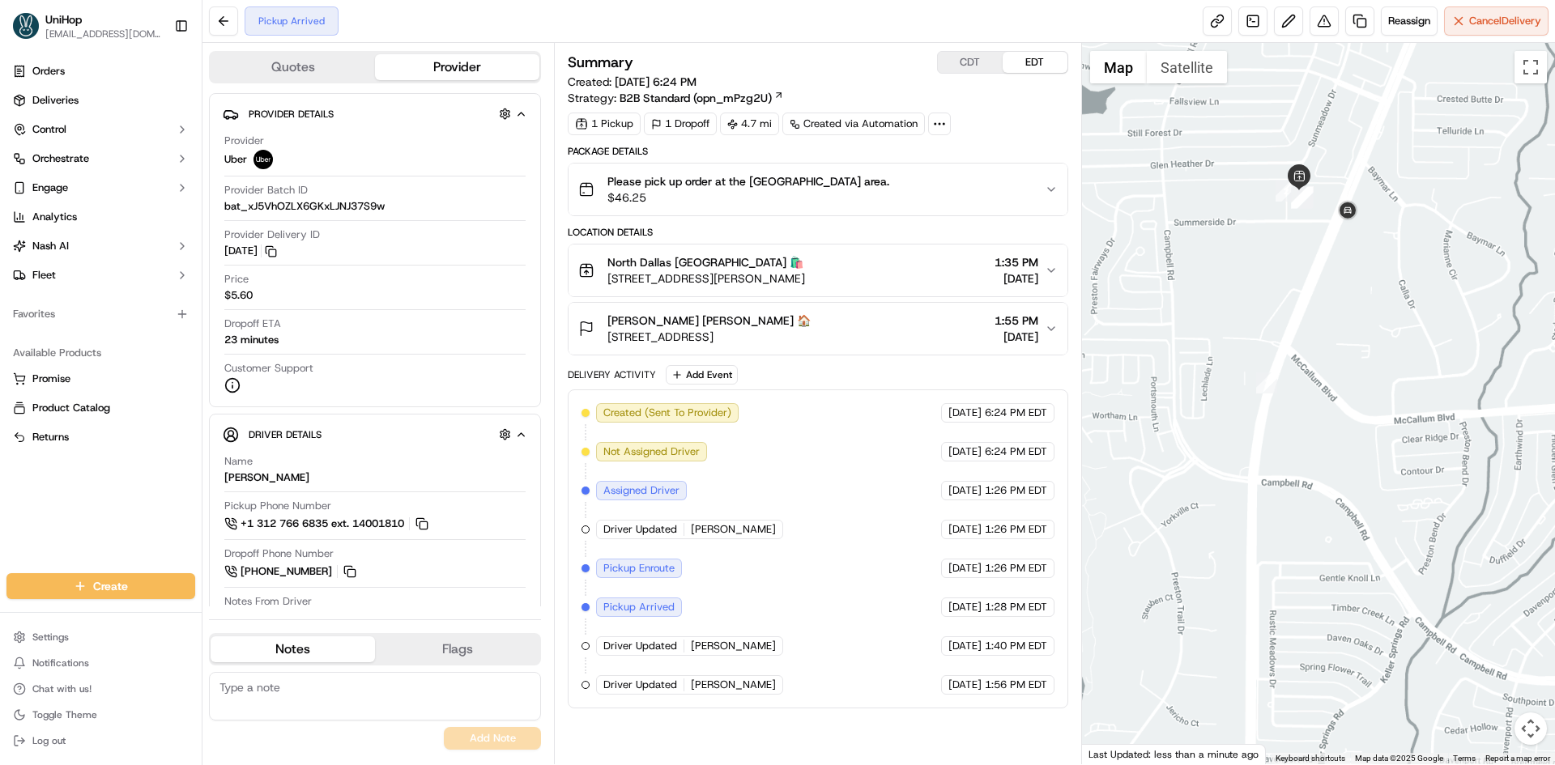
drag, startPoint x: 1298, startPoint y: 151, endPoint x: 1313, endPoint y: 234, distance: 83.9
click at [1313, 234] on div at bounding box center [1319, 403] width 474 height 721
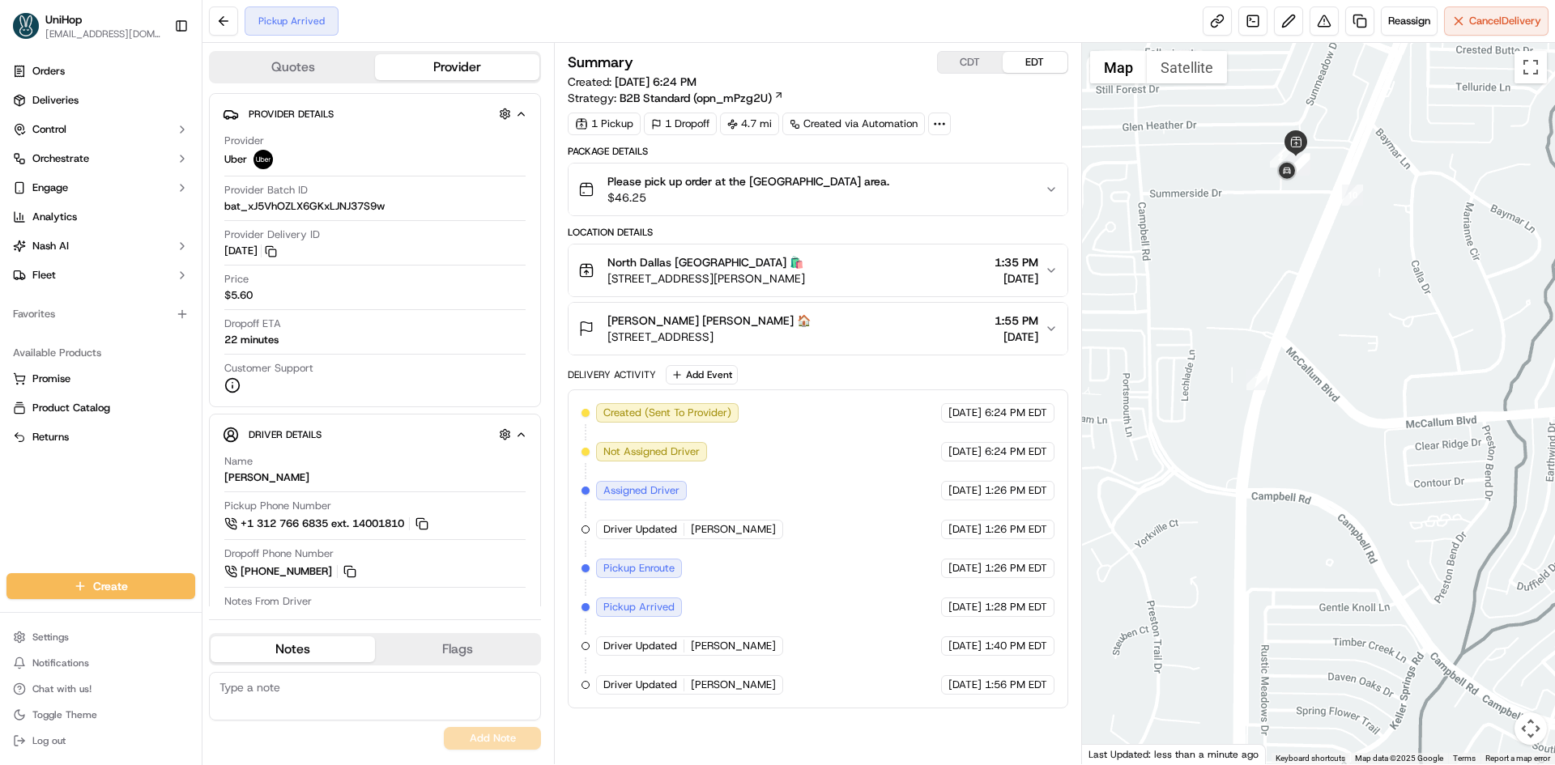
click at [843, 283] on div "North Dallas North Dallas 🛍️ 17437 Preston Rd, Dallas, TX 75252, USA 1:35 PM Se…" at bounding box center [811, 270] width 466 height 32
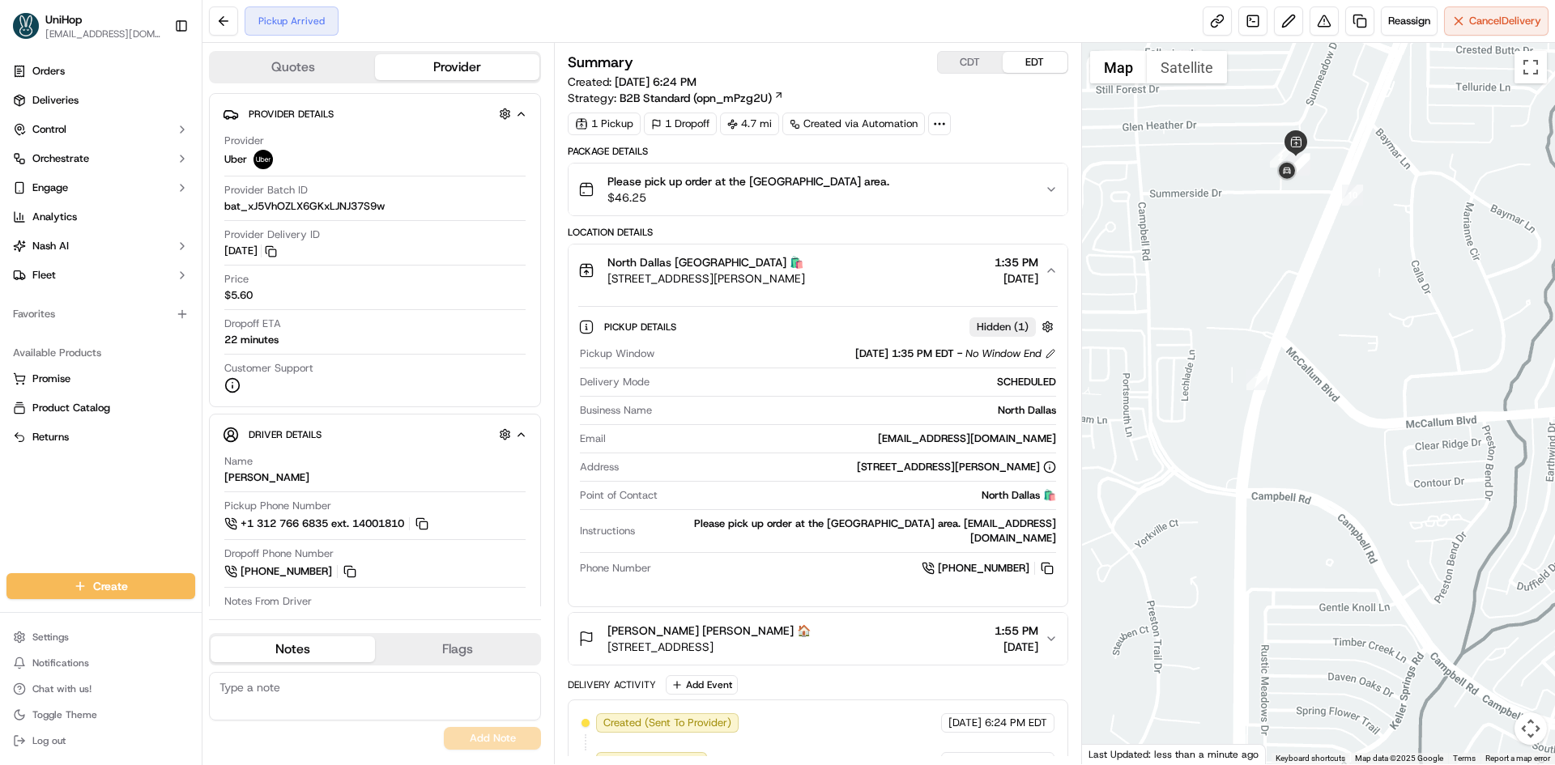
click at [846, 283] on div "North Dallas North Dallas 🛍️ 17437 Preston Rd, Dallas, TX 75252, USA 1:35 PM Se…" at bounding box center [811, 270] width 466 height 32
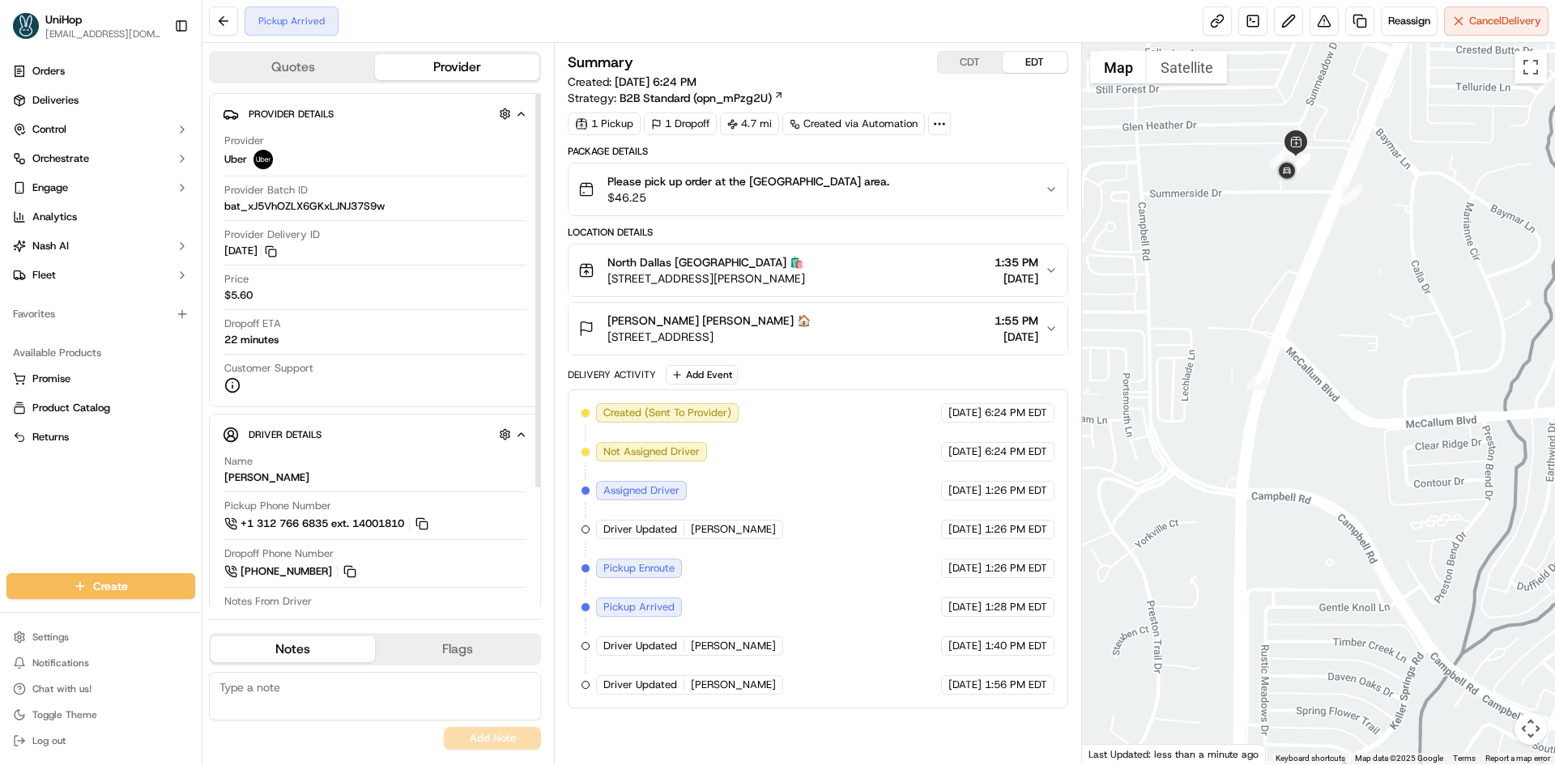
click at [70, 525] on div "Orders Deliveries Control Orchestrate Engage Analytics Nash AI Fleet Favorites …" at bounding box center [101, 306] width 202 height 508
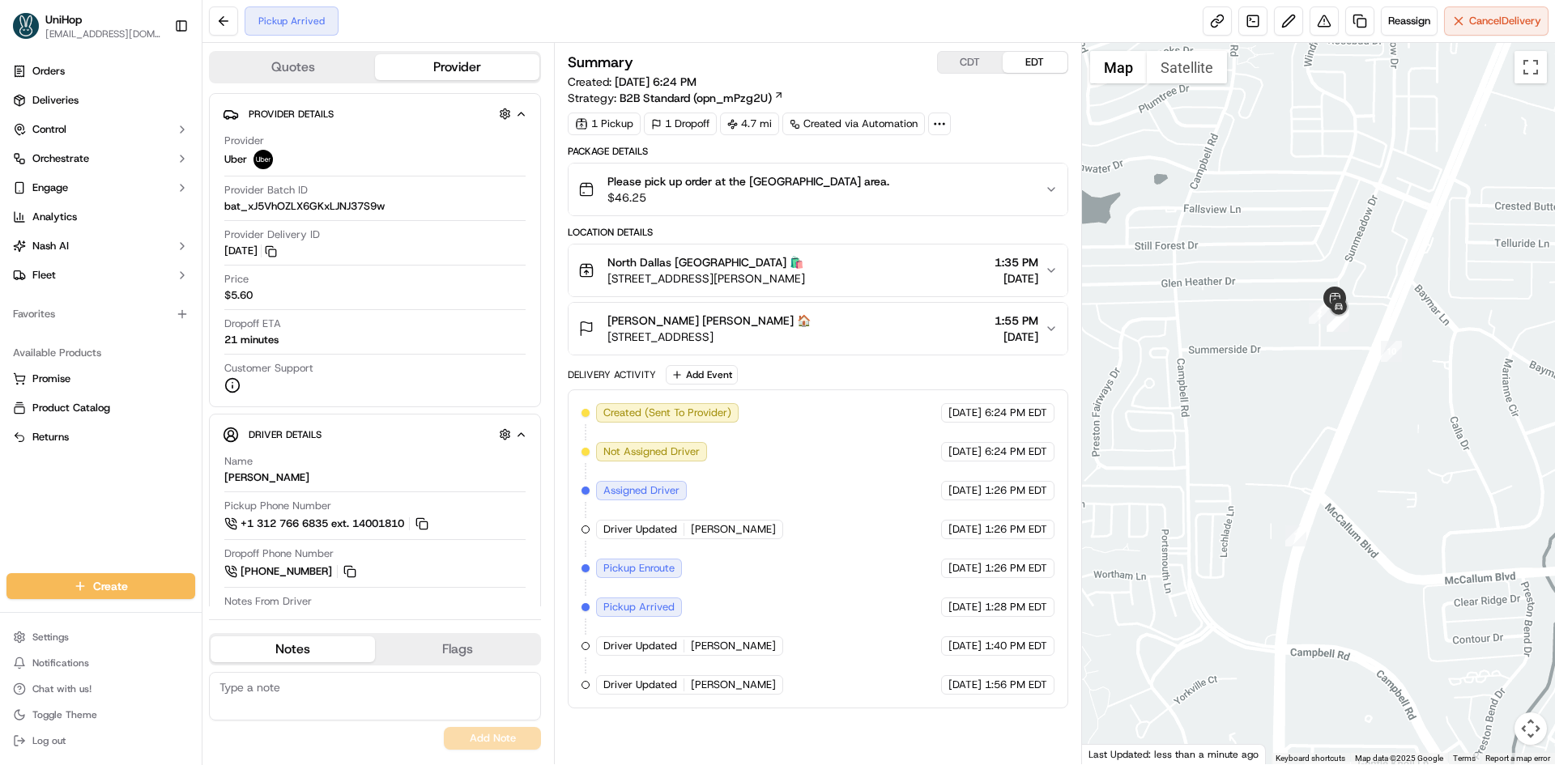
drag, startPoint x: 1200, startPoint y: 229, endPoint x: 1235, endPoint y: 377, distance: 151.4
click at [1235, 377] on div at bounding box center [1319, 403] width 474 height 721
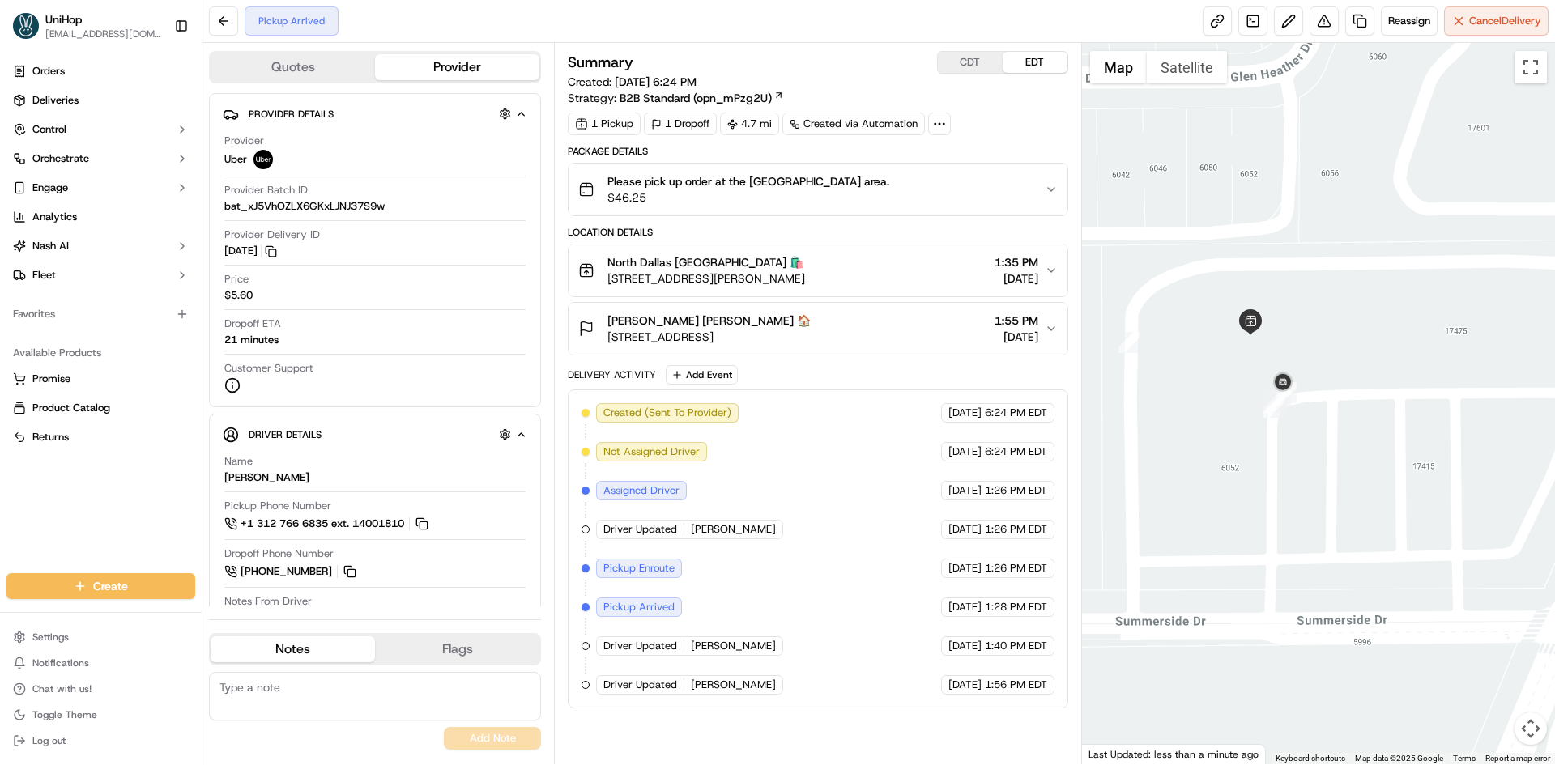
drag, startPoint x: 1157, startPoint y: 303, endPoint x: 1230, endPoint y: 364, distance: 95.4
click at [1230, 364] on div at bounding box center [1319, 403] width 474 height 721
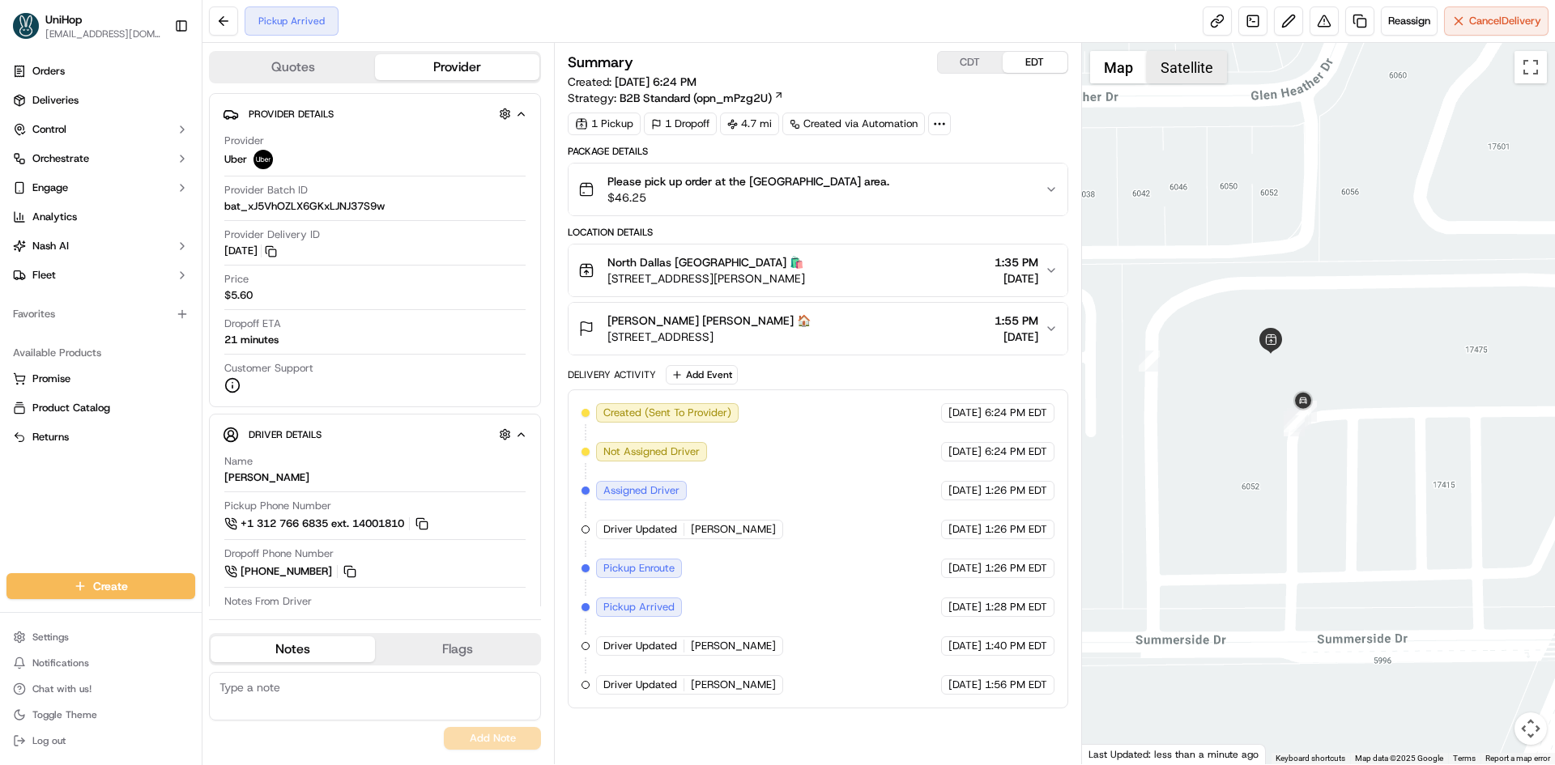
click at [1189, 78] on button "Satellite" at bounding box center [1187, 67] width 80 height 32
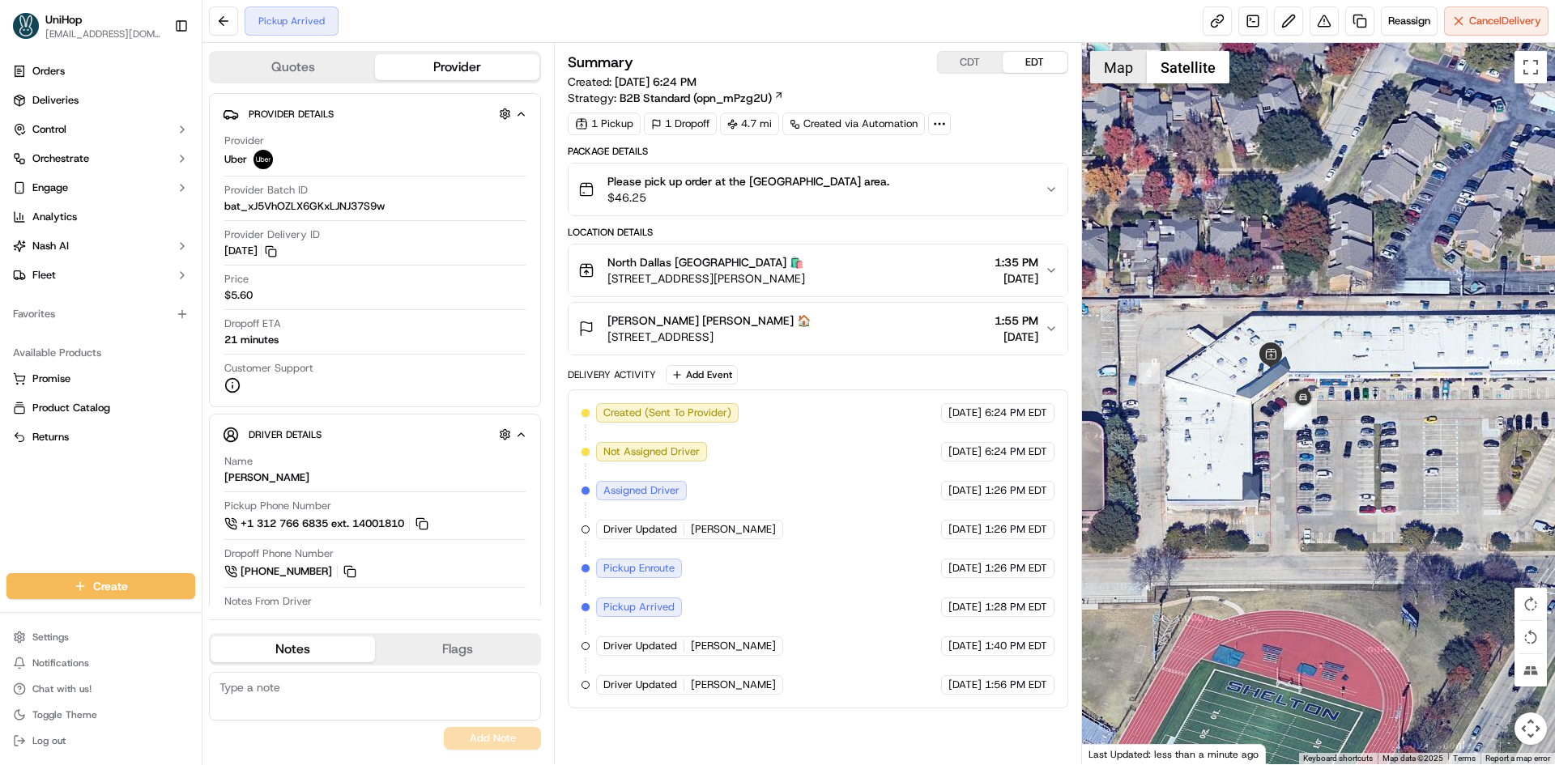
click at [1134, 72] on button "Map" at bounding box center [1118, 67] width 57 height 32
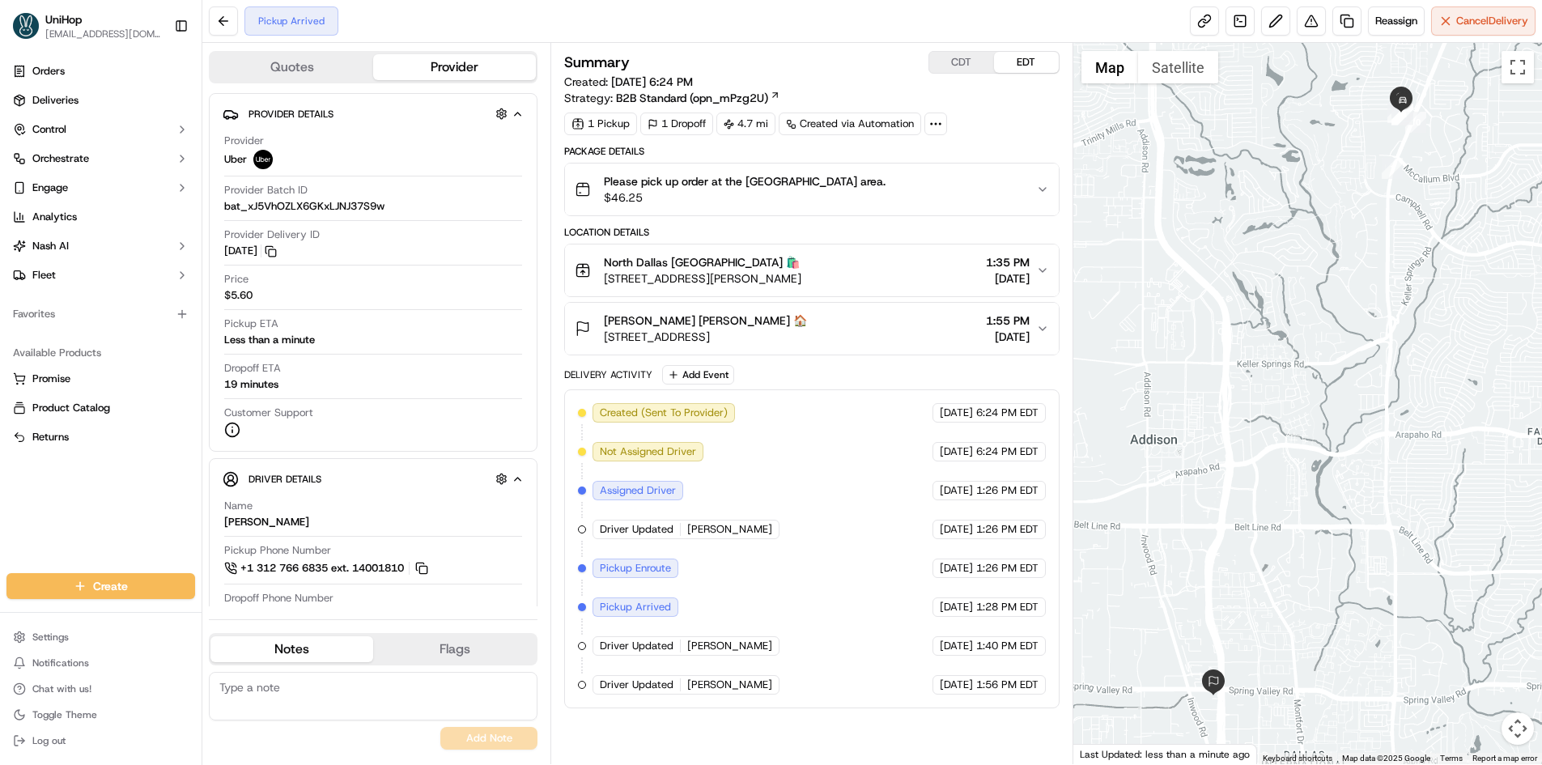
click at [1245, 407] on div at bounding box center [1308, 403] width 469 height 721
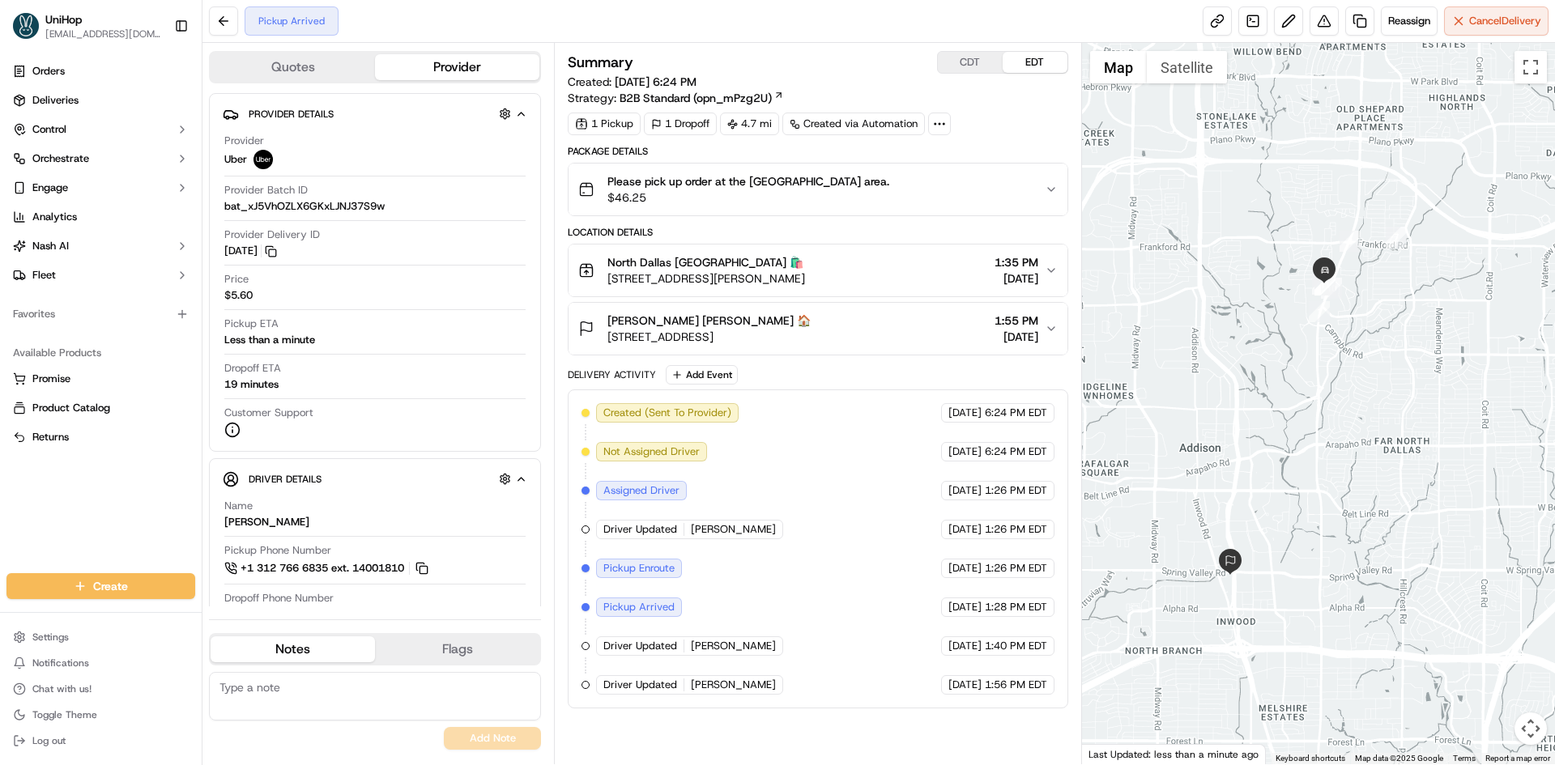
click at [857, 282] on div "North Dallas North Dallas 🛍️ 17437 Preston Rd, Dallas, TX 75252, USA 1:35 PM Se…" at bounding box center [811, 270] width 466 height 32
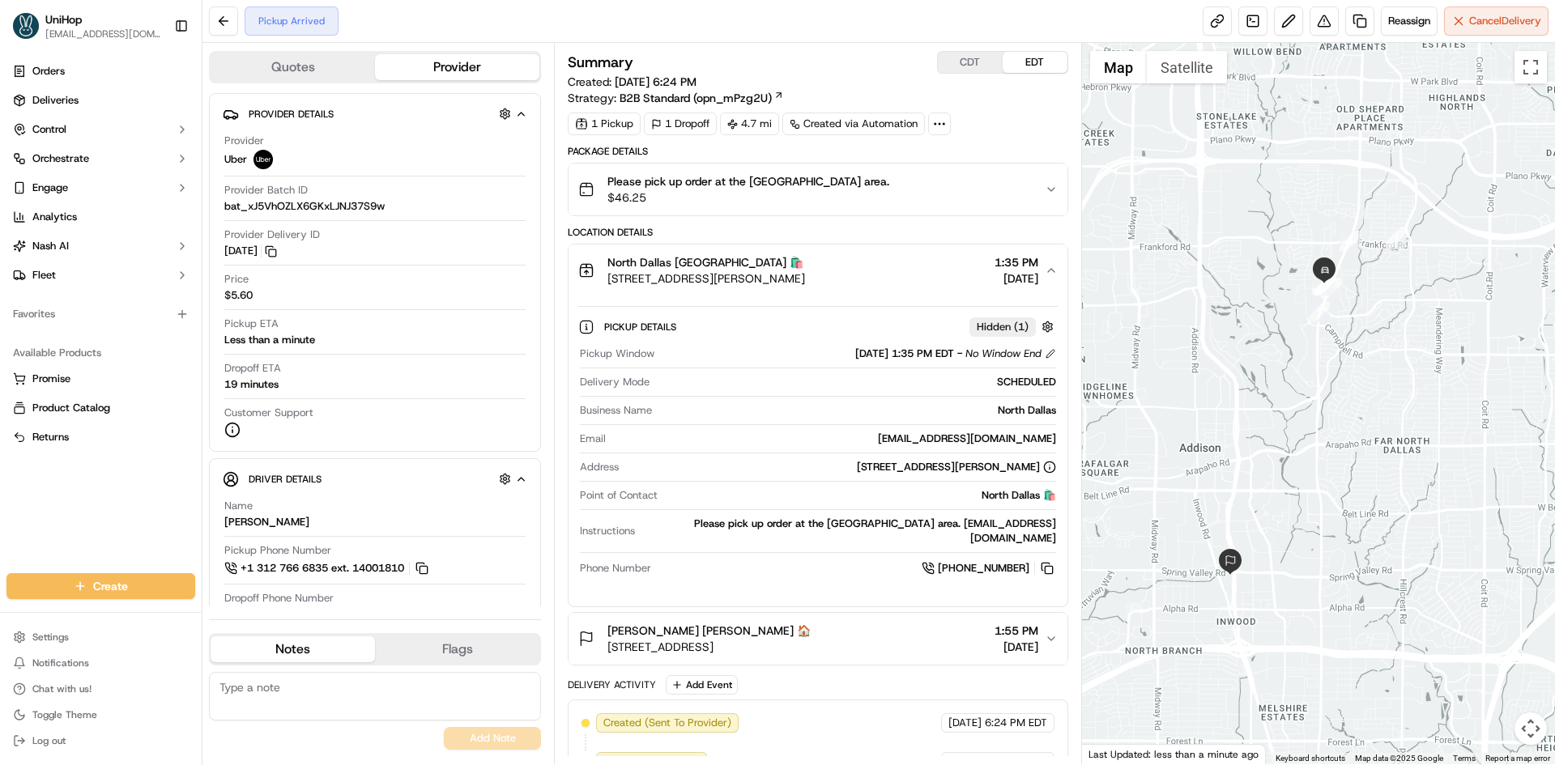
click at [857, 257] on div "North Dallas North Dallas 🛍️ 17437 Preston Rd, Dallas, TX 75252, USA 1:35 PM Se…" at bounding box center [811, 270] width 466 height 32
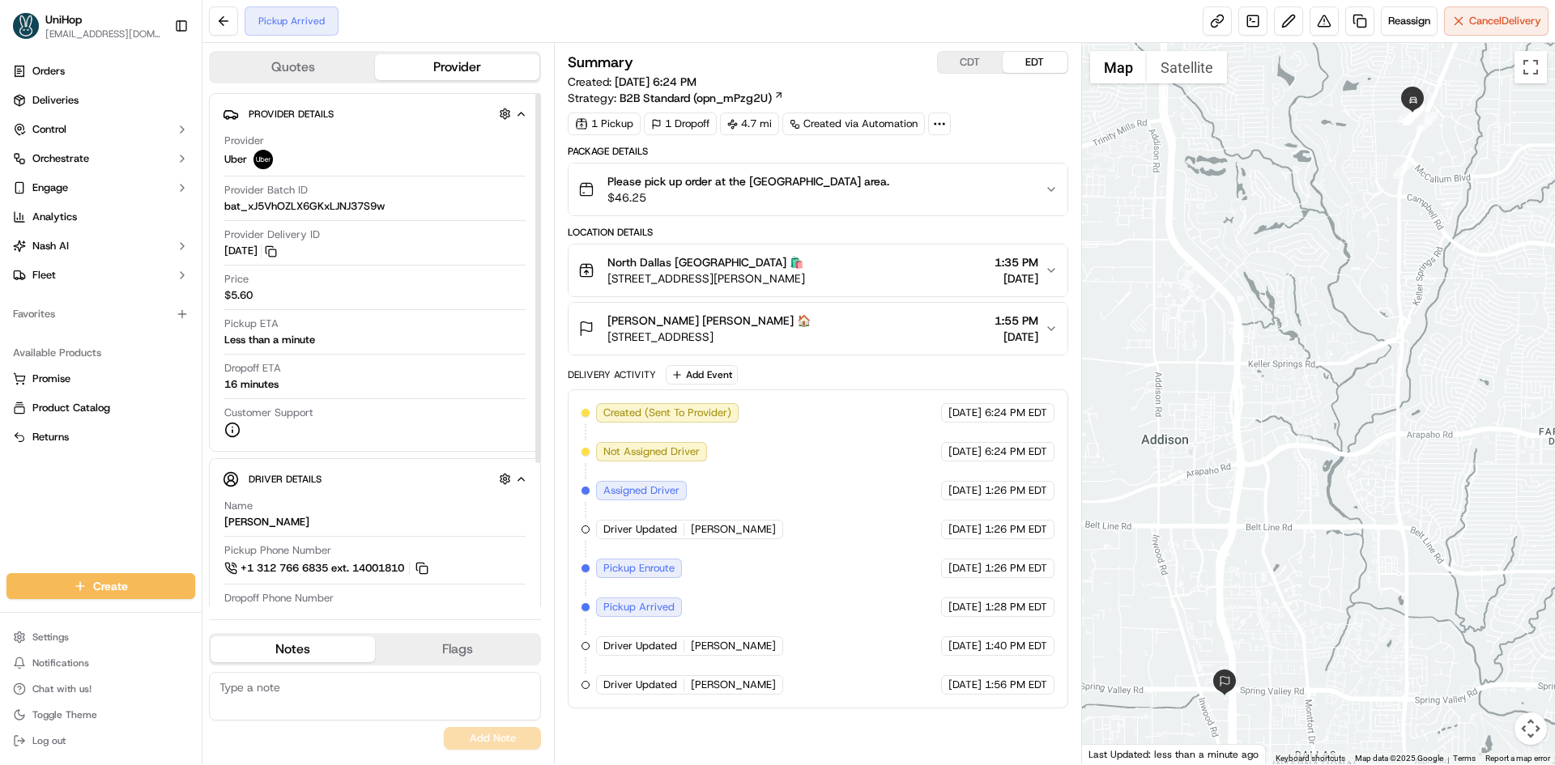
click at [126, 500] on div "Orders Deliveries Control Orchestrate Engage Analytics [PERSON_NAME] Fleet Favo…" at bounding box center [101, 306] width 202 height 508
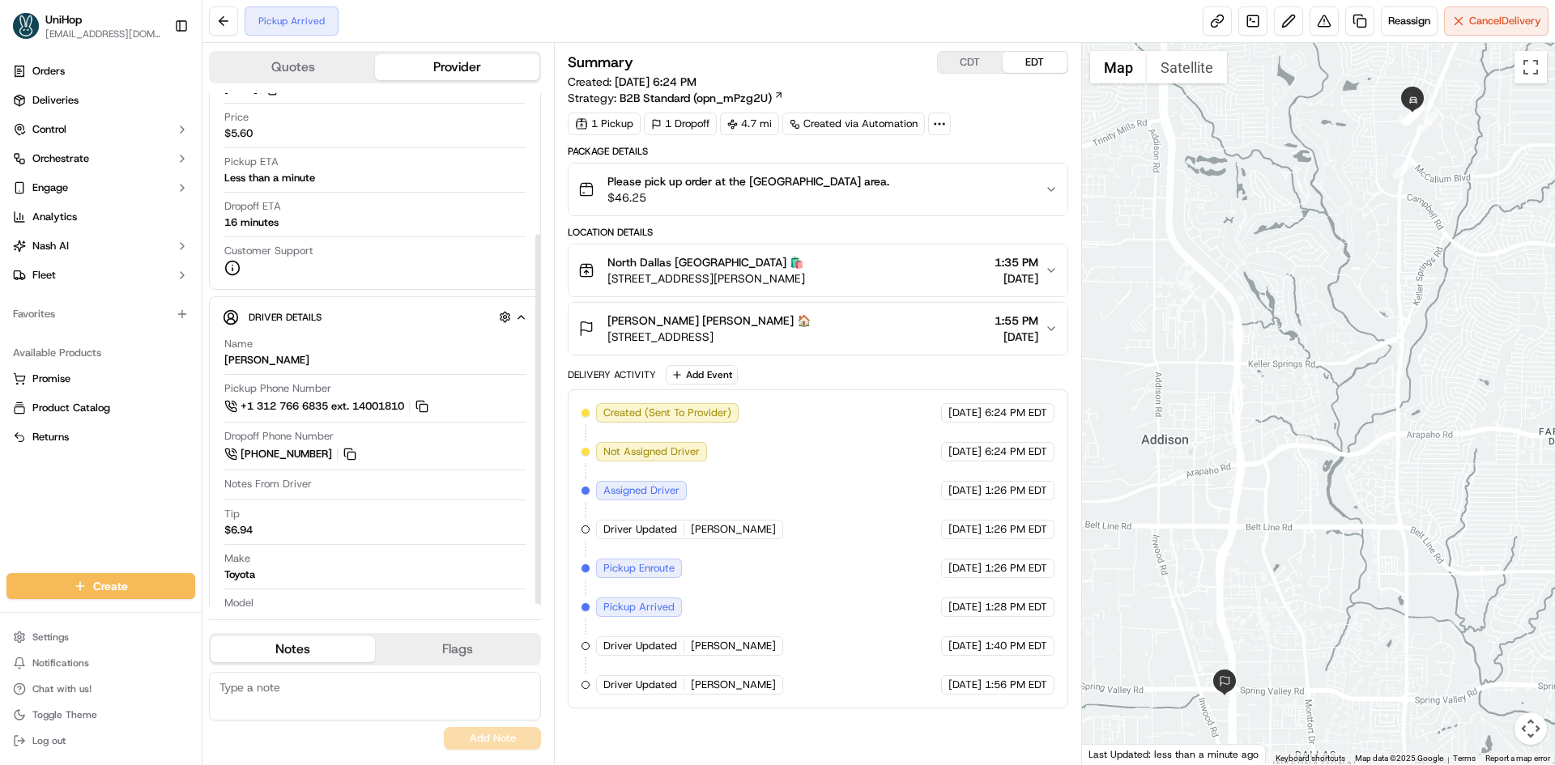
scroll to position [199, 0]
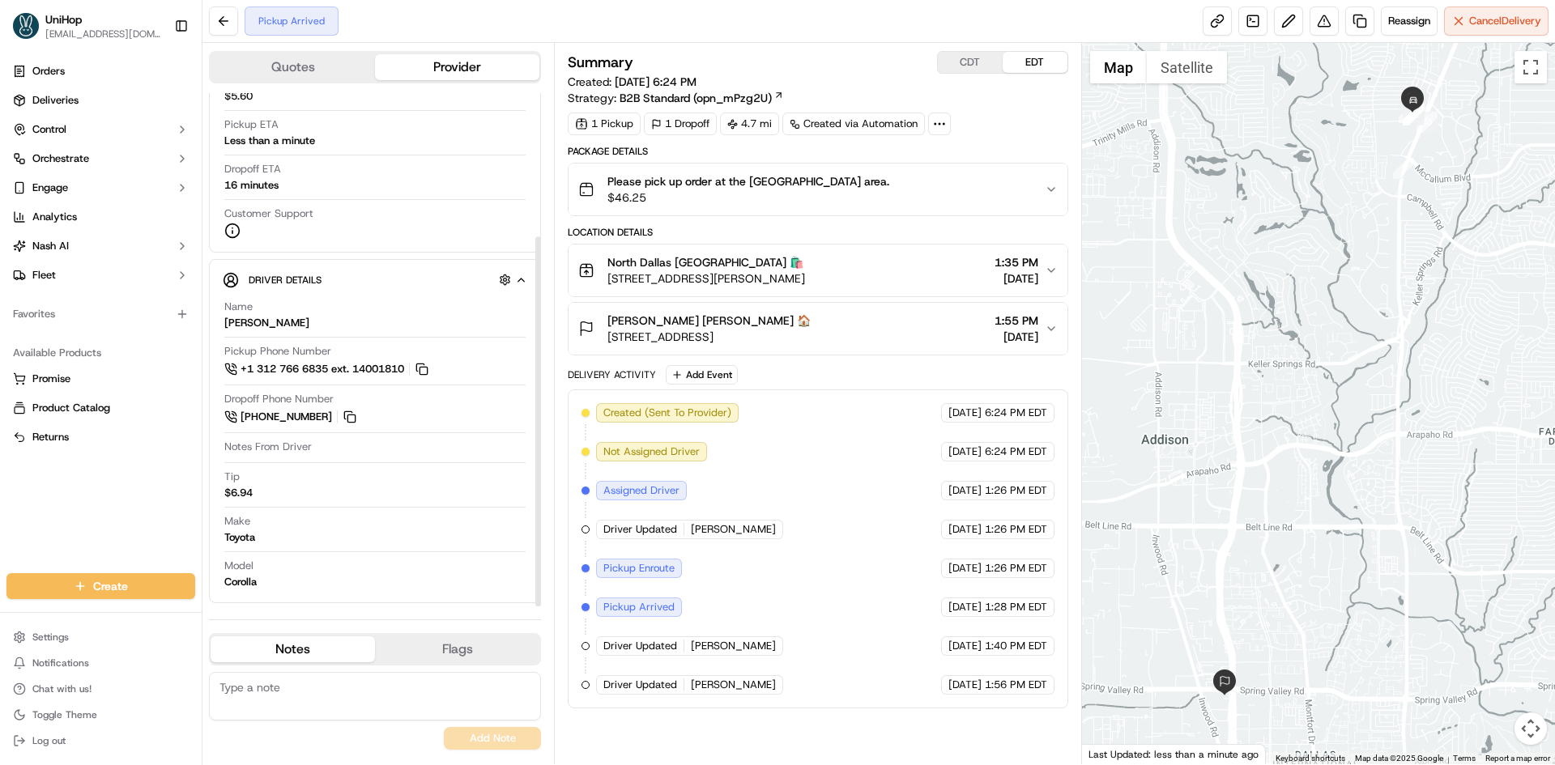
drag, startPoint x: 79, startPoint y: 513, endPoint x: 100, endPoint y: 500, distance: 24.3
click at [81, 512] on div "Orders Deliveries Control Orchestrate Engage Analytics [PERSON_NAME] Fleet Favo…" at bounding box center [101, 306] width 202 height 508
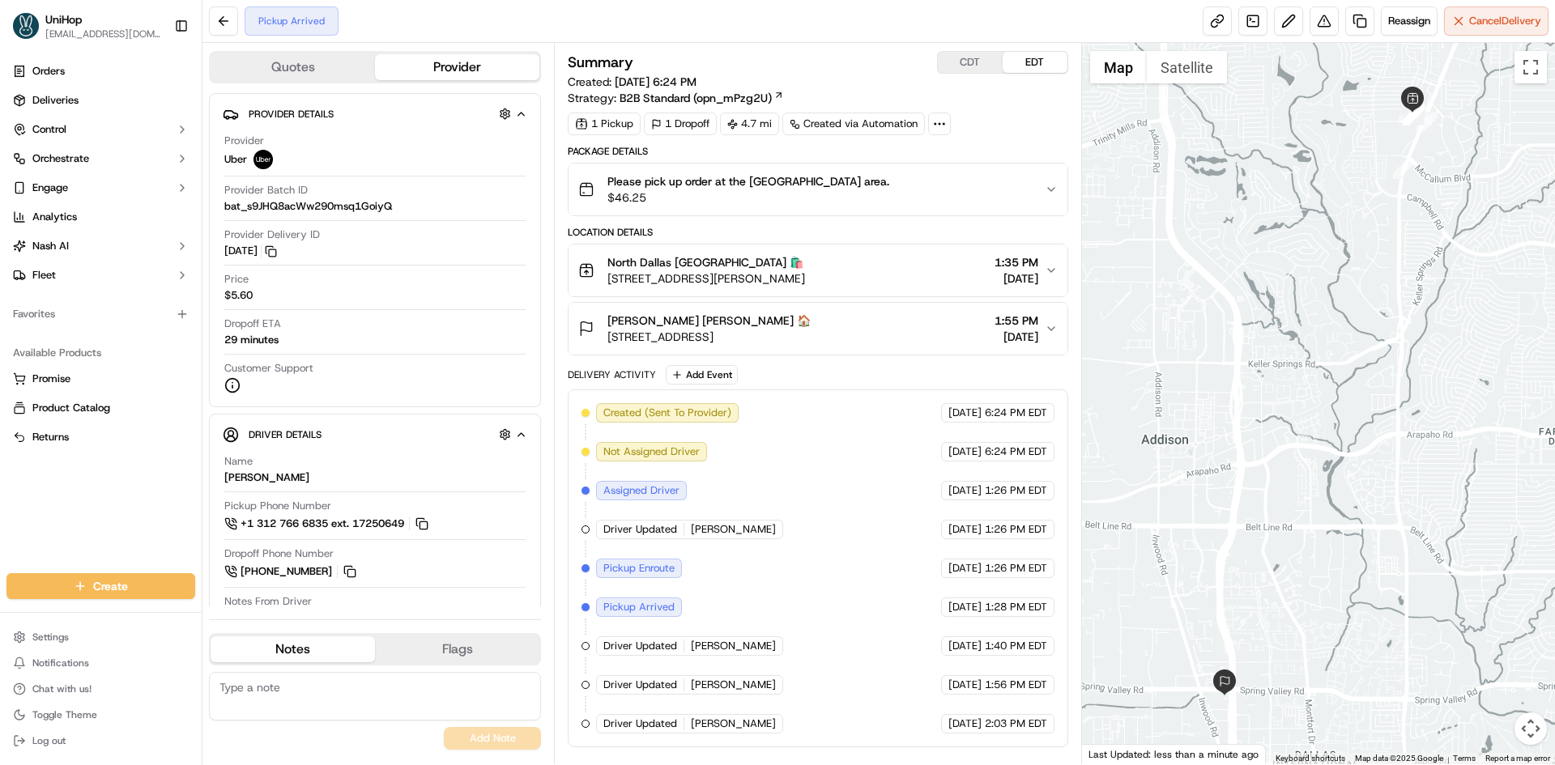
drag, startPoint x: 856, startPoint y: 274, endPoint x: 605, endPoint y: 286, distance: 251.3
click at [605, 286] on div "North Dallas North Dallas 🛍️ 17437 Preston Rd, Dallas, TX 75252, USA 1:35 PM Se…" at bounding box center [811, 270] width 466 height 32
click at [885, 266] on div "North Dallas North Dallas 🛍️ 17437 Preston Rd, Dallas, TX 75252, USA 1:35 PM Se…" at bounding box center [811, 270] width 466 height 32
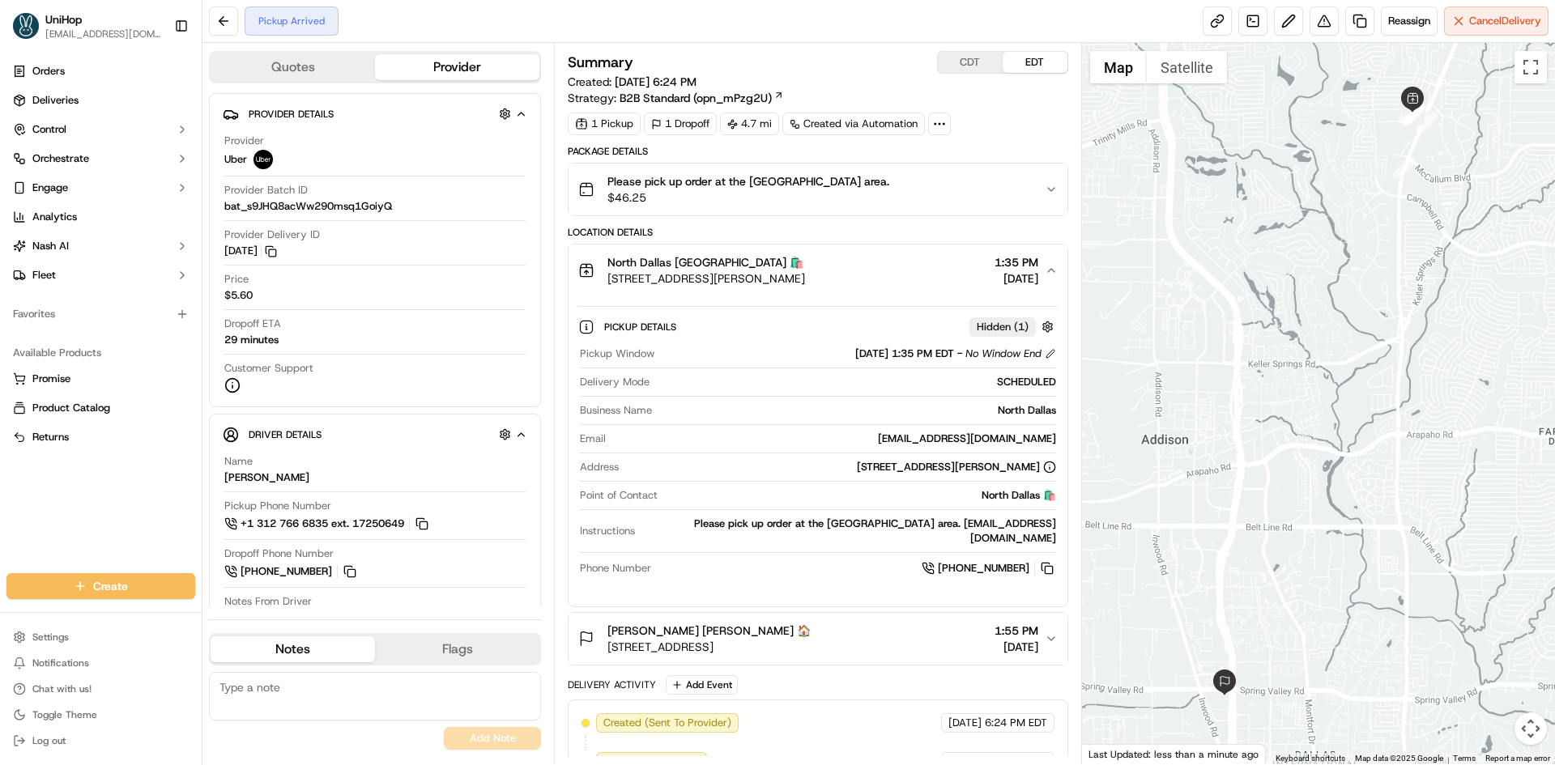
click at [883, 265] on div "North Dallas North Dallas 🛍️ 17437 Preston Rd, Dallas, TX 75252, USA 1:35 PM Se…" at bounding box center [811, 270] width 466 height 32
click at [879, 194] on div "Please pick up order at the Pickup area. $46.25" at bounding box center [811, 189] width 466 height 32
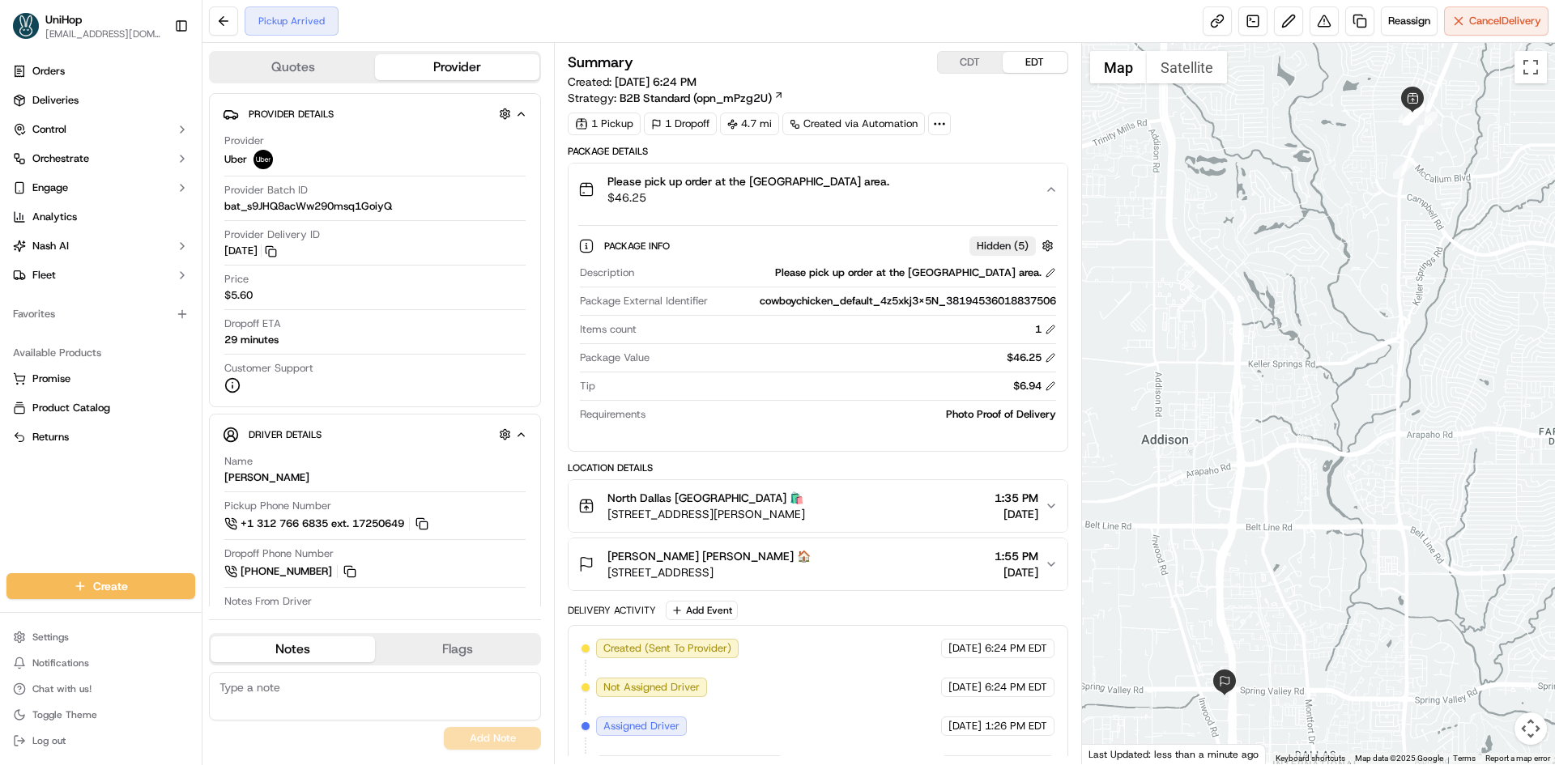
click at [879, 194] on div "Please pick up order at the Pickup area. $46.25" at bounding box center [811, 189] width 466 height 32
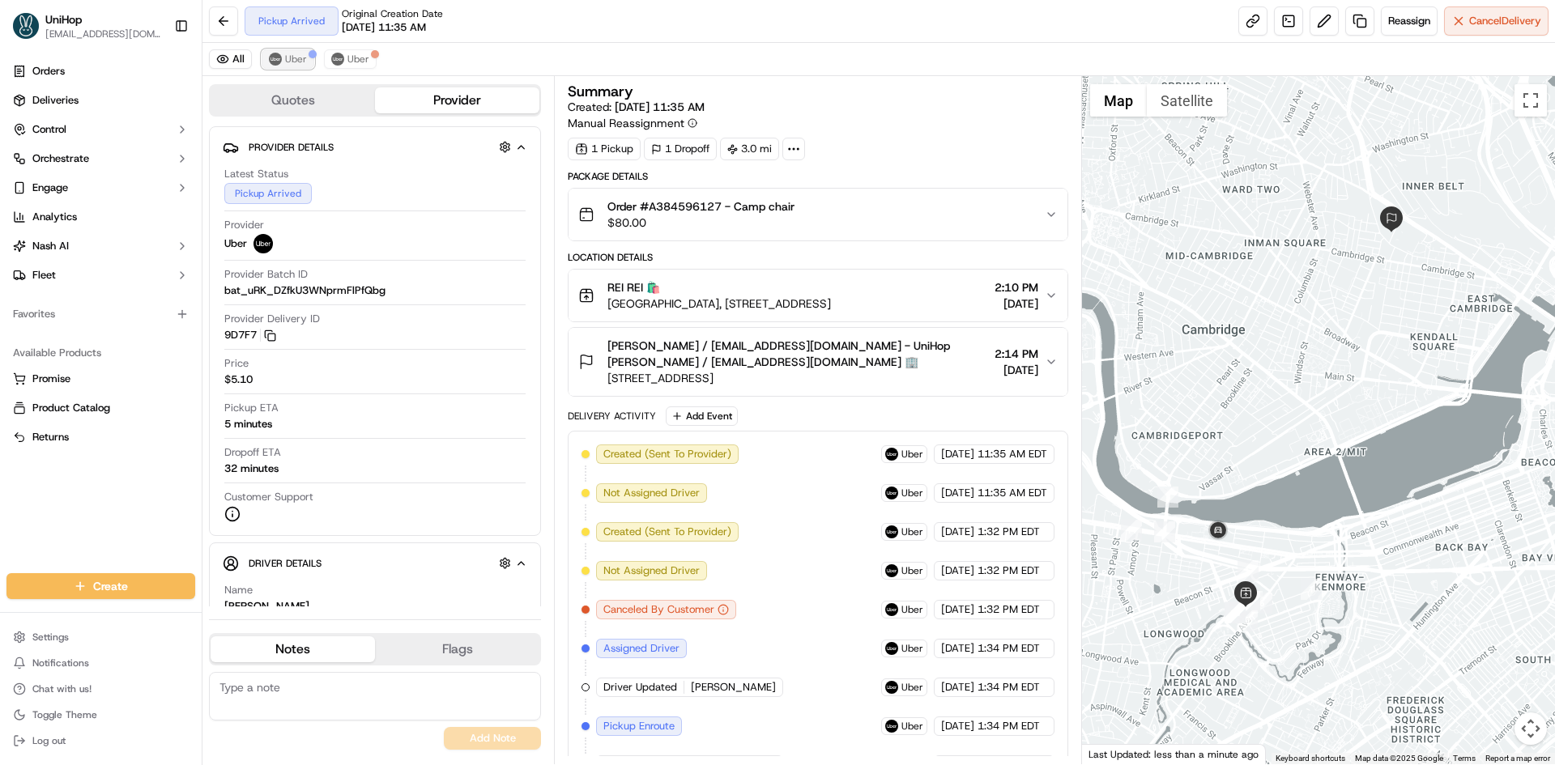
click at [299, 58] on span "Uber" at bounding box center [296, 59] width 22 height 13
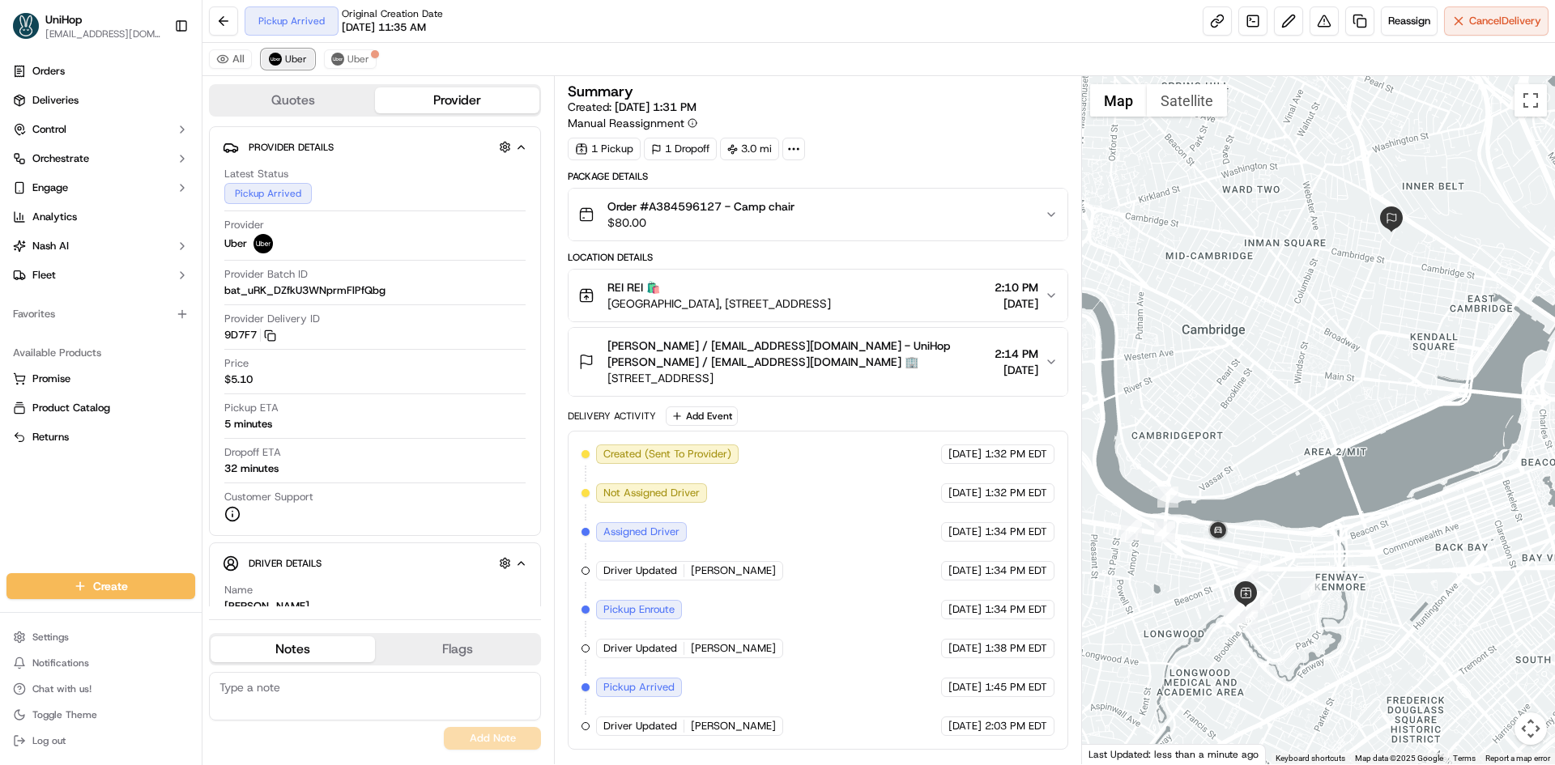
click at [299, 58] on span "Uber" at bounding box center [296, 59] width 22 height 13
drag, startPoint x: 911, startPoint y: 302, endPoint x: 604, endPoint y: 313, distance: 307.1
click at [604, 313] on button "REI REI 🛍️ [GEOGRAPHIC_DATA], [STREET_ADDRESS] 2:10 PM [DATE]" at bounding box center [817, 296] width 498 height 52
drag, startPoint x: 606, startPoint y: 283, endPoint x: 624, endPoint y: 290, distance: 19.7
click at [624, 290] on div "REI REI 🛍️ [GEOGRAPHIC_DATA], [STREET_ADDRESS]" at bounding box center [704, 295] width 253 height 32
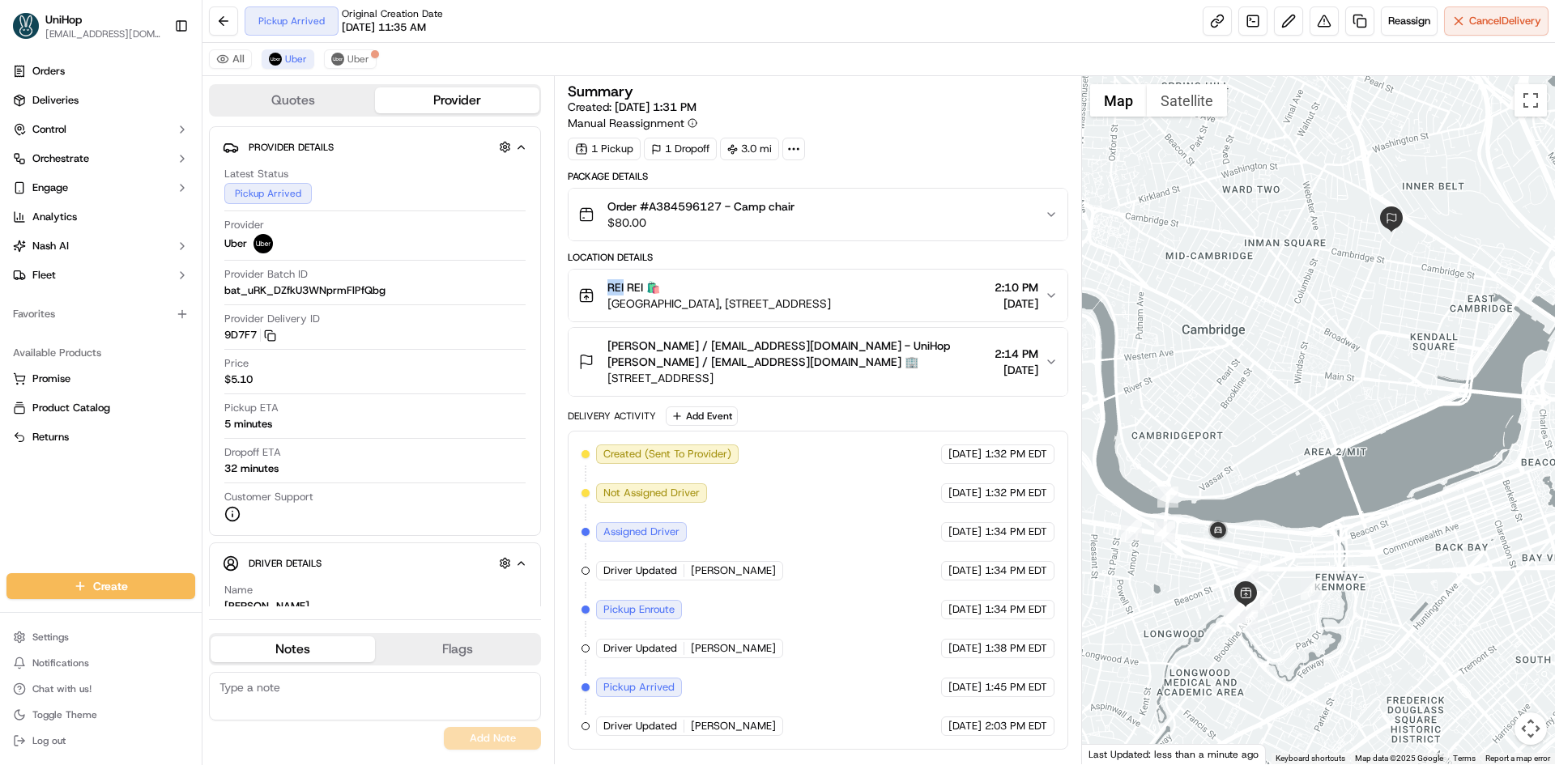
copy span "REI"
drag, startPoint x: 652, startPoint y: 210, endPoint x: 721, endPoint y: 209, distance: 69.6
click at [721, 209] on span "Order #A384596127 - Camp chair" at bounding box center [700, 206] width 187 height 16
copy span "A384596127"
drag, startPoint x: 641, startPoint y: 346, endPoint x: 675, endPoint y: 347, distance: 34.0
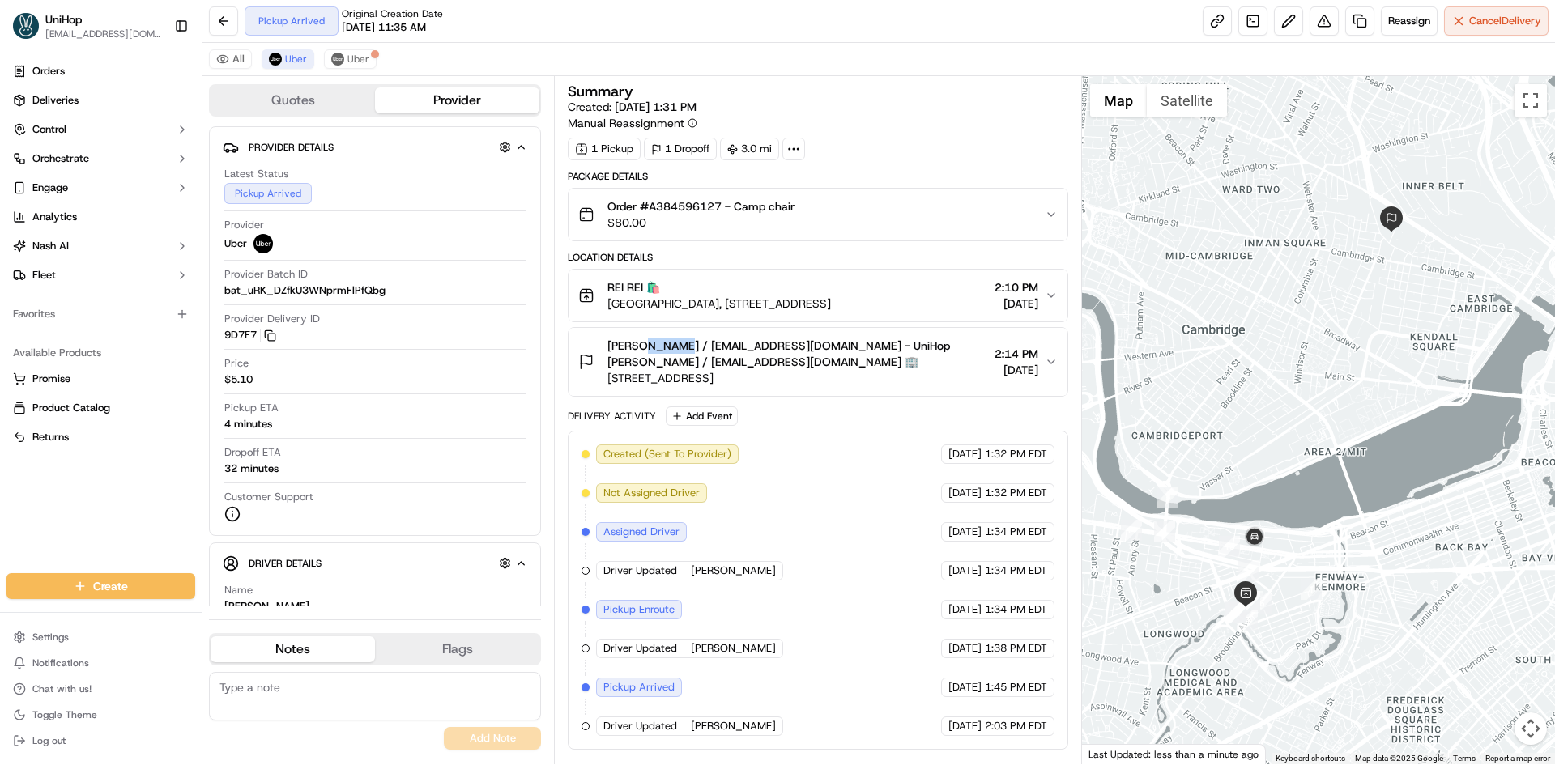
click at [675, 347] on span "[PERSON_NAME] / [EMAIL_ADDRESS][DOMAIN_NAME] - UniHop [PERSON_NAME] / [EMAIL_AD…" at bounding box center [797, 354] width 380 height 32
copy span "[PERSON_NAME]"
click at [901, 366] on span "[PERSON_NAME] / [EMAIL_ADDRESS][DOMAIN_NAME] - UniHop [PERSON_NAME] / [EMAIL_AD…" at bounding box center [797, 354] width 380 height 32
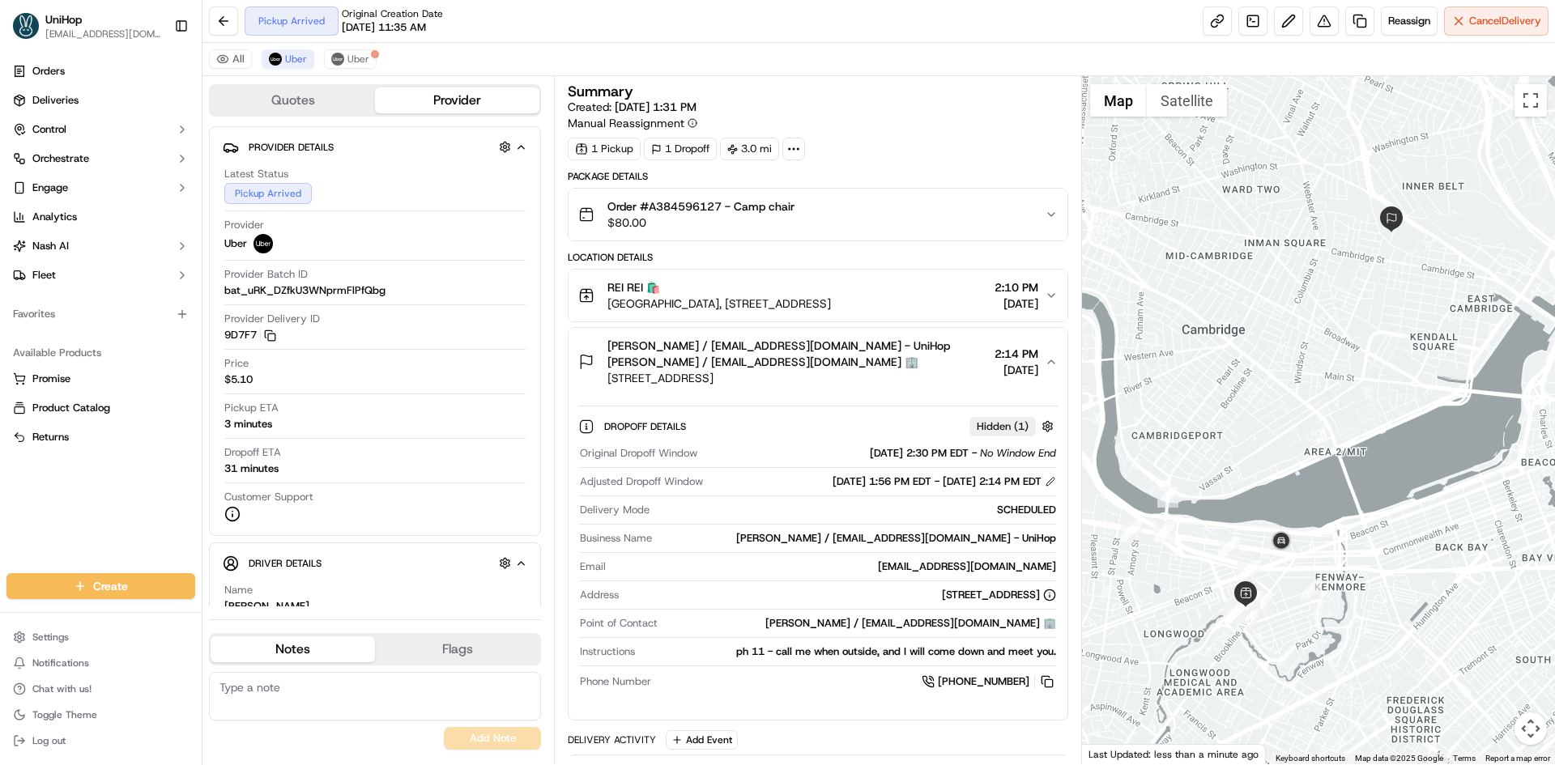
drag, startPoint x: 761, startPoint y: 381, endPoint x: 798, endPoint y: 381, distance: 36.4
click at [798, 381] on span "[STREET_ADDRESS]" at bounding box center [797, 378] width 380 height 16
copy span "02143"
click at [870, 372] on span "[STREET_ADDRESS]" at bounding box center [797, 378] width 380 height 16
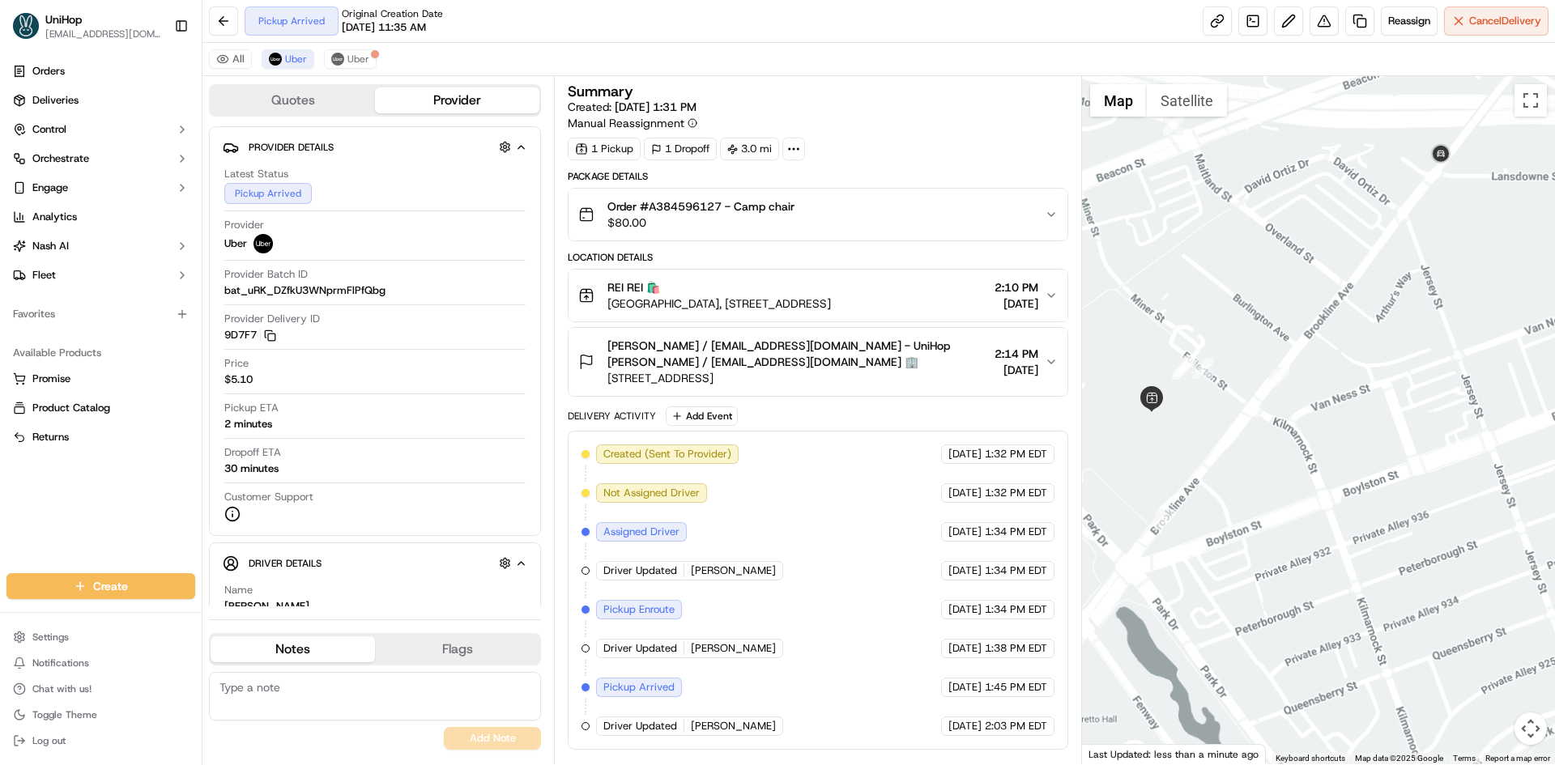
drag, startPoint x: 1200, startPoint y: 502, endPoint x: 1272, endPoint y: 472, distance: 78.0
click at [1261, 494] on div at bounding box center [1319, 420] width 474 height 688
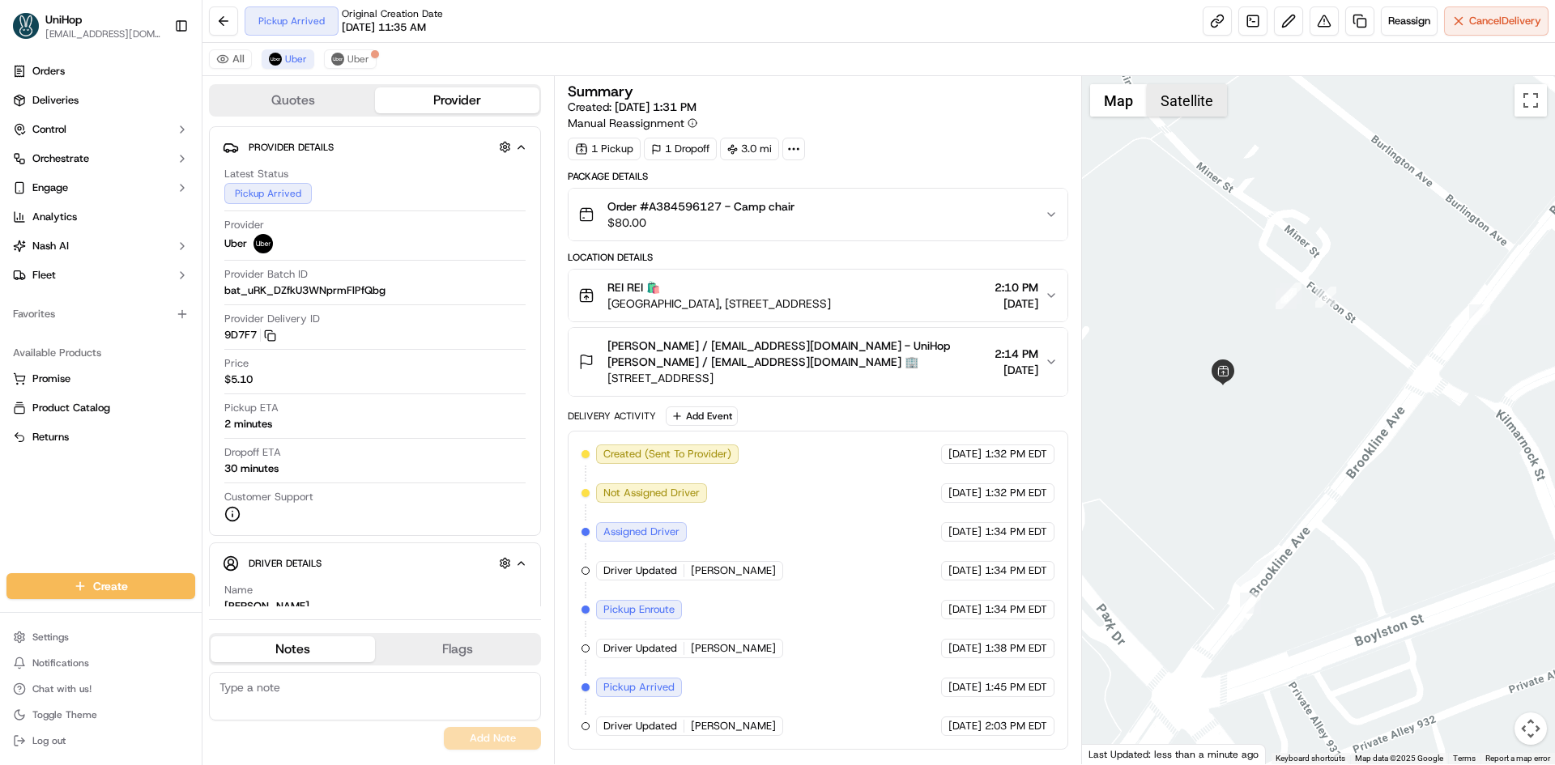
click at [1183, 90] on button "Satellite" at bounding box center [1187, 100] width 80 height 32
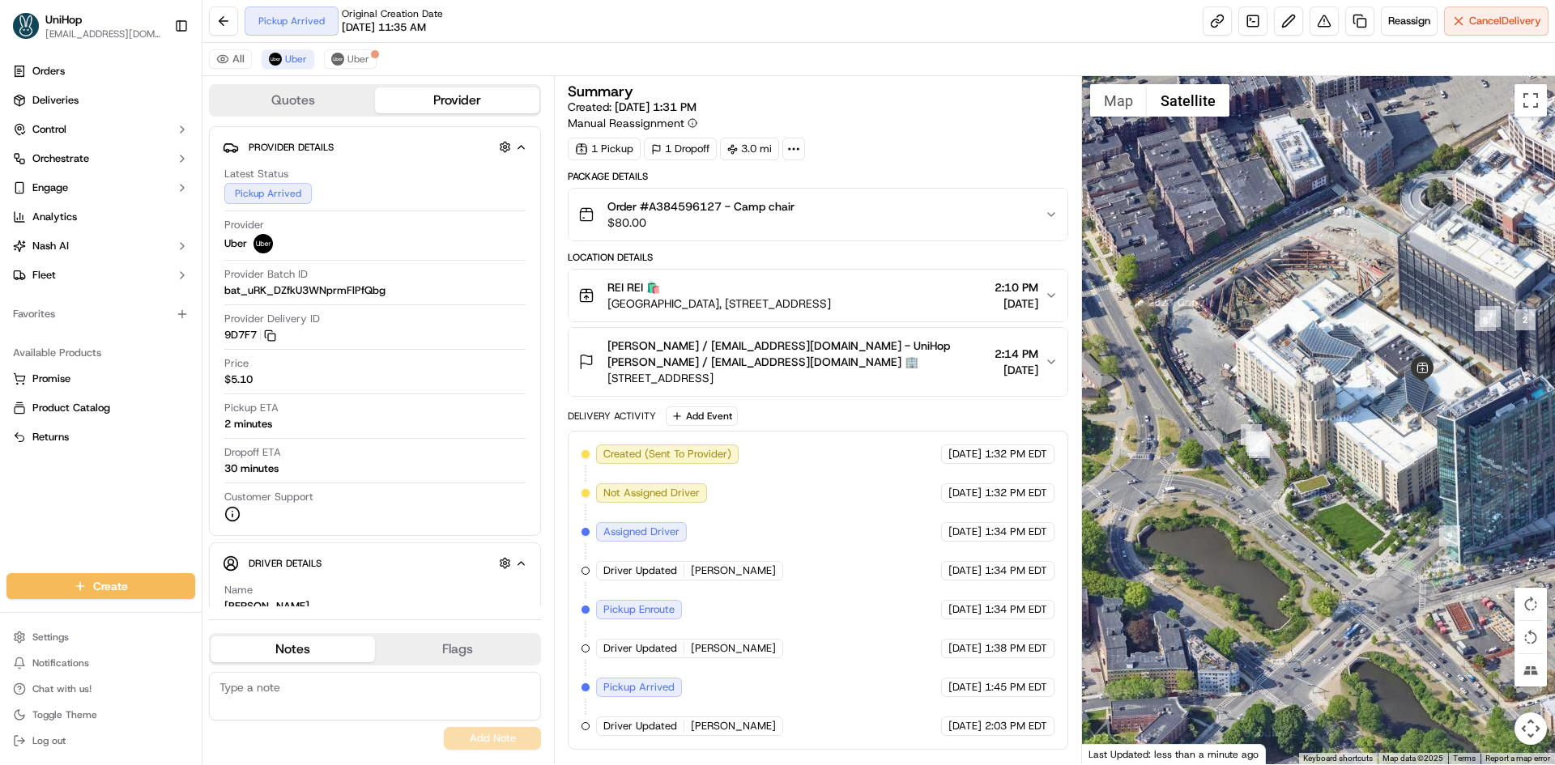
drag, startPoint x: 1151, startPoint y: 155, endPoint x: 1346, endPoint y: 140, distance: 194.9
click at [1346, 140] on div at bounding box center [1319, 420] width 474 height 688
click at [1214, 101] on button "Satellite" at bounding box center [1188, 100] width 83 height 32
click at [1100, 100] on button "Map" at bounding box center [1118, 100] width 57 height 32
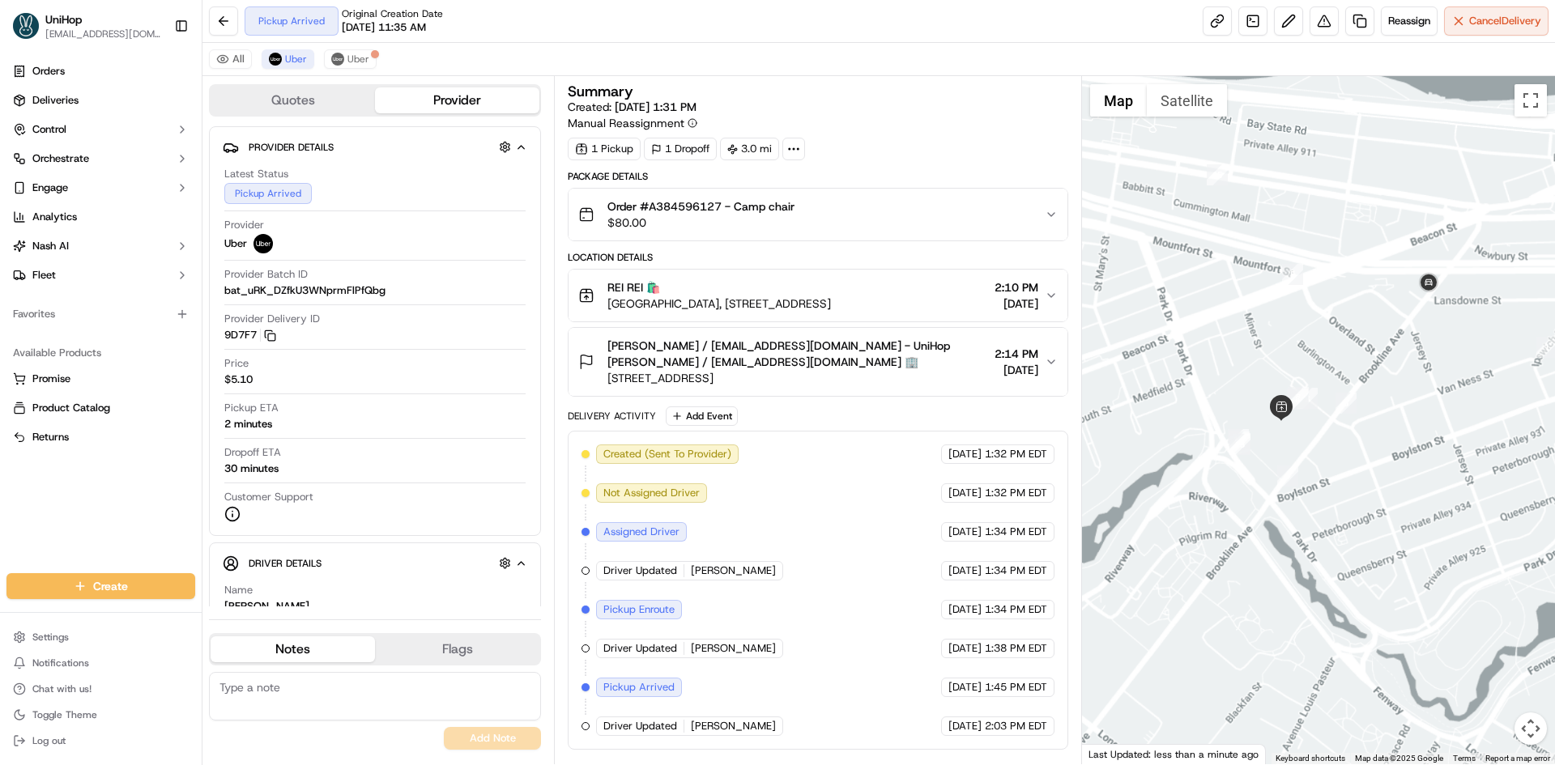
drag, startPoint x: 1432, startPoint y: 313, endPoint x: 1340, endPoint y: 380, distance: 114.2
click at [1340, 380] on div at bounding box center [1319, 420] width 474 height 688
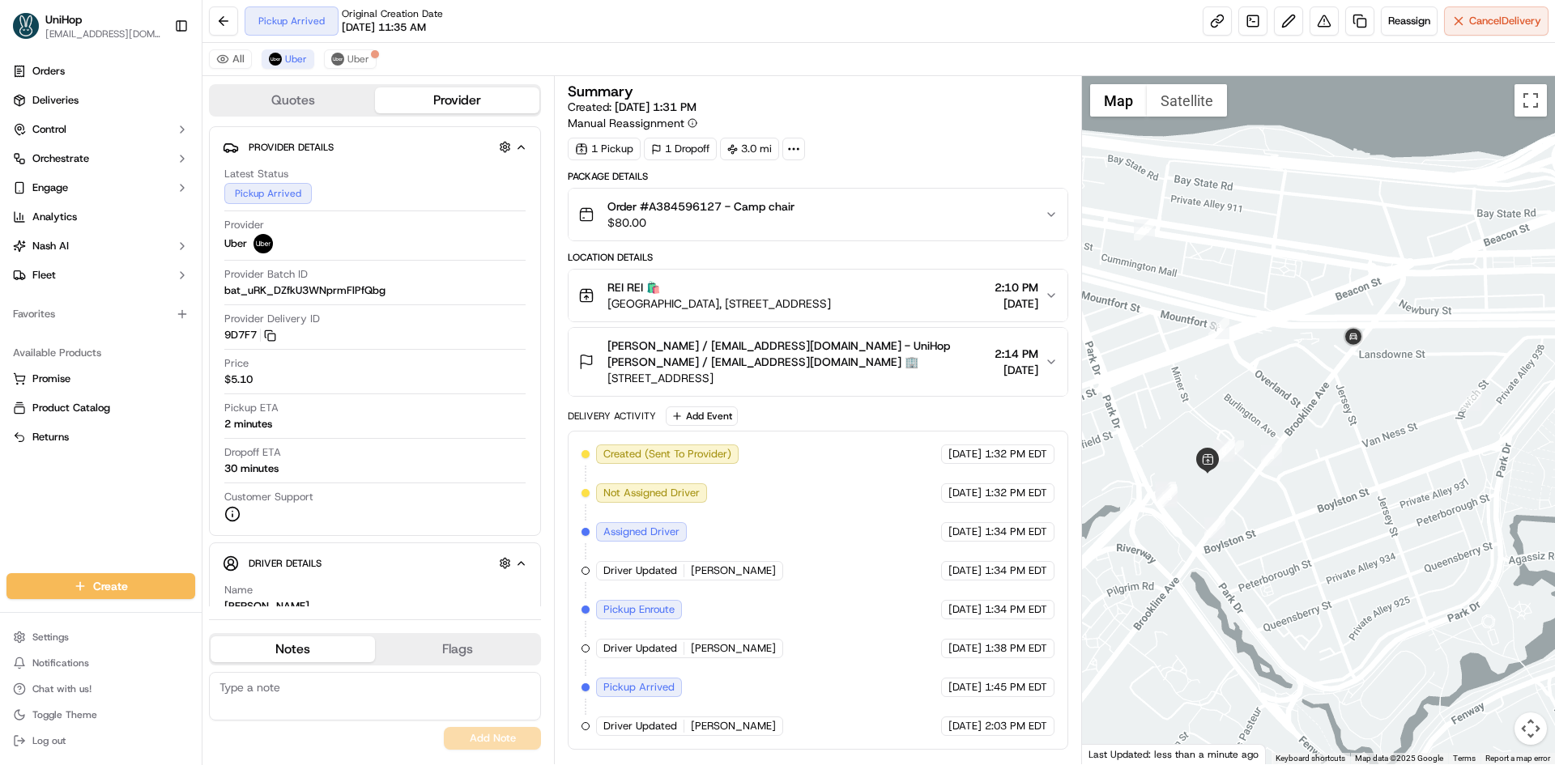
drag, startPoint x: 1287, startPoint y: 422, endPoint x: 1298, endPoint y: 417, distance: 11.6
click at [1298, 417] on div at bounding box center [1319, 420] width 474 height 688
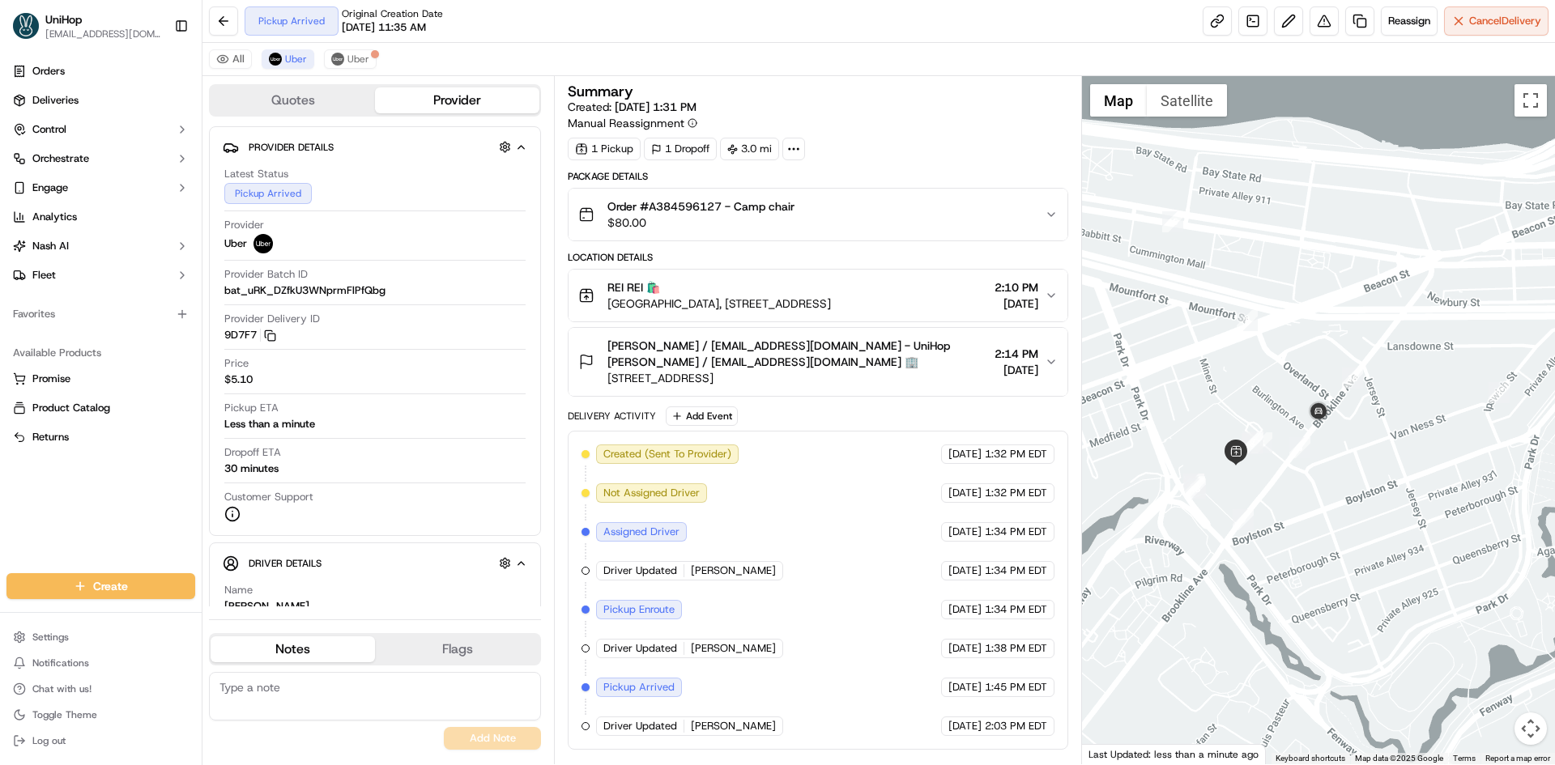
drag, startPoint x: 1234, startPoint y: 401, endPoint x: 1309, endPoint y: 394, distance: 75.7
click at [1307, 394] on div at bounding box center [1319, 420] width 474 height 688
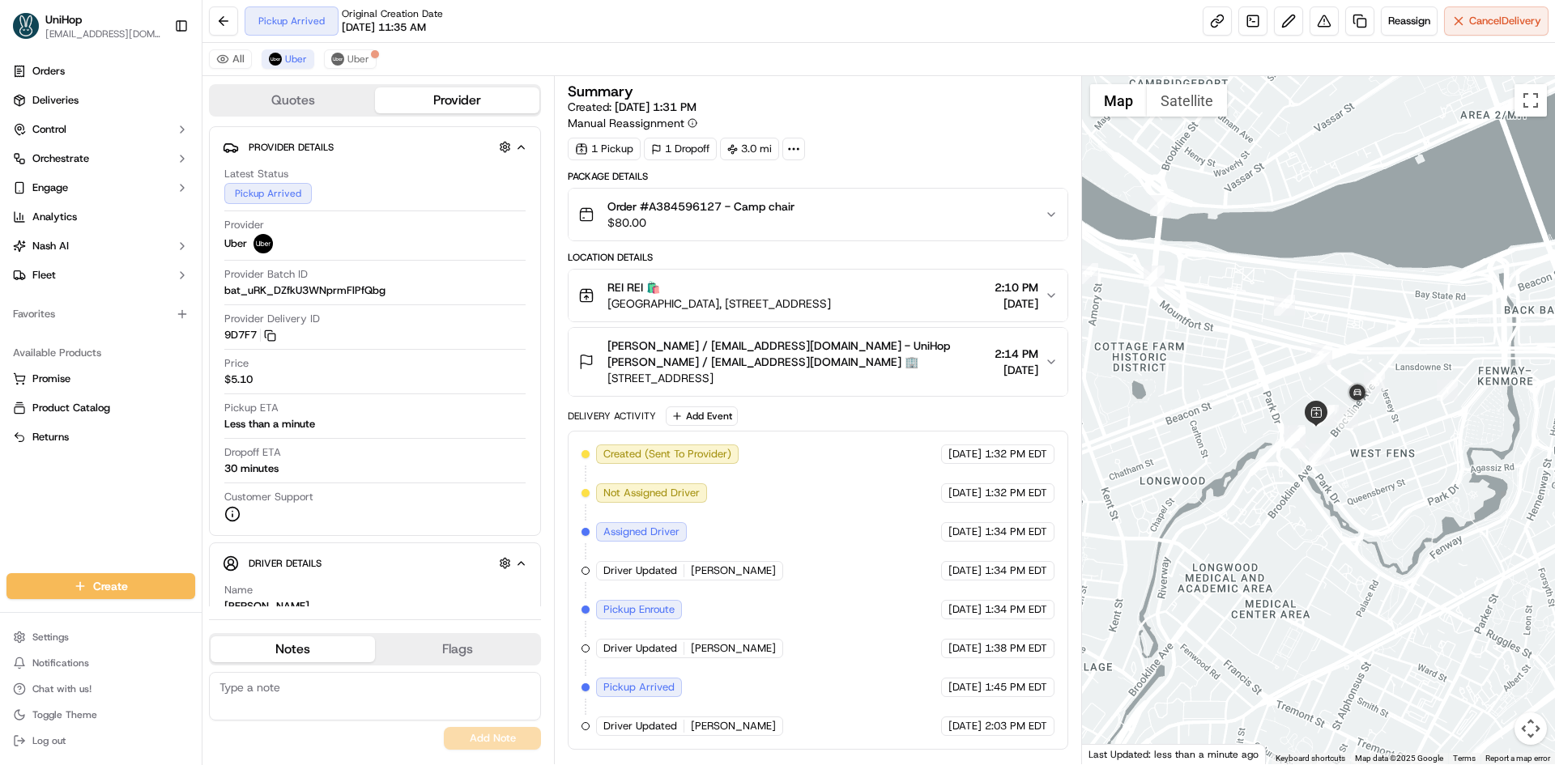
drag, startPoint x: 1189, startPoint y: 359, endPoint x: 1304, endPoint y: 375, distance: 116.1
click at [1307, 375] on div at bounding box center [1319, 420] width 474 height 688
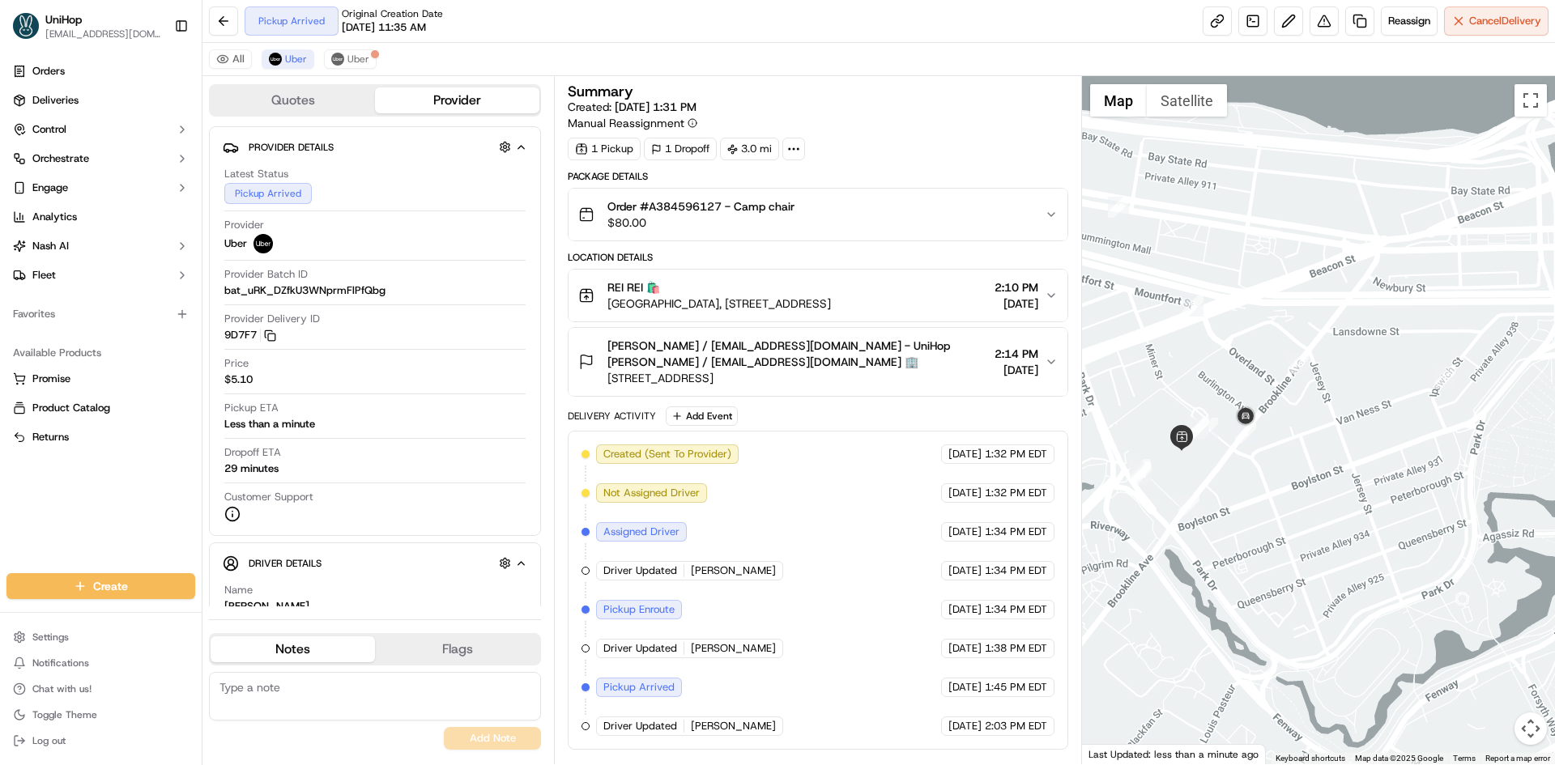
drag, startPoint x: 1298, startPoint y: 424, endPoint x: 1318, endPoint y: 423, distance: 20.3
click at [1318, 423] on div at bounding box center [1319, 420] width 474 height 688
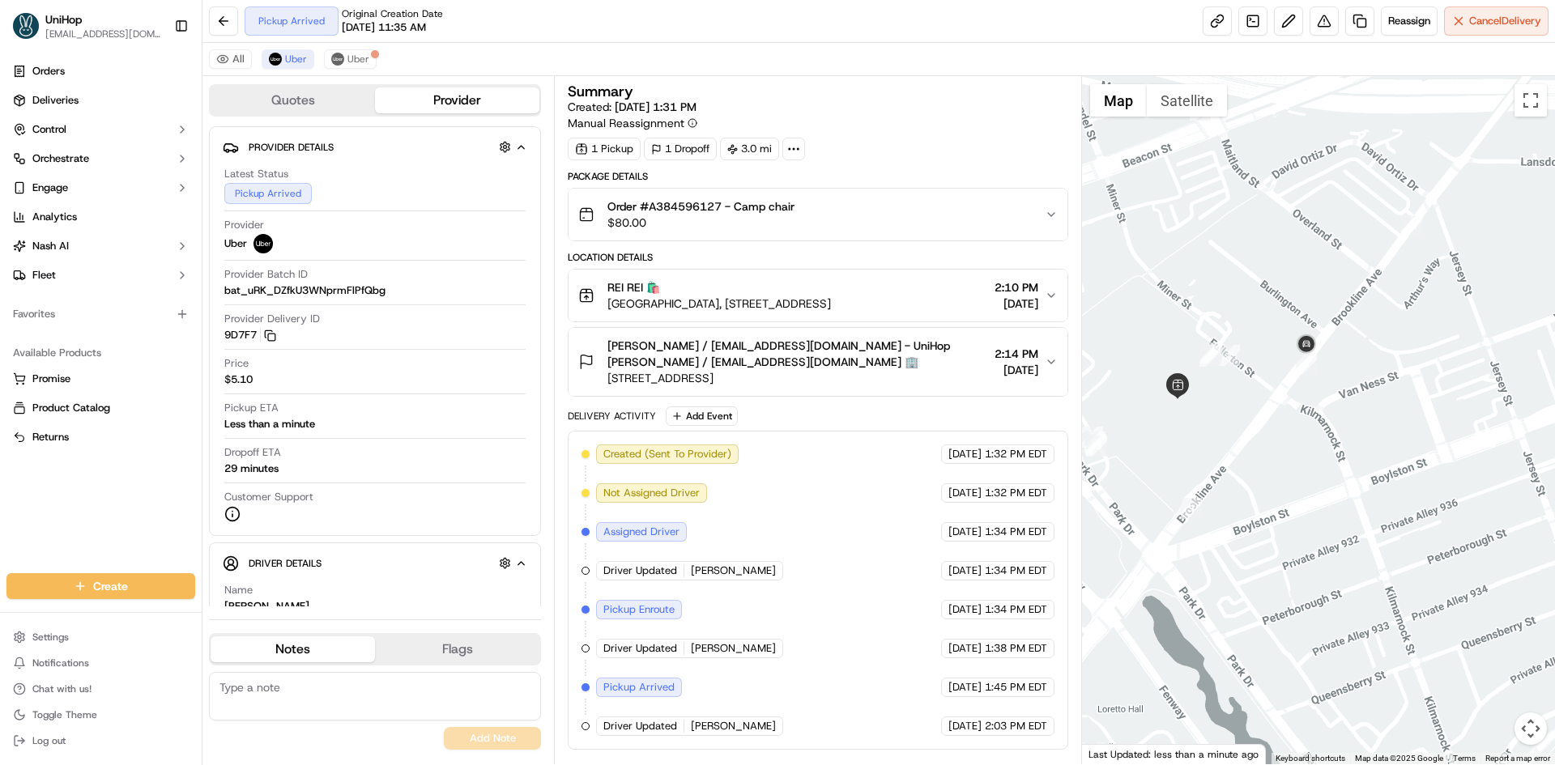
drag, startPoint x: 1228, startPoint y: 474, endPoint x: 1283, endPoint y: 466, distance: 55.8
click at [1283, 466] on div at bounding box center [1319, 420] width 474 height 688
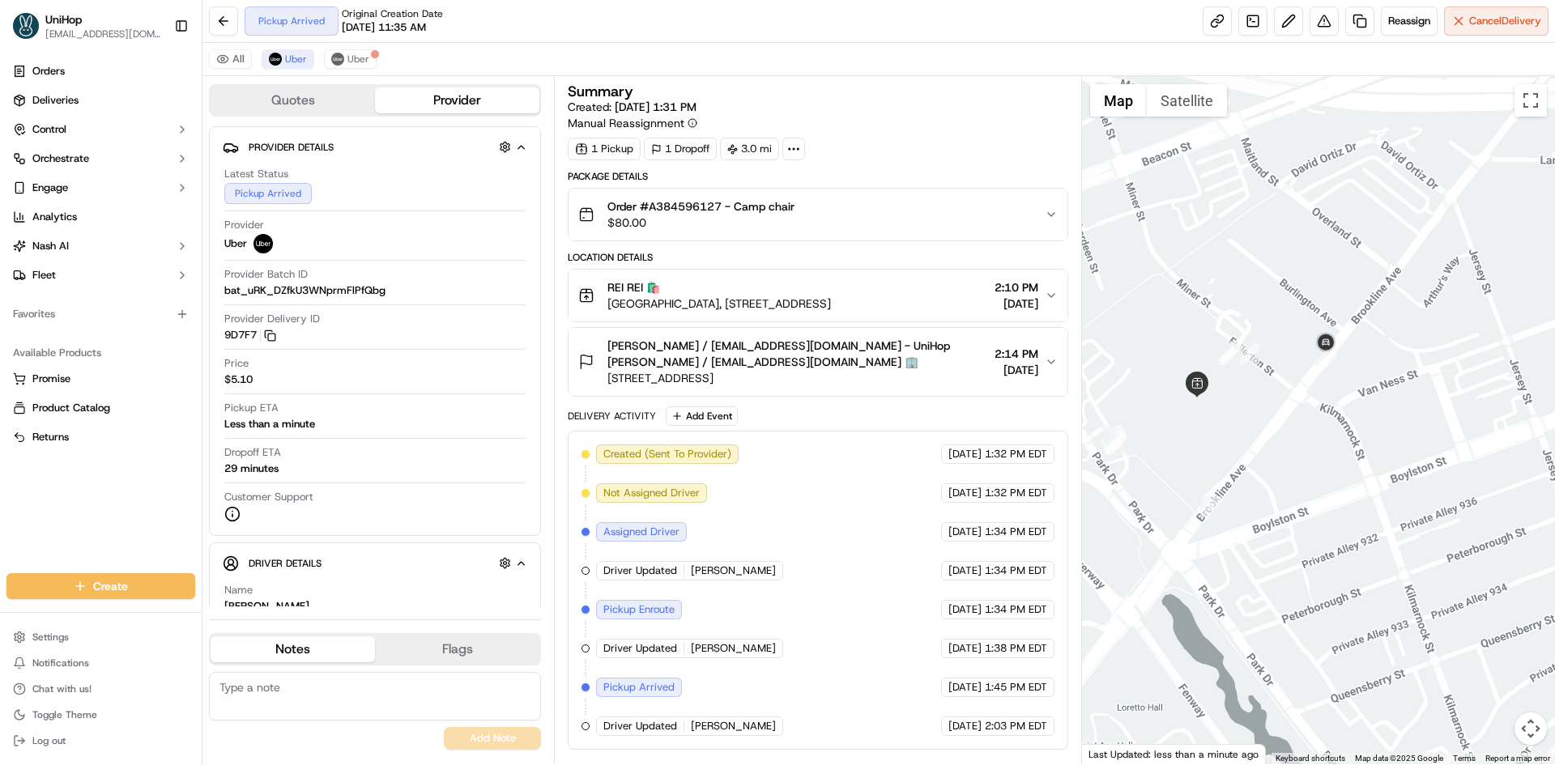
click at [904, 294] on div "REI REI 🛍️ [GEOGRAPHIC_DATA], [STREET_ADDRESS] 2:10 PM [DATE]" at bounding box center [811, 295] width 466 height 32
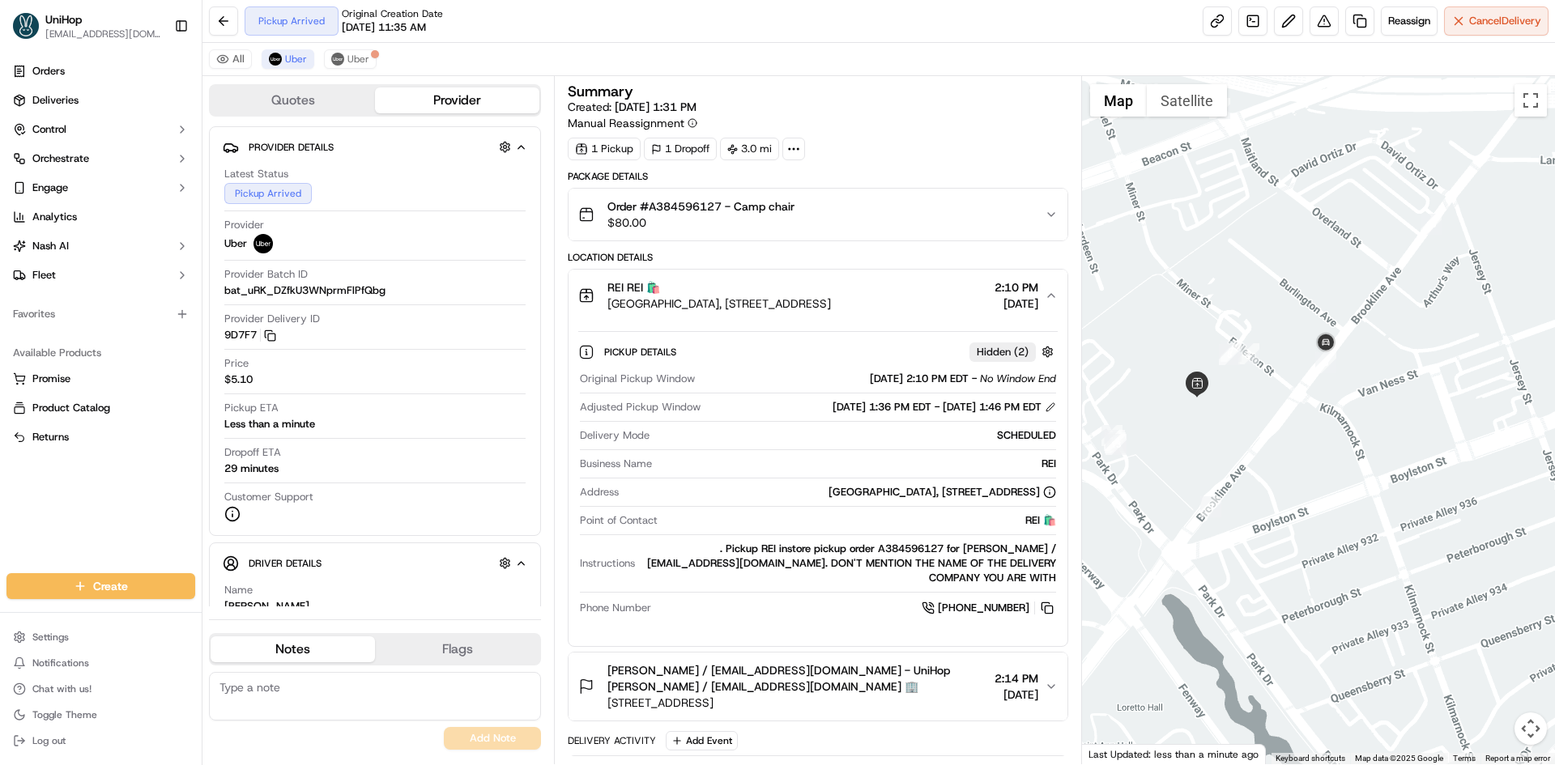
click at [904, 294] on div "REI REI 🛍️ [GEOGRAPHIC_DATA], [STREET_ADDRESS] 2:10 PM [DATE]" at bounding box center [811, 295] width 466 height 32
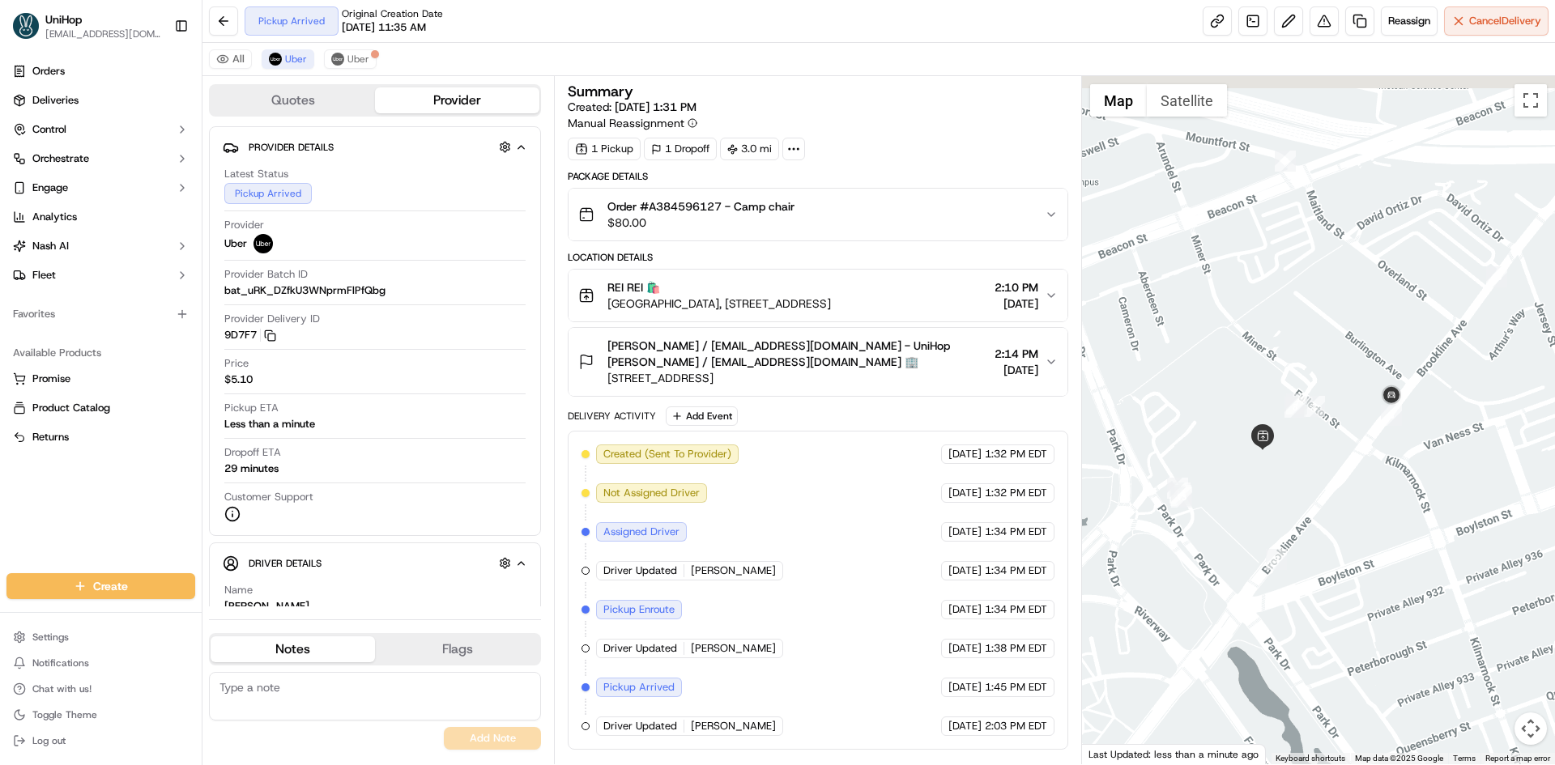
drag, startPoint x: 1248, startPoint y: 288, endPoint x: 1419, endPoint y: 436, distance: 225.6
click at [1359, 376] on div at bounding box center [1319, 420] width 474 height 688
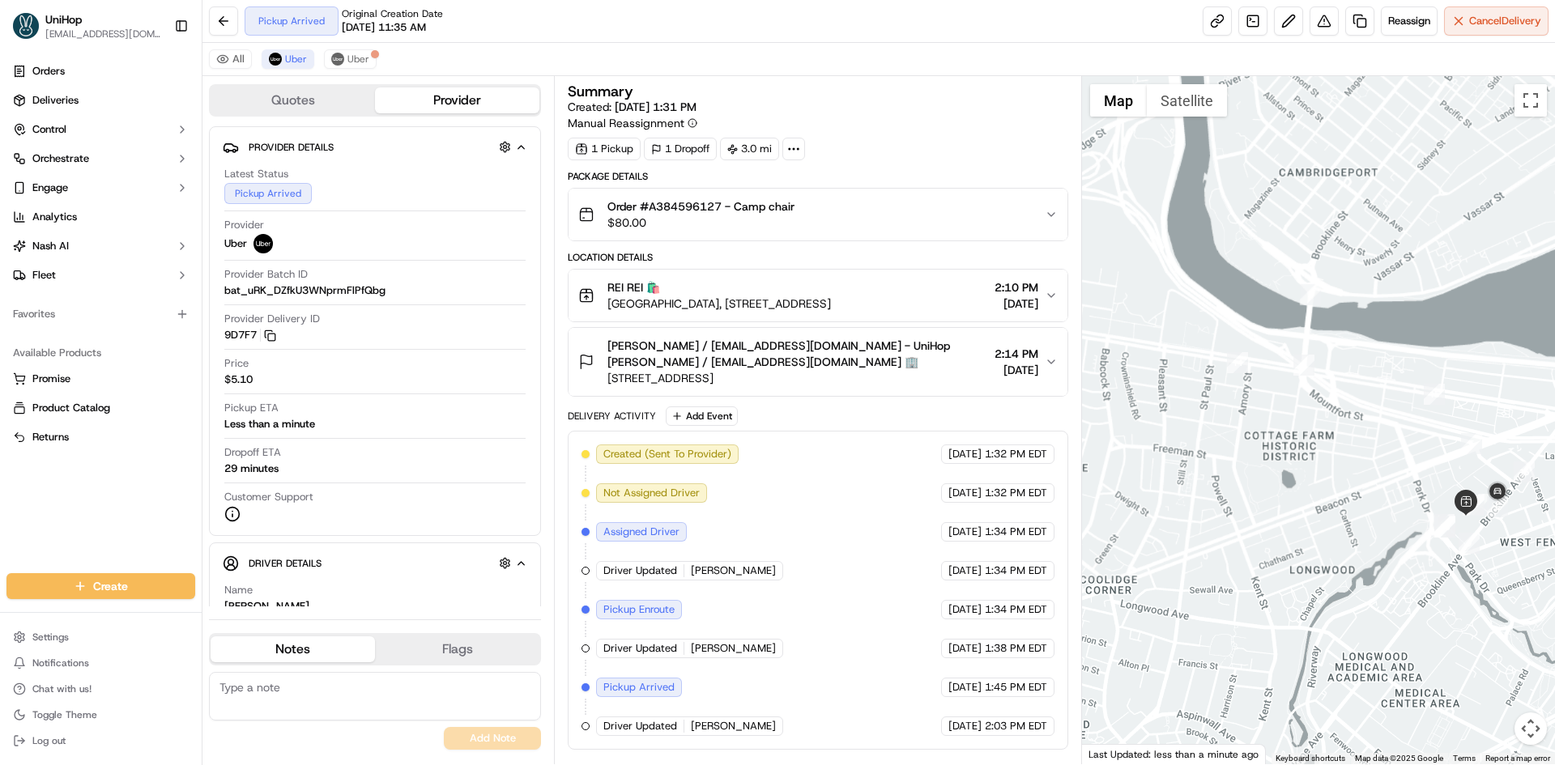
drag, startPoint x: 1321, startPoint y: 412, endPoint x: 1360, endPoint y: 465, distance: 65.9
click at [1364, 467] on div at bounding box center [1319, 420] width 474 height 688
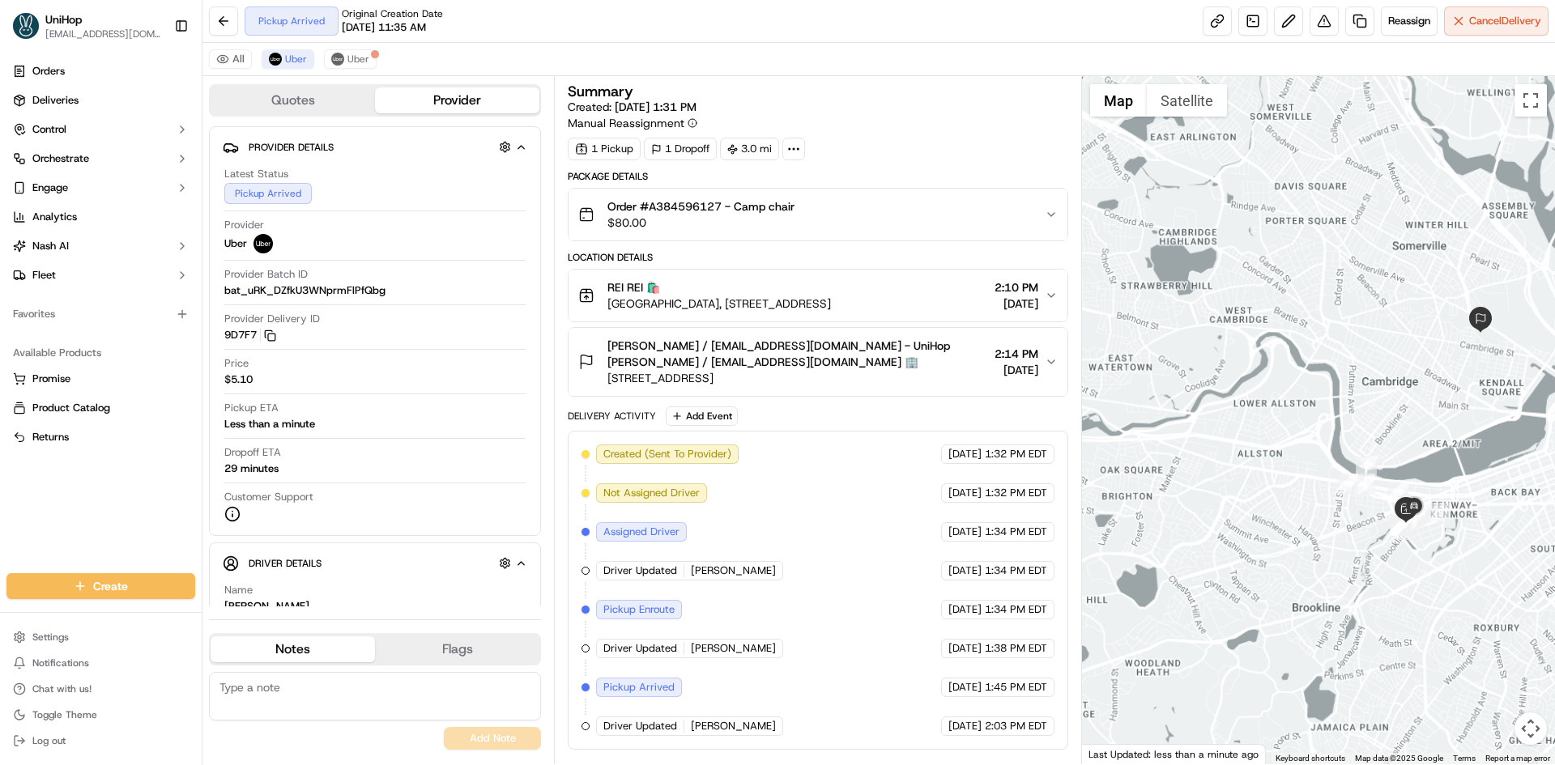
drag, startPoint x: 1232, startPoint y: 389, endPoint x: 1255, endPoint y: 388, distance: 23.5
click at [1253, 388] on div at bounding box center [1319, 420] width 474 height 688
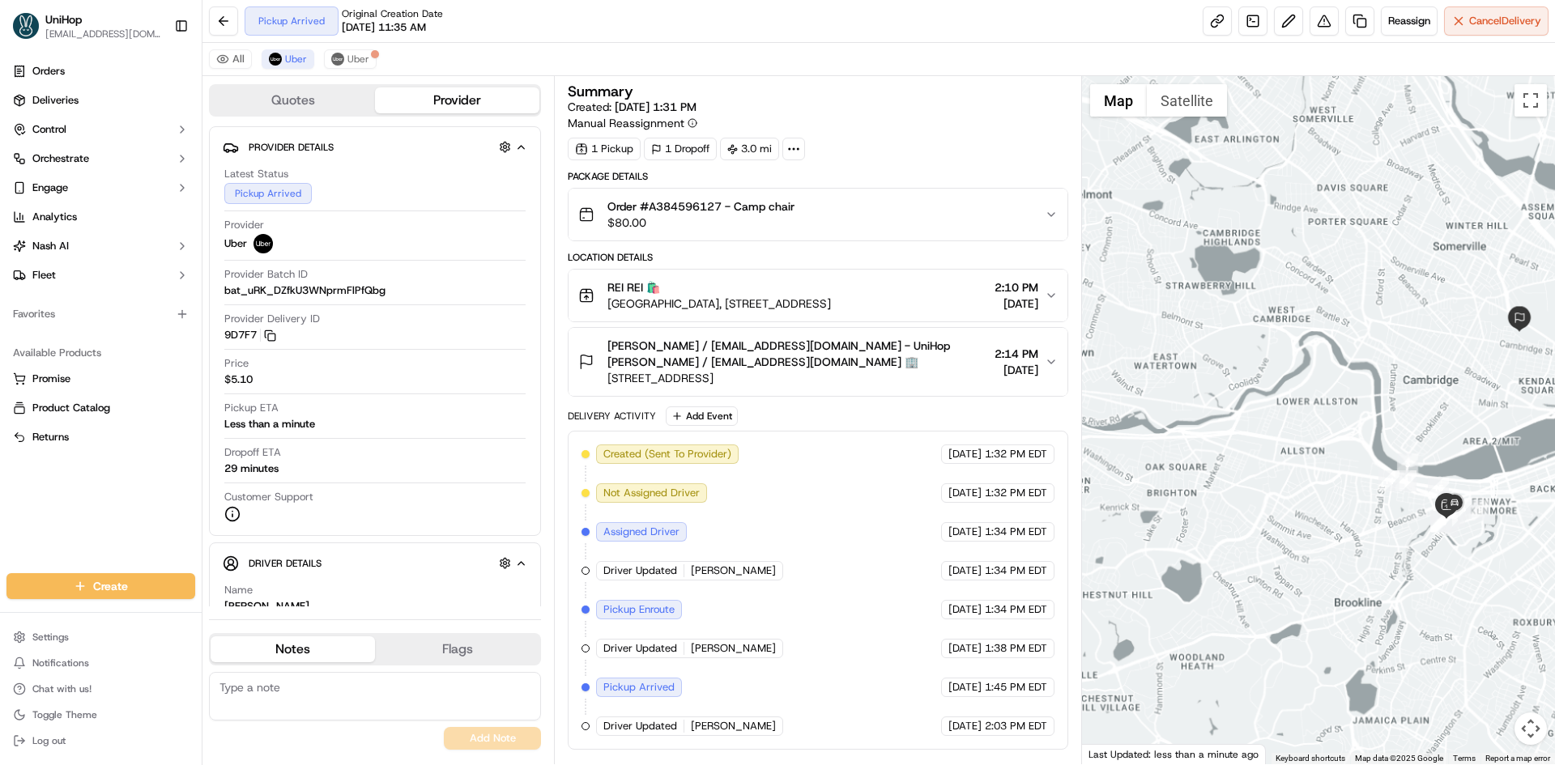
drag, startPoint x: 1506, startPoint y: 358, endPoint x: 1442, endPoint y: 381, distance: 67.9
click at [1442, 381] on div at bounding box center [1319, 420] width 474 height 688
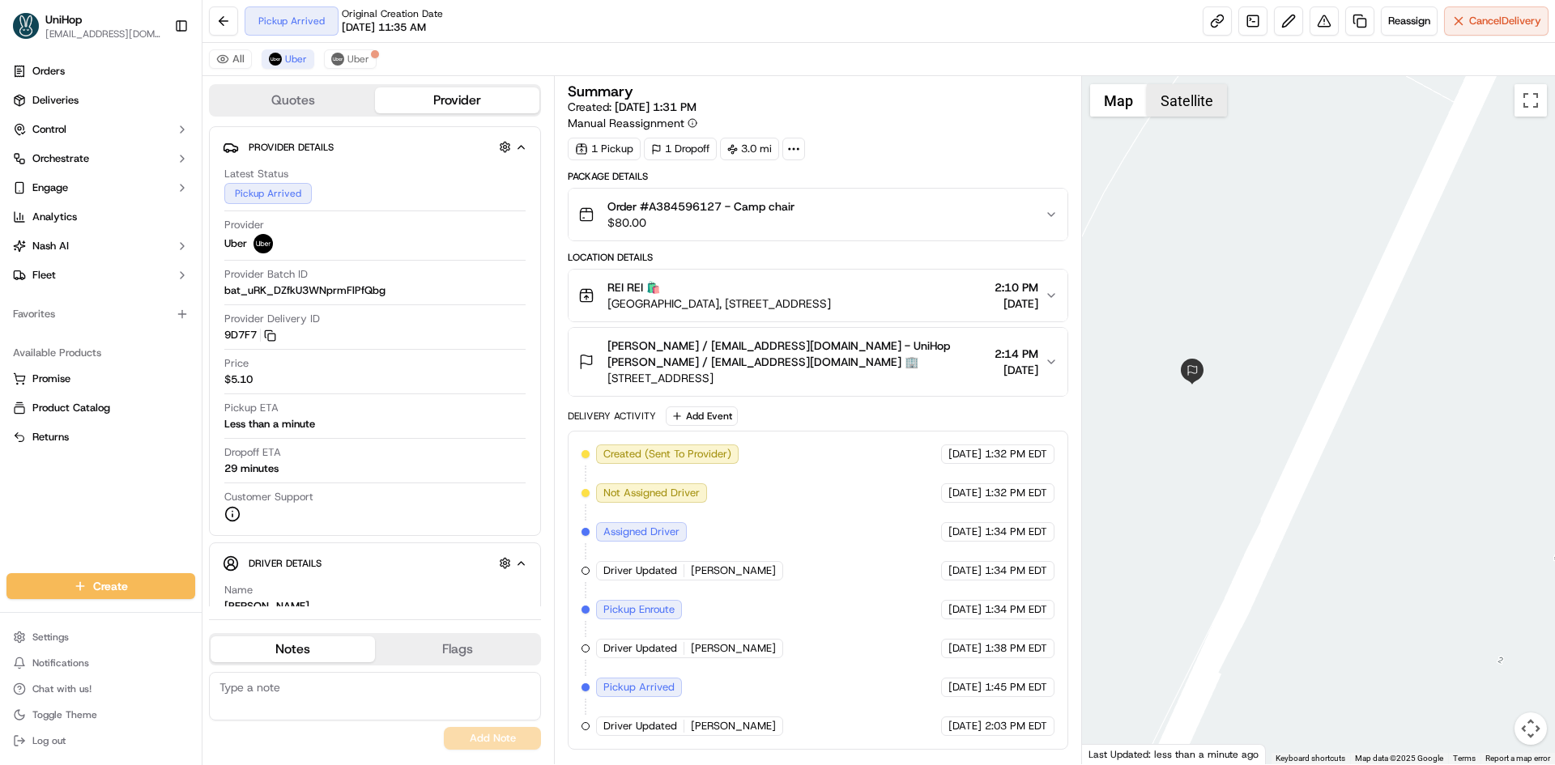
click at [1206, 93] on button "Satellite" at bounding box center [1187, 100] width 80 height 32
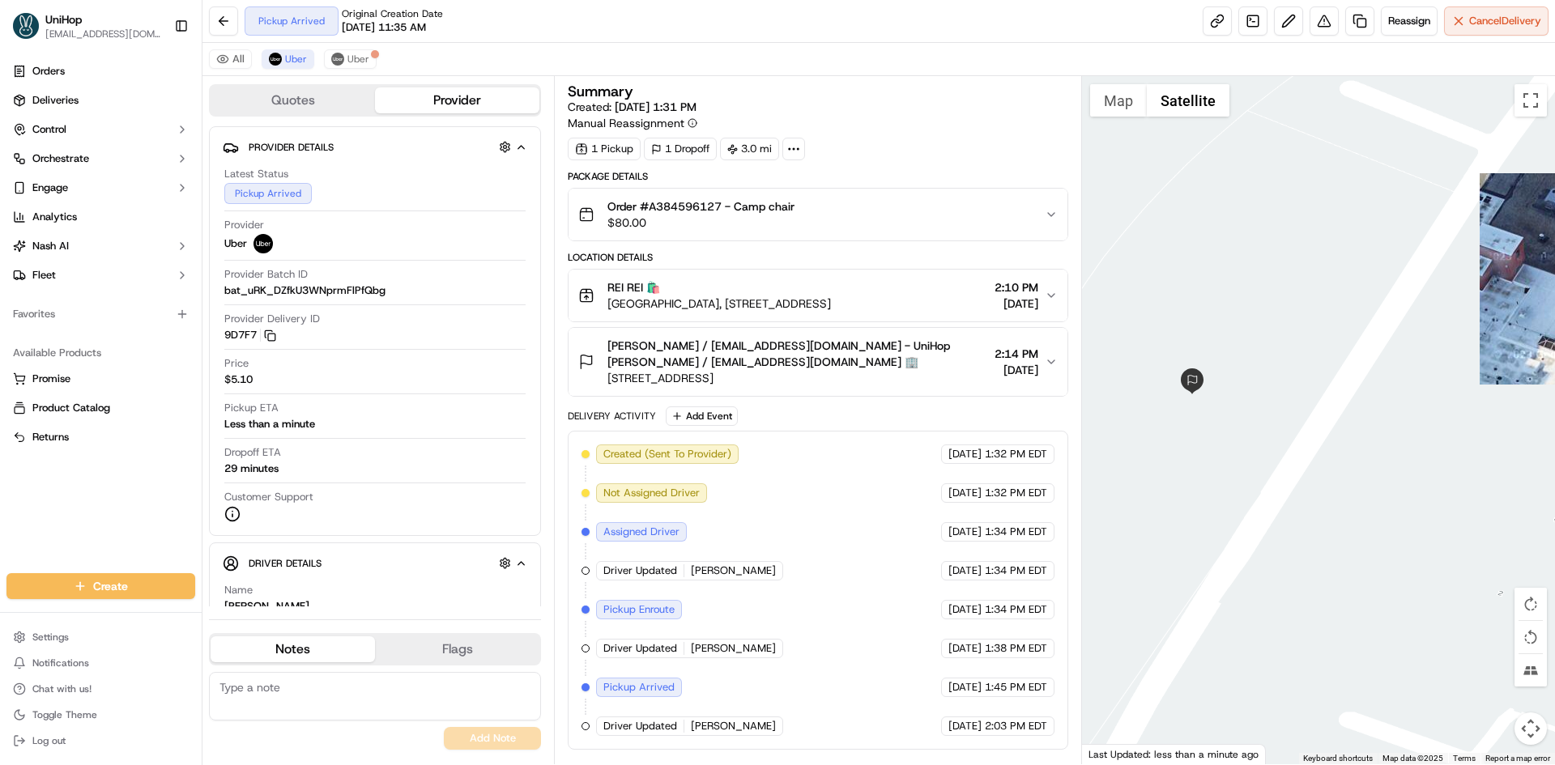
drag, startPoint x: 1243, startPoint y: 258, endPoint x: 1268, endPoint y: 241, distance: 30.3
click at [1266, 241] on div at bounding box center [1319, 420] width 474 height 688
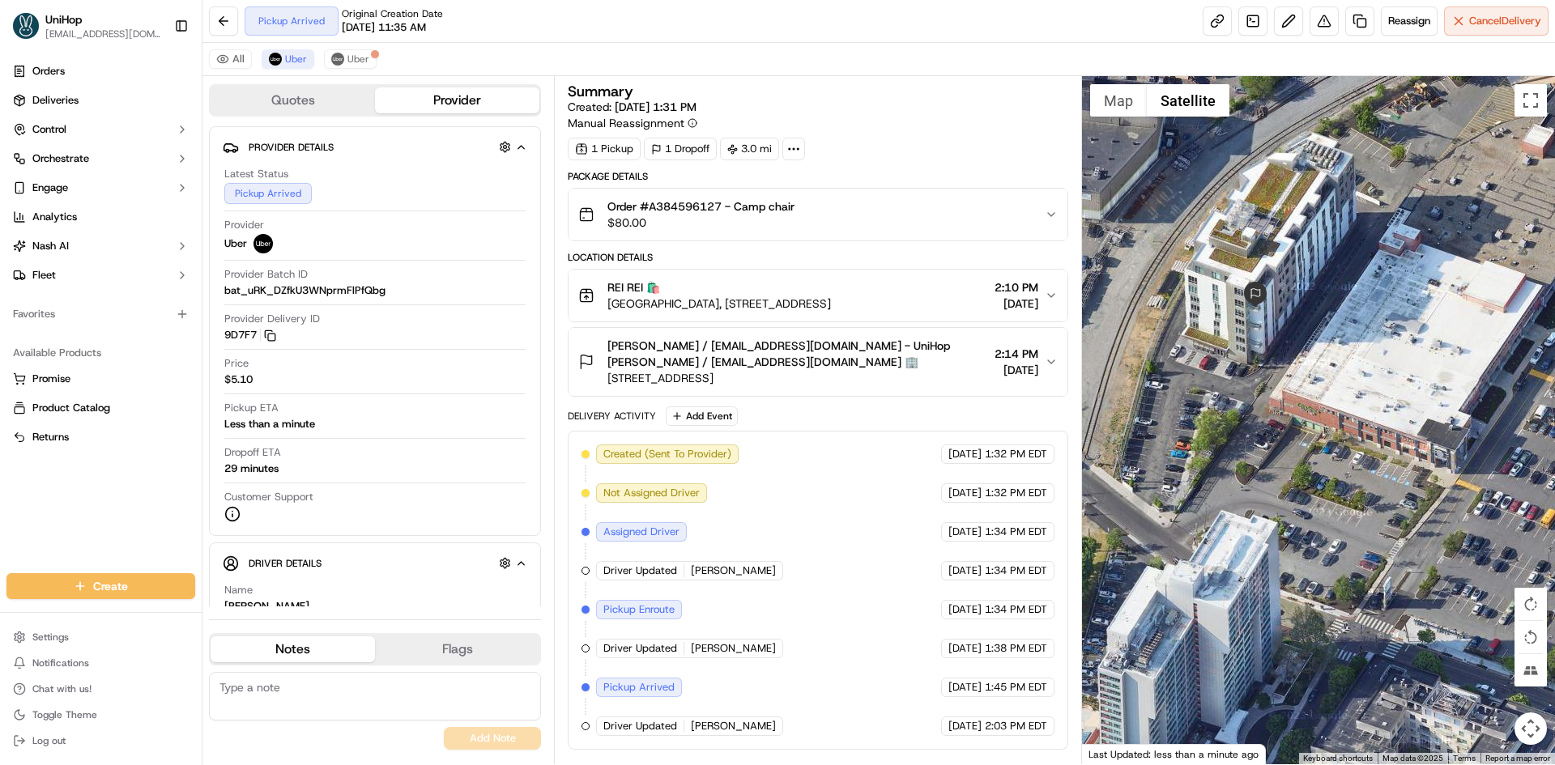
click at [869, 362] on span "[PERSON_NAME] / [EMAIL_ADDRESS][DOMAIN_NAME] - UniHop [PERSON_NAME] / [EMAIL_AD…" at bounding box center [797, 354] width 380 height 32
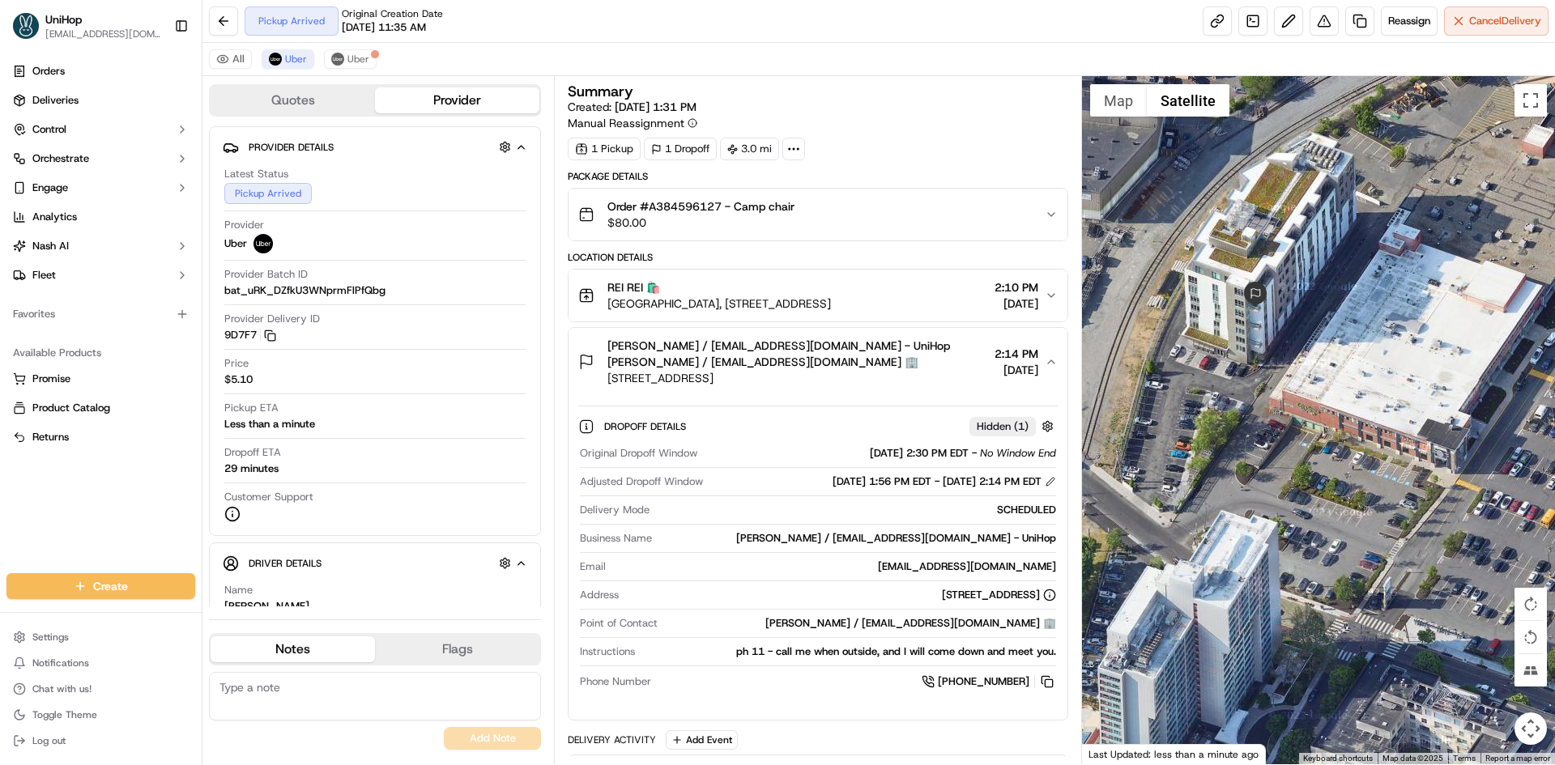
click at [896, 366] on span "[PERSON_NAME] / [EMAIL_ADDRESS][DOMAIN_NAME] - UniHop [PERSON_NAME] / [EMAIL_AD…" at bounding box center [797, 354] width 380 height 32
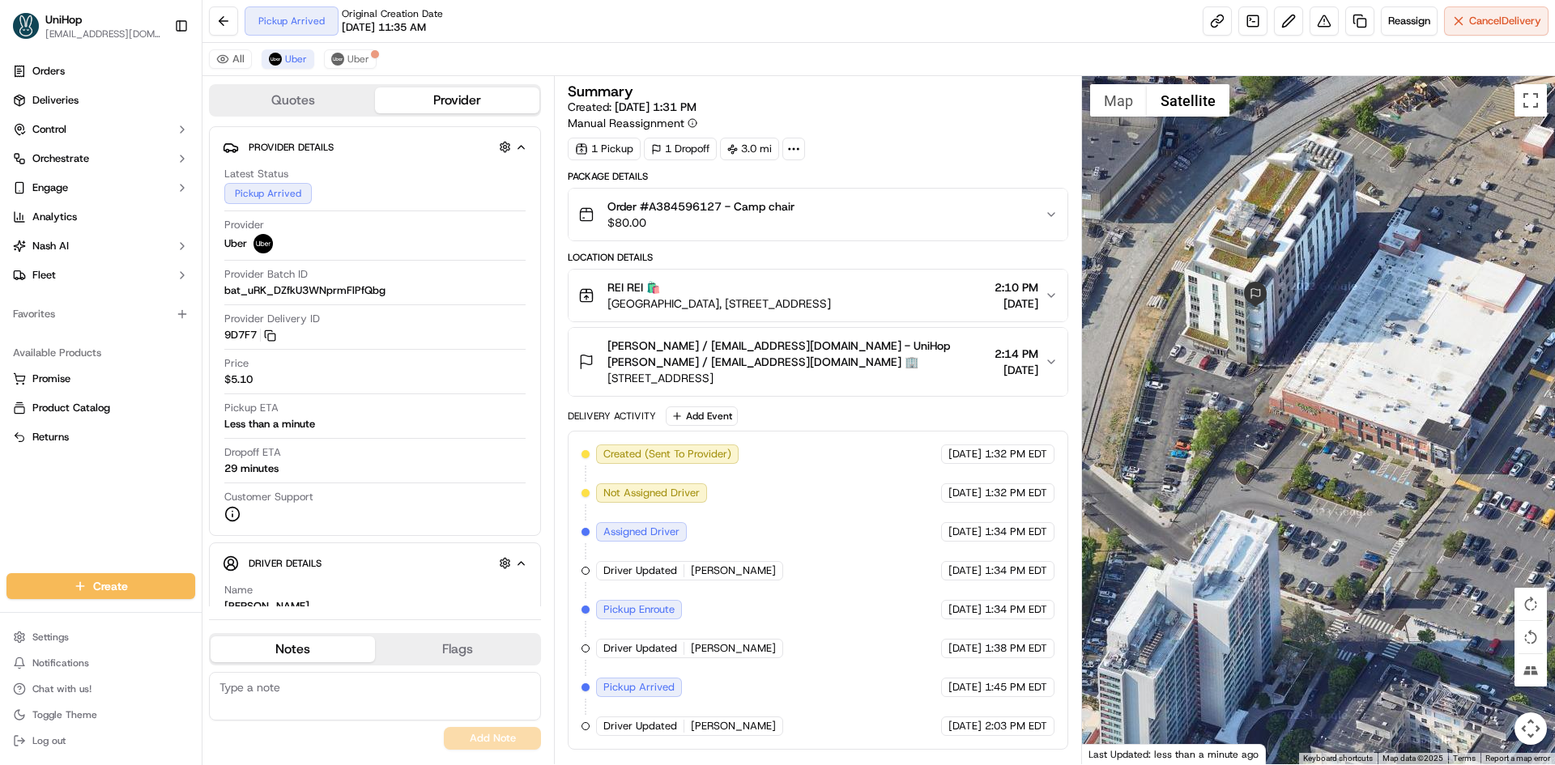
click at [1118, 108] on button "Map" at bounding box center [1118, 100] width 57 height 32
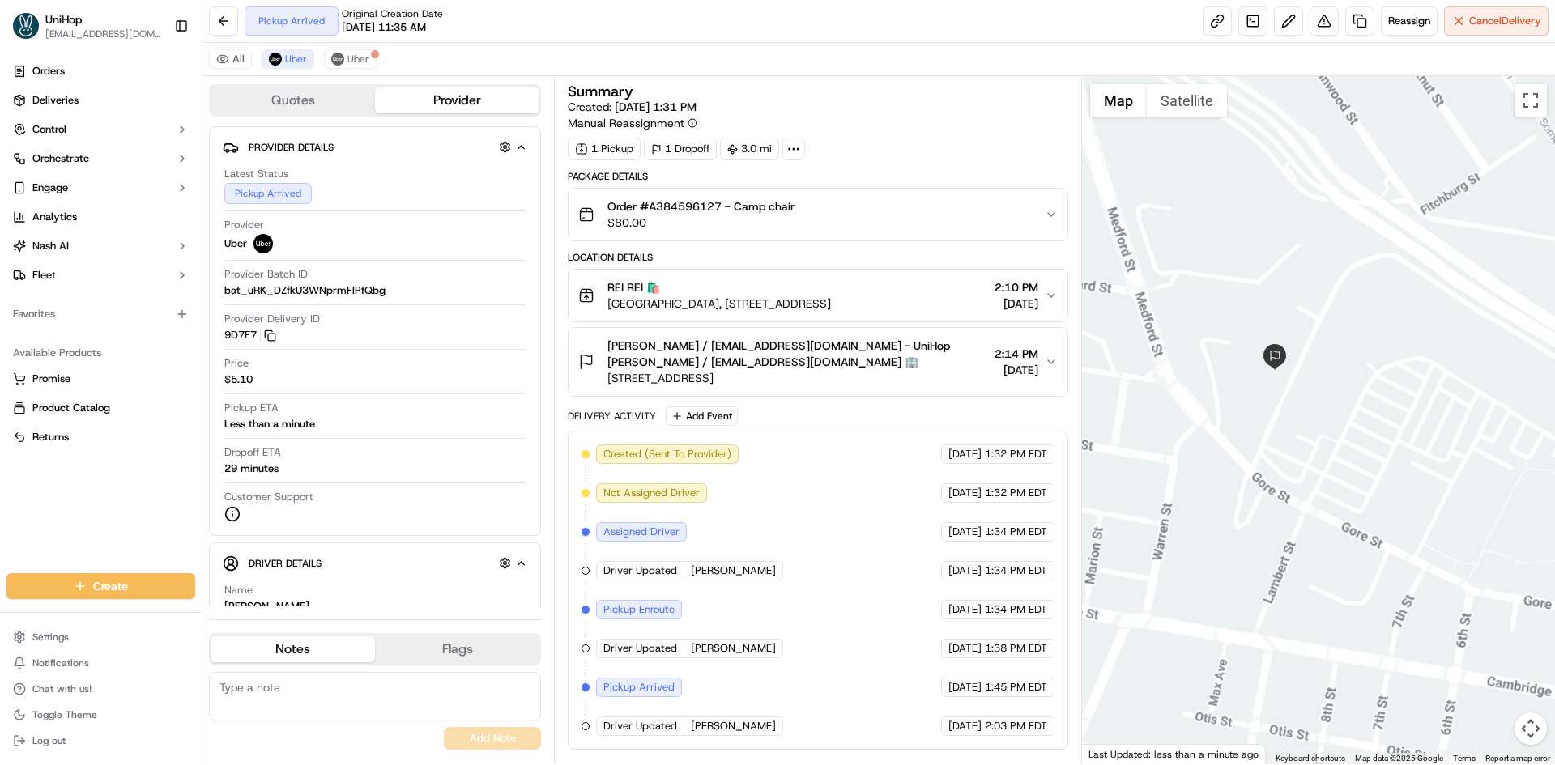
drag, startPoint x: 1299, startPoint y: 501, endPoint x: 1331, endPoint y: 473, distance: 43.0
click at [1311, 491] on div at bounding box center [1319, 420] width 474 height 688
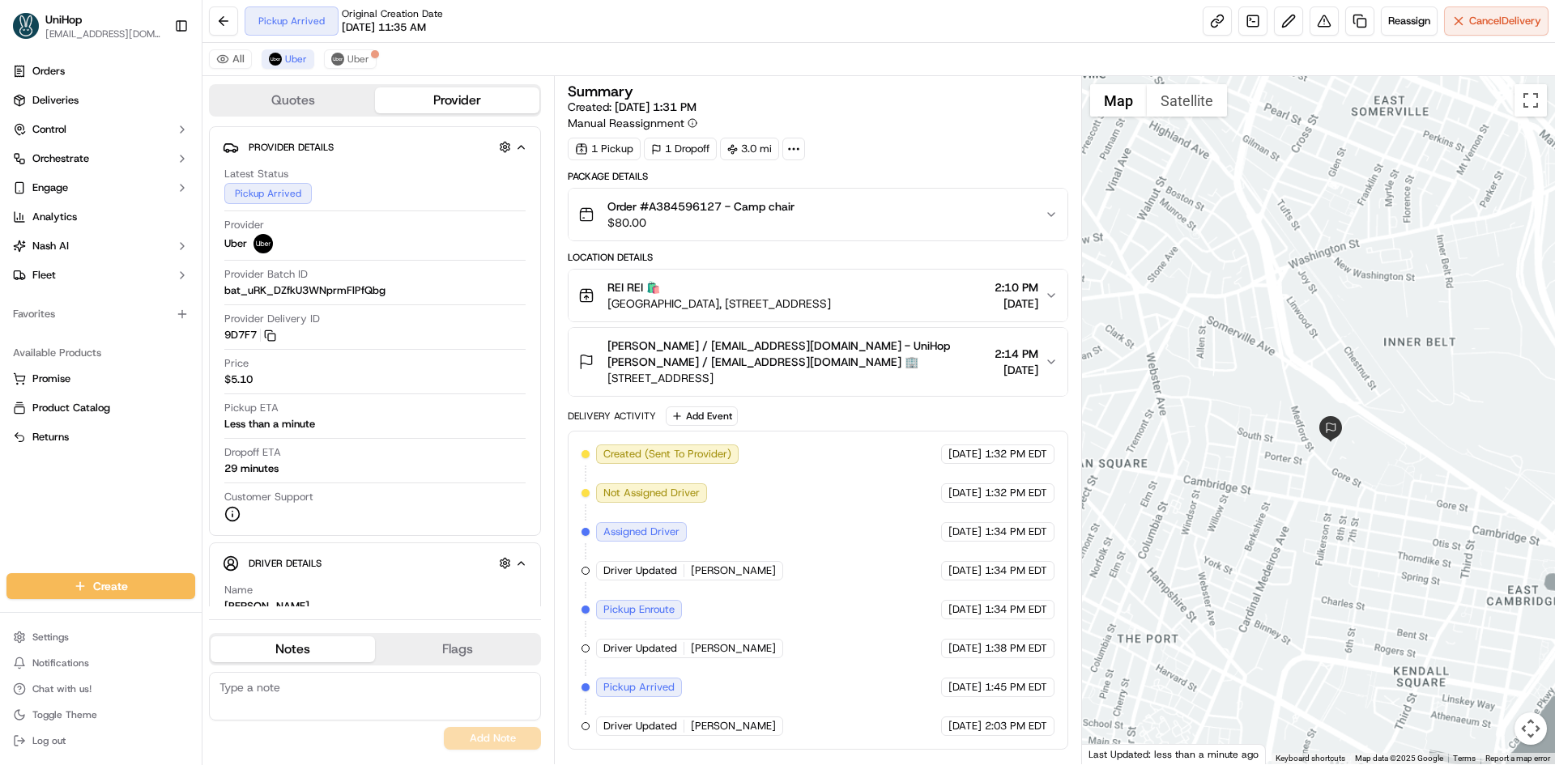
drag, startPoint x: 1296, startPoint y: 597, endPoint x: 1300, endPoint y: 487, distance: 110.2
click at [1296, 552] on div at bounding box center [1319, 420] width 474 height 688
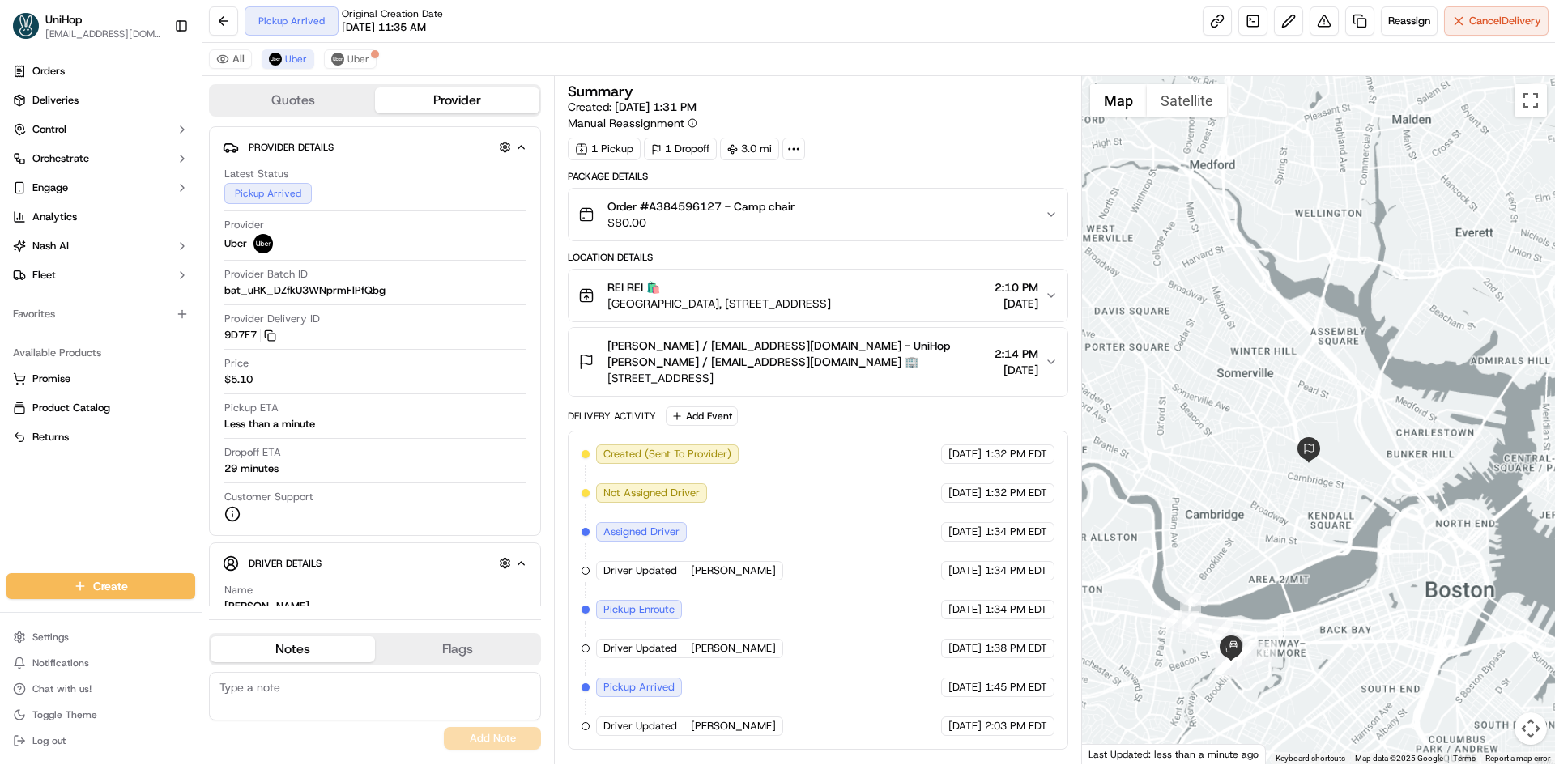
drag, startPoint x: 1312, startPoint y: 535, endPoint x: 1347, endPoint y: 481, distance: 64.9
click at [1343, 487] on div at bounding box center [1319, 420] width 474 height 688
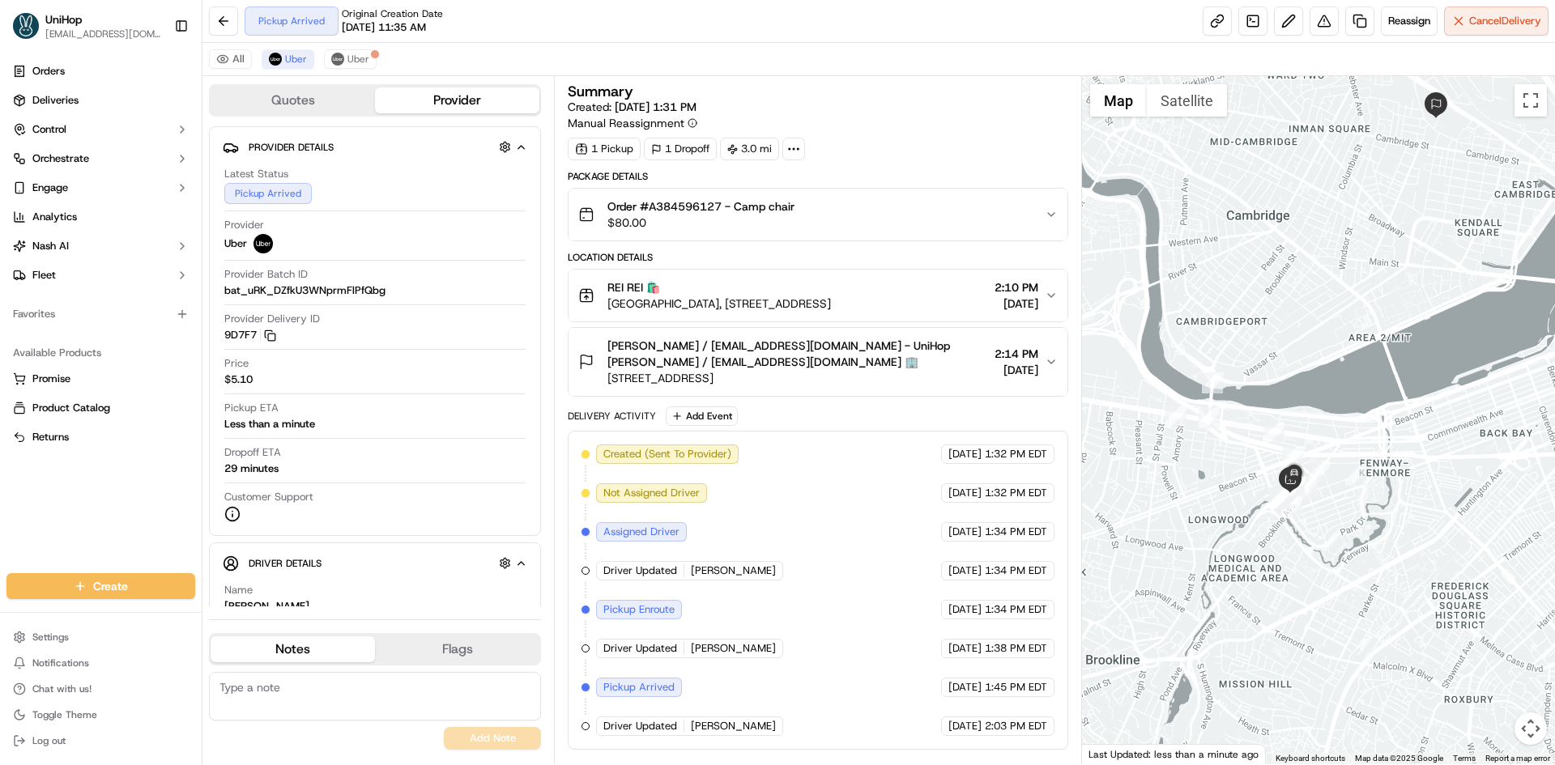
drag, startPoint x: 1404, startPoint y: 394, endPoint x: 1355, endPoint y: 478, distance: 97.6
click at [1355, 478] on div at bounding box center [1319, 420] width 474 height 688
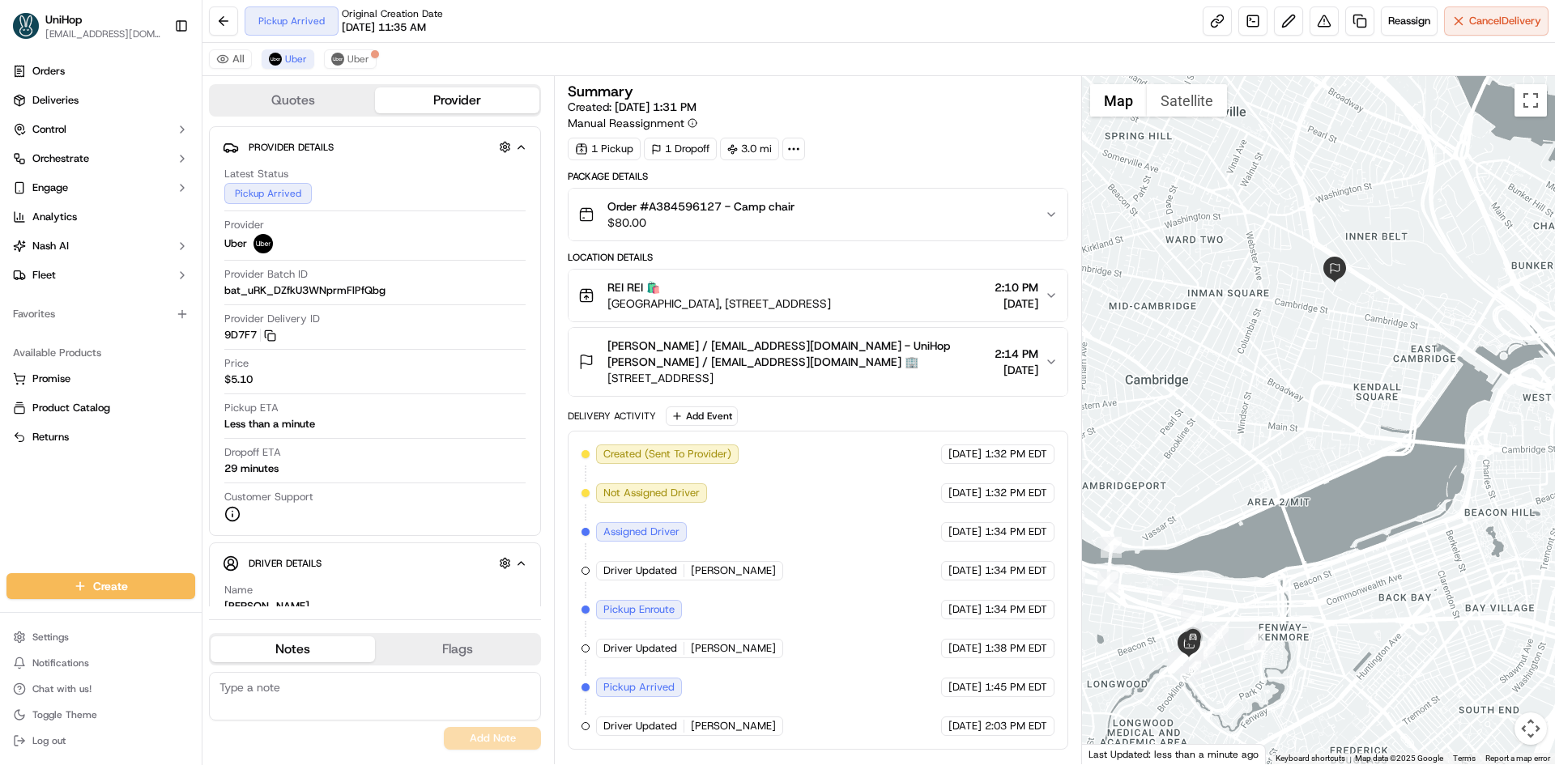
drag, startPoint x: 1371, startPoint y: 469, endPoint x: 1403, endPoint y: 365, distance: 108.6
click at [1424, 366] on div at bounding box center [1319, 420] width 474 height 688
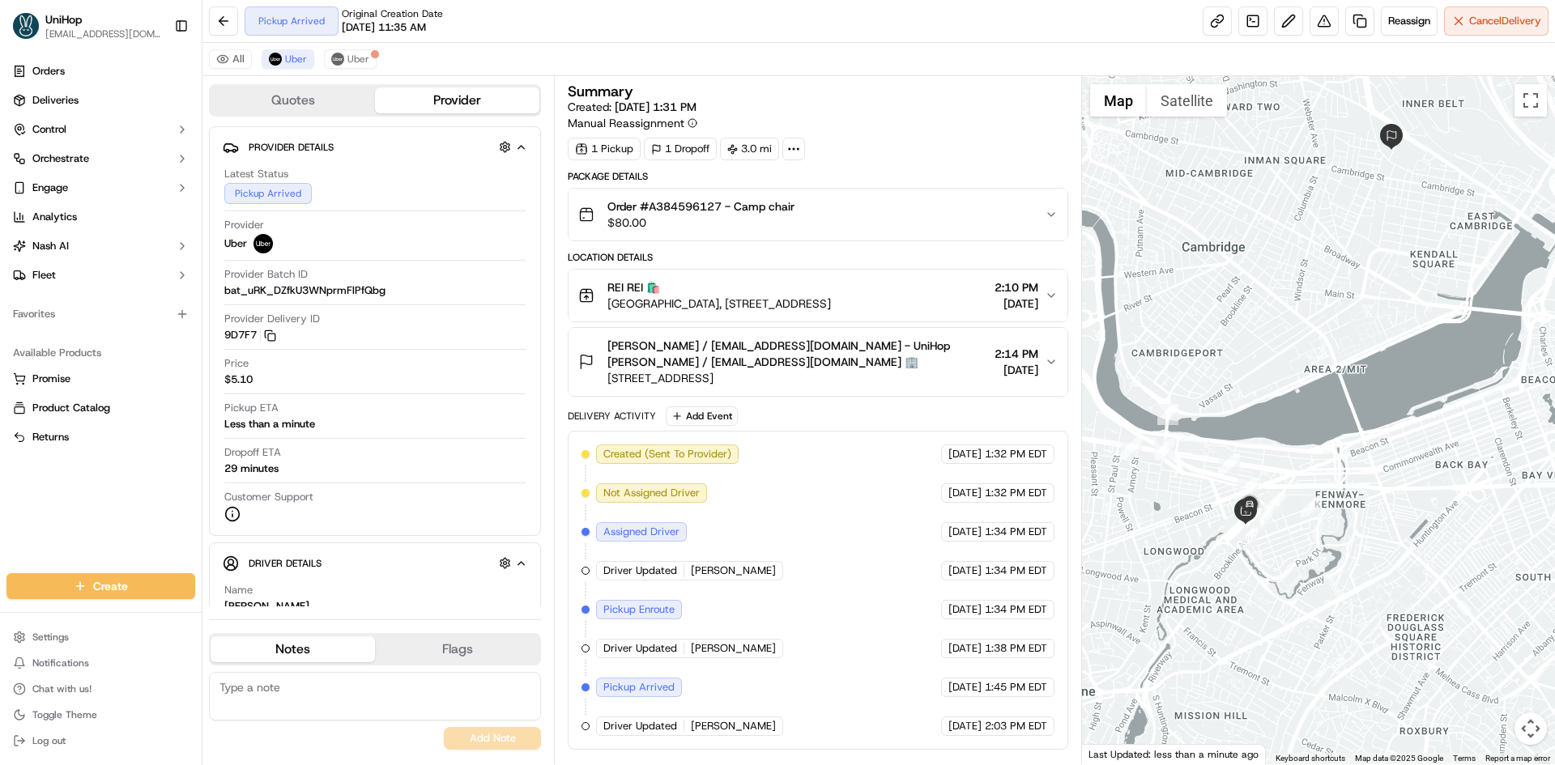
drag, startPoint x: 1389, startPoint y: 367, endPoint x: 1393, endPoint y: 375, distance: 8.7
click at [1394, 375] on div at bounding box center [1319, 420] width 474 height 688
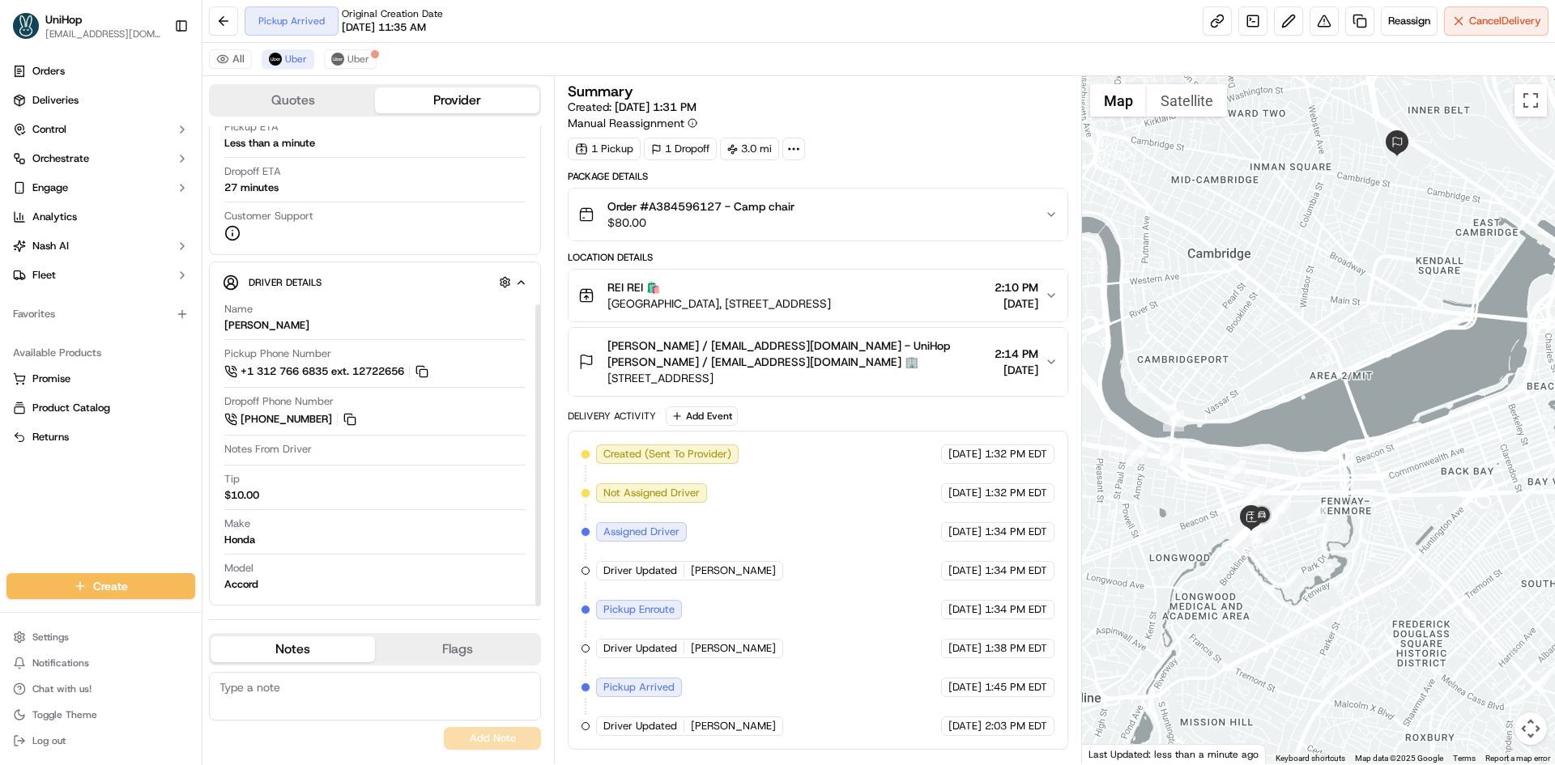
scroll to position [283, 0]
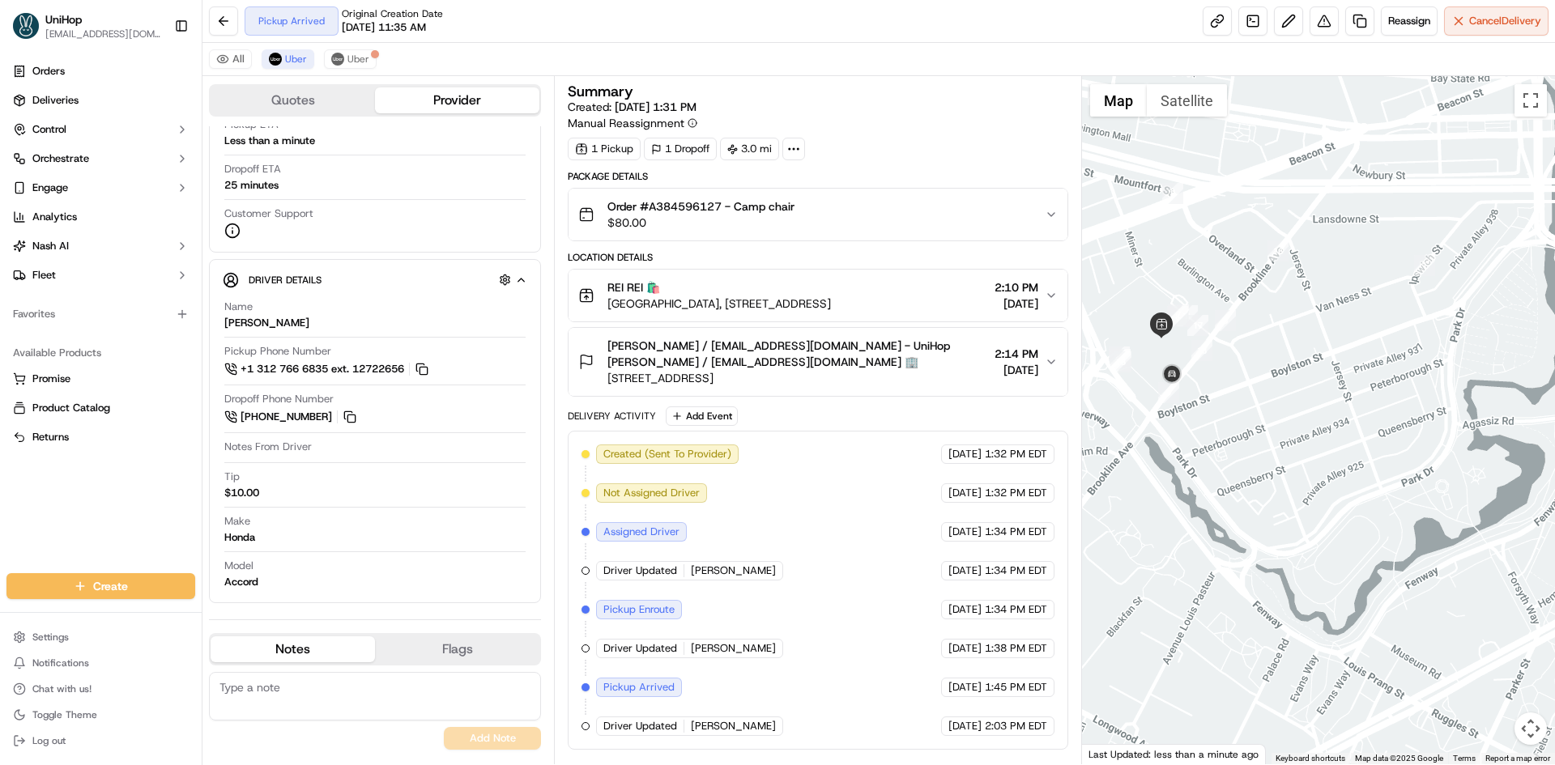
drag, startPoint x: 1163, startPoint y: 440, endPoint x: 1194, endPoint y: 337, distance: 107.6
click at [1200, 456] on div at bounding box center [1319, 420] width 474 height 688
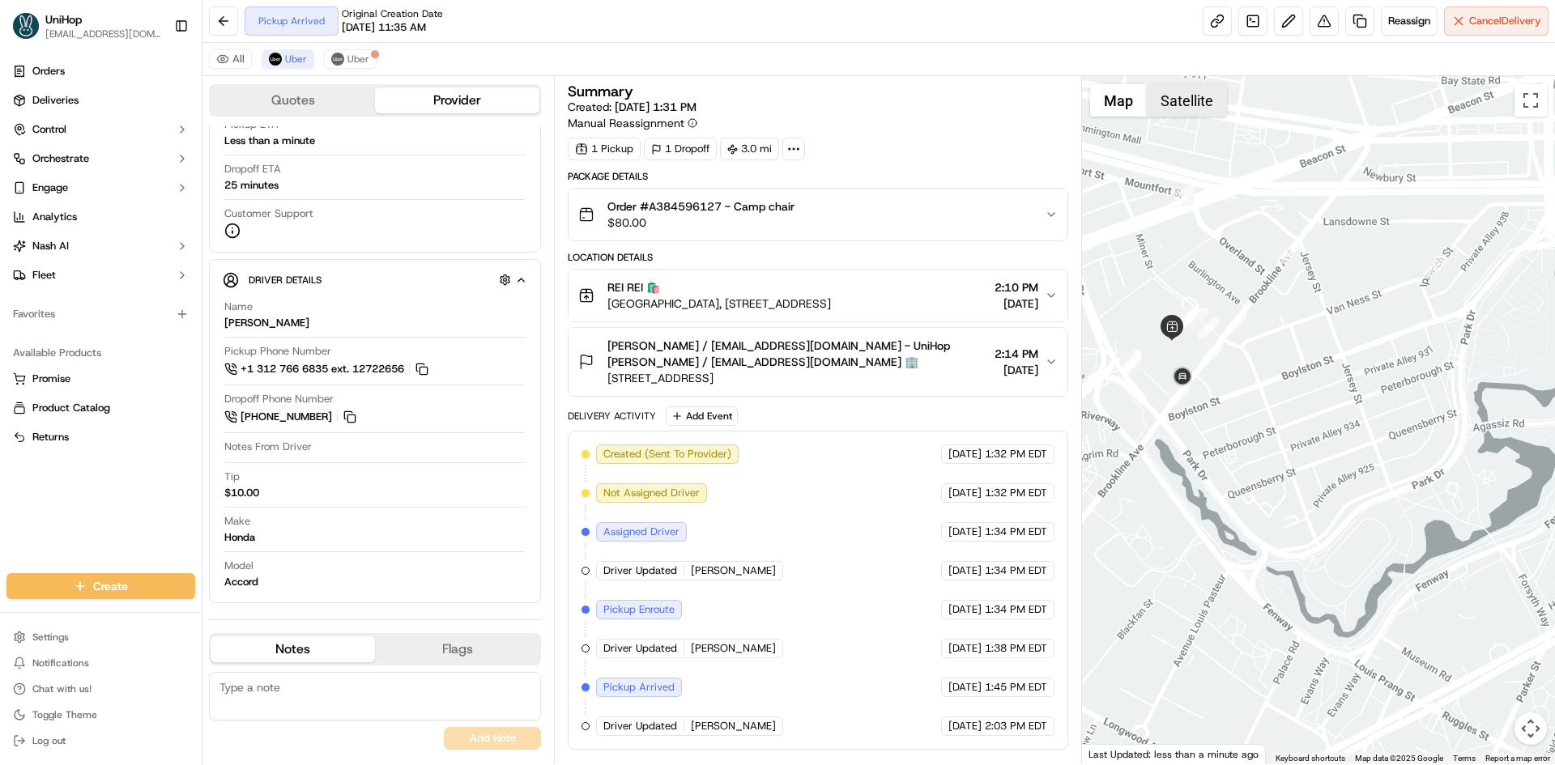
click at [1173, 102] on button "Satellite" at bounding box center [1187, 100] width 80 height 32
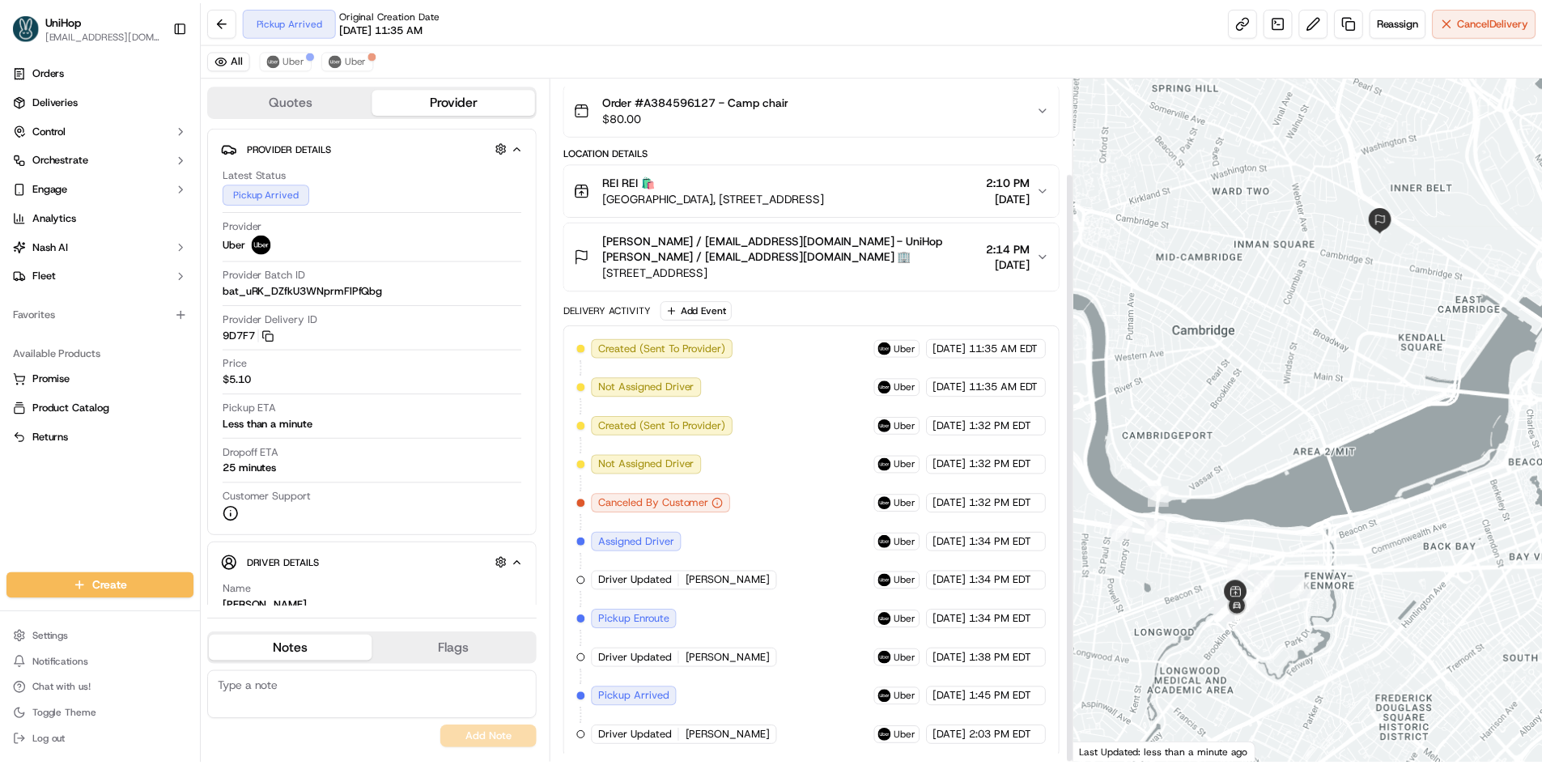
scroll to position [110, 0]
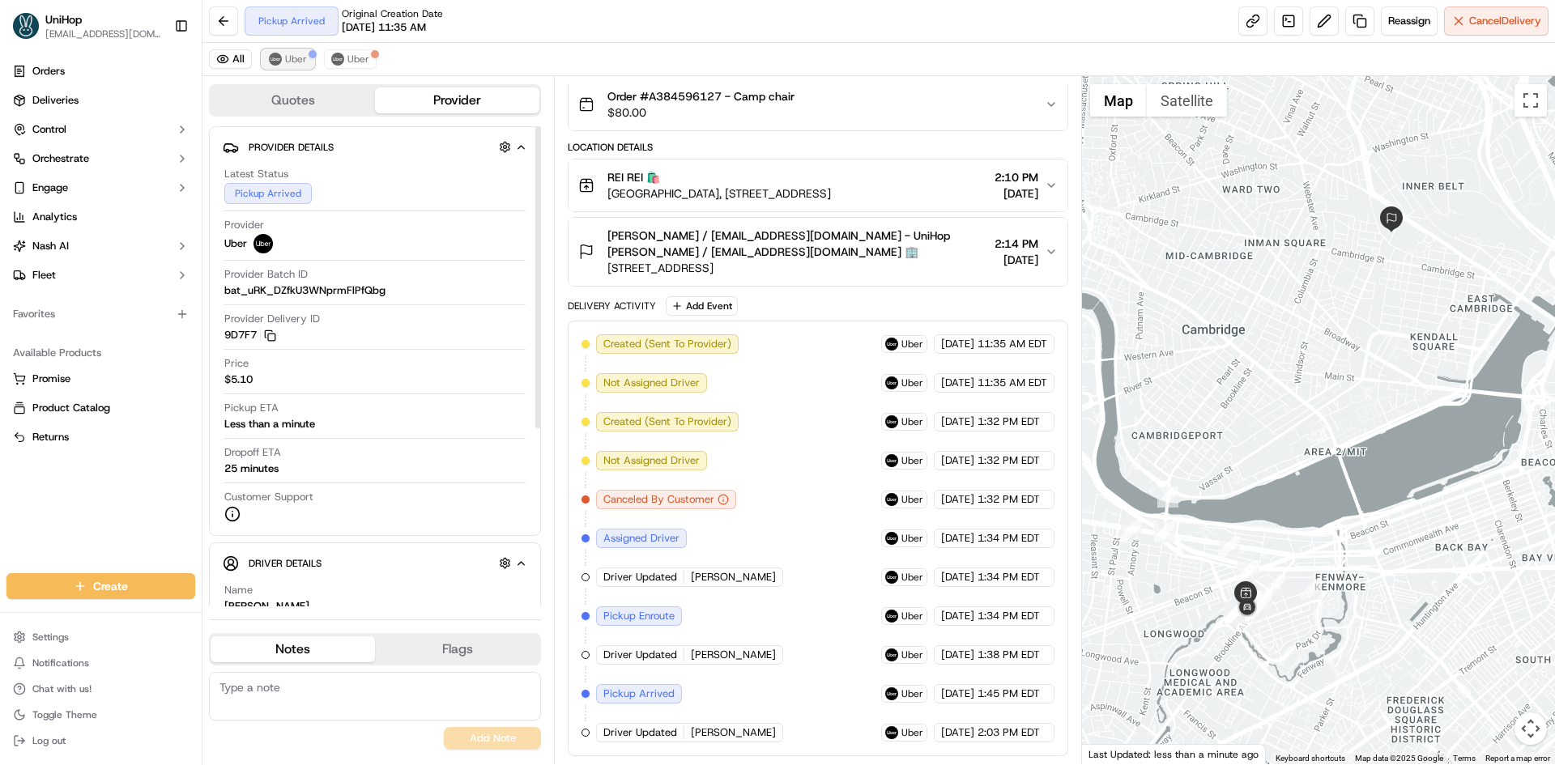
click at [298, 57] on span "Uber" at bounding box center [296, 59] width 22 height 13
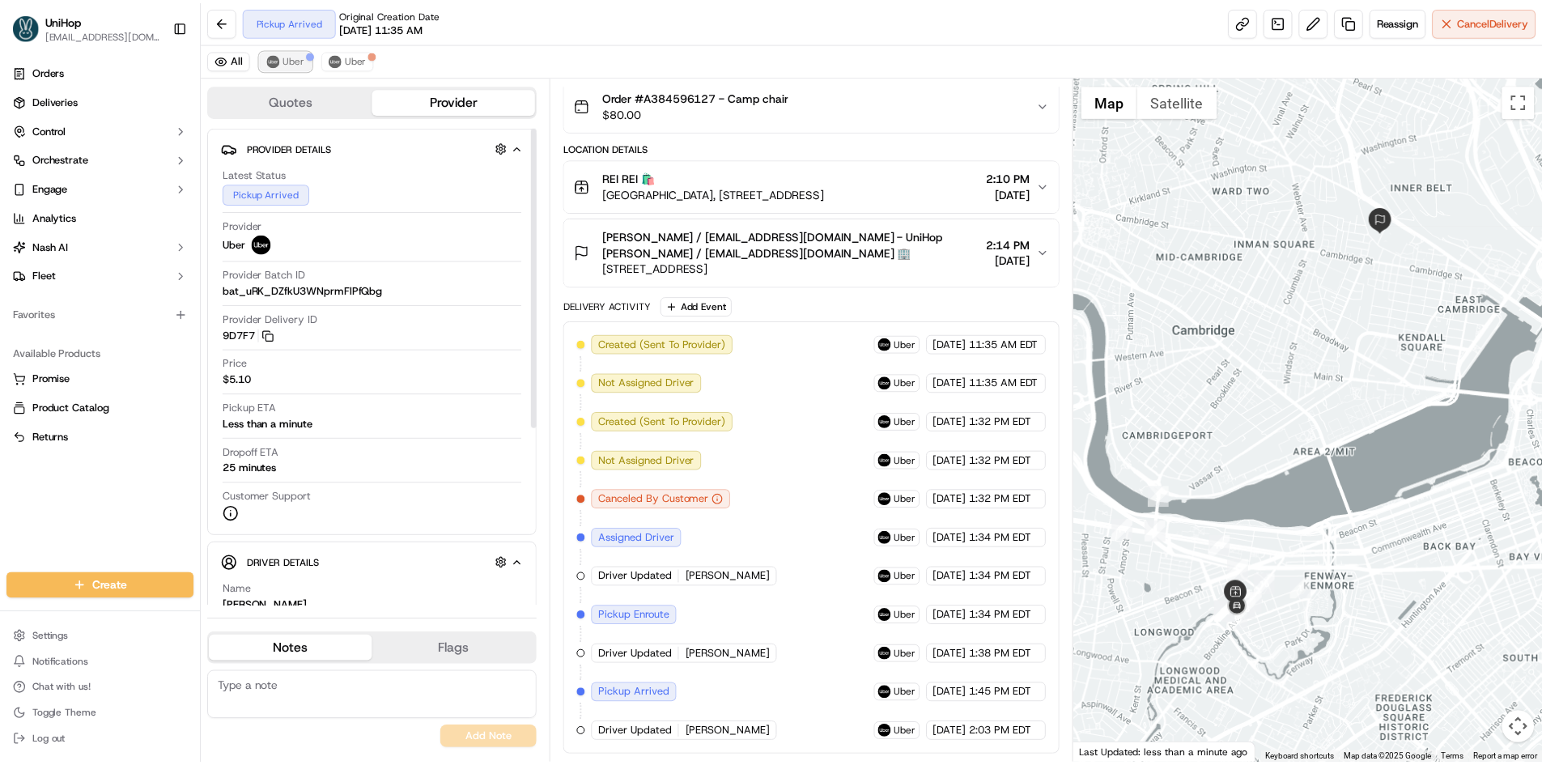
scroll to position [0, 0]
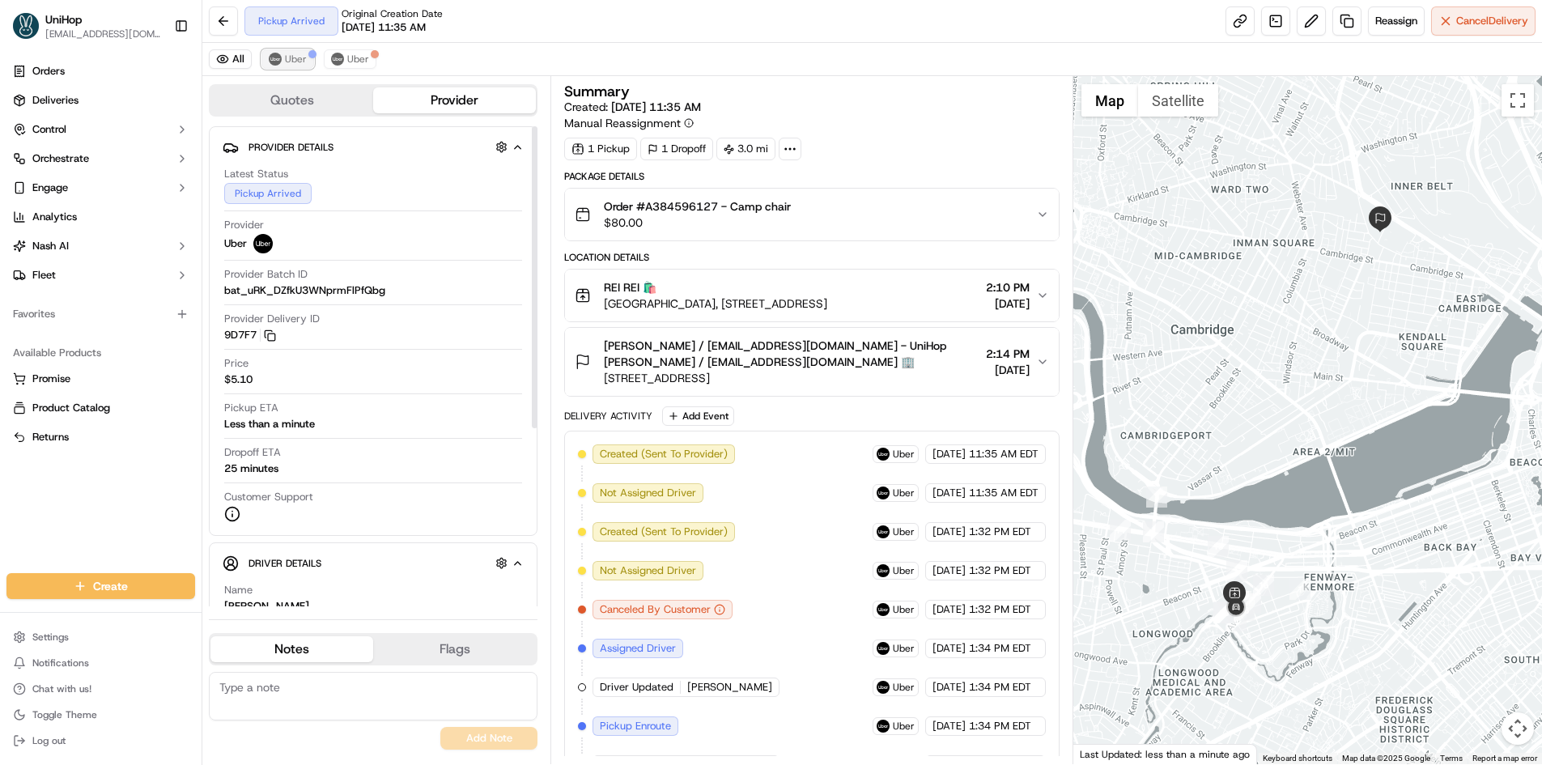
click at [298, 57] on span "Uber" at bounding box center [296, 59] width 22 height 13
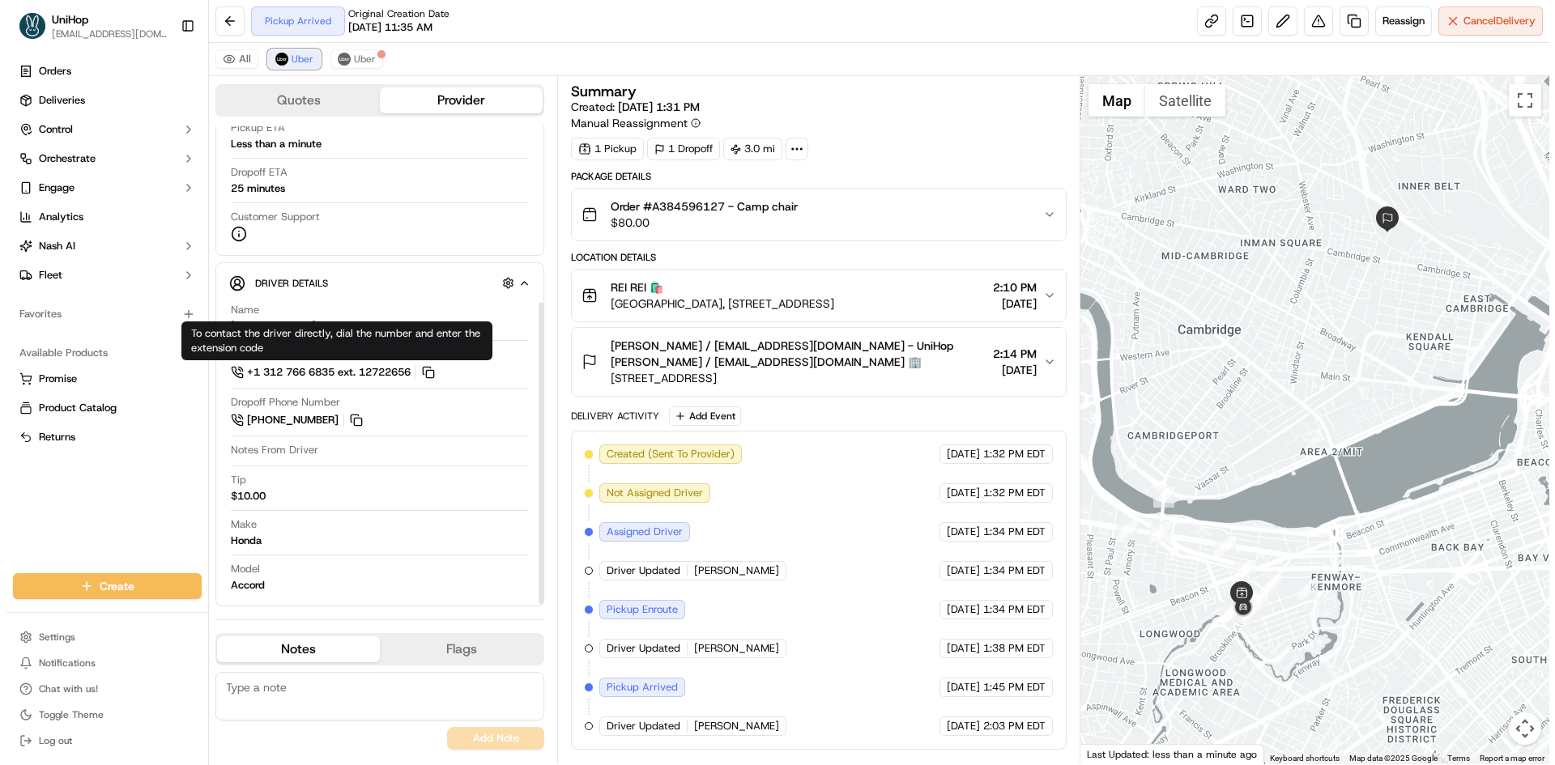
scroll to position [283, 0]
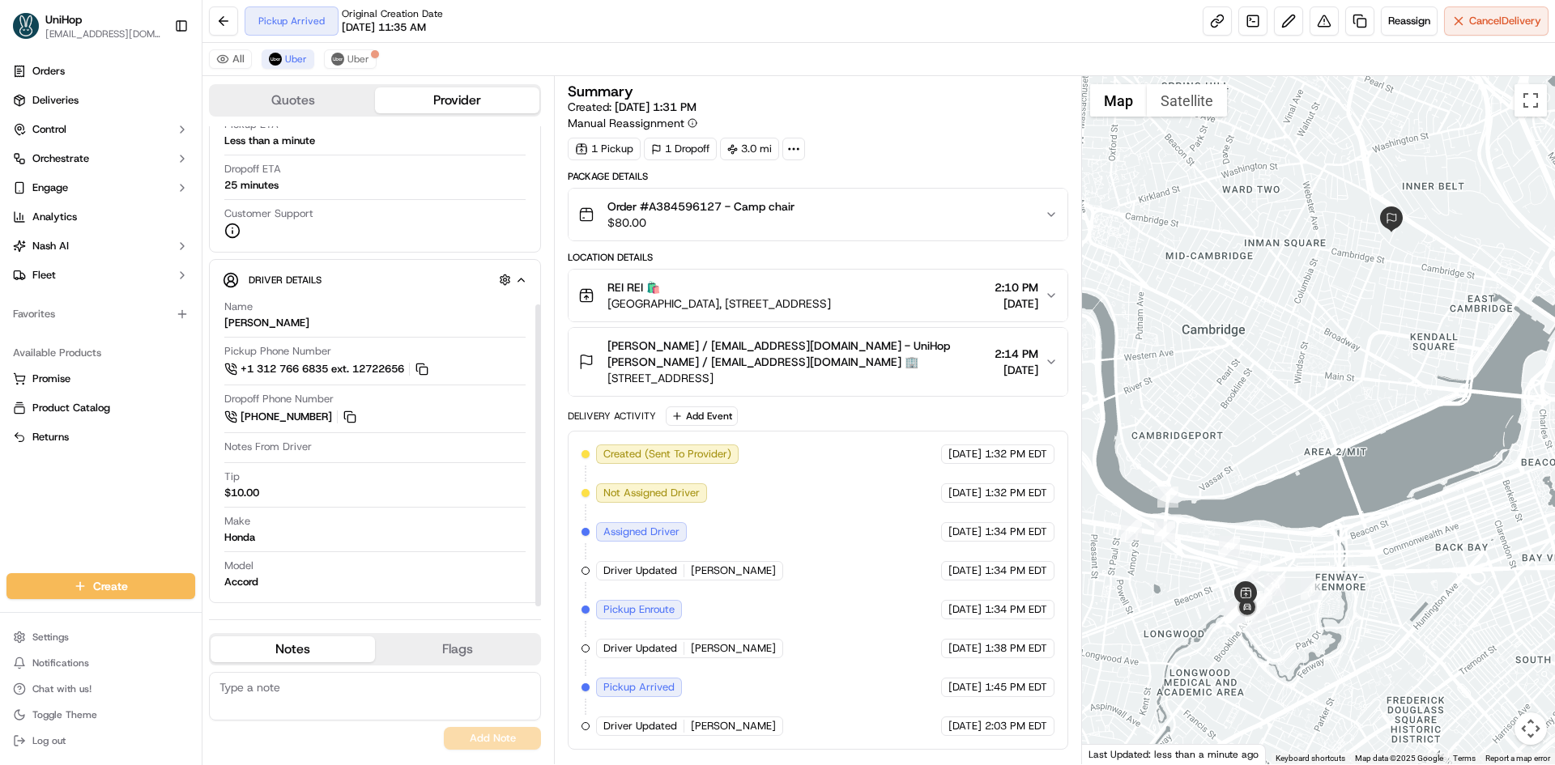
drag, startPoint x: 1178, startPoint y: 585, endPoint x: 1185, endPoint y: 574, distance: 12.4
click at [1181, 575] on div at bounding box center [1319, 420] width 474 height 688
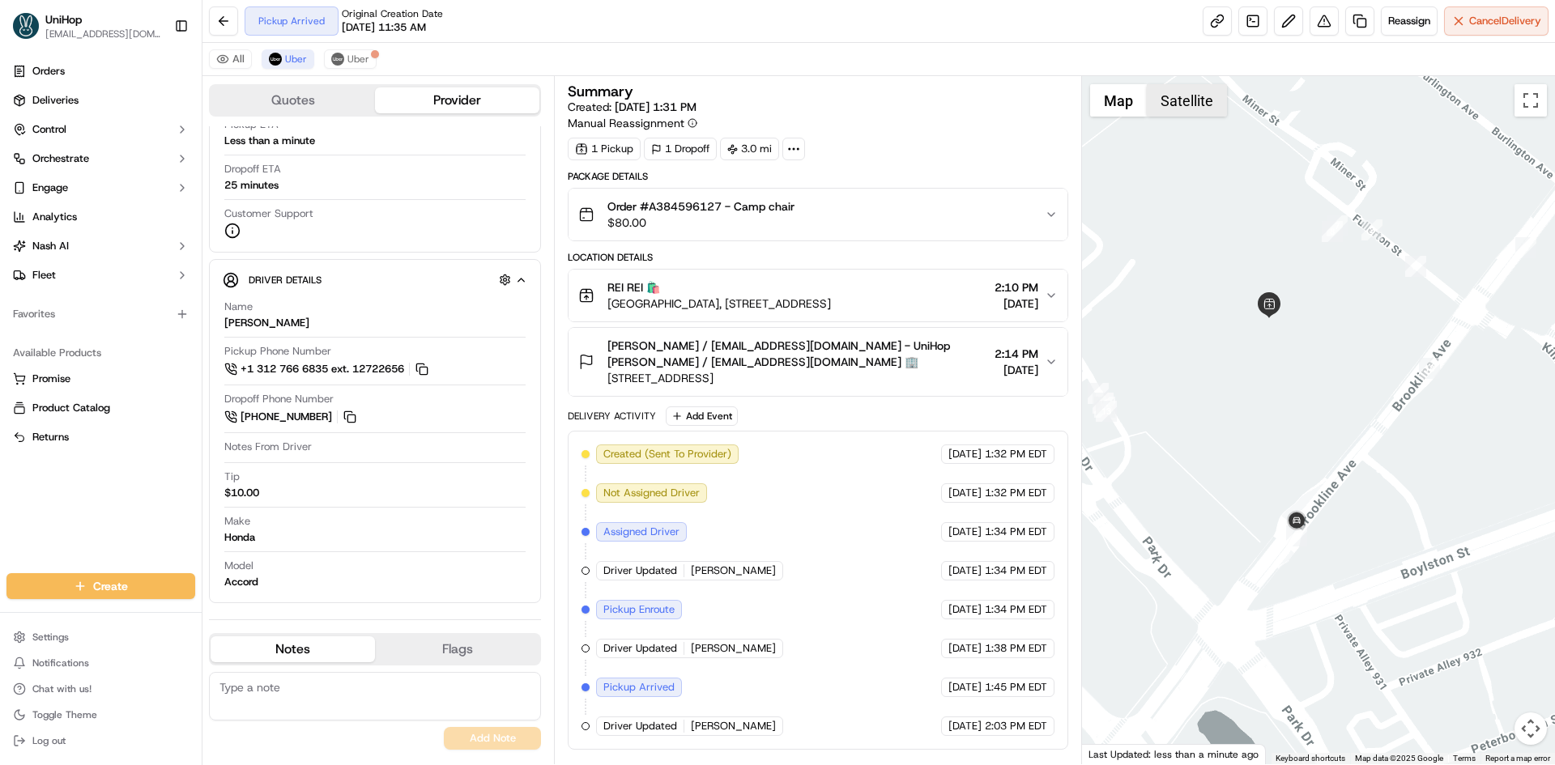
click at [1193, 102] on button "Satellite" at bounding box center [1187, 100] width 80 height 32
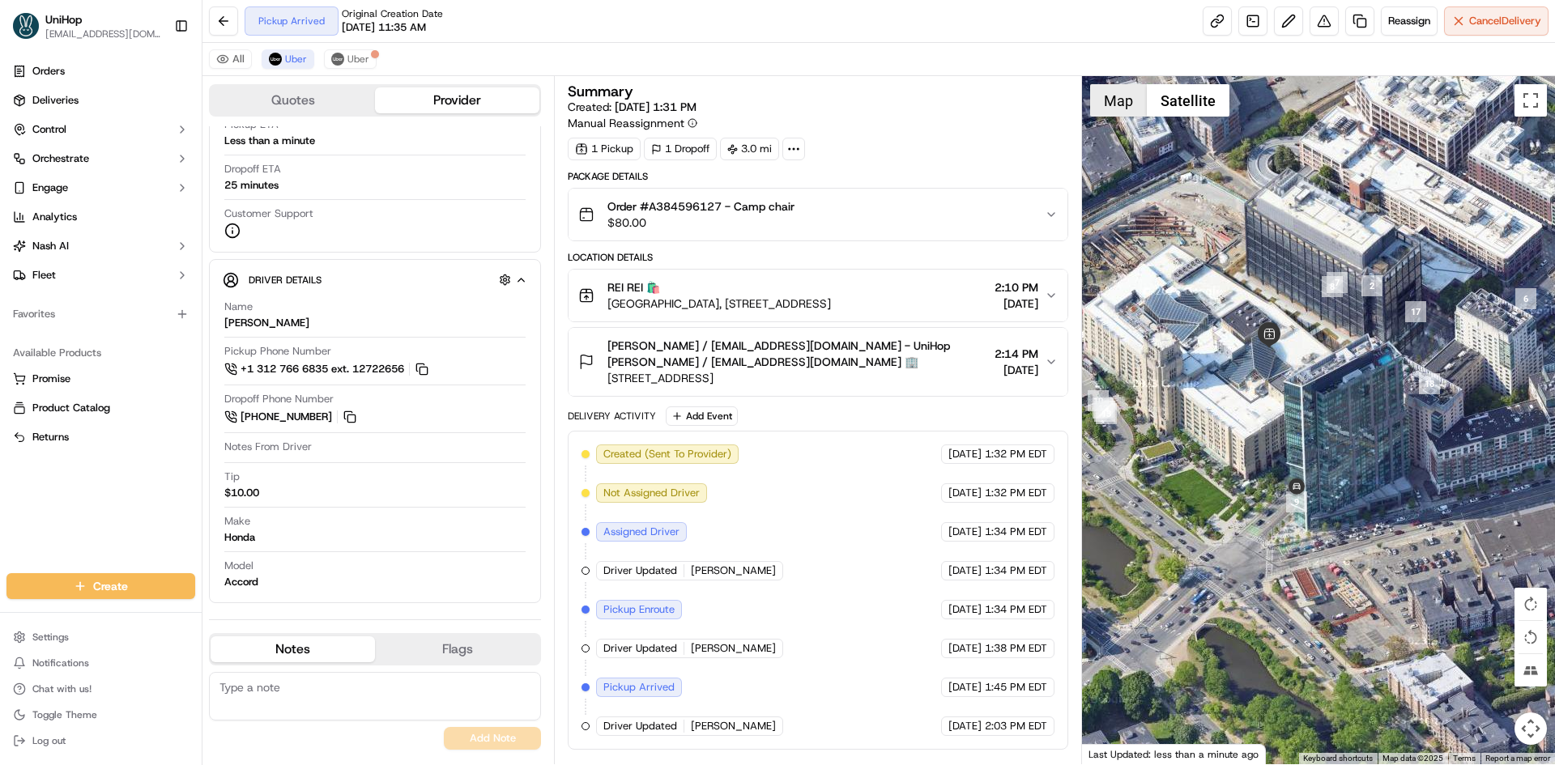
click at [1118, 109] on button "Map" at bounding box center [1118, 100] width 57 height 32
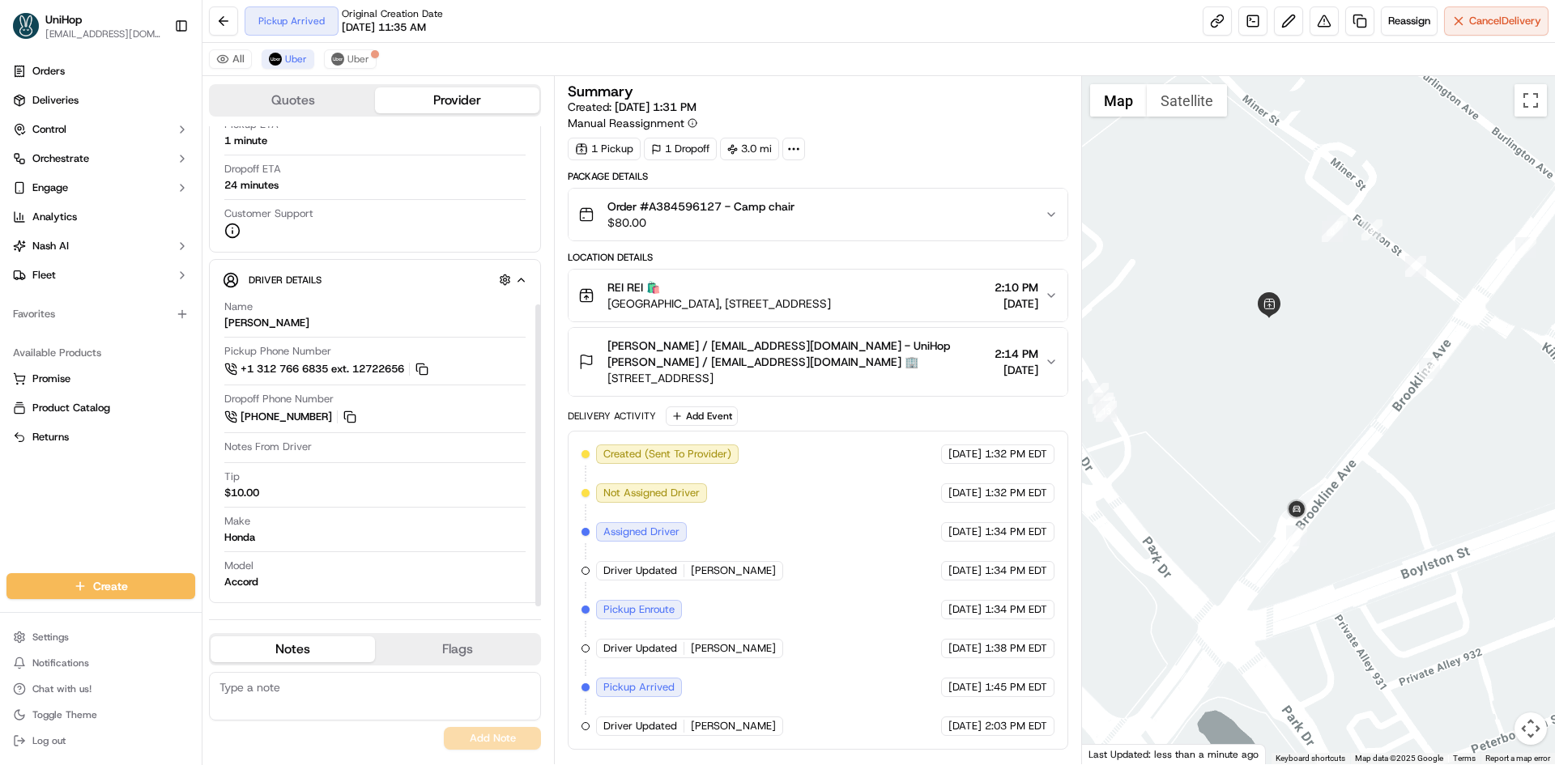
click at [134, 488] on div "Orders Deliveries Control Orchestrate Engage Analytics [PERSON_NAME] Fleet Favo…" at bounding box center [101, 306] width 202 height 508
drag, startPoint x: 1154, startPoint y: 397, endPoint x: 1234, endPoint y: 392, distance: 80.3
click at [1198, 395] on div at bounding box center [1319, 420] width 474 height 688
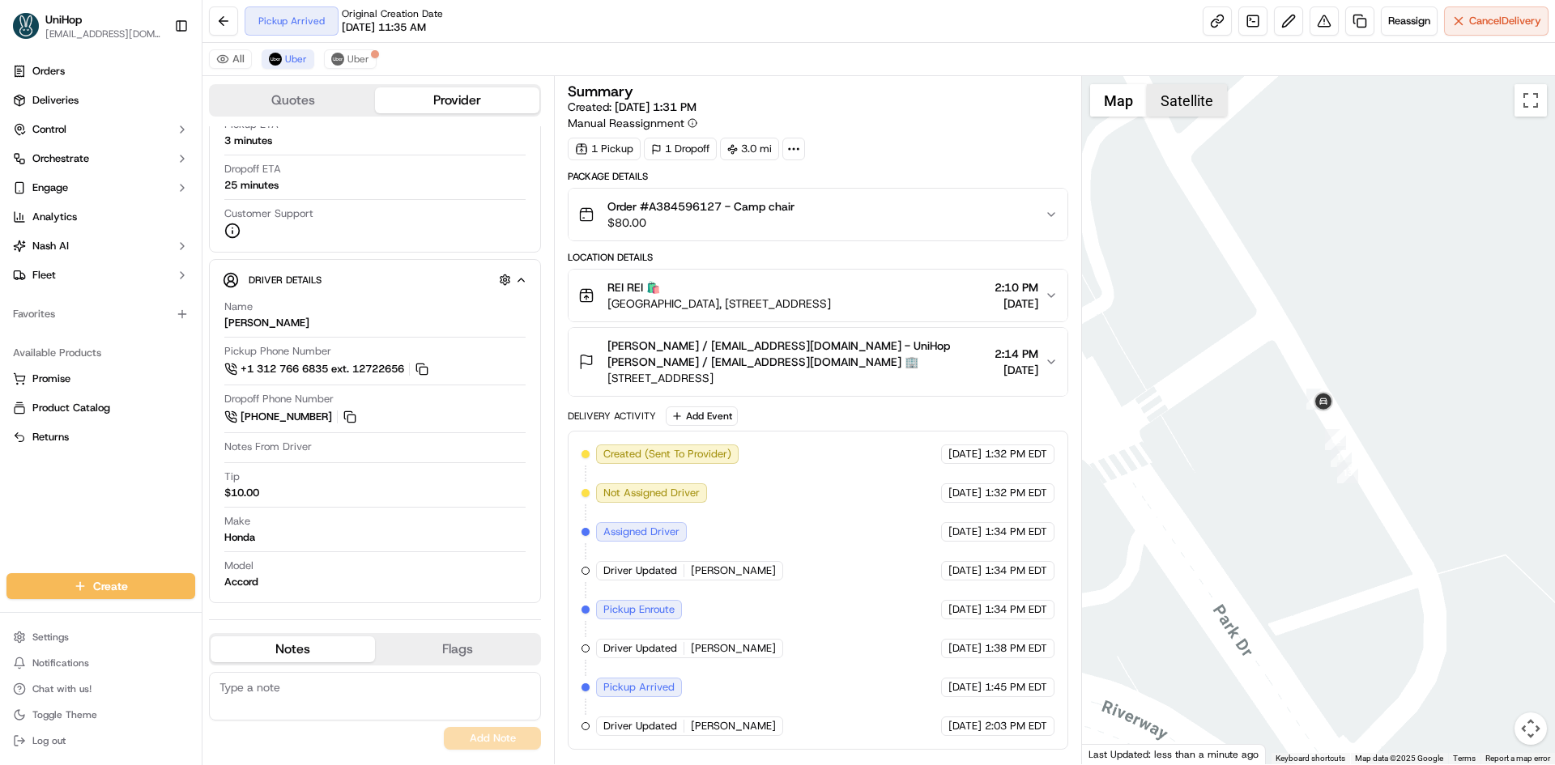
click at [1181, 96] on button "Satellite" at bounding box center [1187, 100] width 80 height 32
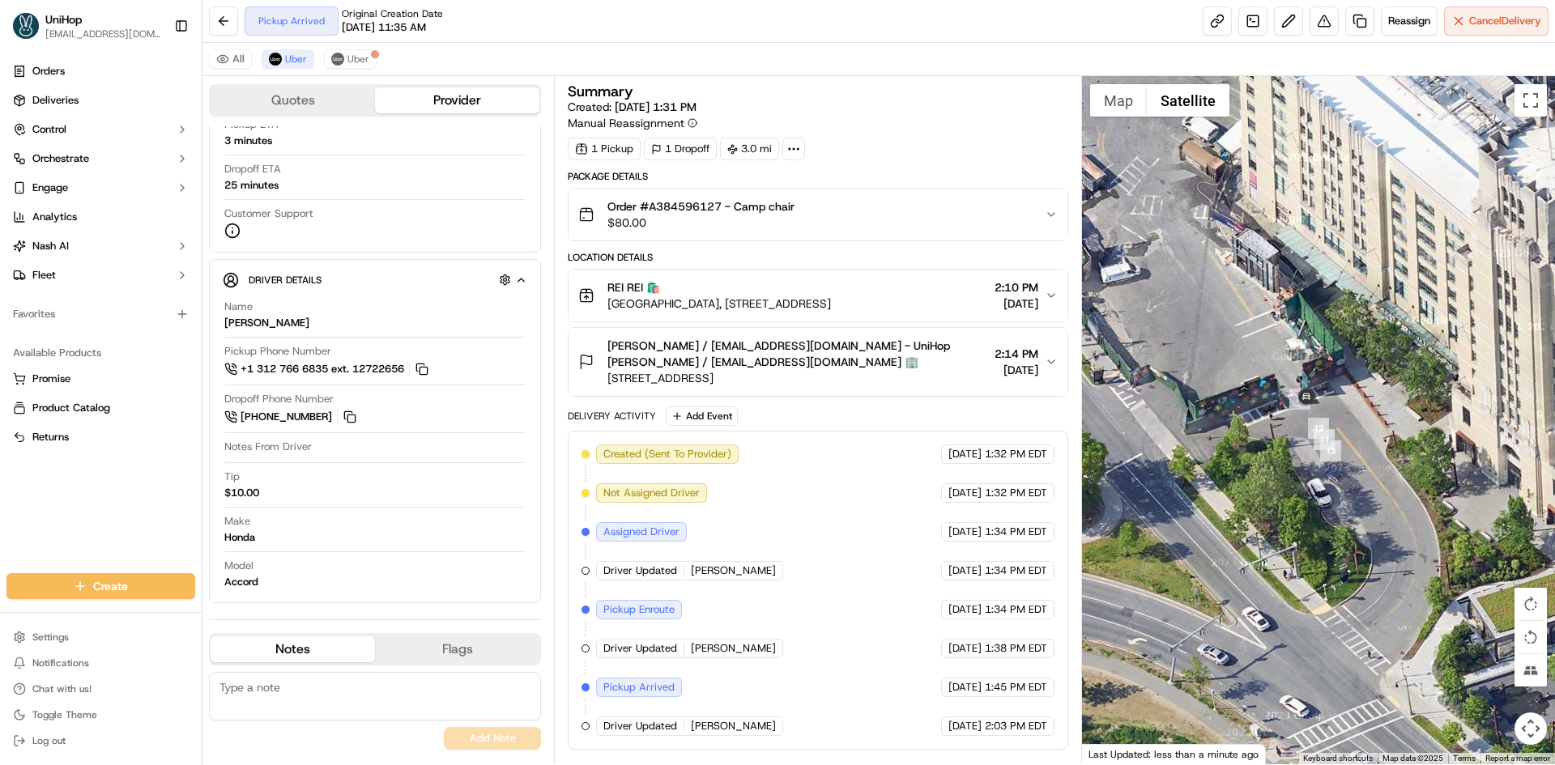
drag, startPoint x: 1351, startPoint y: 233, endPoint x: 1341, endPoint y: 230, distance: 11.0
click at [1341, 230] on div at bounding box center [1319, 420] width 474 height 688
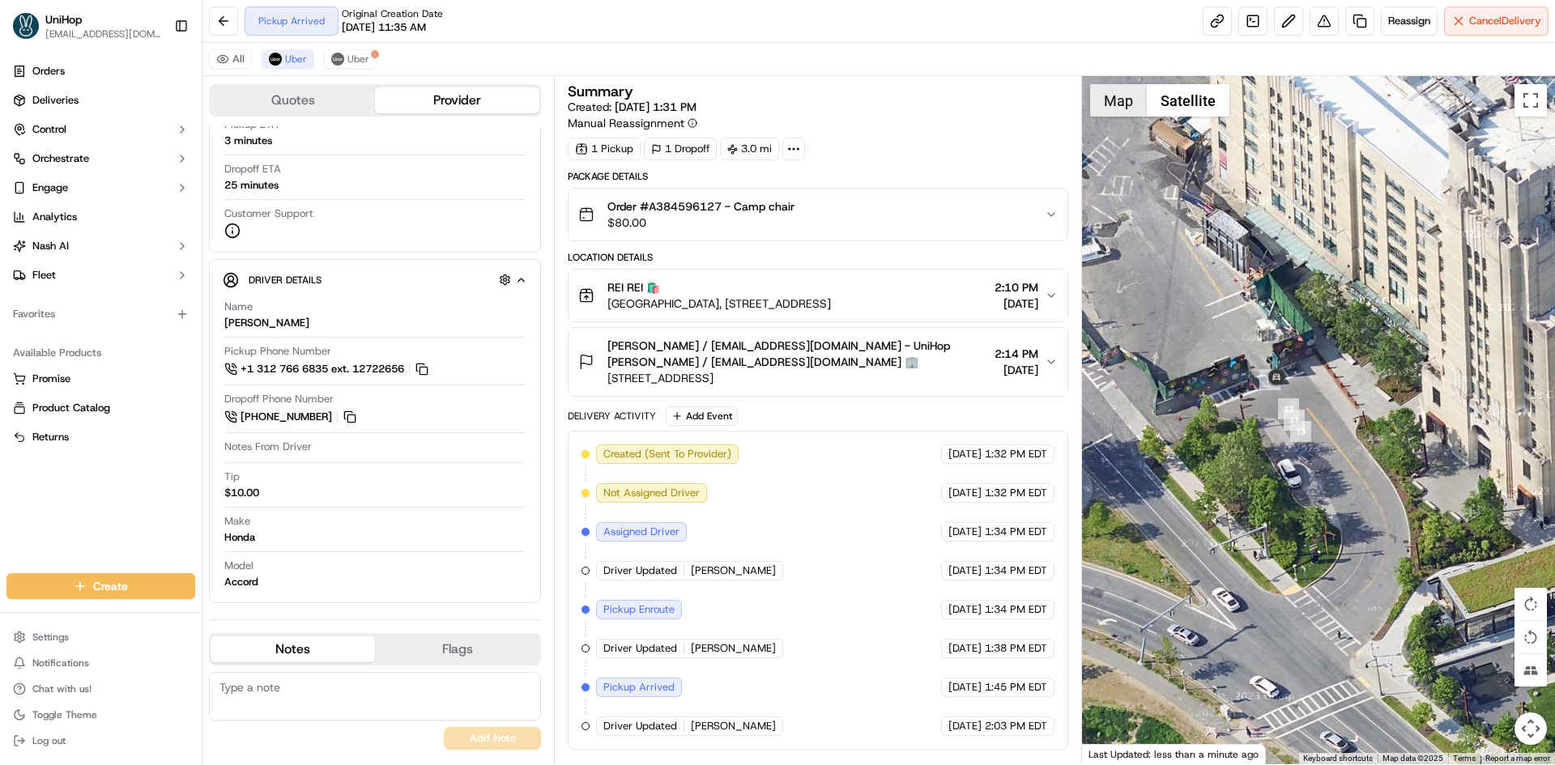
click at [1128, 107] on button "Map" at bounding box center [1118, 100] width 57 height 32
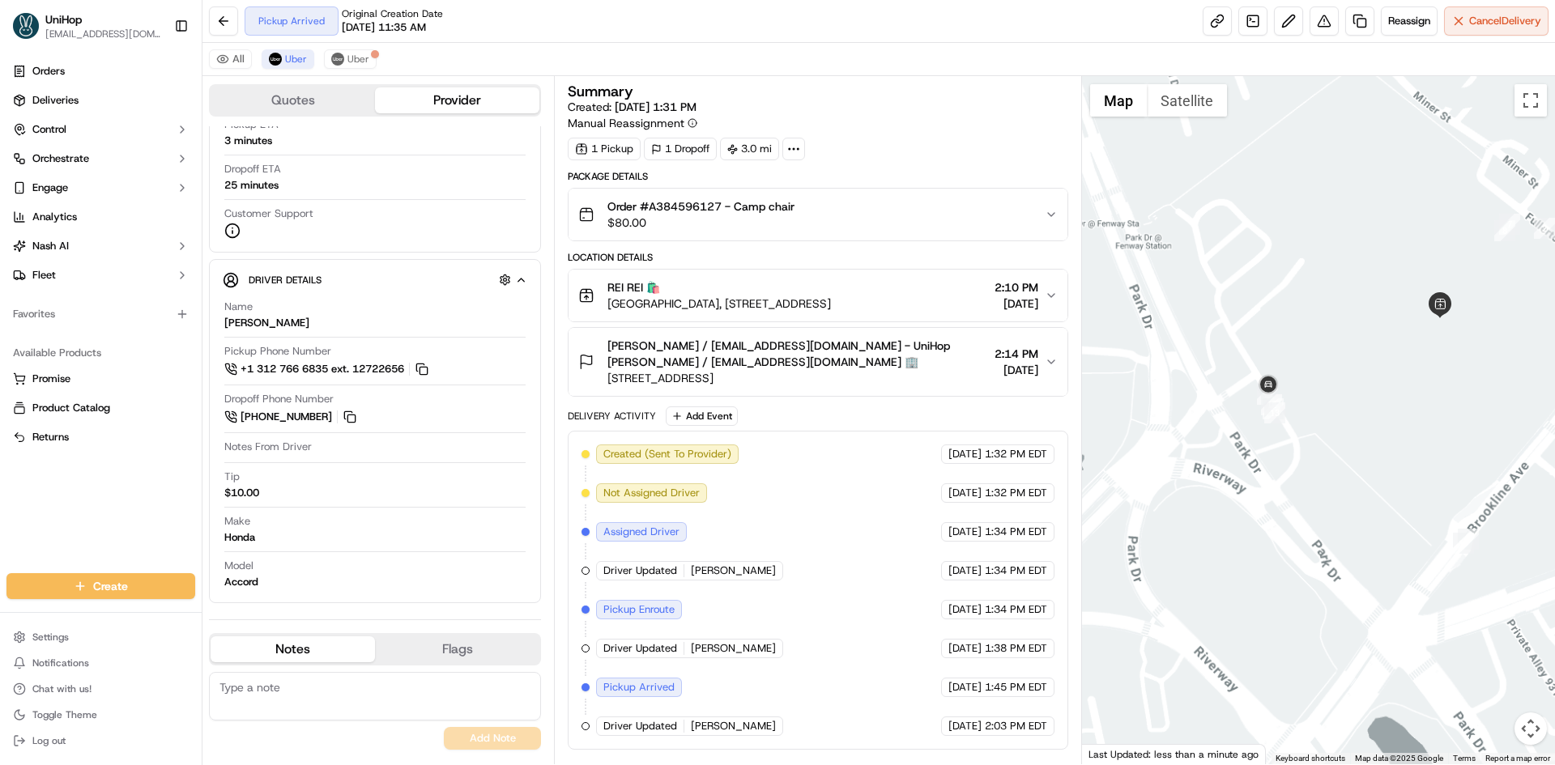
drag, startPoint x: 1389, startPoint y: 408, endPoint x: 1124, endPoint y: 339, distance: 274.4
click at [1388, 410] on div at bounding box center [1319, 420] width 474 height 688
click at [905, 295] on div "REI REI 🛍️ Landmark Center, 401 Park Dr, Boston, MA 02215, USA 2:10 PM Sep 19 2…" at bounding box center [811, 295] width 466 height 32
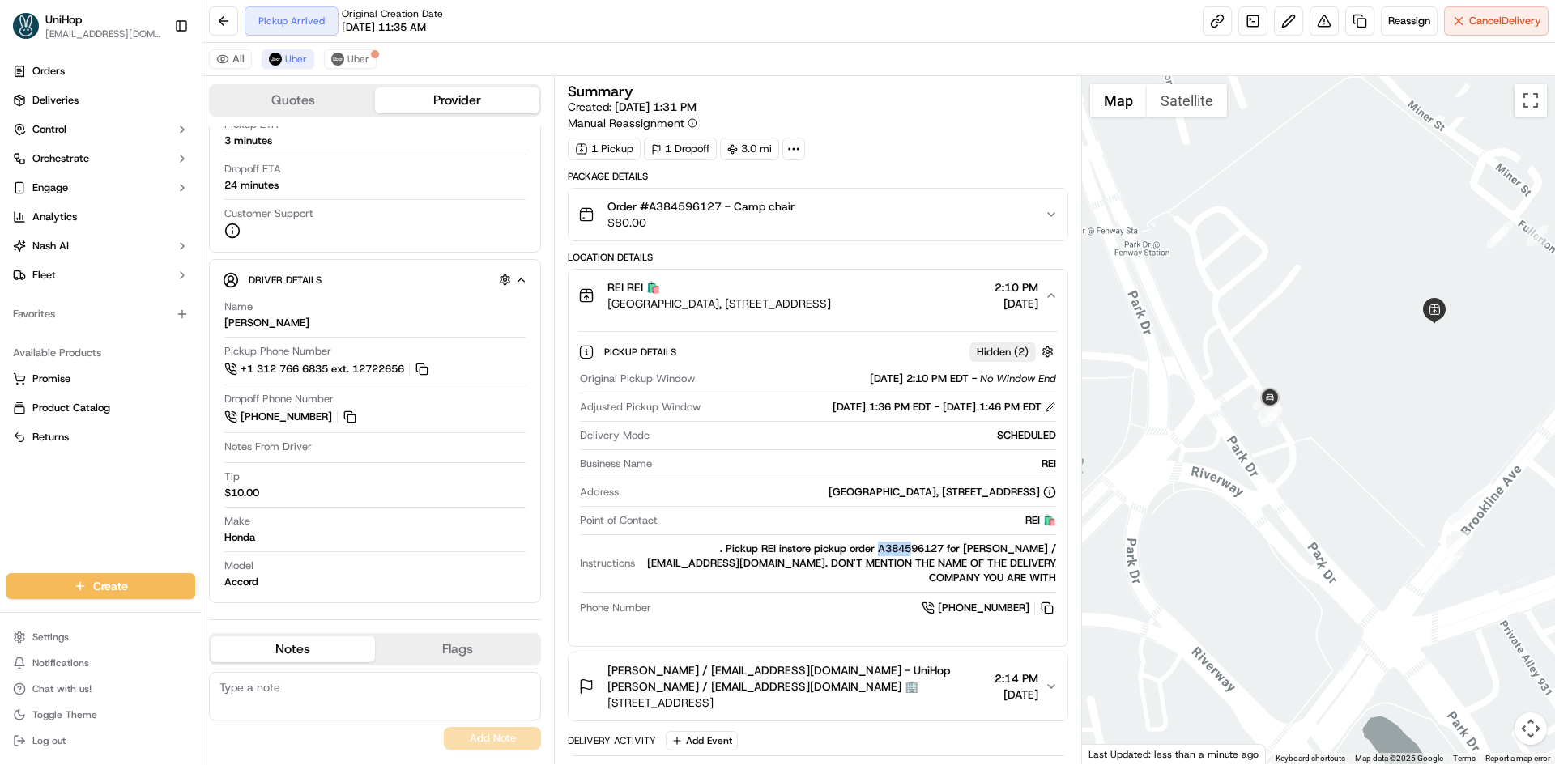
drag, startPoint x: 895, startPoint y: 550, endPoint x: 930, endPoint y: 550, distance: 35.6
click at [930, 550] on div ". Pickup REI instore pickup order A384596127 for Ethan Garner / ReallyTinyThing…" at bounding box center [848, 564] width 414 height 44
drag, startPoint x: 982, startPoint y: 547, endPoint x: 1048, endPoint y: 550, distance: 65.7
click at [1048, 550] on div ". Pickup REI instore pickup order A384596127 for Ethan Garner / ReallyTinyThing…" at bounding box center [848, 564] width 414 height 44
copy div "Ethan Garner"
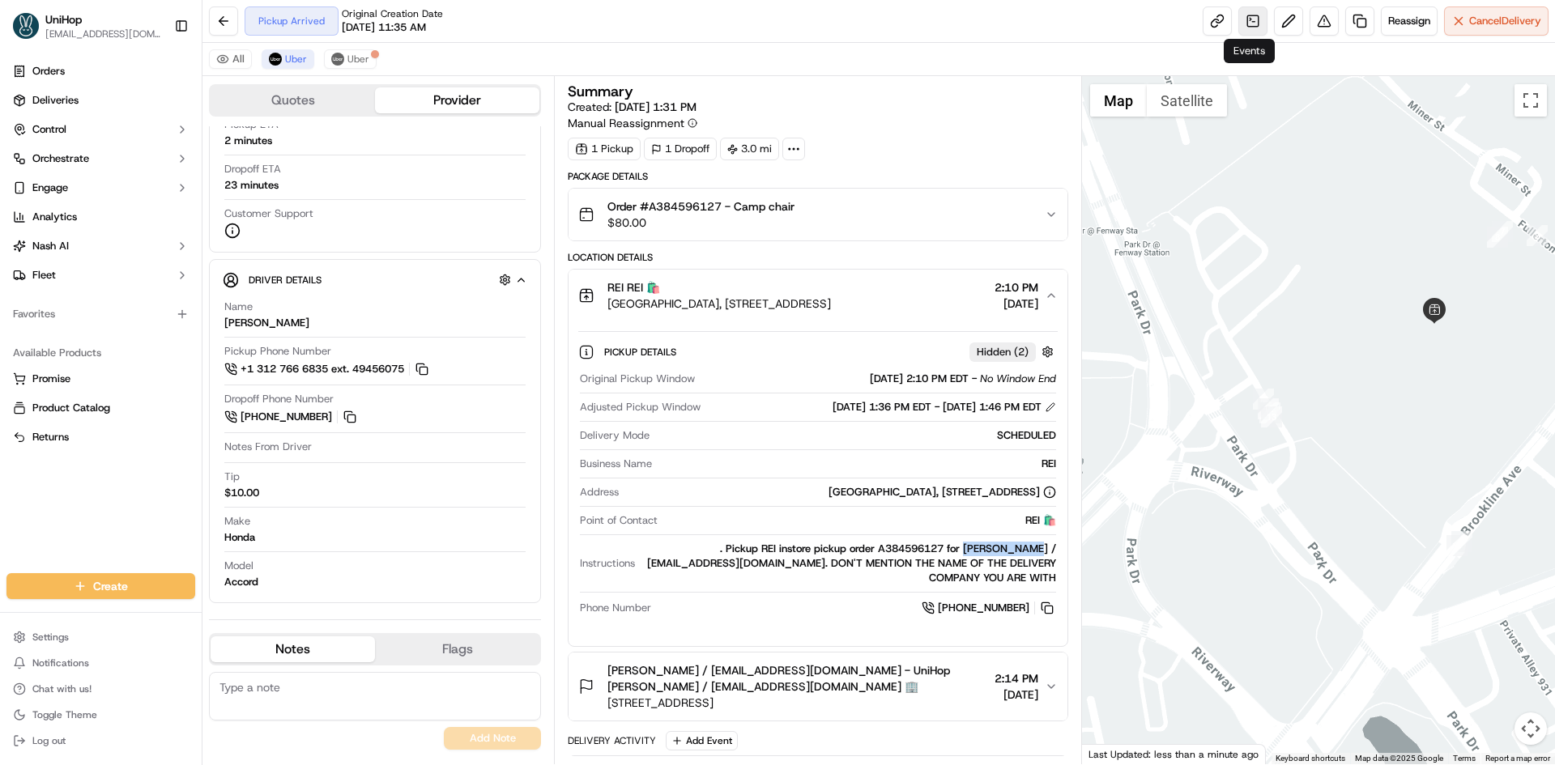
click at [1251, 24] on link at bounding box center [1252, 20] width 29 height 29
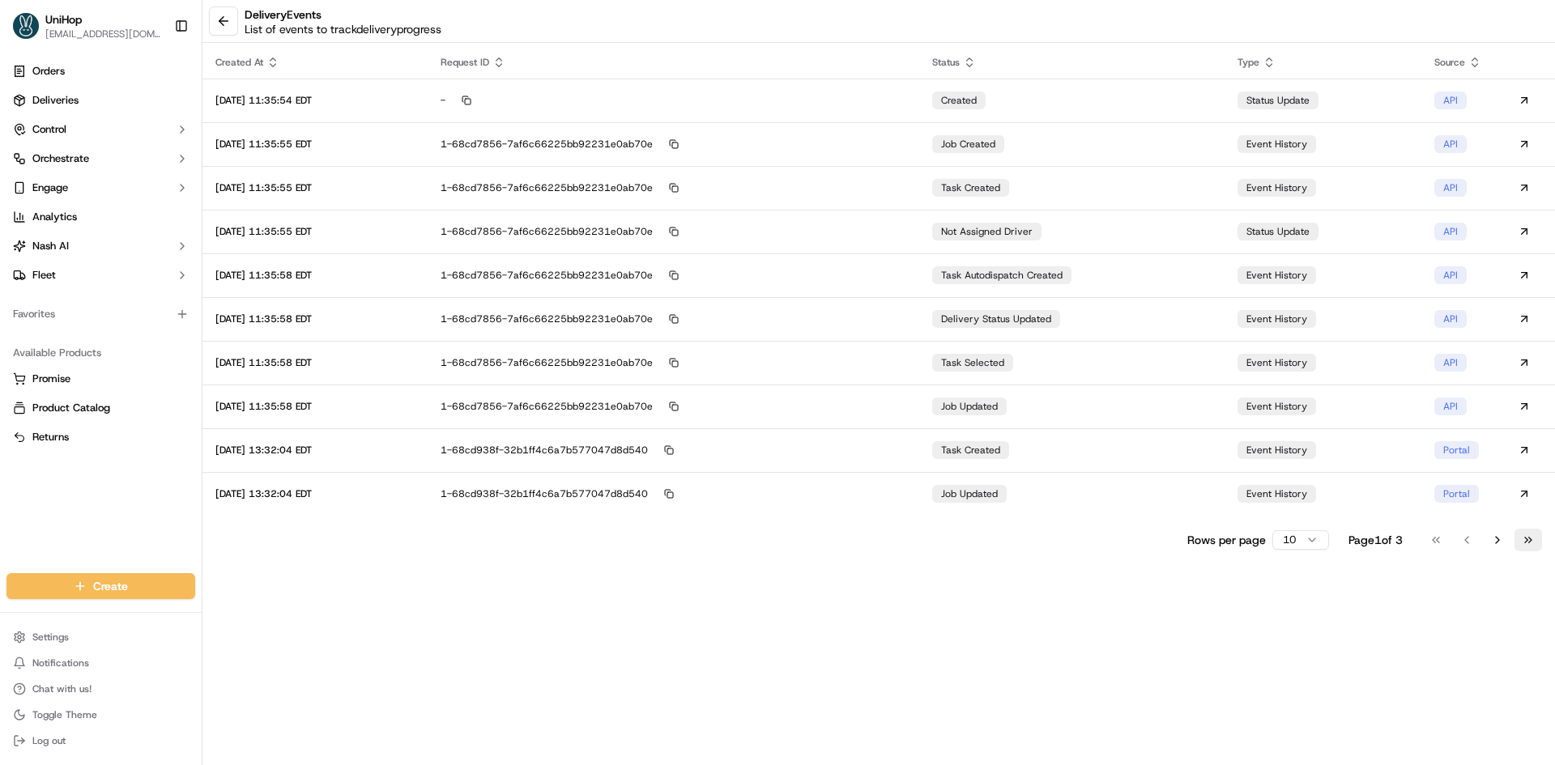
click at [1539, 549] on button "Go to last page" at bounding box center [1528, 540] width 28 height 23
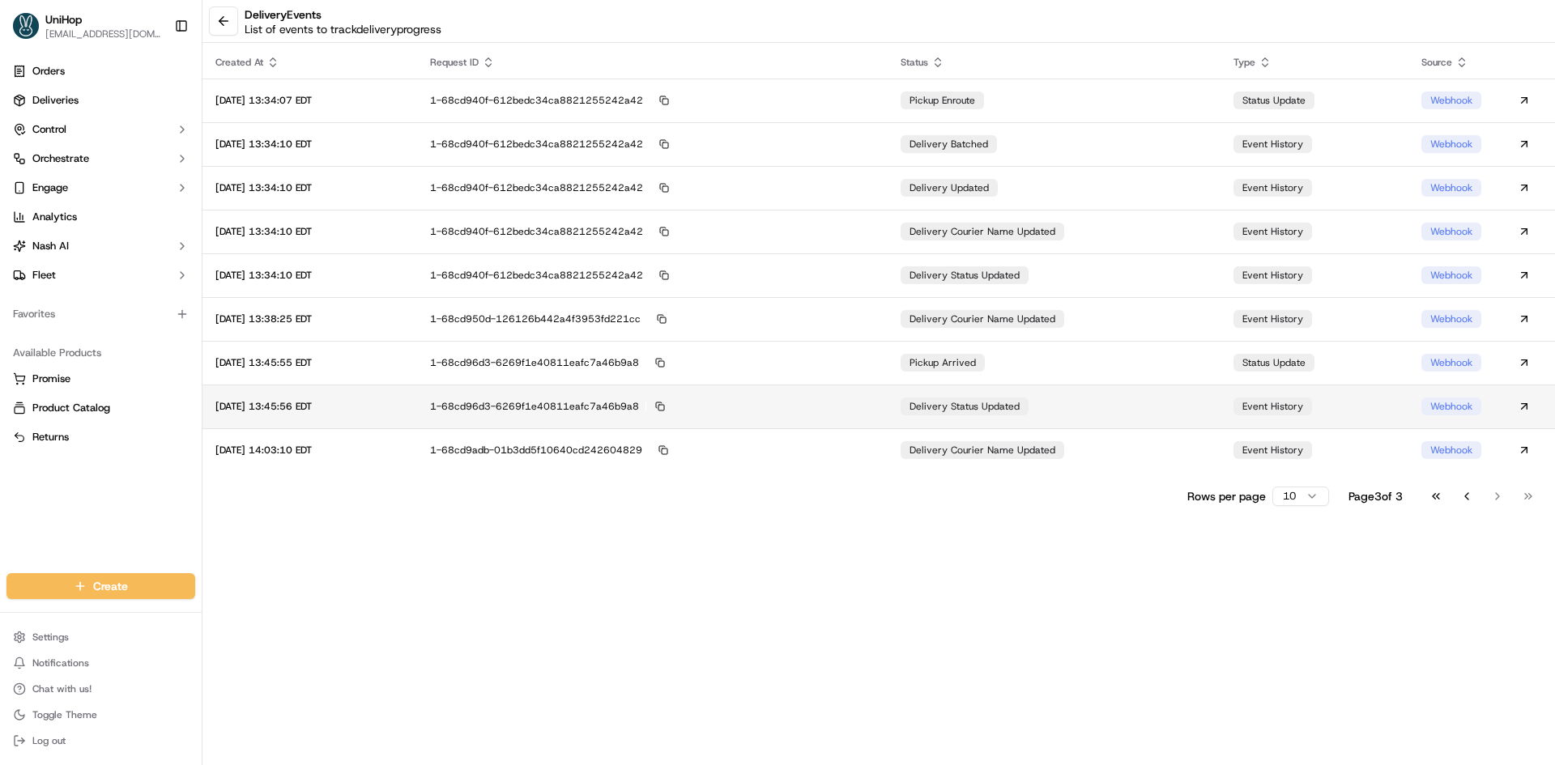
click at [1230, 416] on td "event history" at bounding box center [1314, 407] width 188 height 44
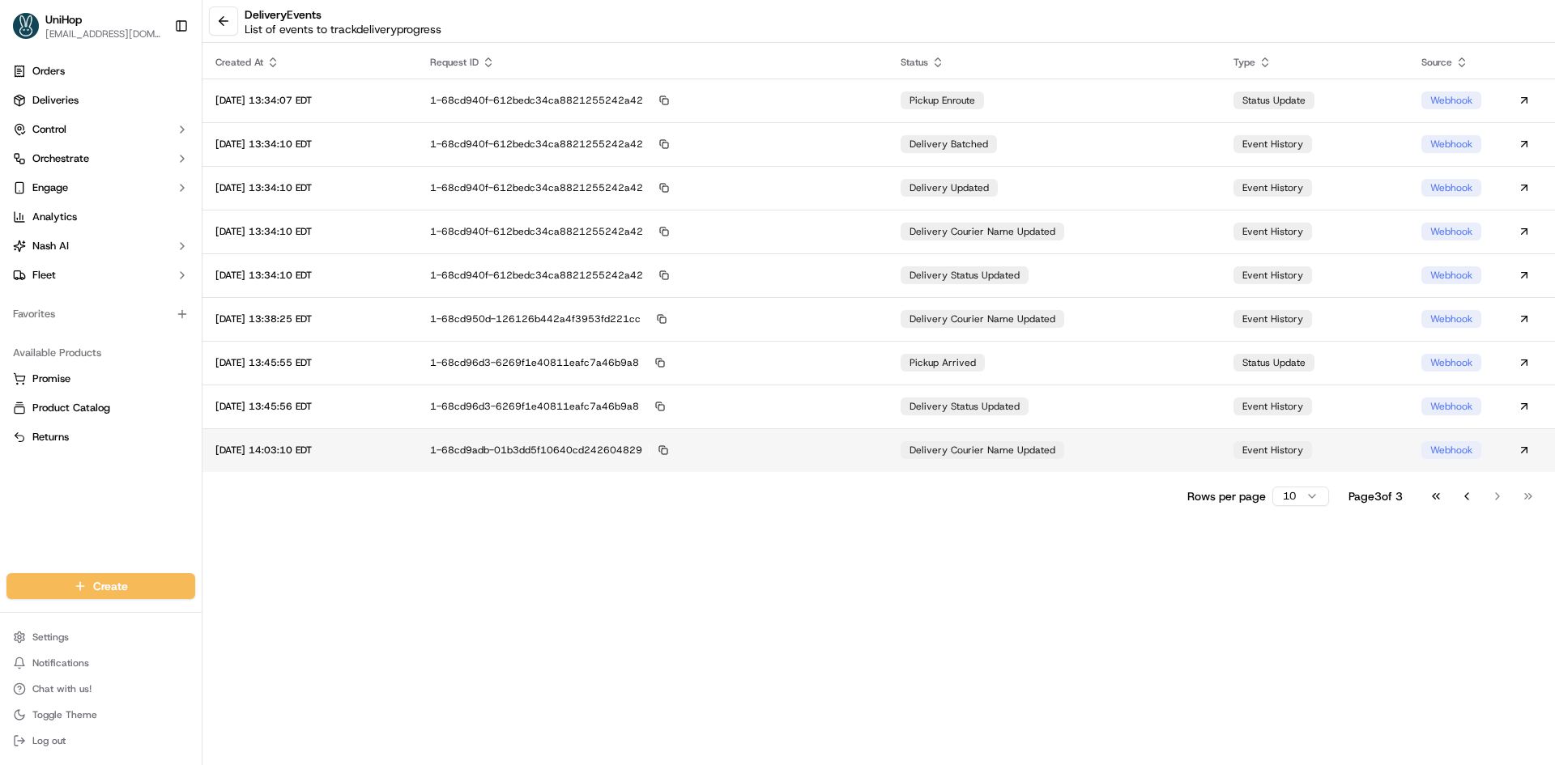
click at [828, 450] on div "1-68cd9adb-01b3dd5f10640cd242604829" at bounding box center [652, 450] width 444 height 15
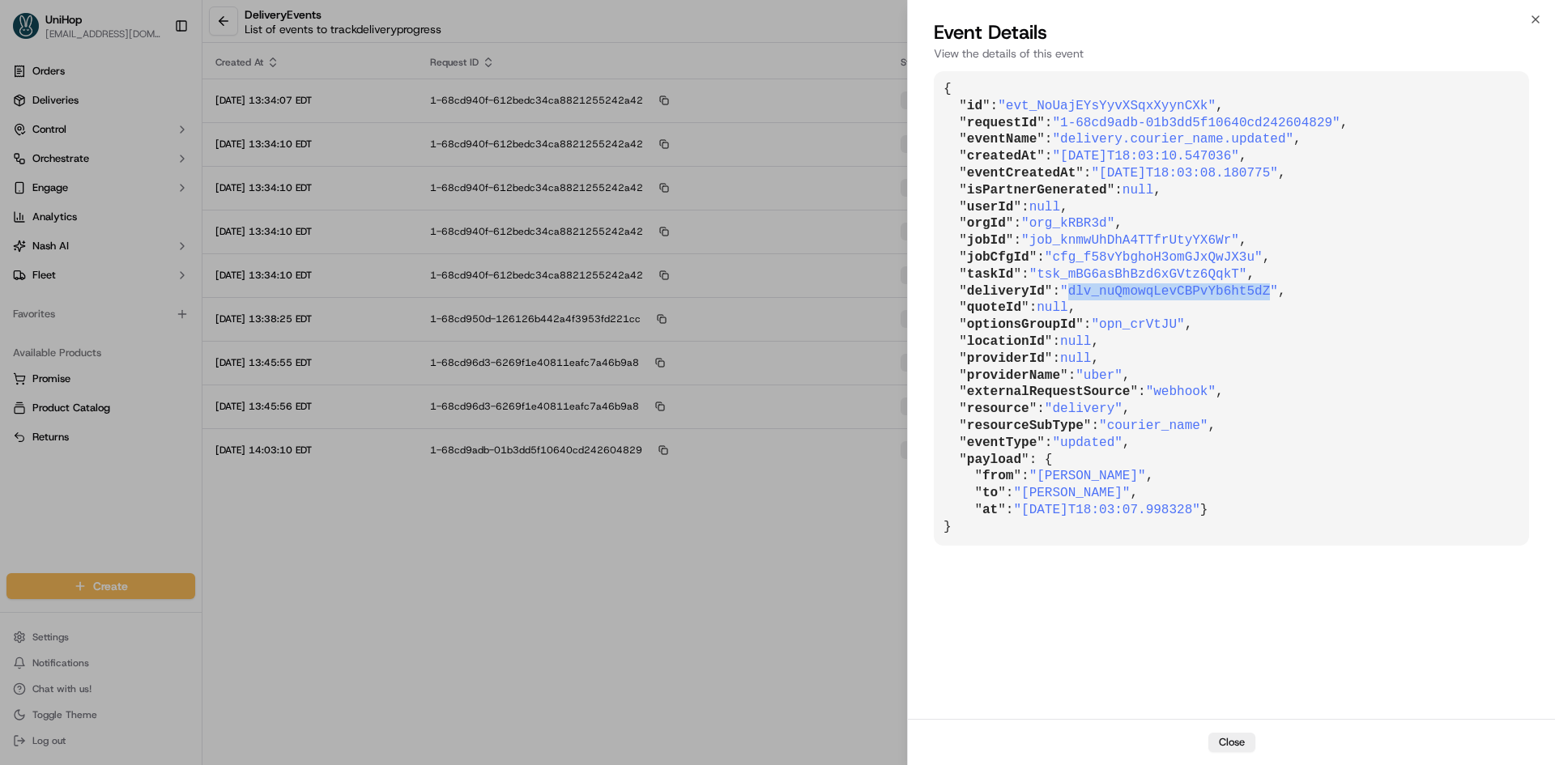
drag, startPoint x: 1063, startPoint y: 287, endPoint x: 1251, endPoint y: 290, distance: 187.9
click at [1251, 290] on span ""dlv_nuQmowqLevCBPvYb6ht5dZ"" at bounding box center [1169, 291] width 218 height 15
copy span "dlv_nuQmowqLevCBPvYb6ht5dZ"
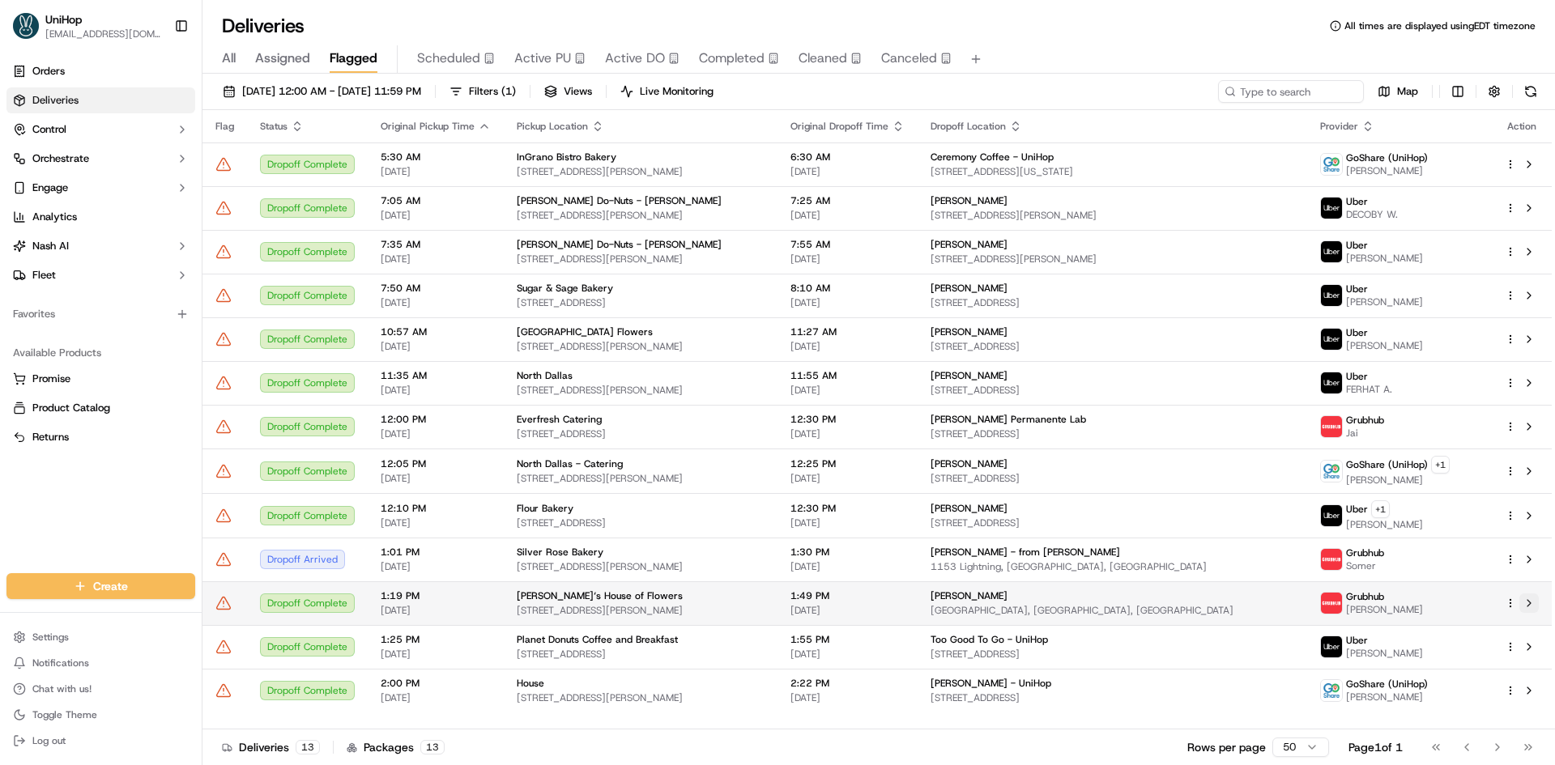
click at [1525, 606] on button at bounding box center [1528, 603] width 19 height 19
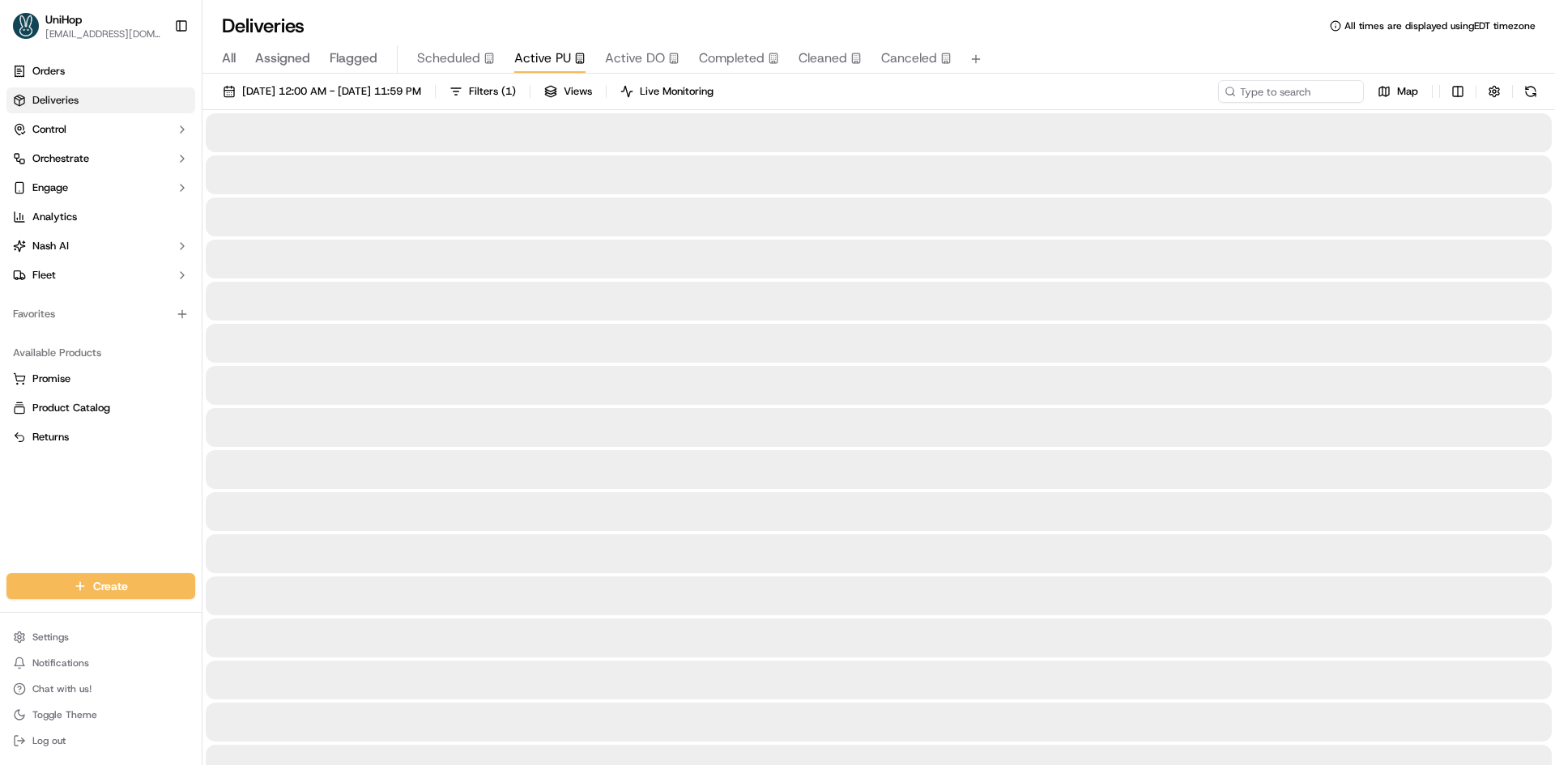
click at [554, 49] on body "UniHop [EMAIL_ADDRESS][DOMAIN_NAME] Toggle Sidebar Orders Deliveries Control Or…" at bounding box center [777, 382] width 1555 height 765
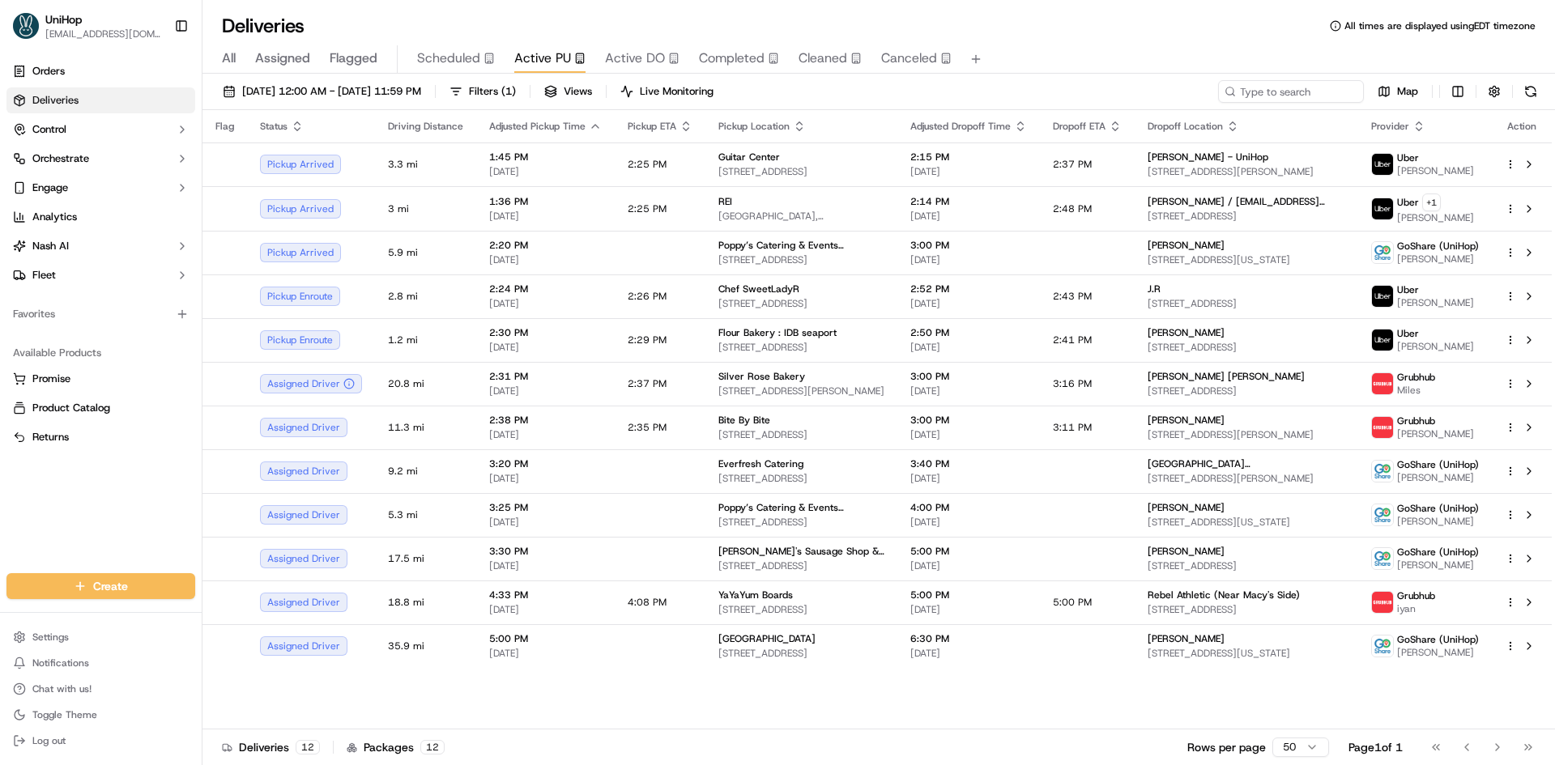
click at [365, 54] on span "Flagged" at bounding box center [354, 58] width 48 height 19
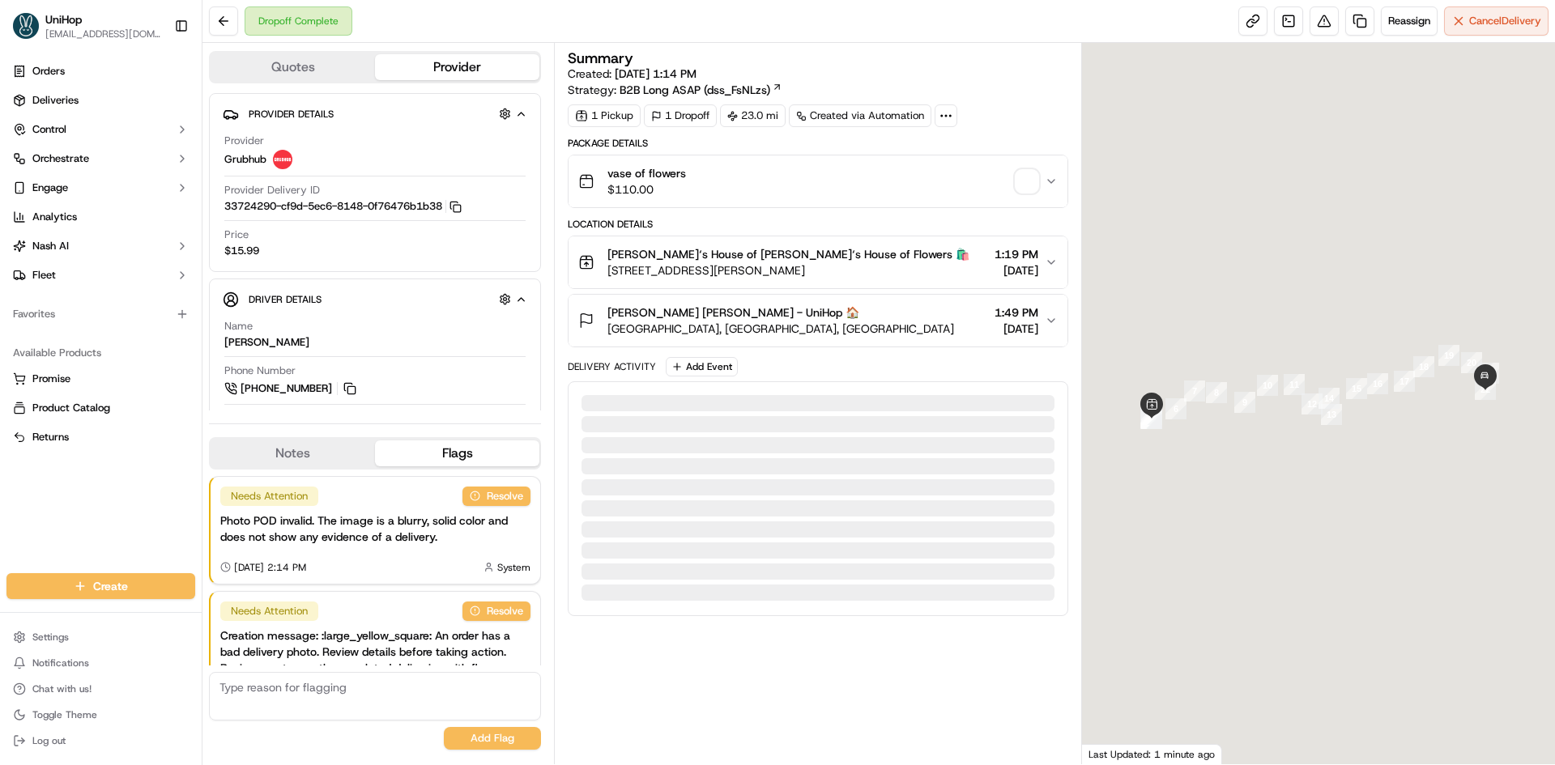
scroll to position [79, 0]
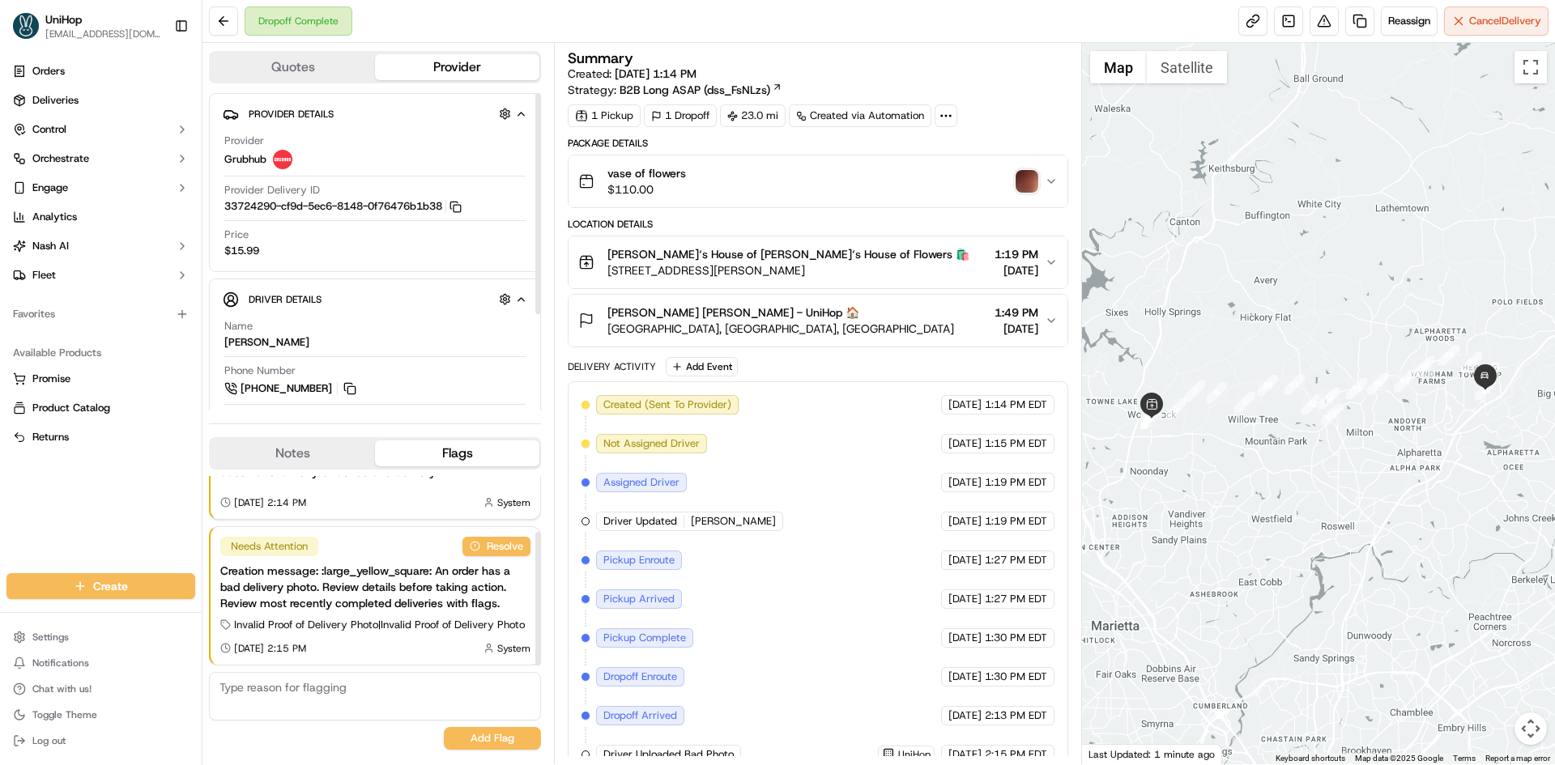
click at [283, 440] on button "Notes" at bounding box center [293, 453] width 164 height 26
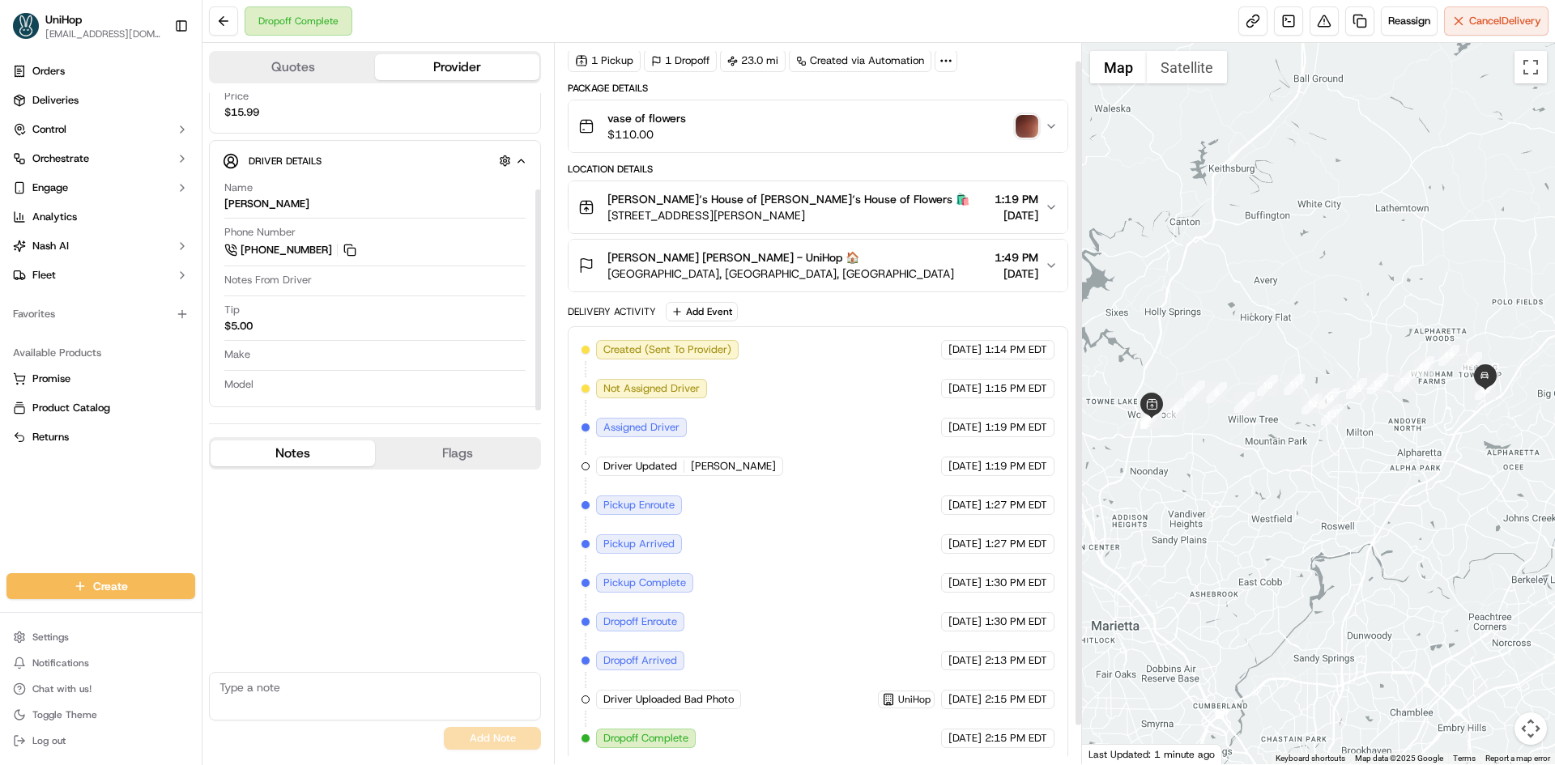
scroll to position [61, 0]
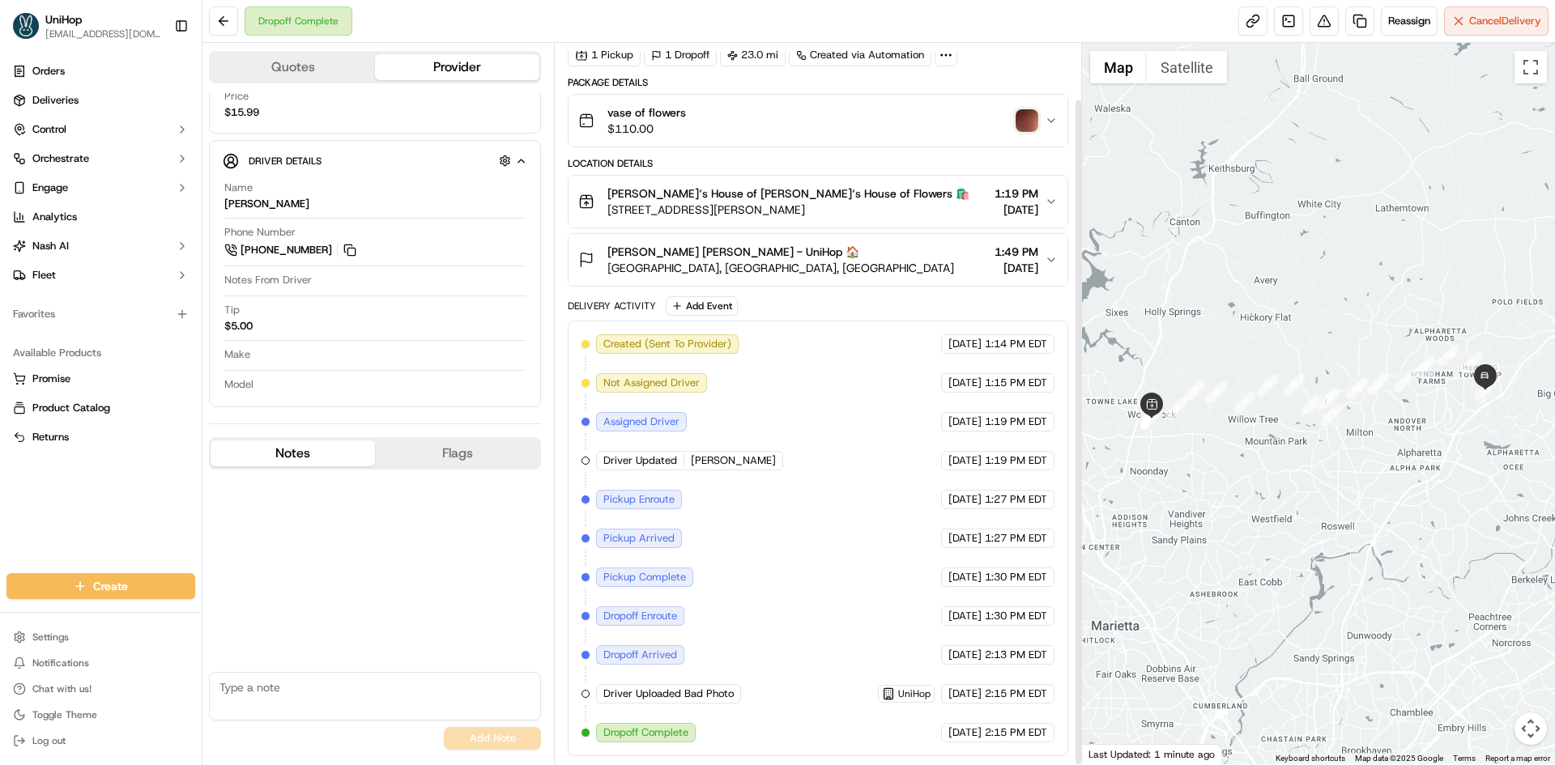
click at [832, 224] on button "[PERSON_NAME]‘s House of [PERSON_NAME]‘s House of Flowers 🛍️ [STREET_ADDRESS][P…" at bounding box center [817, 202] width 498 height 52
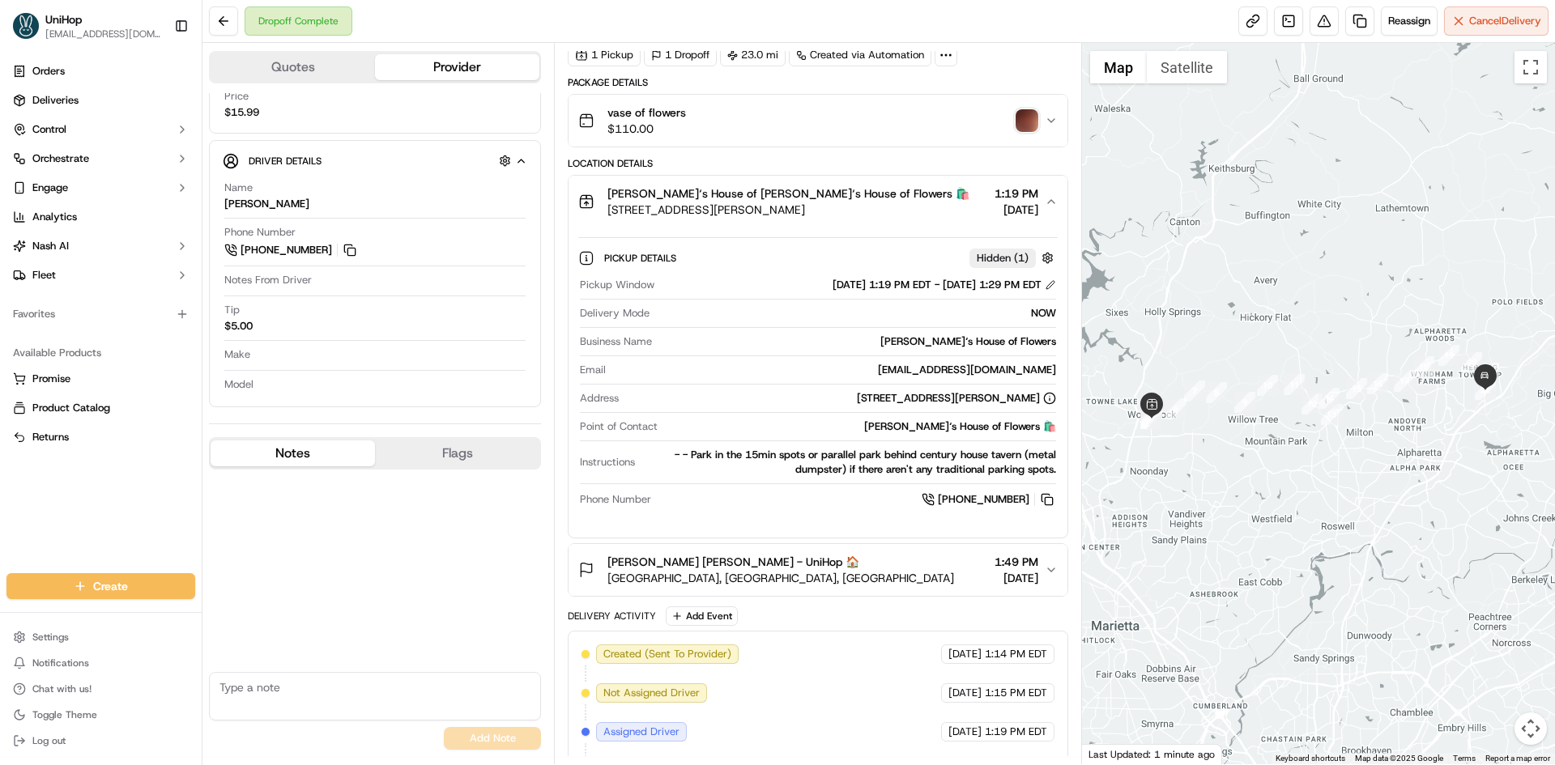
click at [853, 226] on button "[PERSON_NAME]‘s House of [PERSON_NAME]‘s House of Flowers 🛍️ [STREET_ADDRESS][P…" at bounding box center [817, 202] width 498 height 52
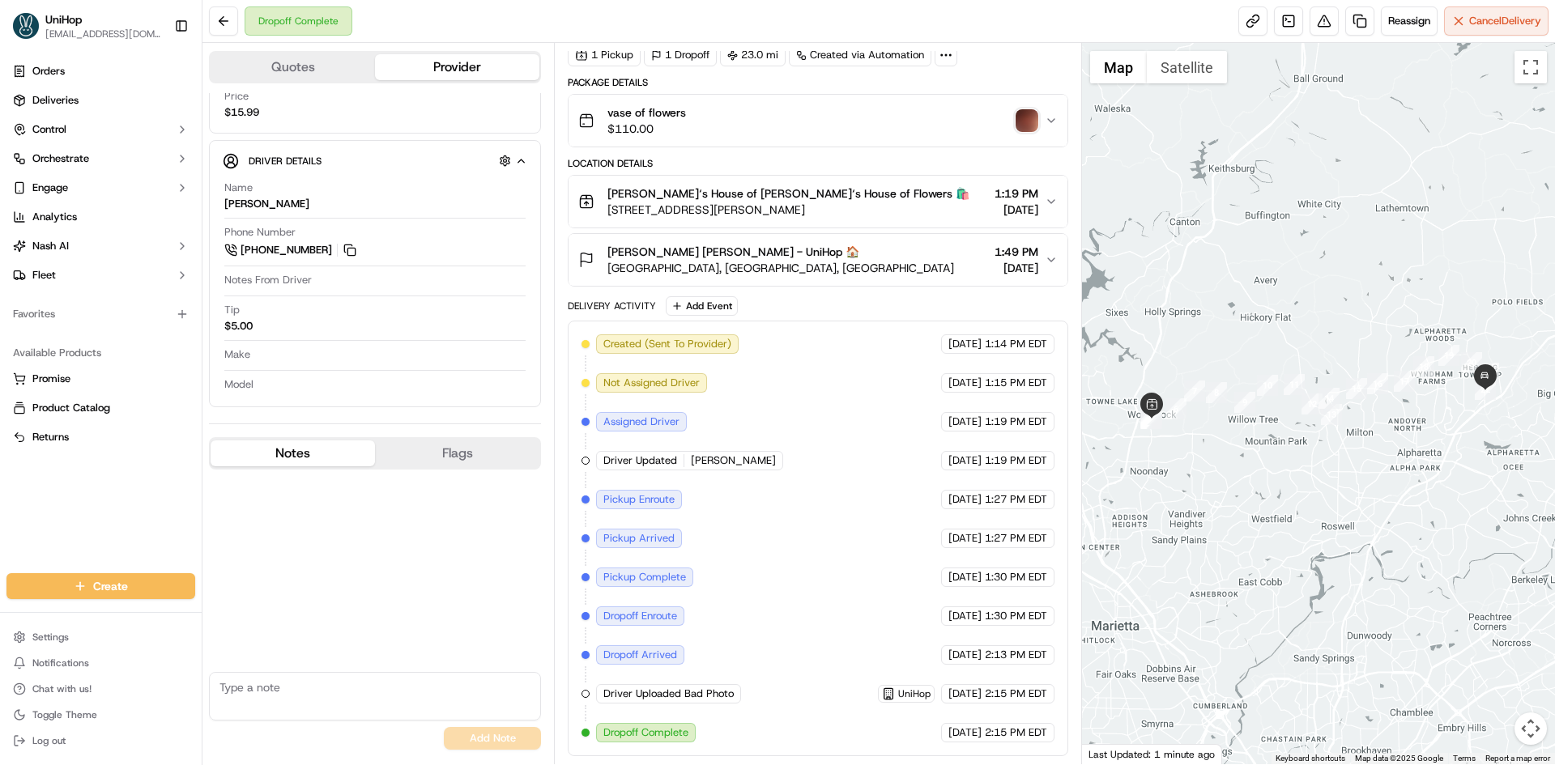
click at [862, 262] on span "[GEOGRAPHIC_DATA], [GEOGRAPHIC_DATA], [GEOGRAPHIC_DATA]" at bounding box center [780, 268] width 347 height 16
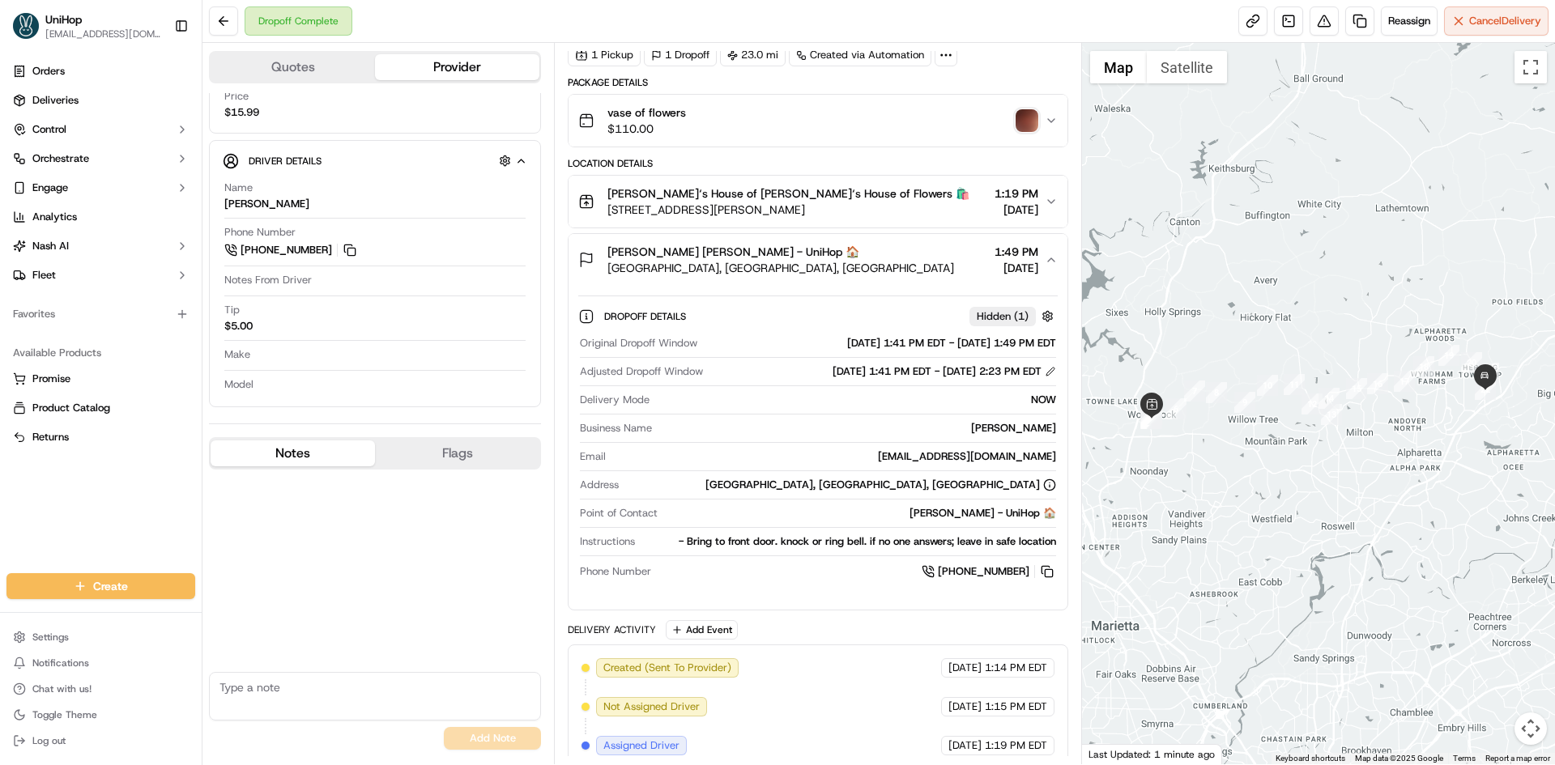
click at [878, 262] on span "[GEOGRAPHIC_DATA], [GEOGRAPHIC_DATA], [GEOGRAPHIC_DATA]" at bounding box center [780, 268] width 347 height 16
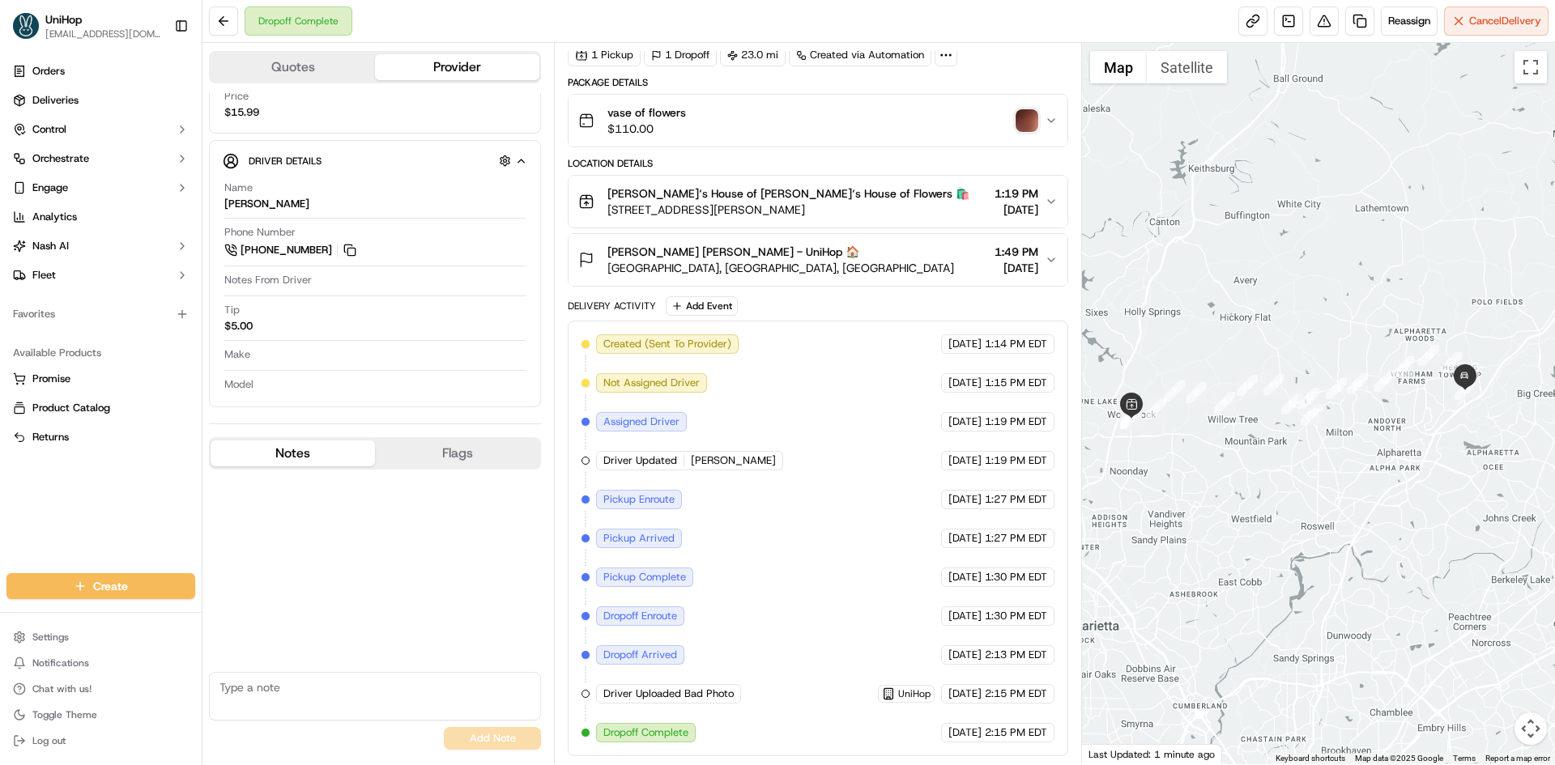
drag, startPoint x: 1496, startPoint y: 334, endPoint x: 1457, endPoint y: 361, distance: 47.6
click at [1483, 334] on div at bounding box center [1319, 403] width 474 height 721
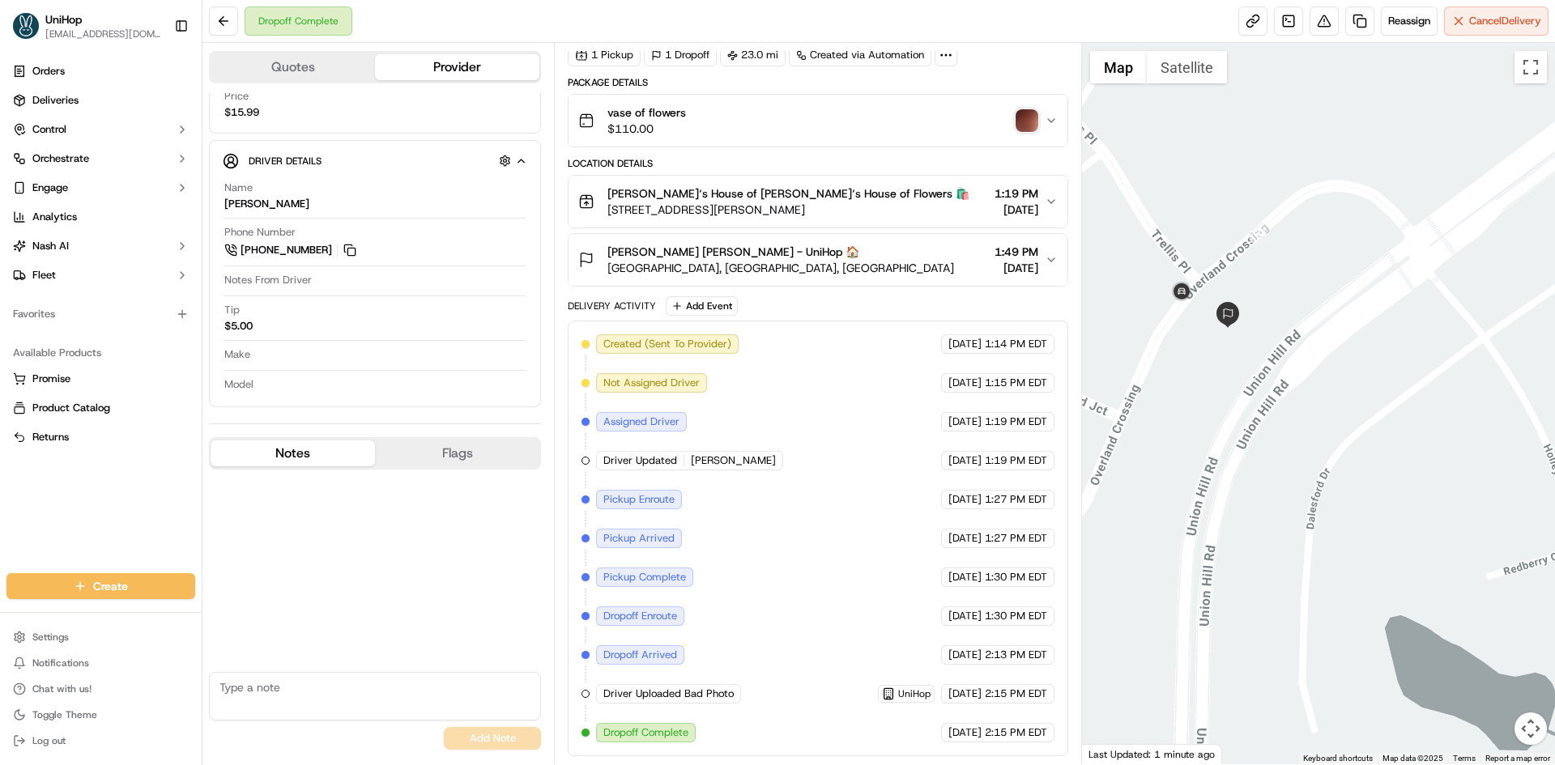
drag, startPoint x: 1198, startPoint y: 272, endPoint x: 1249, endPoint y: 338, distance: 83.6
click at [1249, 338] on div at bounding box center [1319, 403] width 474 height 721
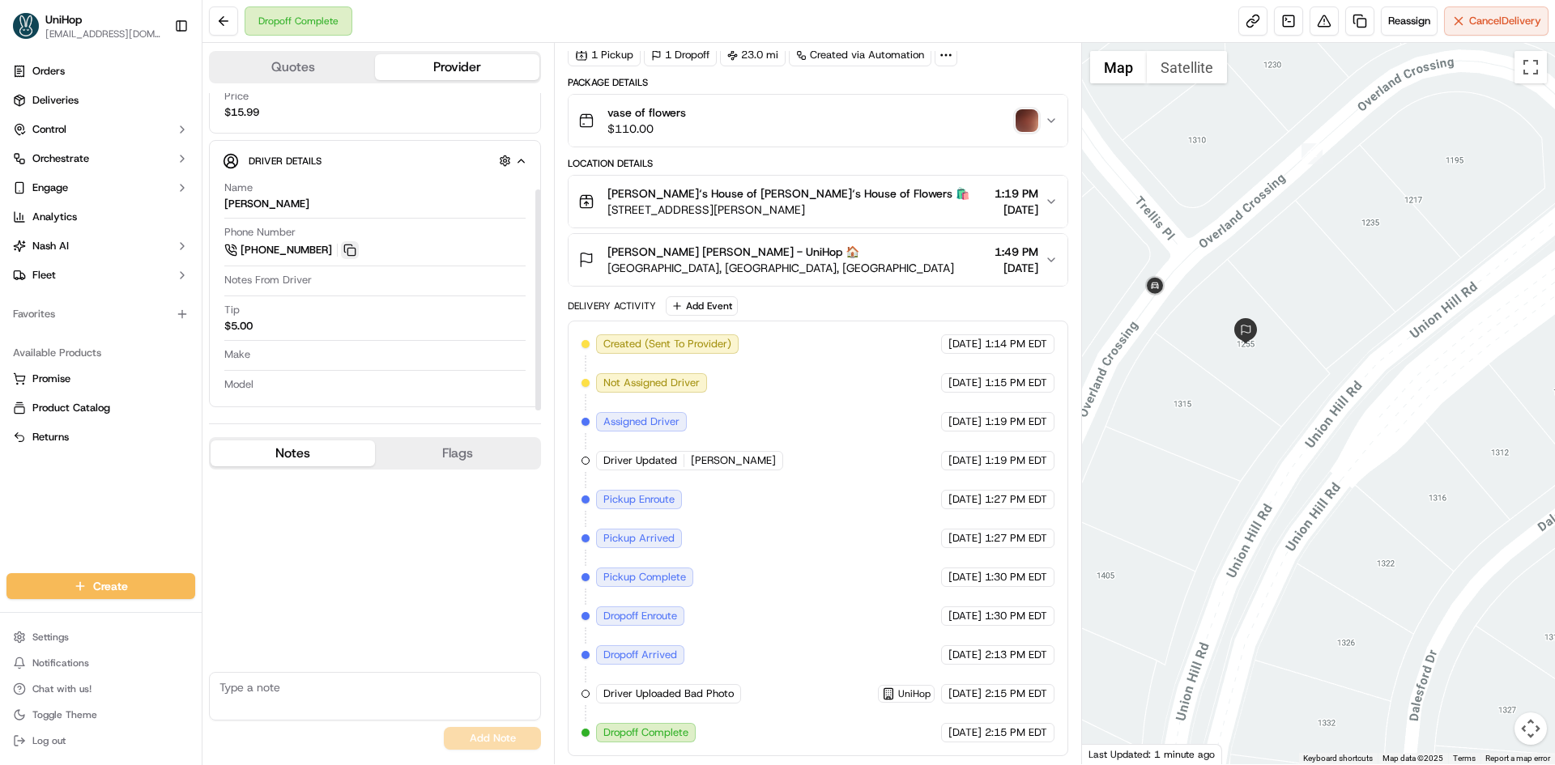
click at [357, 253] on button at bounding box center [350, 250] width 18 height 18
drag, startPoint x: 606, startPoint y: 247, endPoint x: 676, endPoint y: 253, distance: 70.7
click at [676, 253] on div "[PERSON_NAME] [PERSON_NAME] - UniHop 🏠 [STREET_ADDRESS]" at bounding box center [766, 260] width 376 height 32
copy span "[PERSON_NAME]"
click at [1288, 27] on link at bounding box center [1288, 20] width 29 height 29
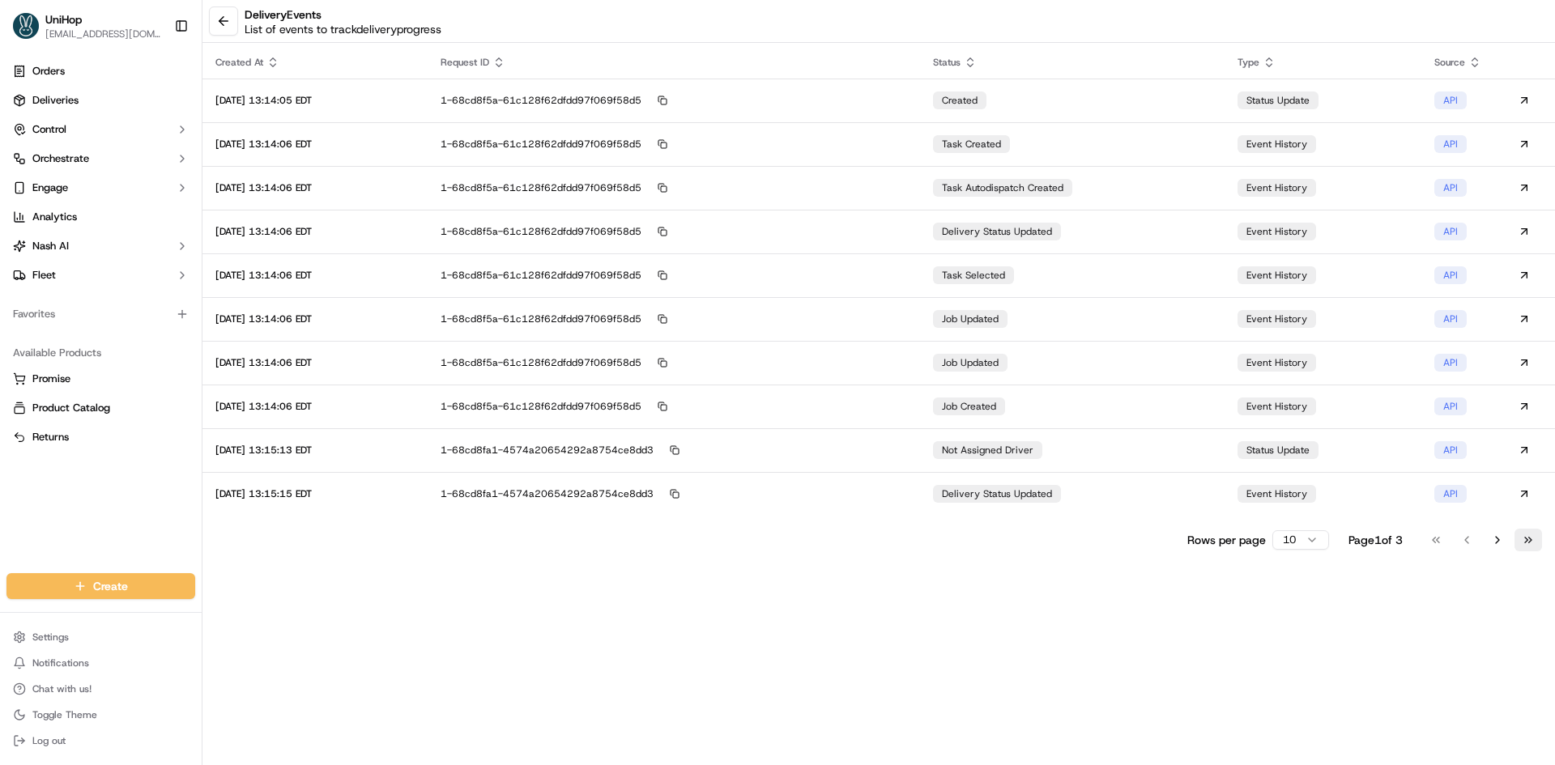
drag, startPoint x: 1536, startPoint y: 542, endPoint x: 1299, endPoint y: 470, distance: 247.9
click at [1535, 542] on button "Go to last page" at bounding box center [1528, 540] width 28 height 23
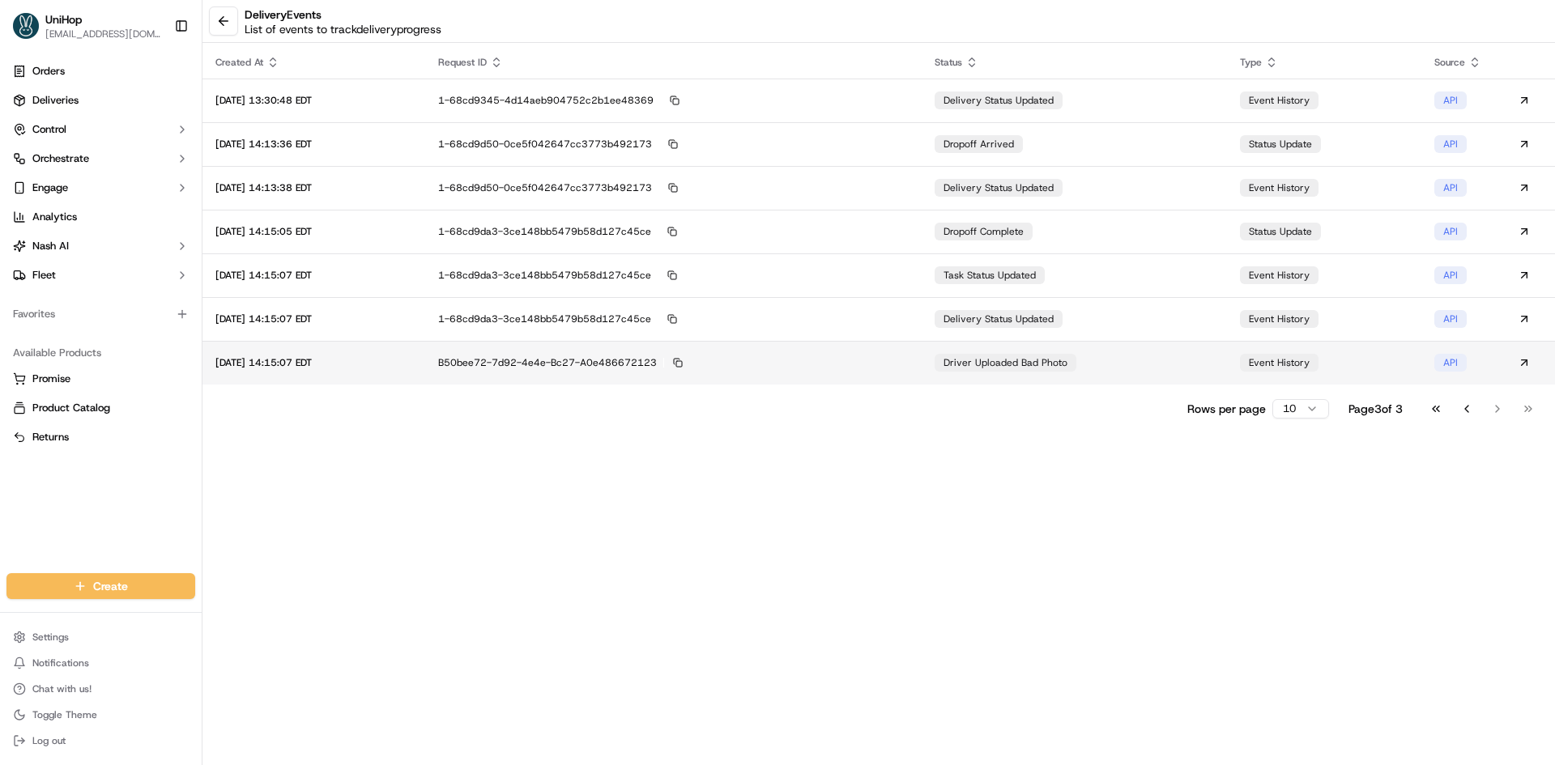
click at [1096, 375] on td "Driver Uploaded Bad Photo" at bounding box center [1073, 363] width 305 height 44
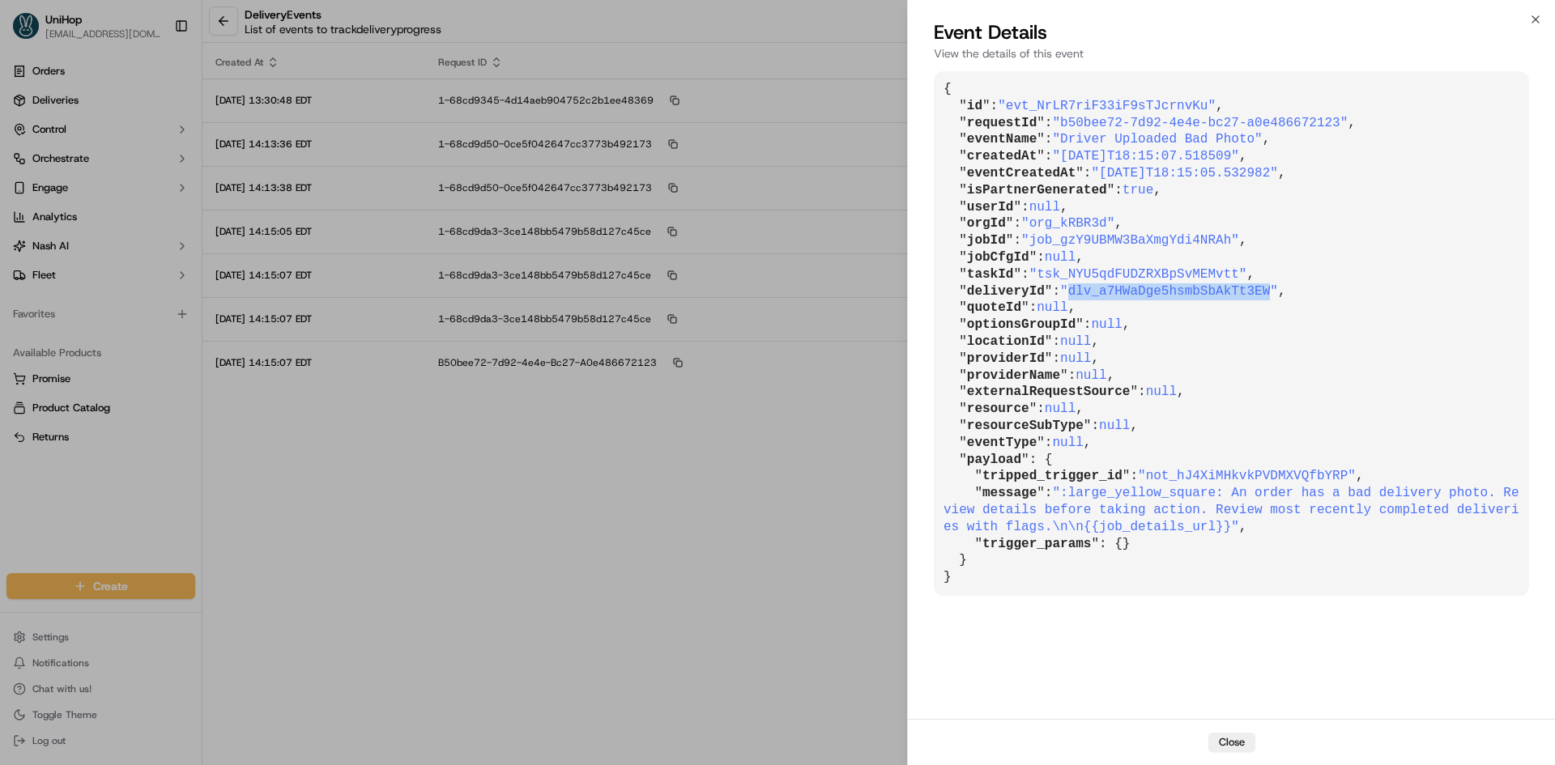
drag, startPoint x: 1064, startPoint y: 291, endPoint x: 1249, endPoint y: 293, distance: 185.4
click at [1249, 293] on span ""dlv_a7HWaDge5hsmbSbAkTt3EW"" at bounding box center [1169, 291] width 218 height 15
copy span "dlv_a7HWaDge5hsmbSbAkTt3EW"
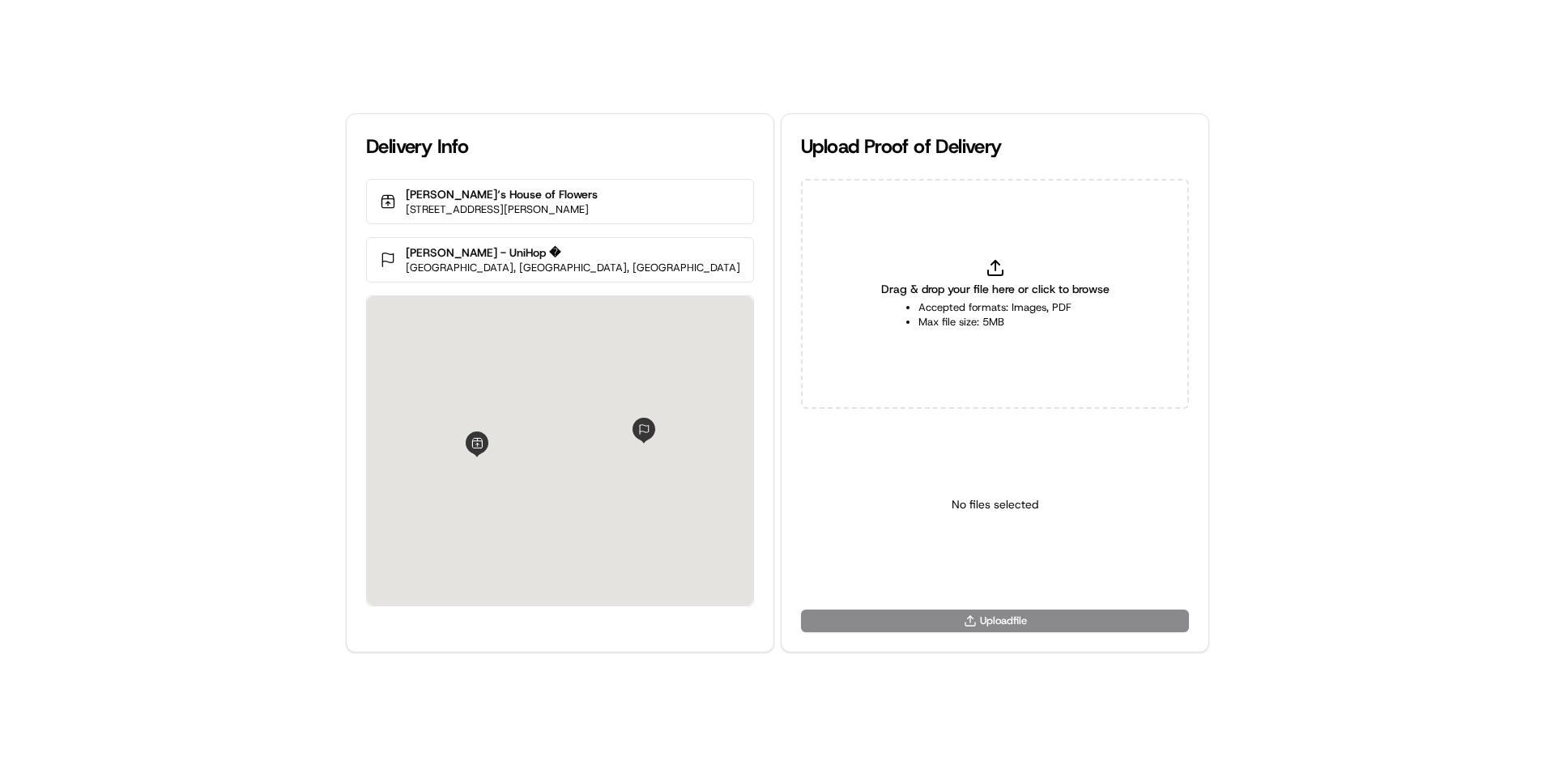
click at [973, 235] on div "Drag & drop your file here or click to browse Accepted formats: Images, PDF Max…" at bounding box center [995, 294] width 388 height 230
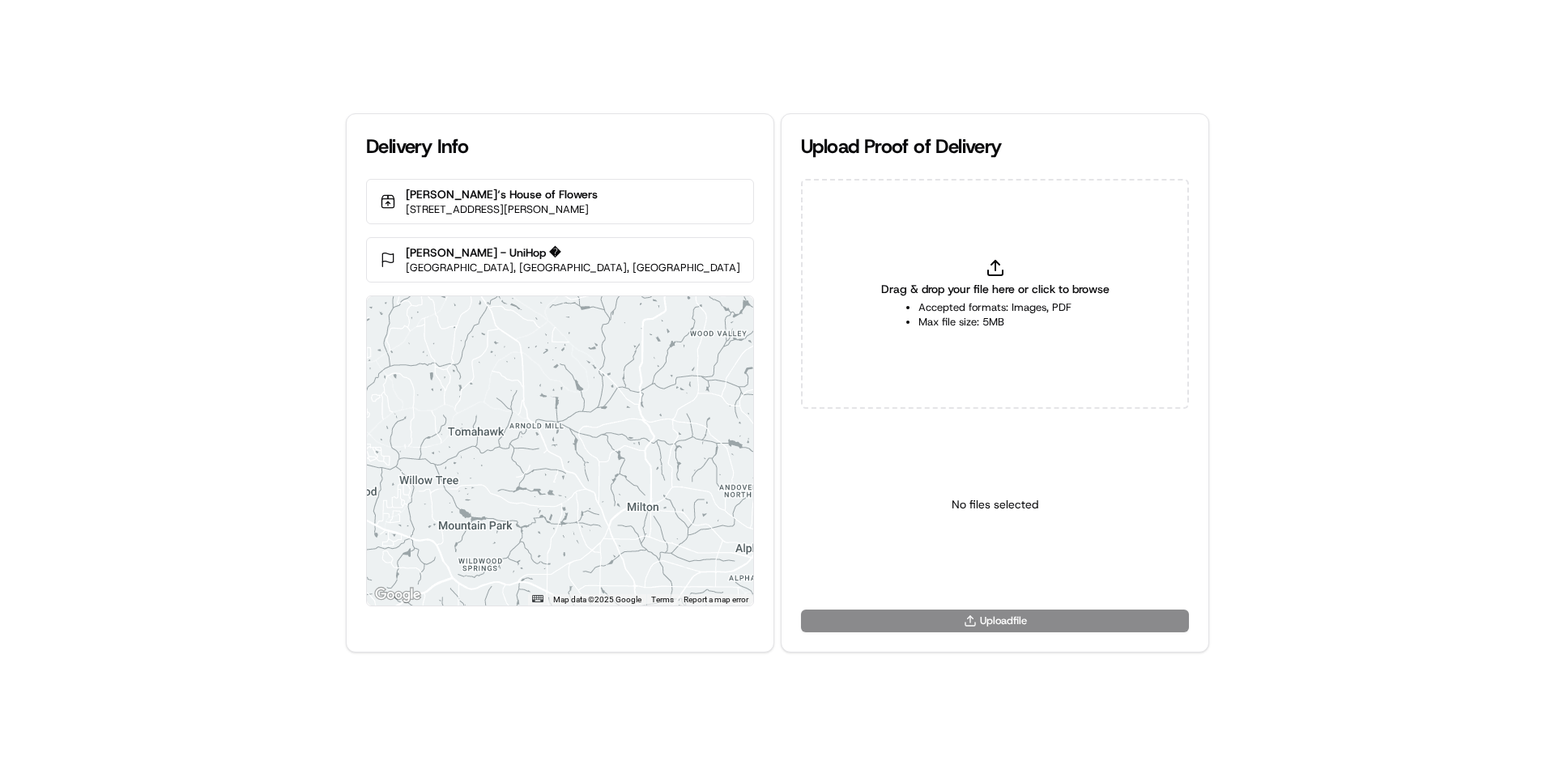
type input "C:\fakepath\HandedToCustomer (1).png"
click at [968, 561] on html "Delivery Info [PERSON_NAME]‘s House of Flowers [STREET_ADDRESS][PERSON_NAME] [P…" at bounding box center [777, 382] width 1555 height 765
